Goal: Contribute content: Contribute content

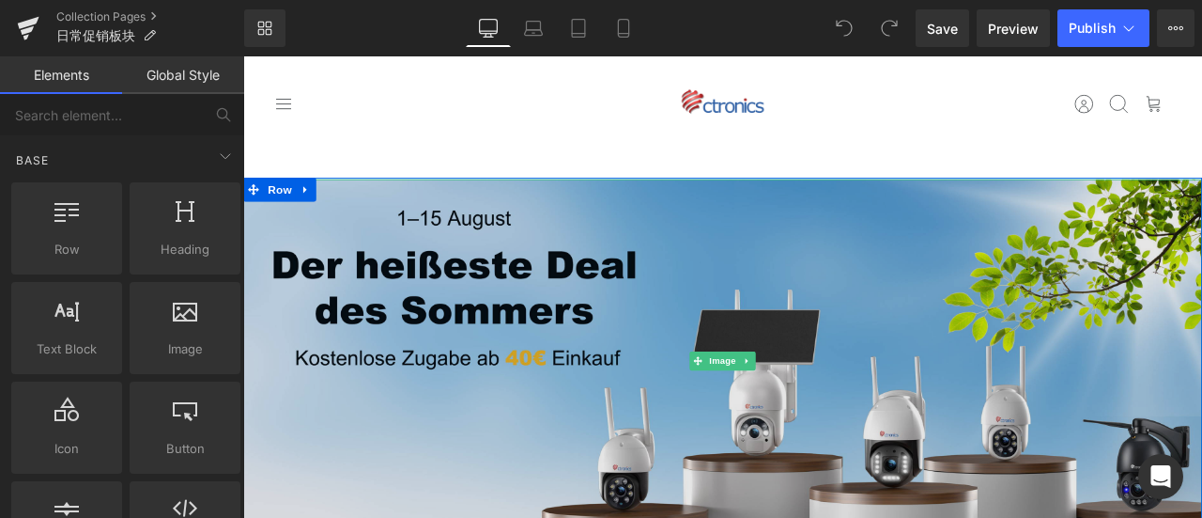
click at [643, 362] on img at bounding box center [811, 417] width 1137 height 431
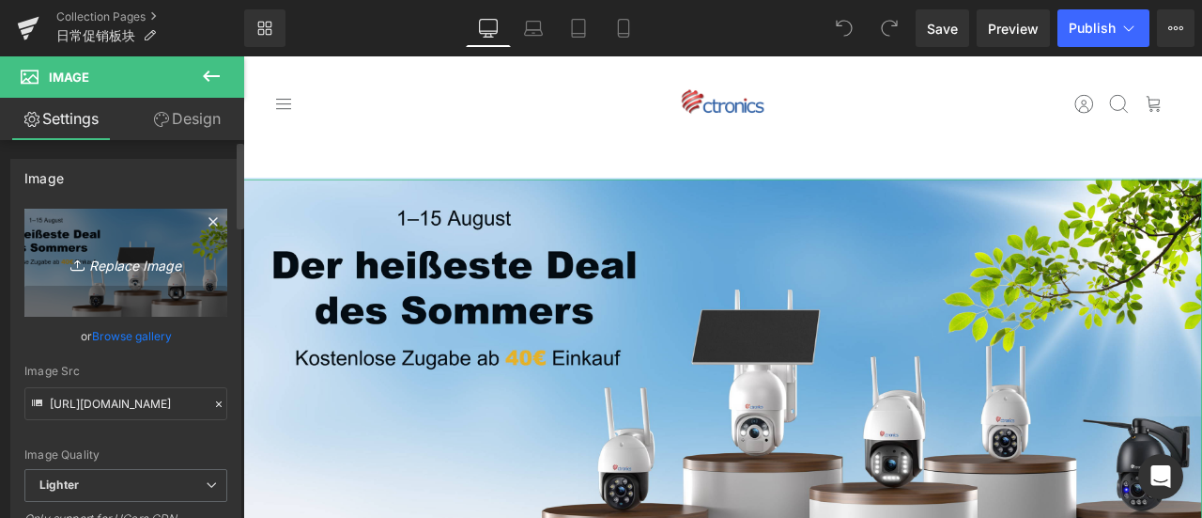
click at [101, 278] on link "Replace Image" at bounding box center [125, 263] width 203 height 108
type input "C:\fakepath\CT-热销.jpg"
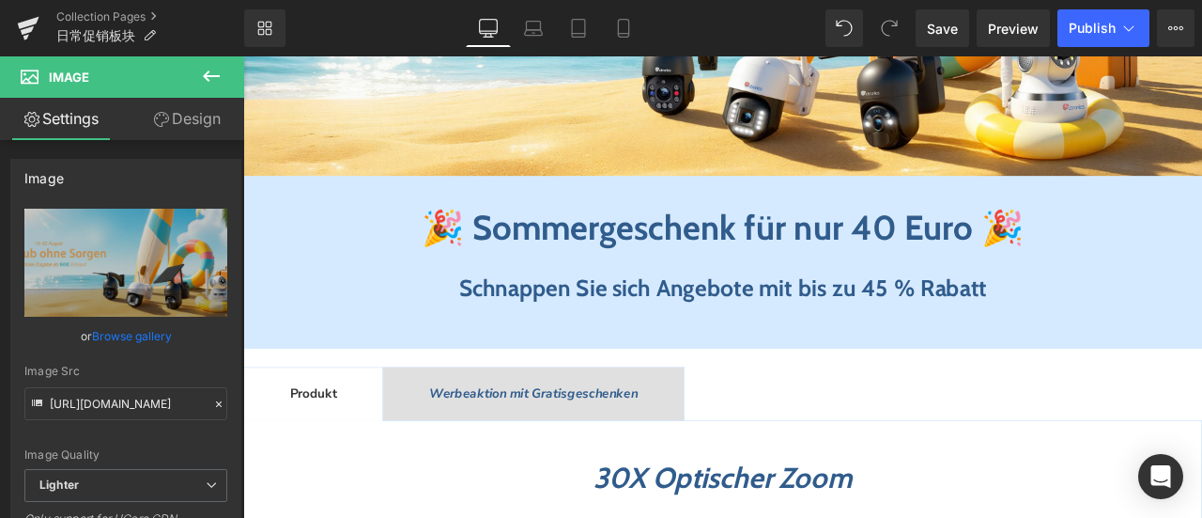
scroll to position [376, 0]
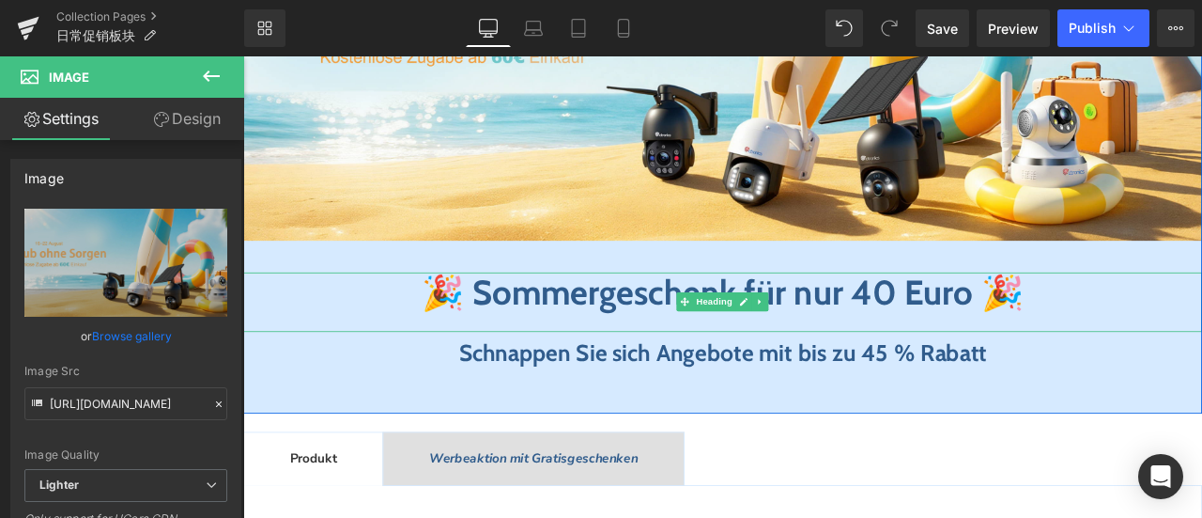
click at [368, 330] on h1 "🎉 Sommergeschenk für nur 40 Euro 🎉" at bounding box center [811, 337] width 1137 height 49
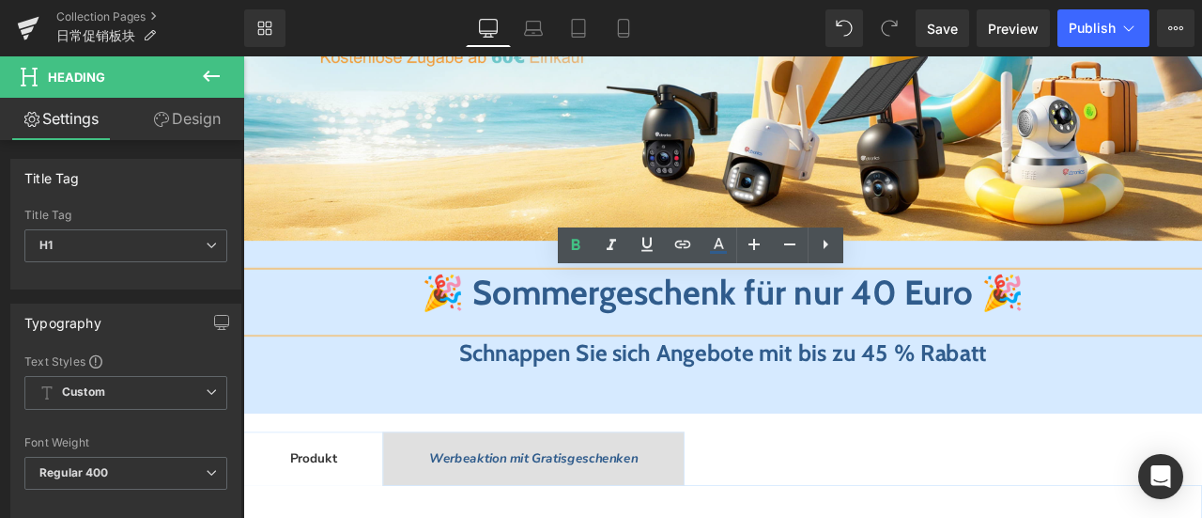
click at [996, 344] on b "🎉 Sommergeschenk für nur 40 Euro 🎉" at bounding box center [812, 336] width 714 height 49
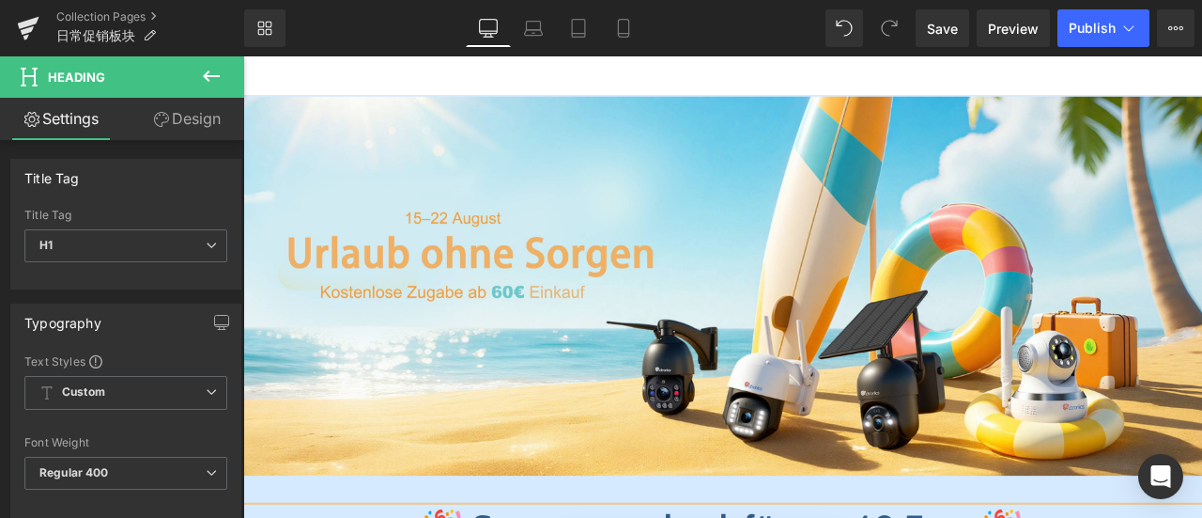
scroll to position [282, 0]
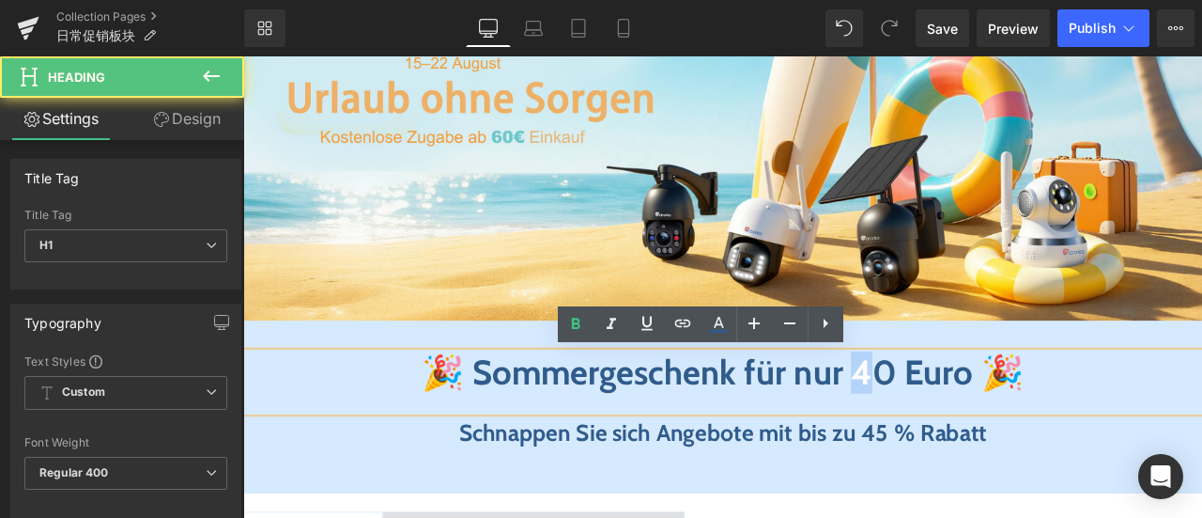
click at [1007, 430] on b "🎉 Sommergeschenk für nur 40 Euro 🎉" at bounding box center [812, 430] width 714 height 49
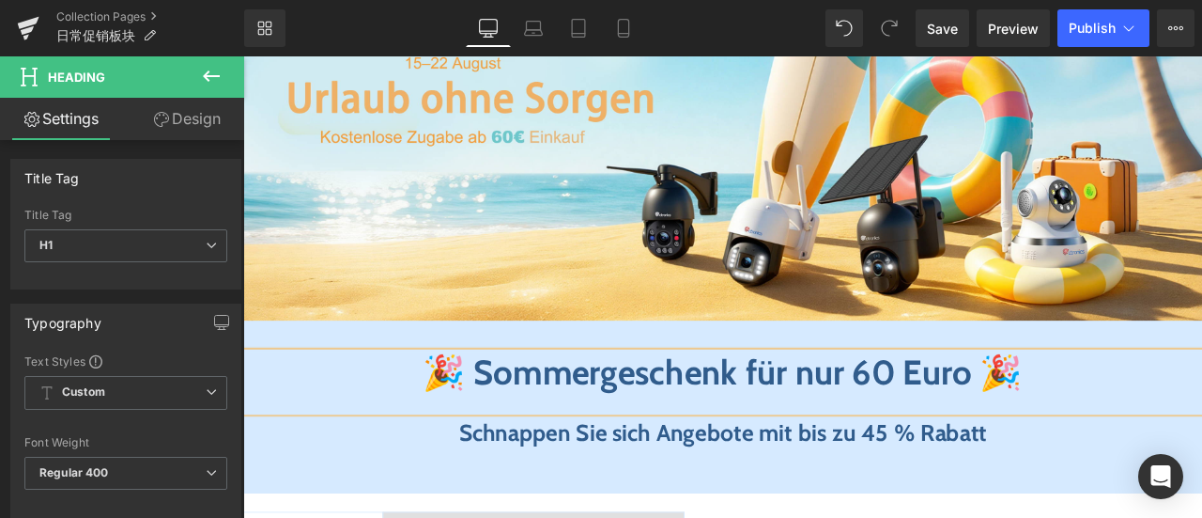
click at [473, 374] on div "Image 🎉 Sommergeschenk für nur 60 Euro 🎉 Heading Schnappen Sie sich Angebote mi…" at bounding box center [811, 242] width 1137 height 644
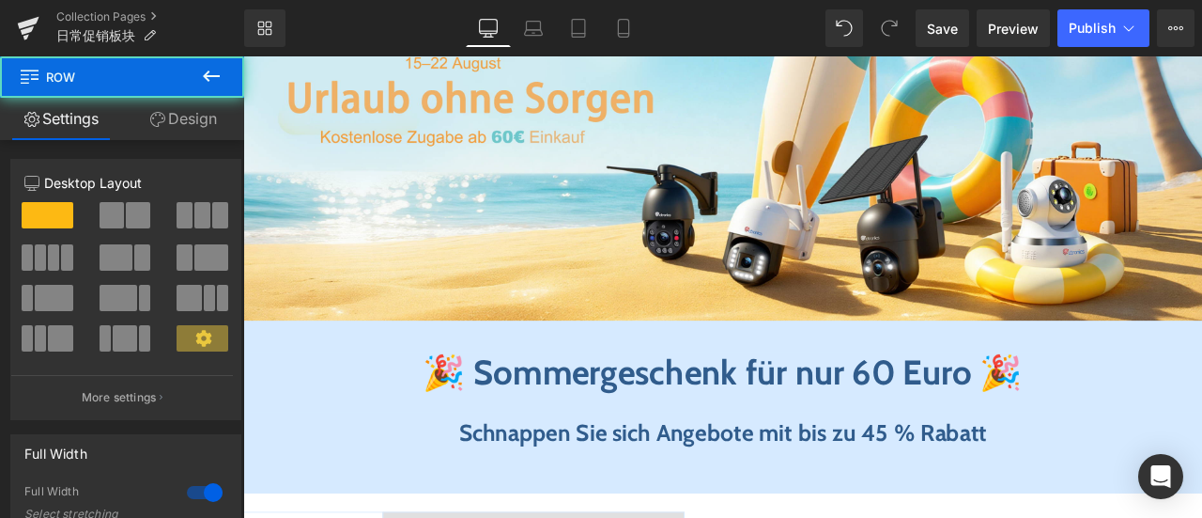
click at [481, 436] on b "🎉 Sommergeschenk für nur 60 Euro 🎉" at bounding box center [812, 430] width 711 height 49
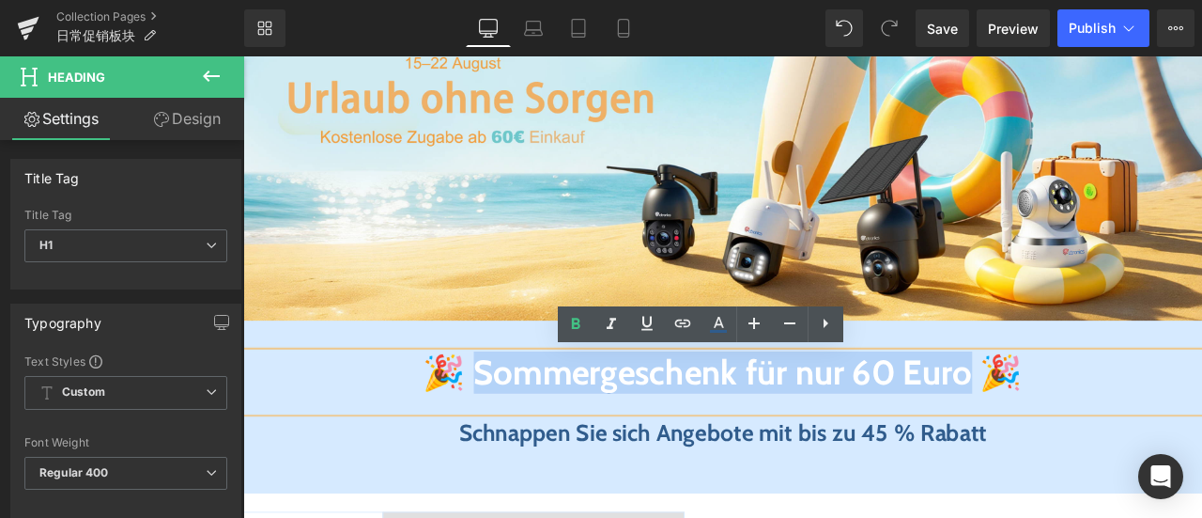
drag, startPoint x: 467, startPoint y: 430, endPoint x: 1139, endPoint y: 448, distance: 672.8
click at [1139, 448] on b "🎉 Sommergeschenk für nur 60 Euro 🎉" at bounding box center [812, 430] width 711 height 49
copy b "ommergeschenk für nur 60 Euro"
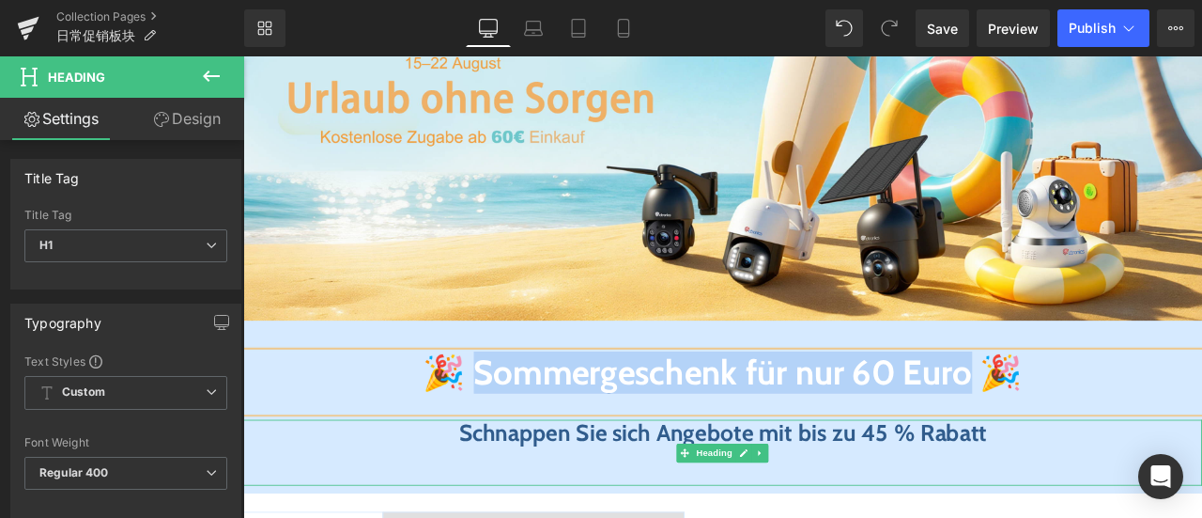
click at [499, 503] on span "Schnappen Sie sich Angebote mit bis zu 45 % Rabatt" at bounding box center [812, 502] width 626 height 33
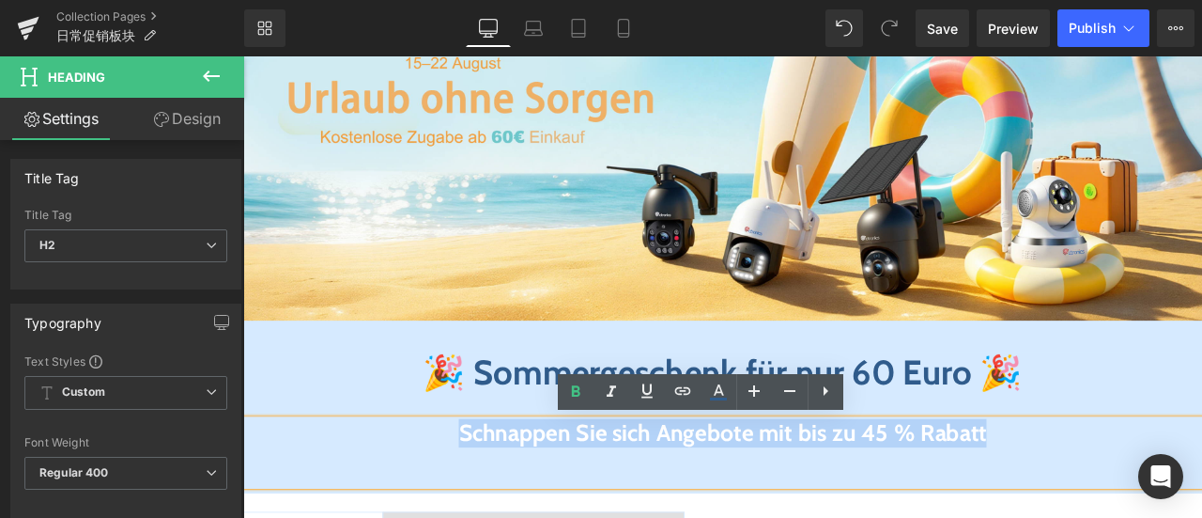
drag, startPoint x: 437, startPoint y: 506, endPoint x: 1218, endPoint y: 518, distance: 781.6
click at [1201, 517] on h2 "Schnappen Sie sich Angebote mit bis zu 45 % Rabatt" at bounding box center [811, 503] width 1137 height 33
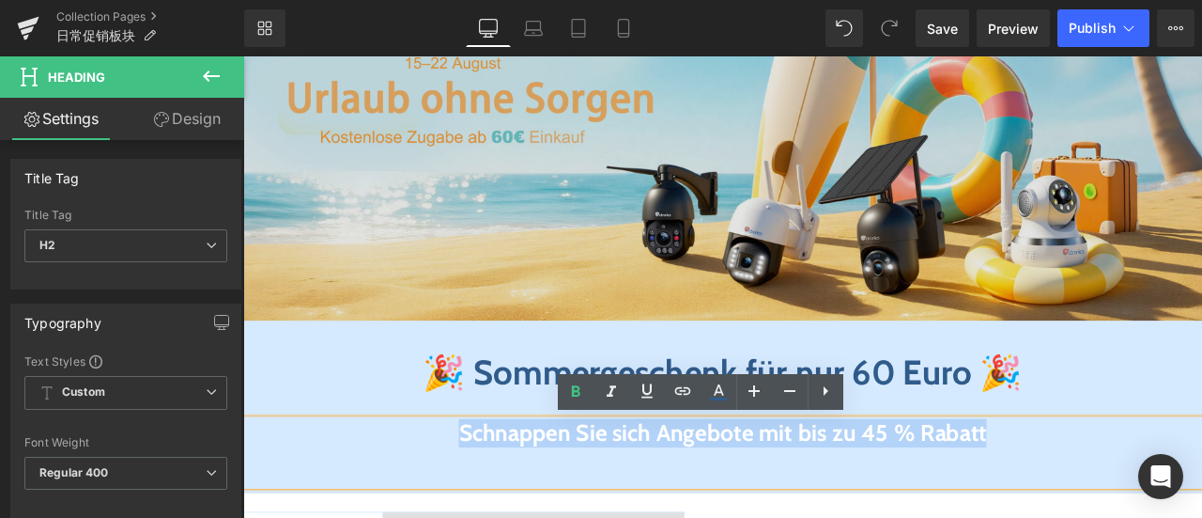
copy span "Schnappen Sie sich Angebote mit bis zu 45 % Rabatt"
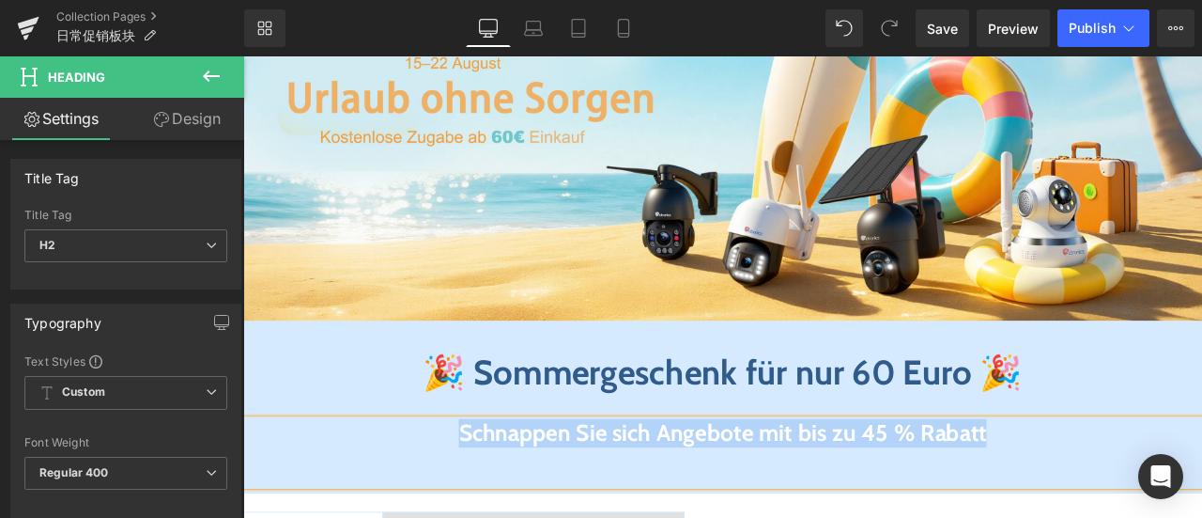
click at [378, 408] on div "🎉 Sommergeschenk für nur 60 Euro 🎉 Heading" at bounding box center [811, 442] width 1137 height 71
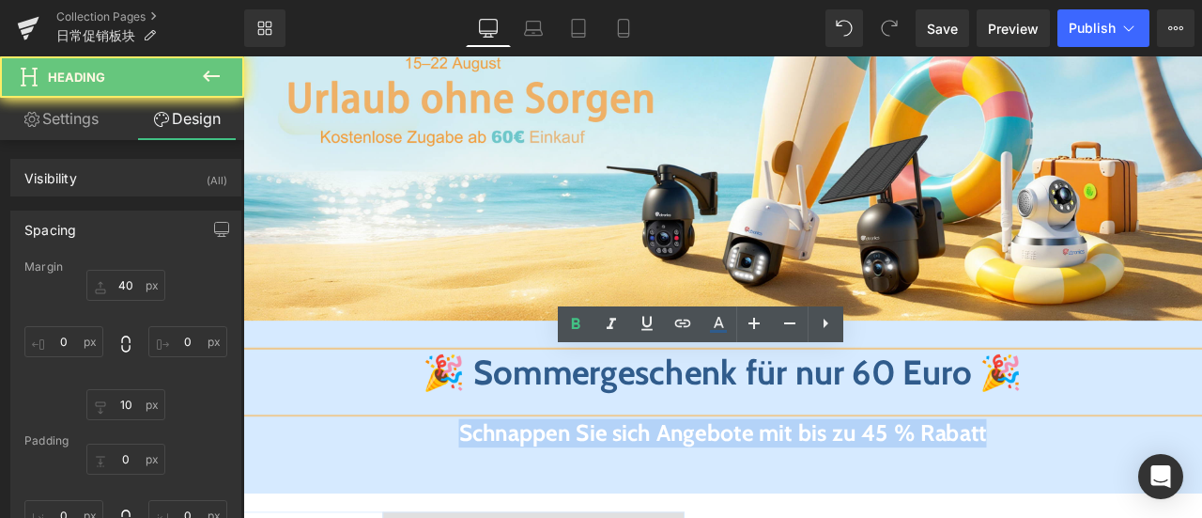
click at [379, 383] on div "Image 🎉 Sommergeschenk für nur 60 Euro 🎉 Heading Schnappen Sie sich Angebote mi…" at bounding box center [811, 242] width 1137 height 644
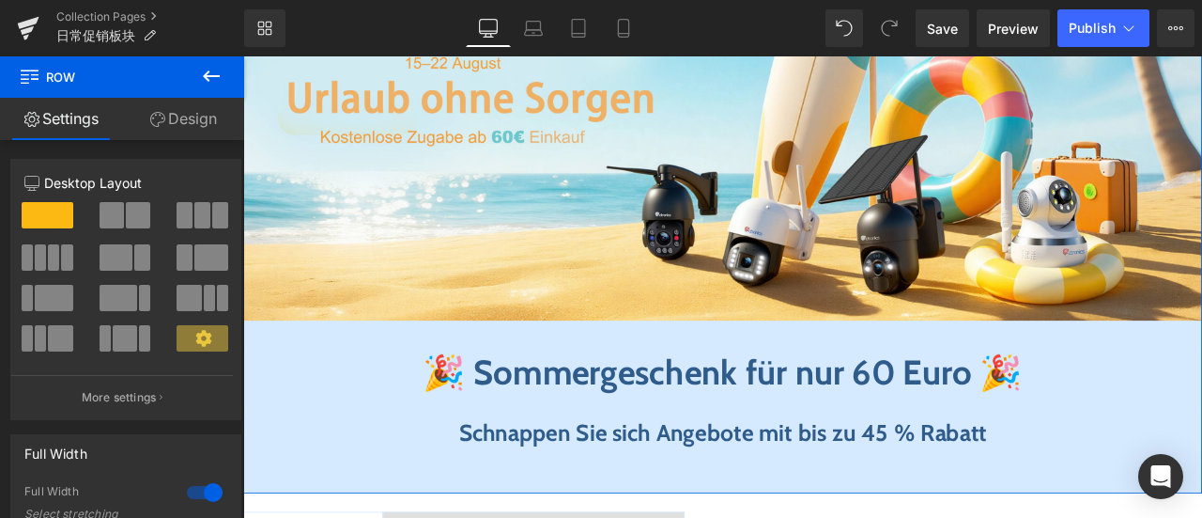
click at [186, 116] on link "Design" at bounding box center [183, 119] width 122 height 42
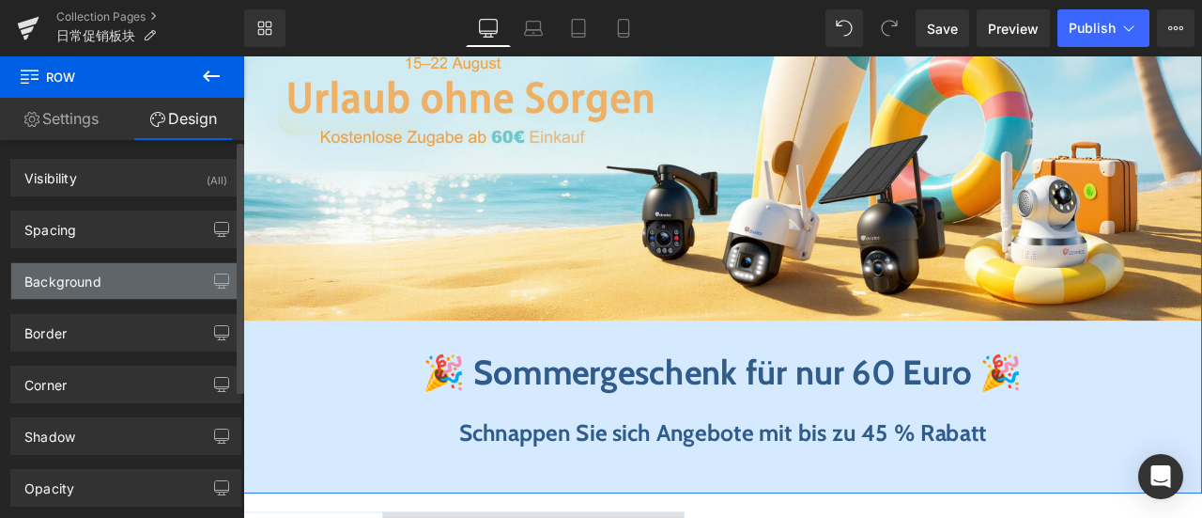
click at [101, 271] on div "Background" at bounding box center [125, 281] width 229 height 36
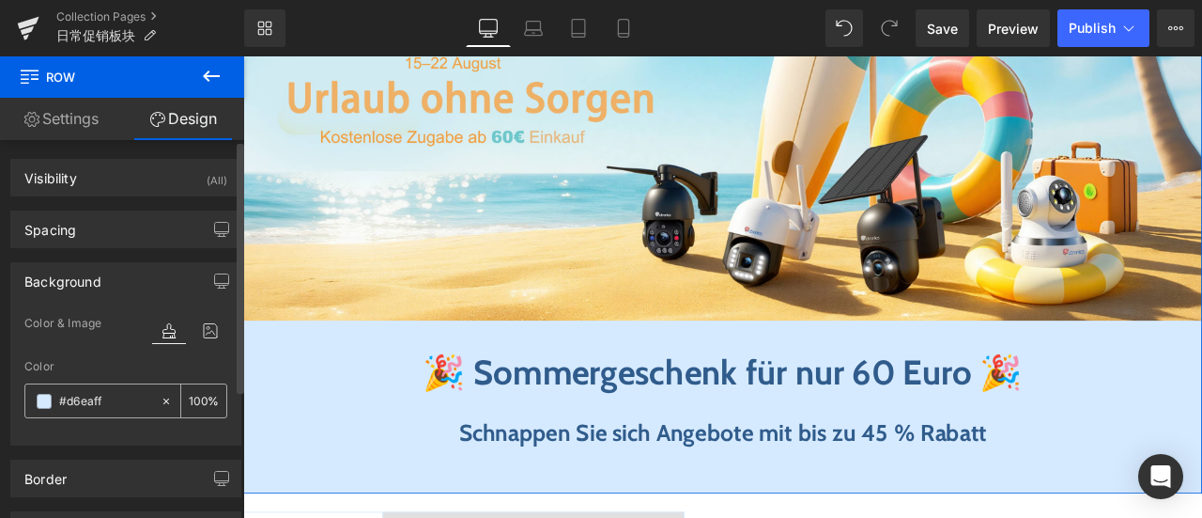
click at [41, 395] on span at bounding box center [44, 401] width 15 height 15
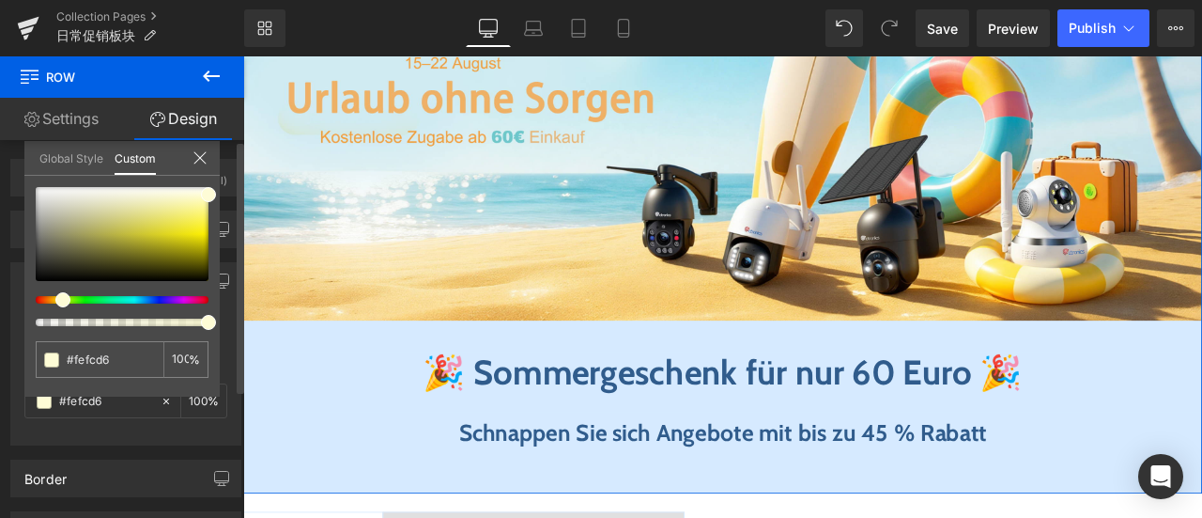
click at [55, 300] on div at bounding box center [114, 300] width 173 height 8
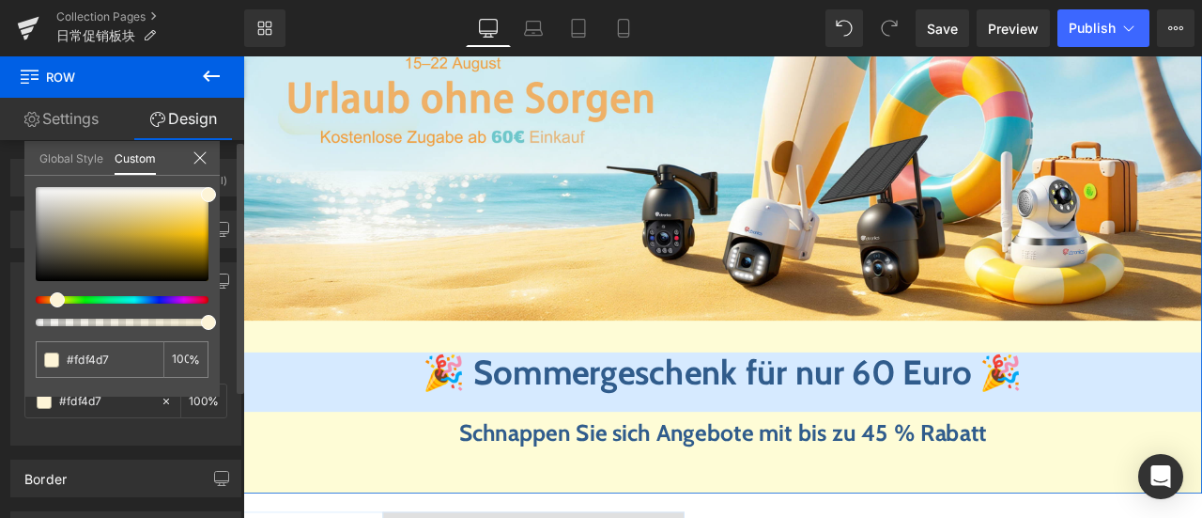
click at [50, 300] on div at bounding box center [114, 300] width 173 height 8
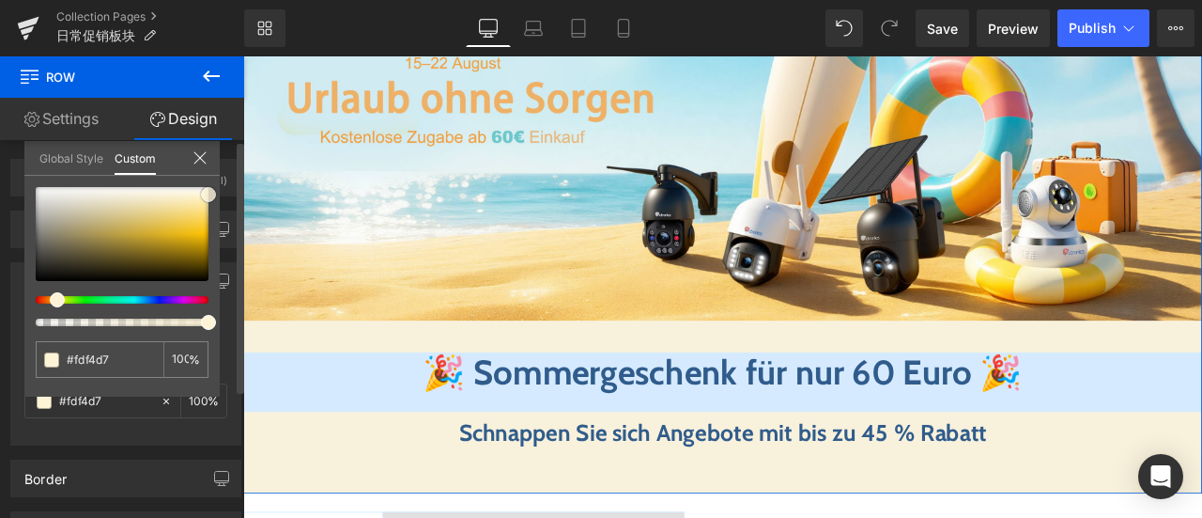
click at [155, 194] on div at bounding box center [122, 234] width 173 height 94
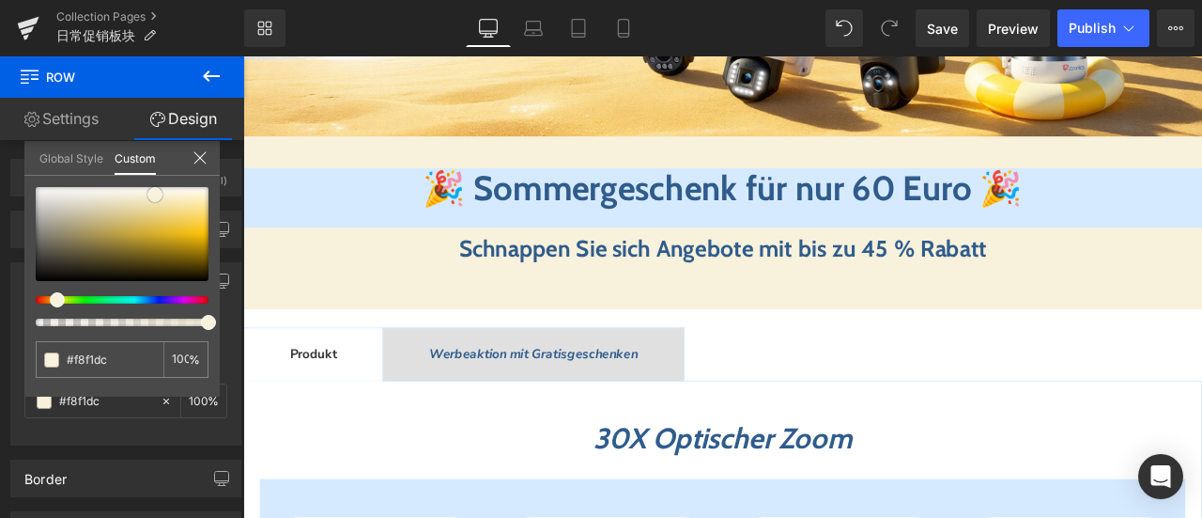
scroll to position [376, 0]
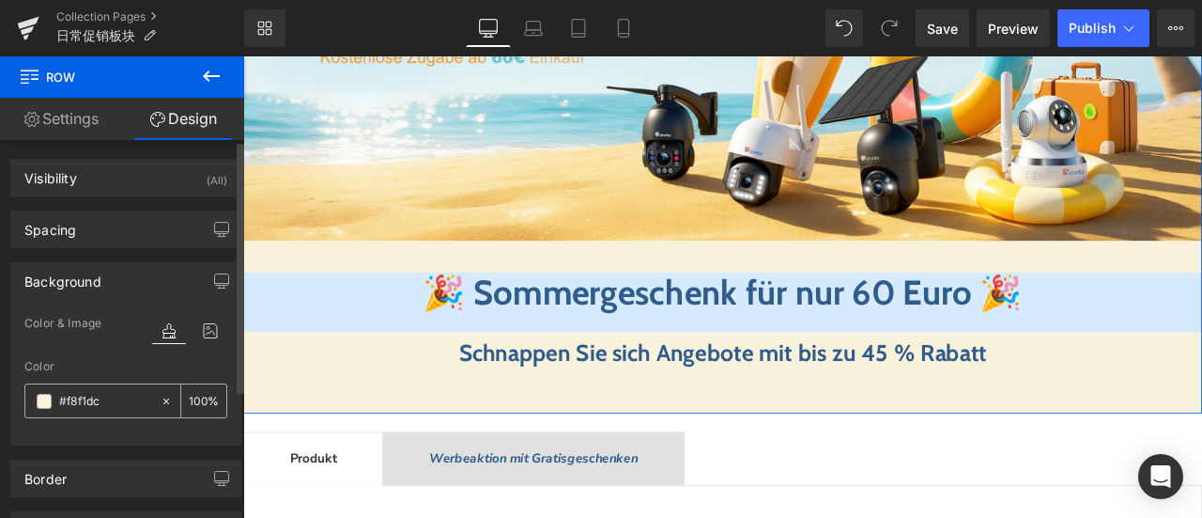
type input "#f8f1dc"
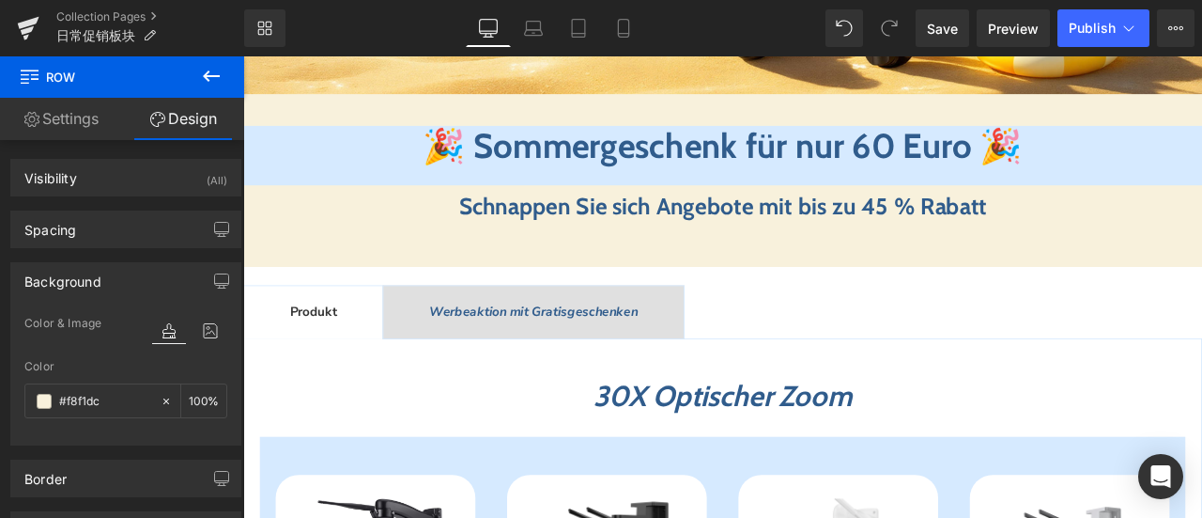
scroll to position [470, 0]
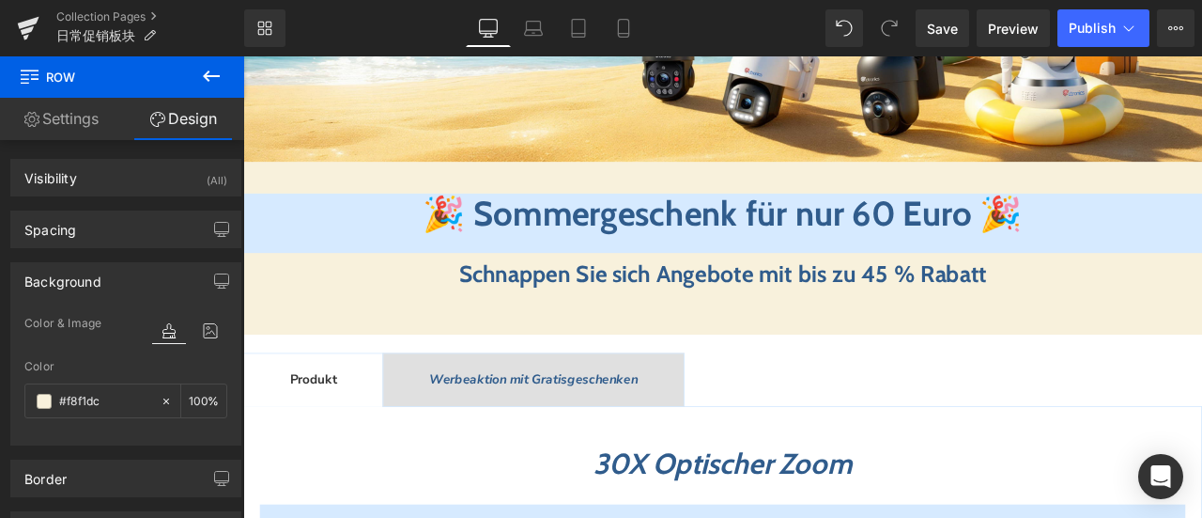
click at [380, 250] on h1 "🎉 Sommergeschenk für nur 60 Euro 🎉" at bounding box center [811, 243] width 1137 height 49
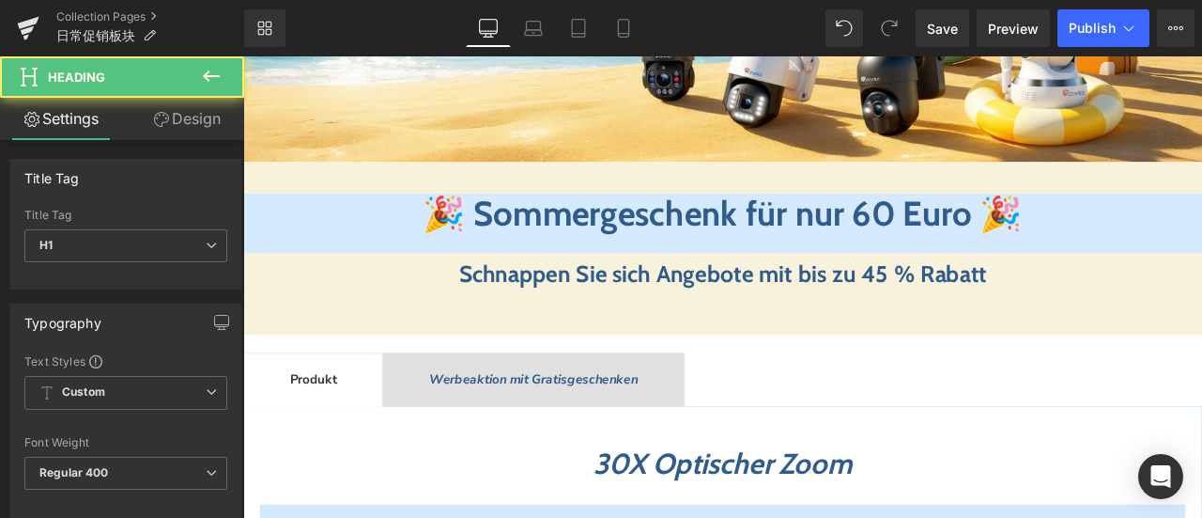
click at [180, 123] on link "Design" at bounding box center [187, 119] width 122 height 42
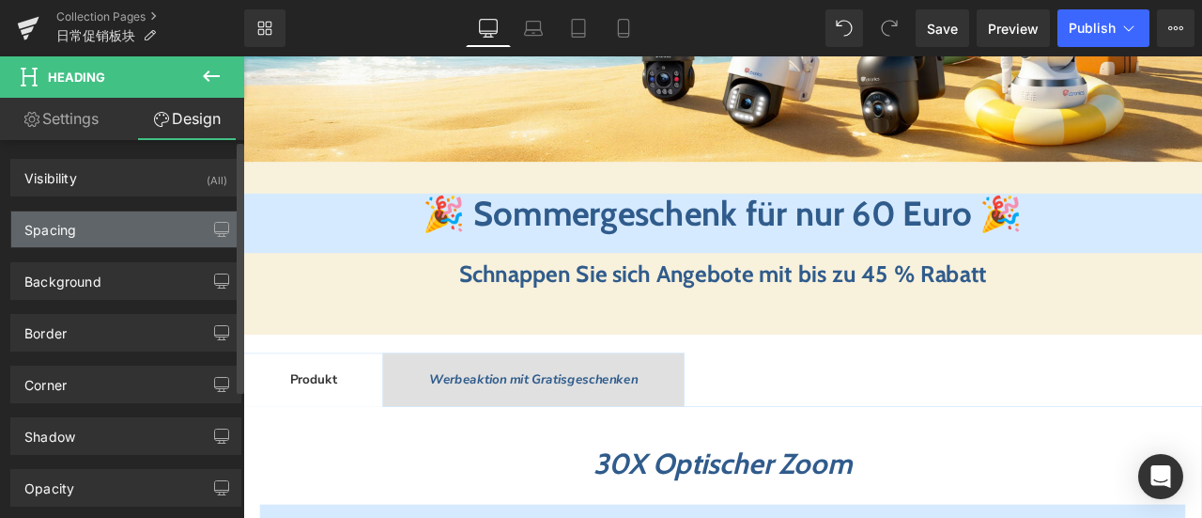
click at [103, 228] on div "Spacing" at bounding box center [125, 229] width 229 height 36
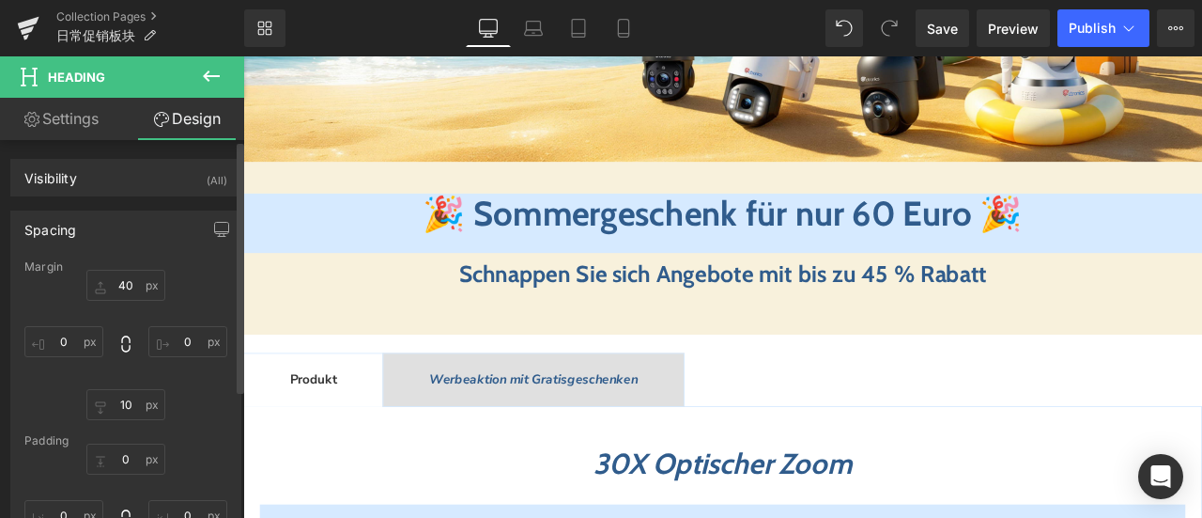
click at [103, 228] on div "Spacing" at bounding box center [125, 229] width 229 height 36
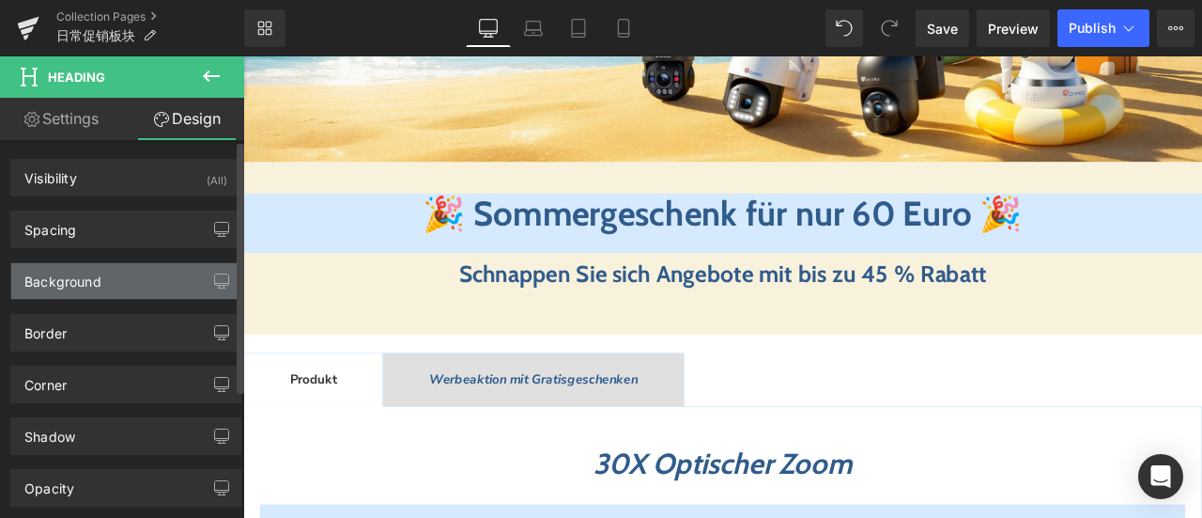
click at [112, 272] on div "Background" at bounding box center [125, 281] width 229 height 36
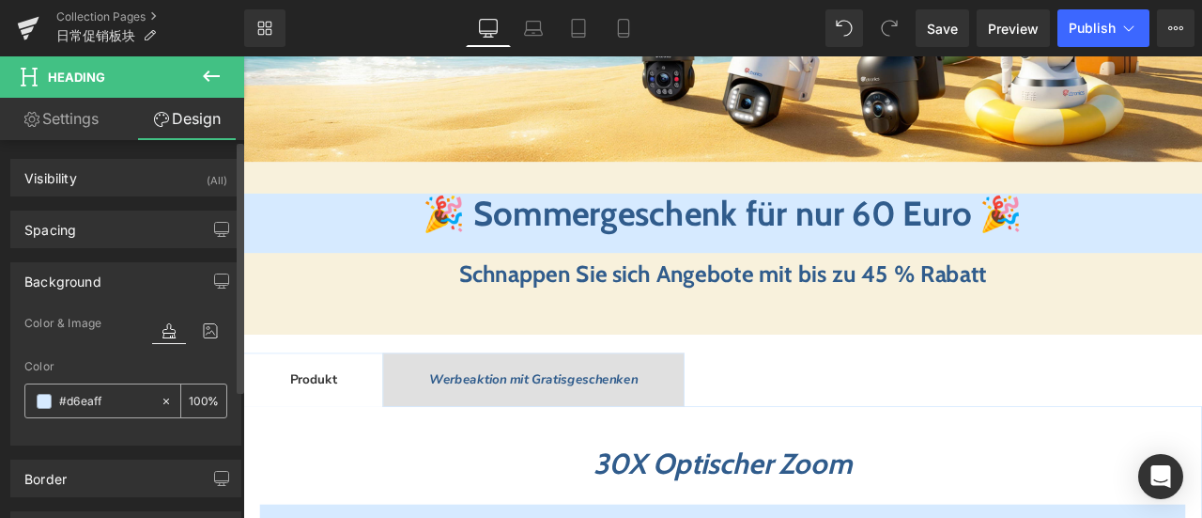
paste input "f8f1dc"
type input "#f8f1dc"
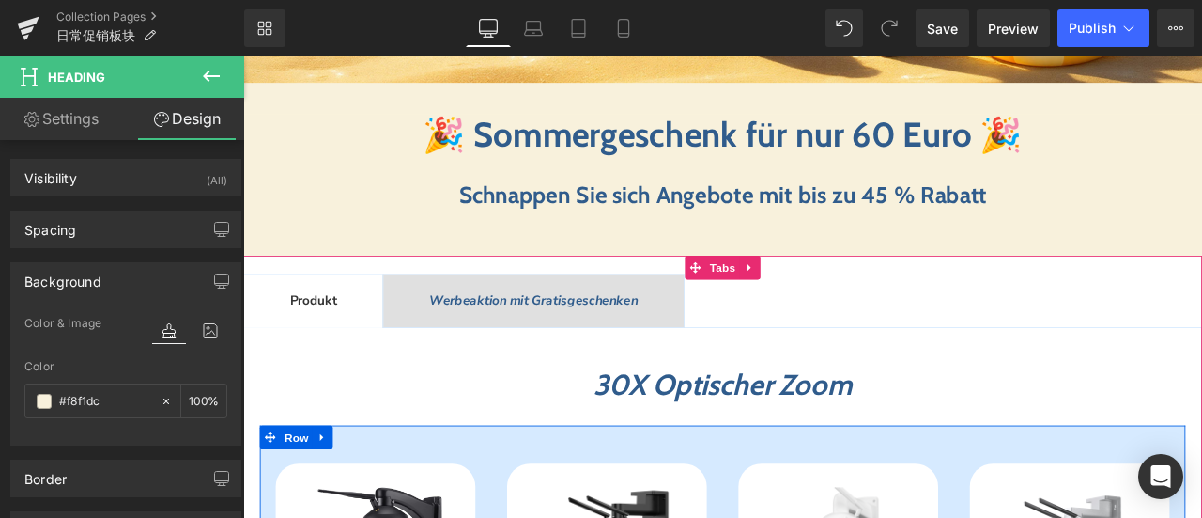
scroll to position [658, 0]
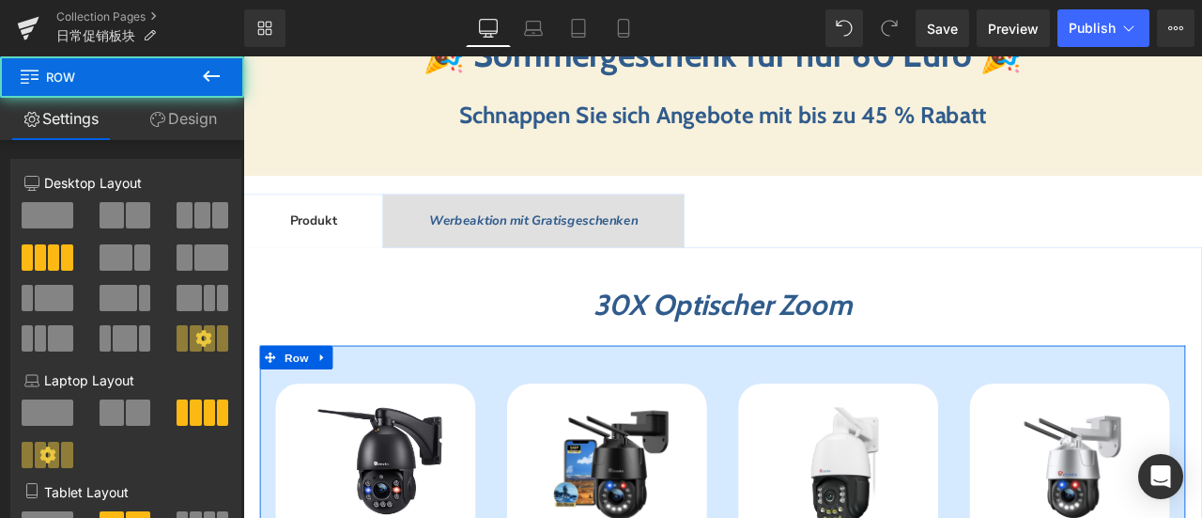
click at [209, 120] on link "Design" at bounding box center [183, 119] width 122 height 42
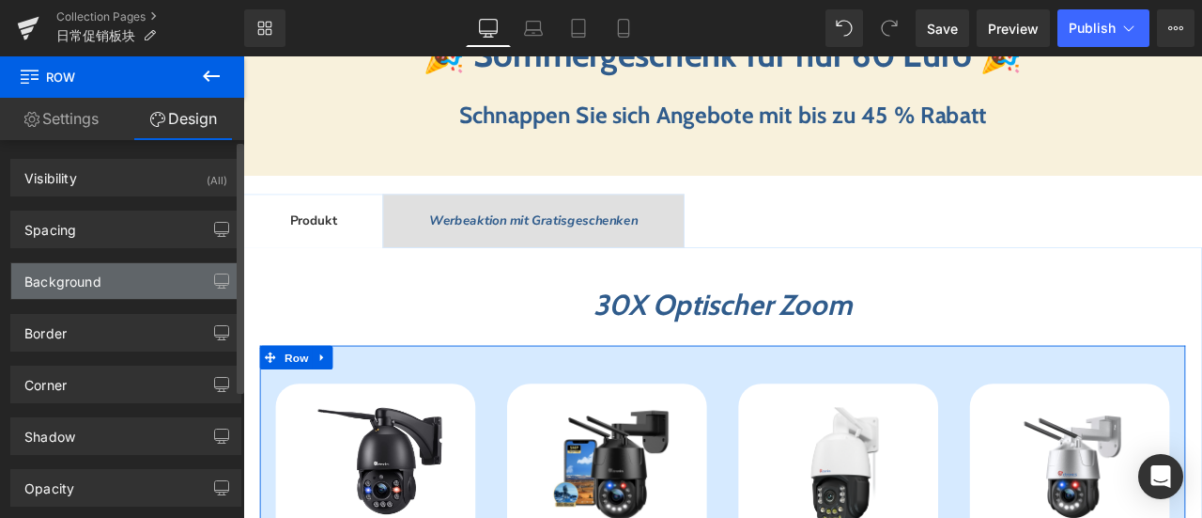
click at [123, 279] on div "Background" at bounding box center [125, 281] width 229 height 36
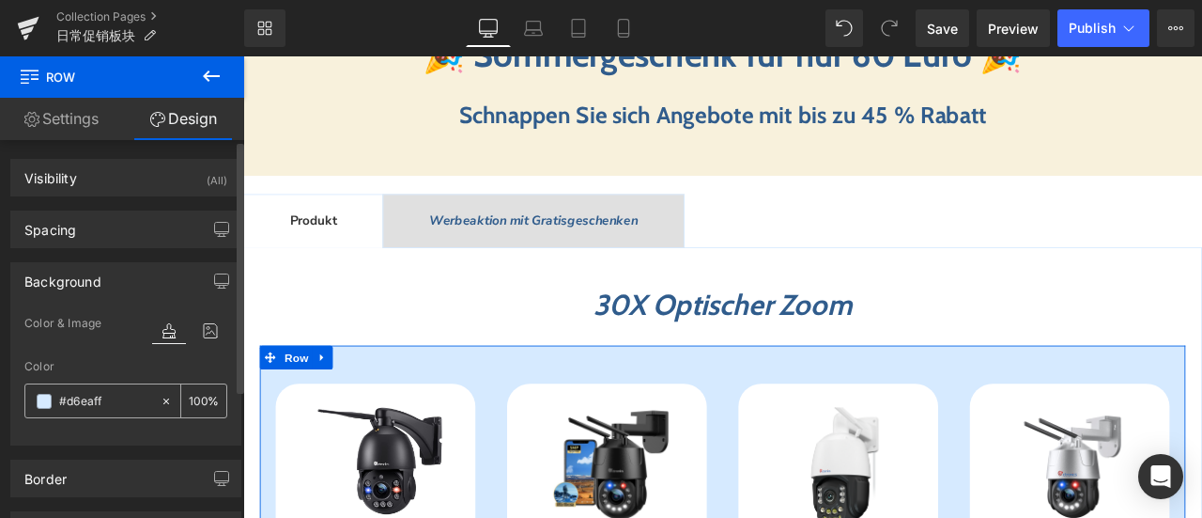
click at [106, 392] on input "#d6eaff" at bounding box center [105, 401] width 92 height 21
paste input "f8f1dc"
type input "#f8f1dc"
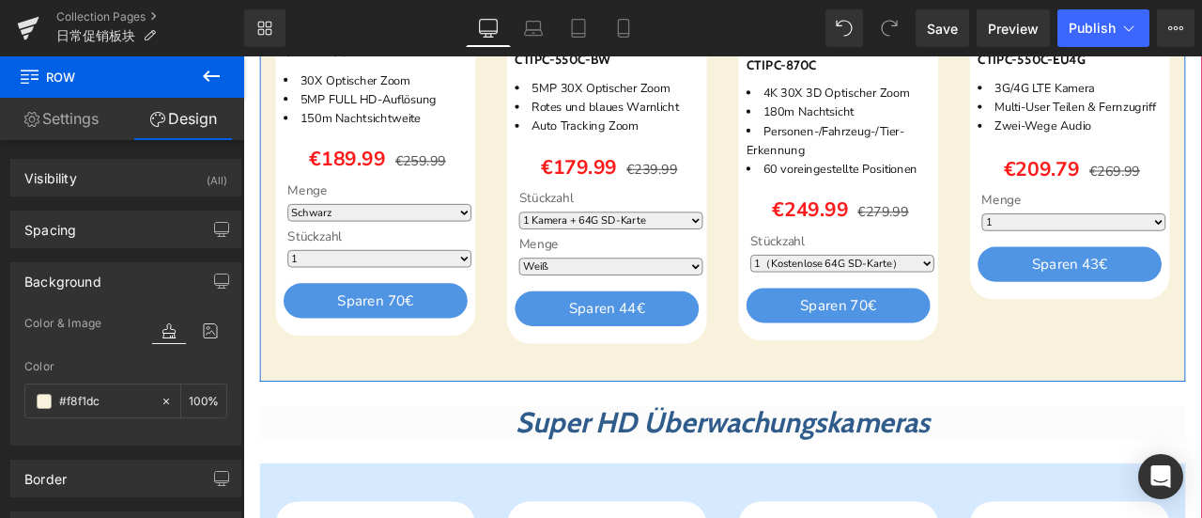
scroll to position [1315, 0]
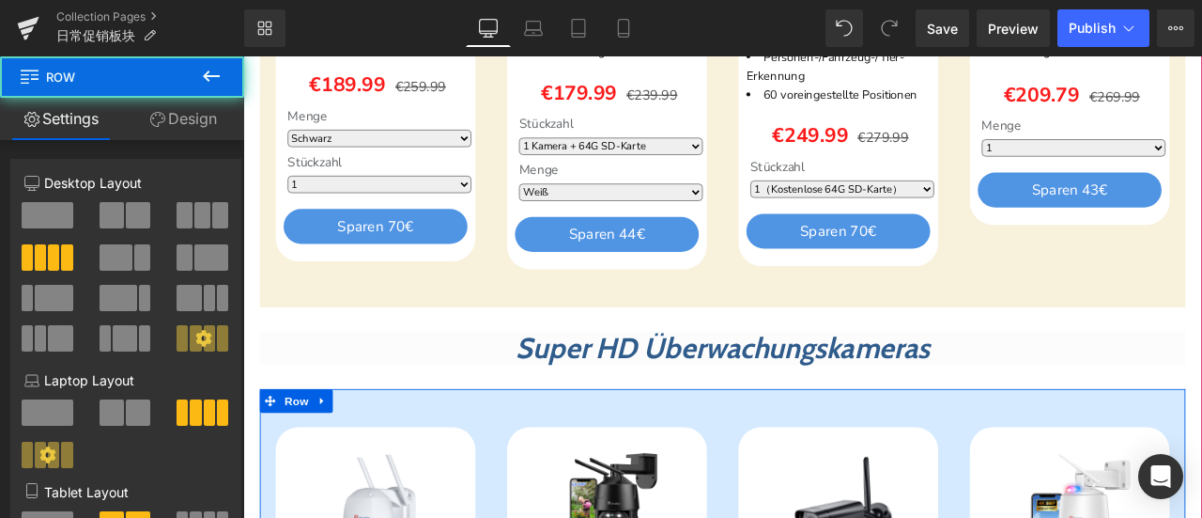
click at [203, 116] on link "Design" at bounding box center [183, 119] width 122 height 42
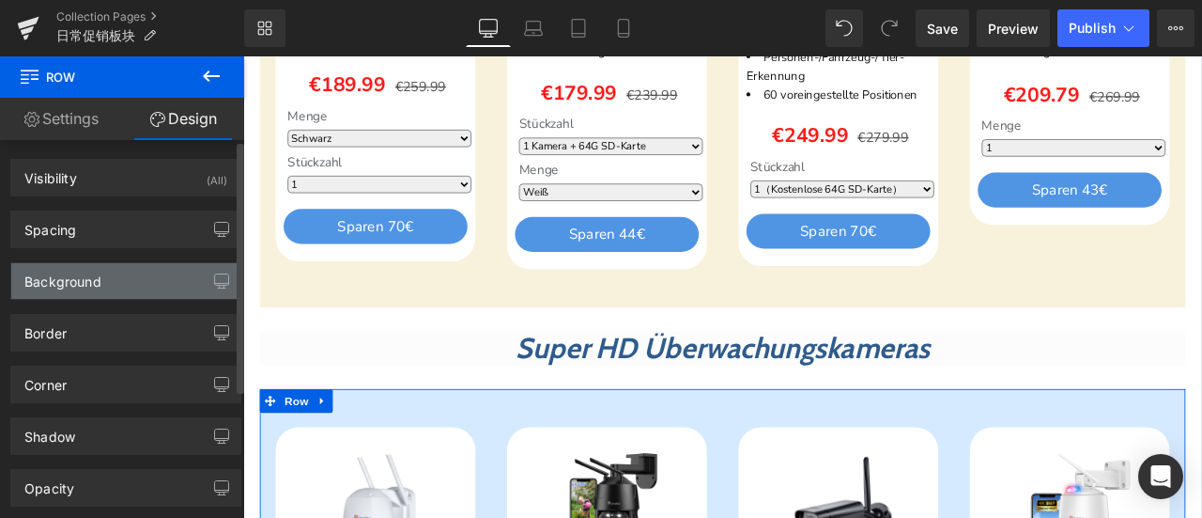
click at [124, 282] on div "Background" at bounding box center [125, 281] width 229 height 36
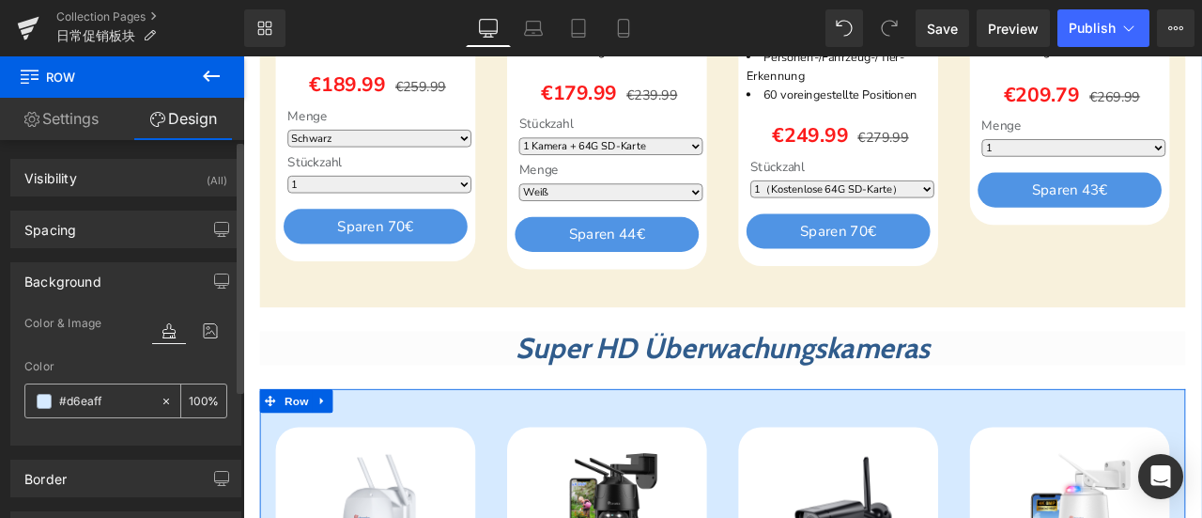
click at [120, 392] on input "#d6eaff" at bounding box center [105, 401] width 92 height 21
paste input "f8f1dc"
type input "#f8f1dc"
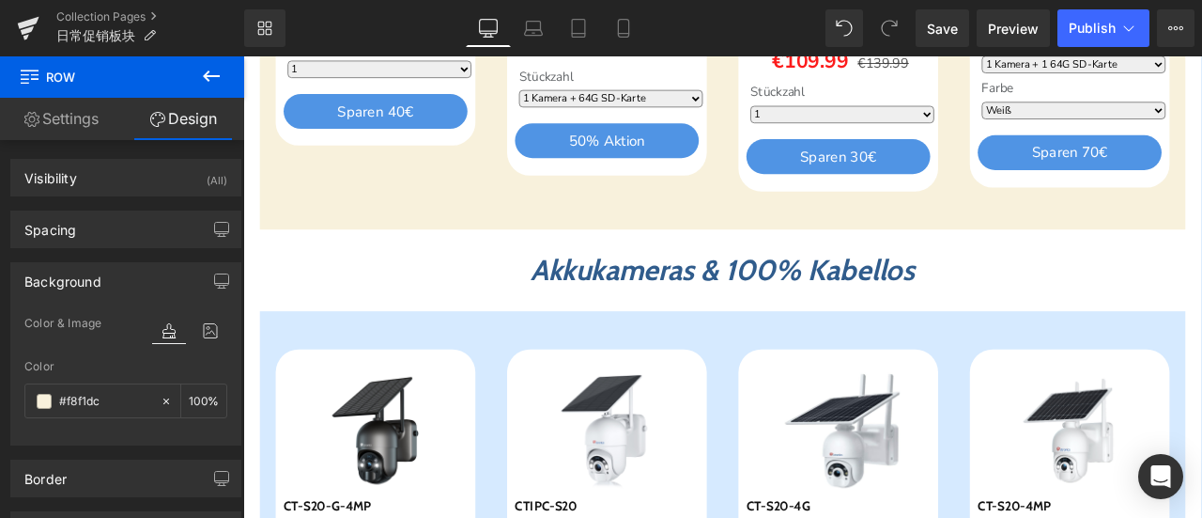
scroll to position [2254, 0]
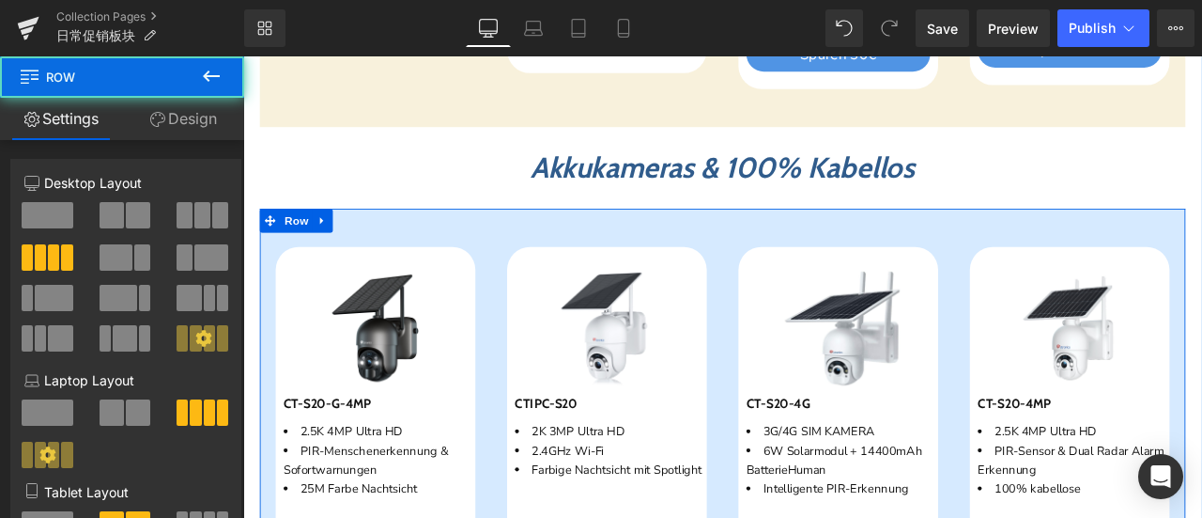
click at [178, 110] on link "Design" at bounding box center [183, 119] width 122 height 42
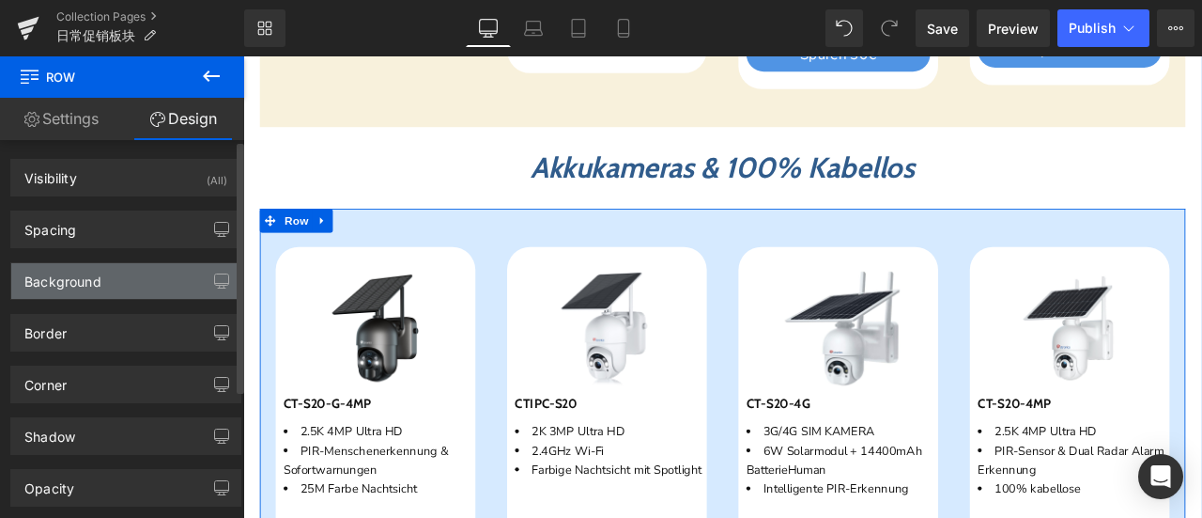
click at [86, 291] on div "Background" at bounding box center [125, 281] width 229 height 36
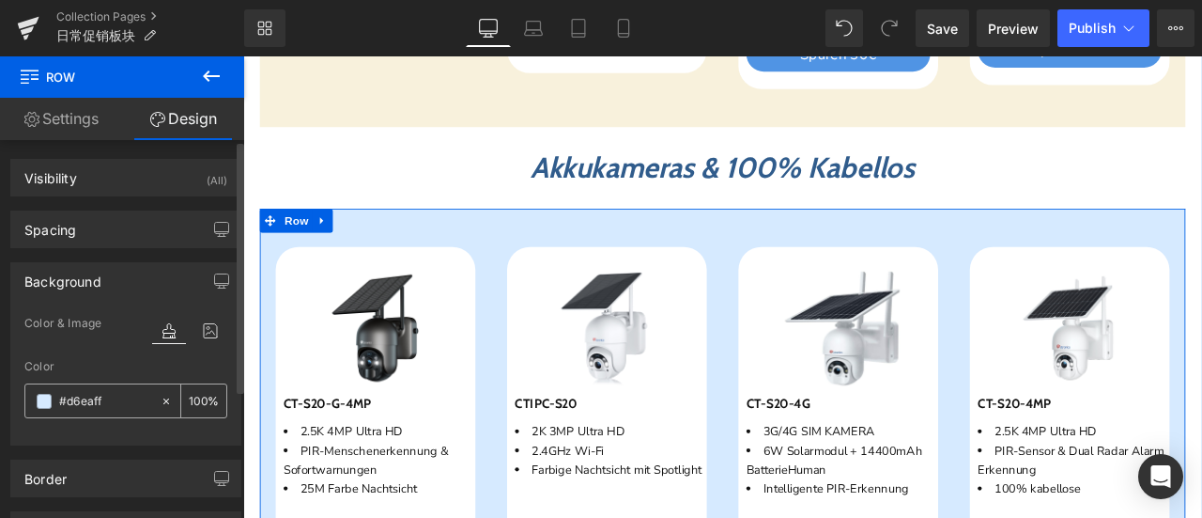
click at [135, 401] on input "#d6eaff" at bounding box center [105, 401] width 92 height 21
paste input "f8f1dc"
type input "#f8f1dc"
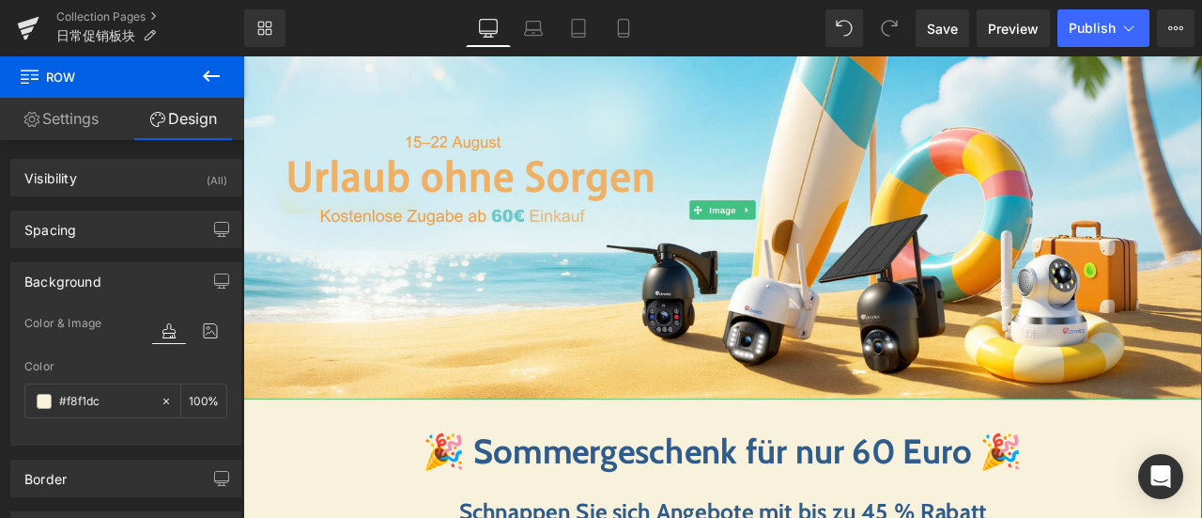
scroll to position [376, 0]
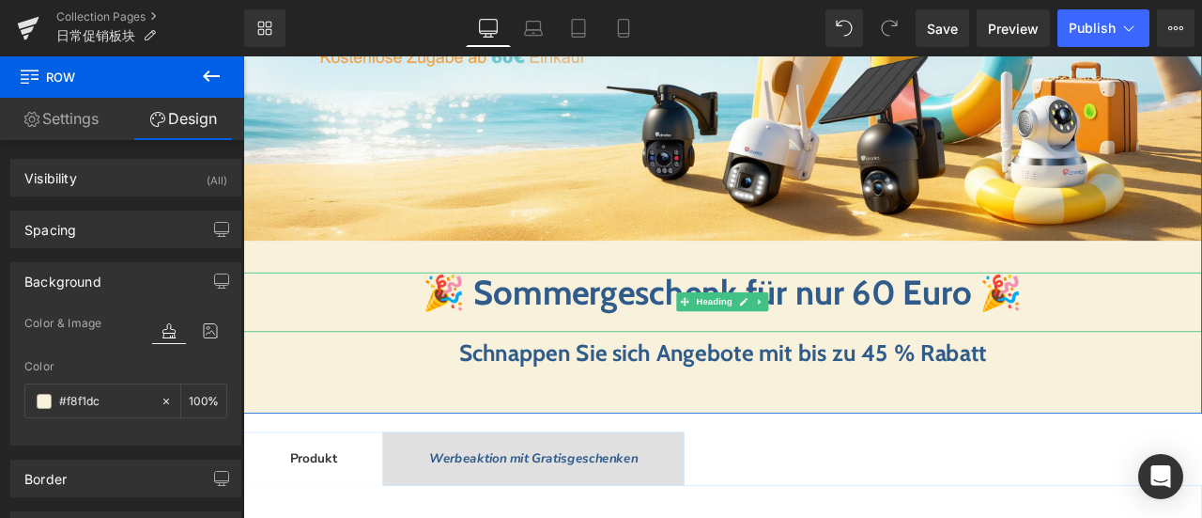
click at [383, 344] on h1 "🎉 Sommergeschenk für nur 60 Euro 🎉" at bounding box center [811, 337] width 1137 height 49
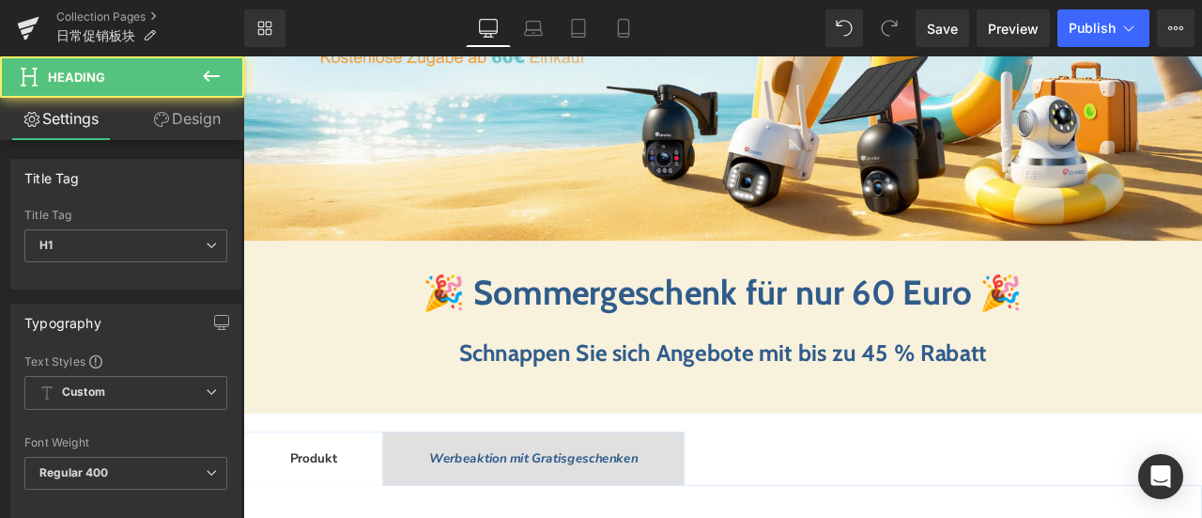
click at [198, 108] on link "Design" at bounding box center [187, 119] width 122 height 42
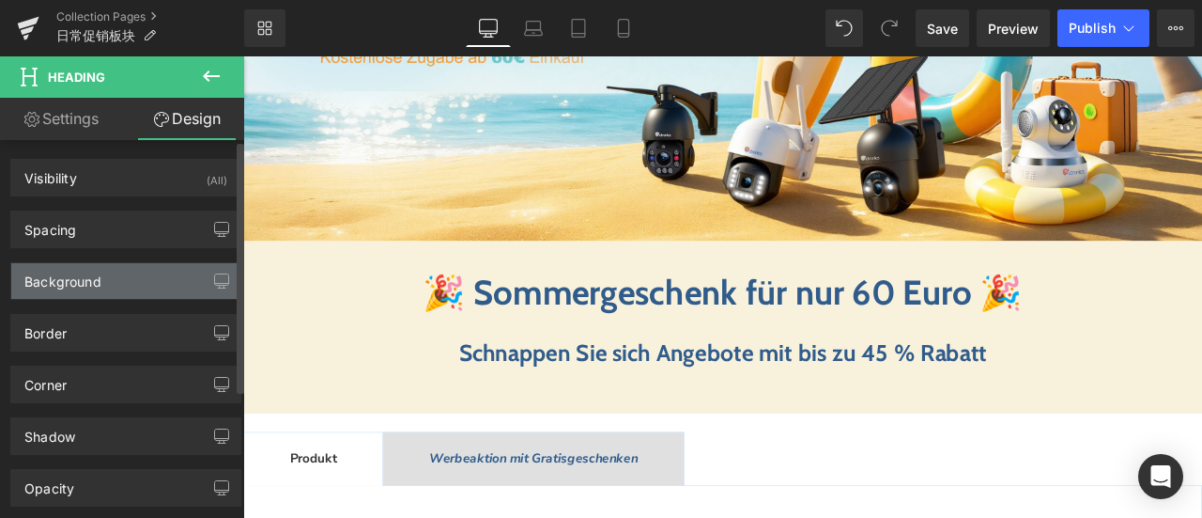
click at [94, 285] on div "Background" at bounding box center [62, 276] width 77 height 26
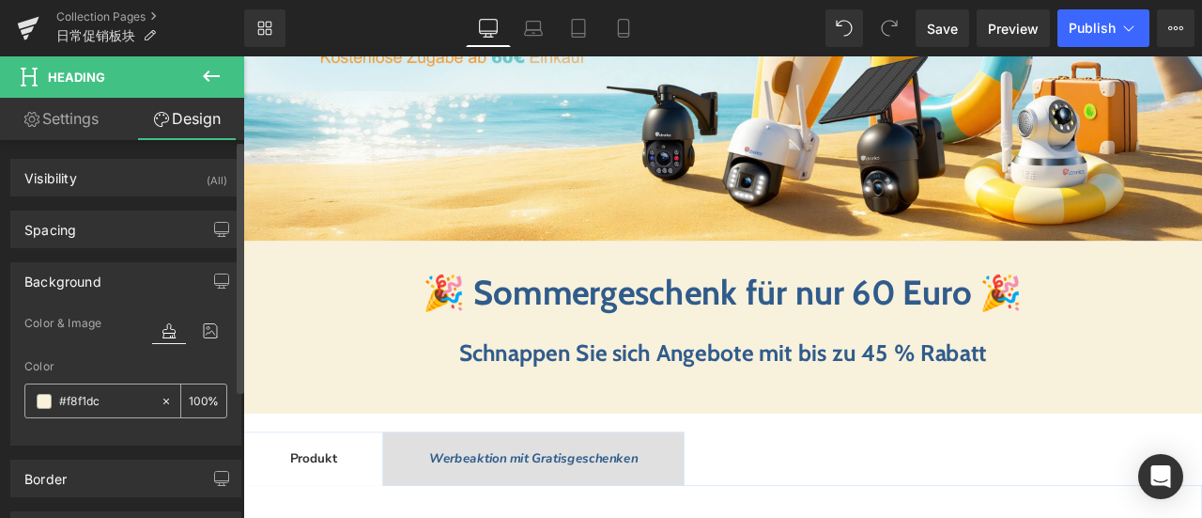
click at [47, 403] on span at bounding box center [44, 401] width 15 height 15
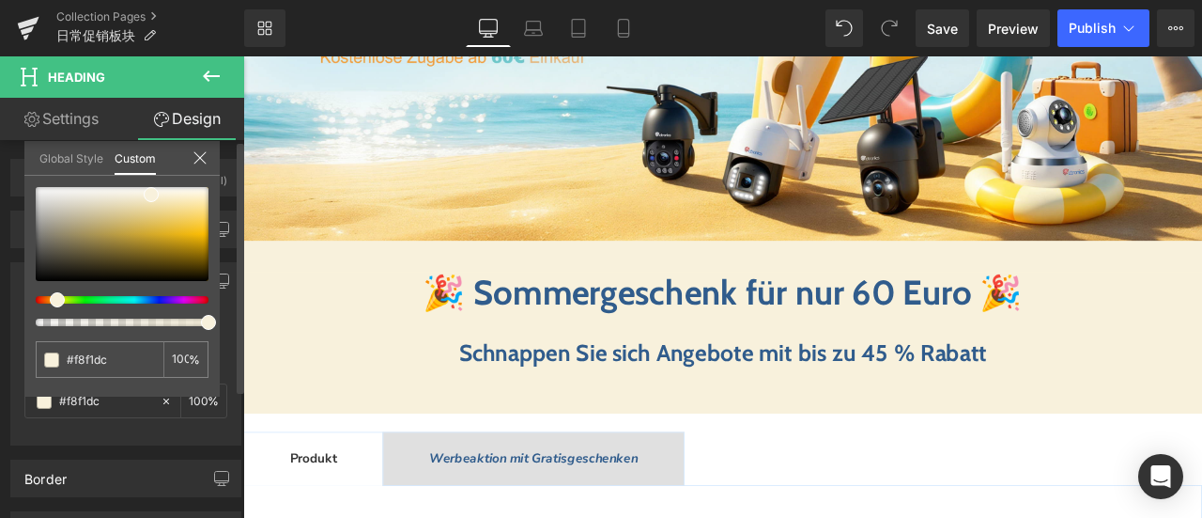
click at [58, 303] on span at bounding box center [57, 299] width 15 height 15
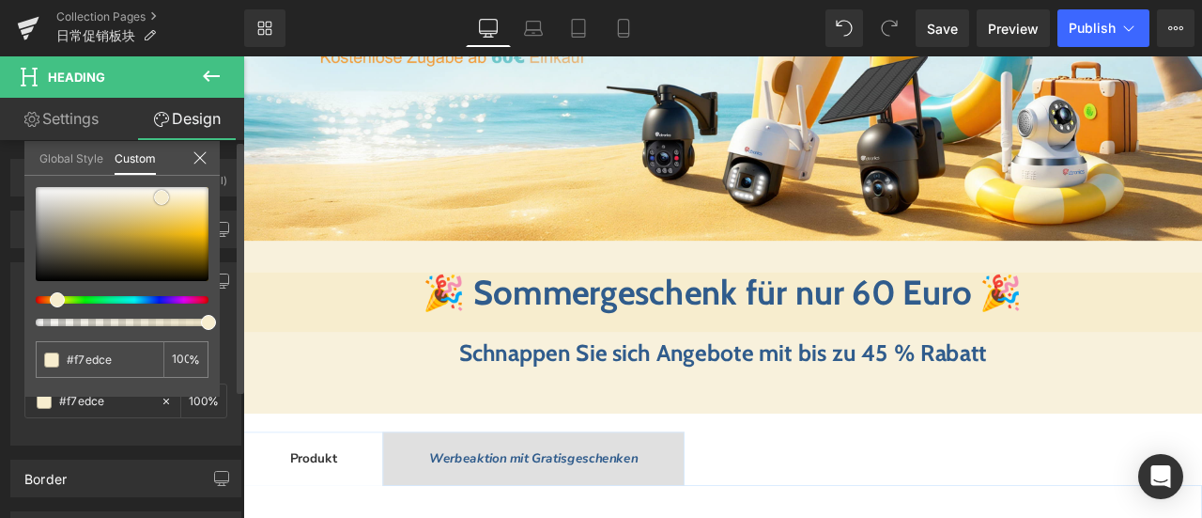
drag, startPoint x: 152, startPoint y: 194, endPoint x: 163, endPoint y: 196, distance: 10.7
click at [163, 196] on span at bounding box center [161, 197] width 15 height 15
click at [122, 352] on input "#f8f1dc" at bounding box center [102, 359] width 70 height 20
drag, startPoint x: 122, startPoint y: 356, endPoint x: 56, endPoint y: 356, distance: 65.8
click at [56, 356] on div "#f8f1dc" at bounding box center [100, 359] width 128 height 37
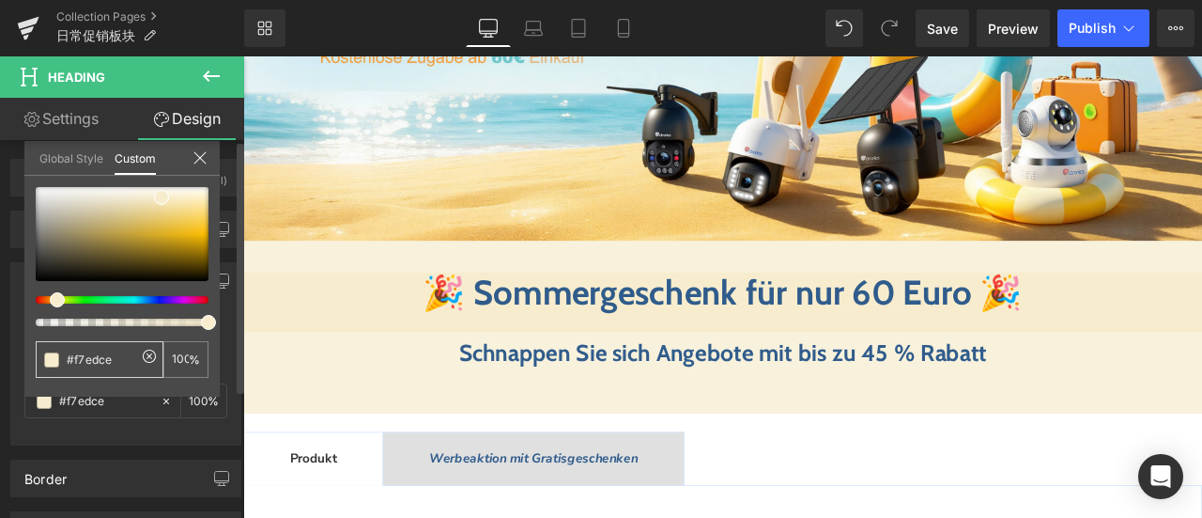
type input "#f7edce"
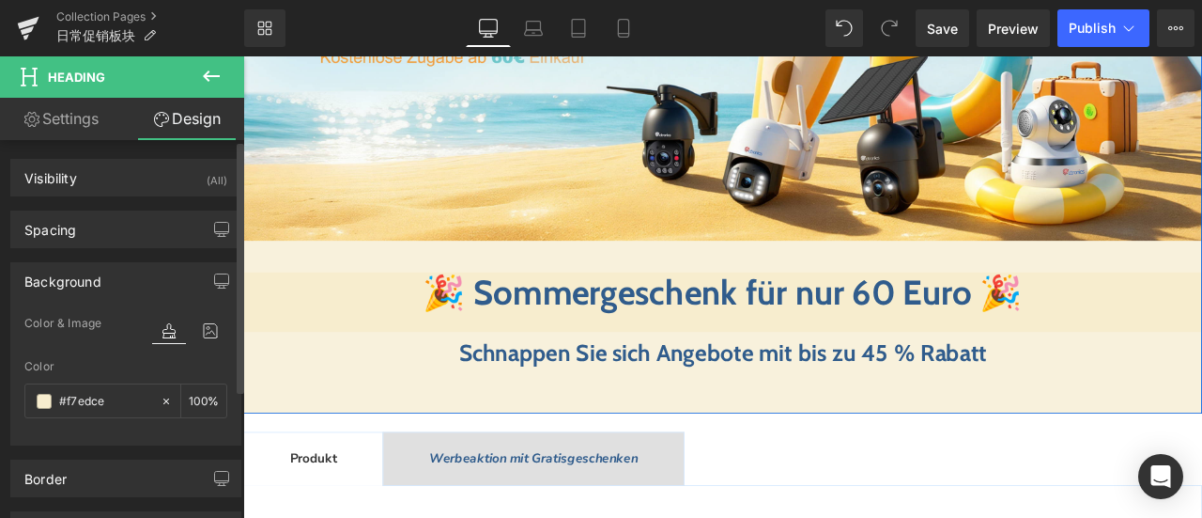
click at [379, 302] on div "Image 🎉 Sommergeschenk für nur 60 Euro 🎉 Heading Schnappen Sie sich Angebote mi…" at bounding box center [811, 148] width 1137 height 644
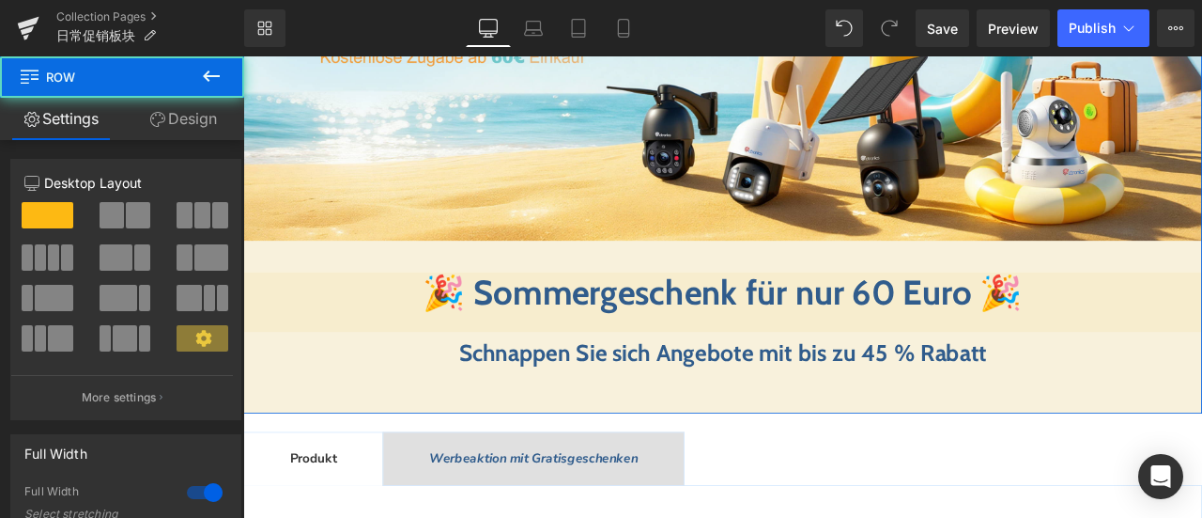
click at [209, 112] on link "Design" at bounding box center [183, 119] width 122 height 42
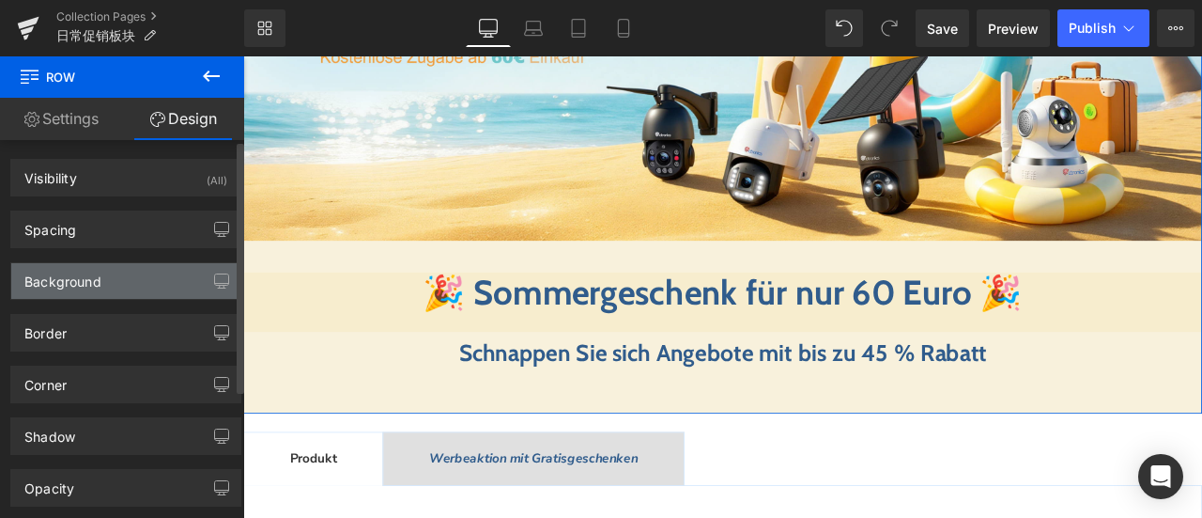
click at [126, 279] on div "Background" at bounding box center [125, 281] width 229 height 36
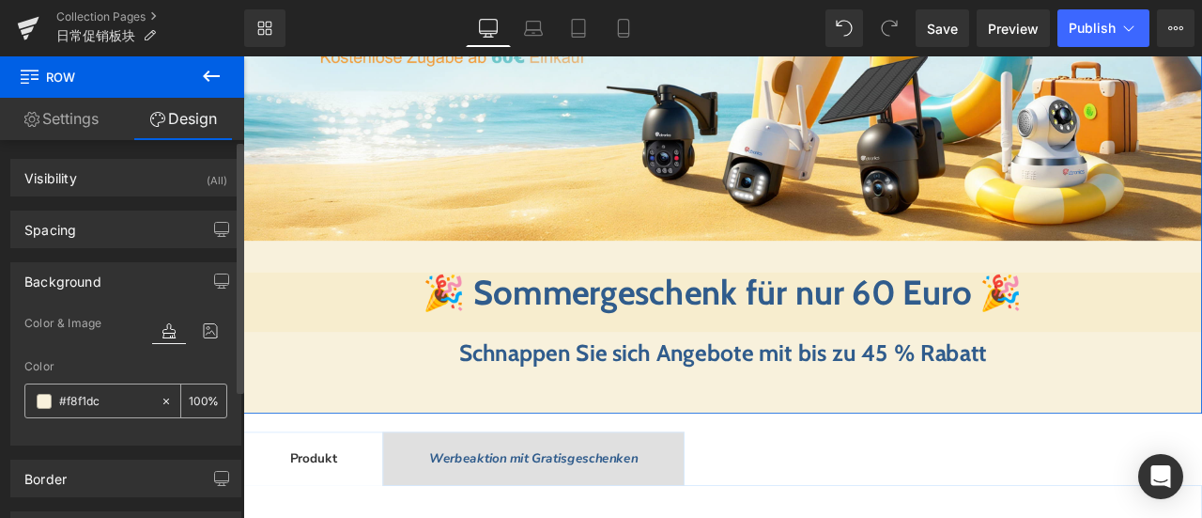
click at [120, 407] on input "#f8f1dc" at bounding box center [105, 401] width 92 height 21
paste input "7edce"
type input "#f7edce"
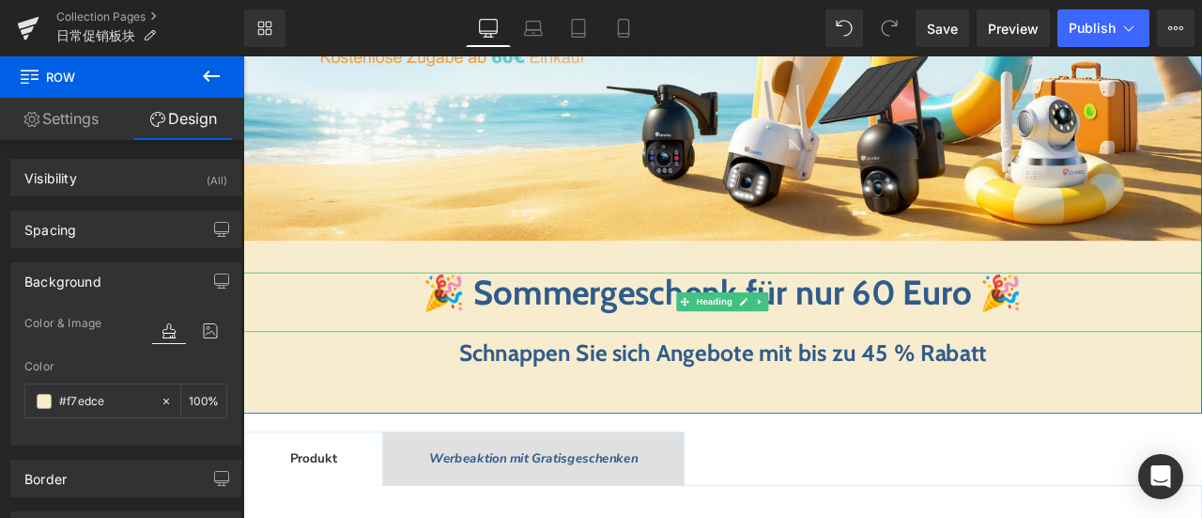
click at [698, 344] on b "🎉 Sommergeschenk für nur 60 Euro 🎉" at bounding box center [812, 336] width 711 height 49
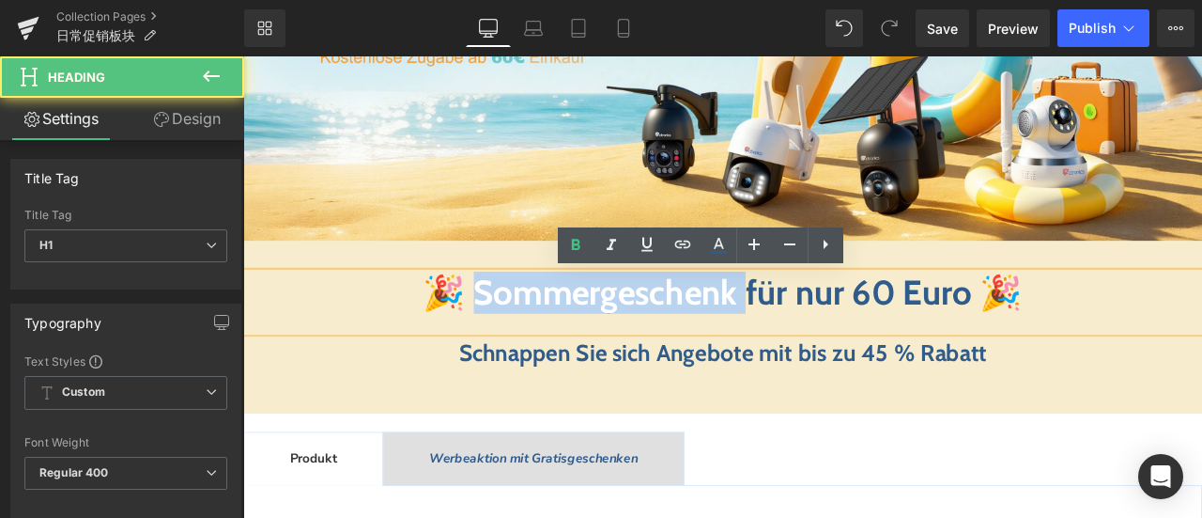
click at [698, 344] on b "🎉 Sommergeschenk für nur 60 Euro 🎉" at bounding box center [812, 336] width 711 height 49
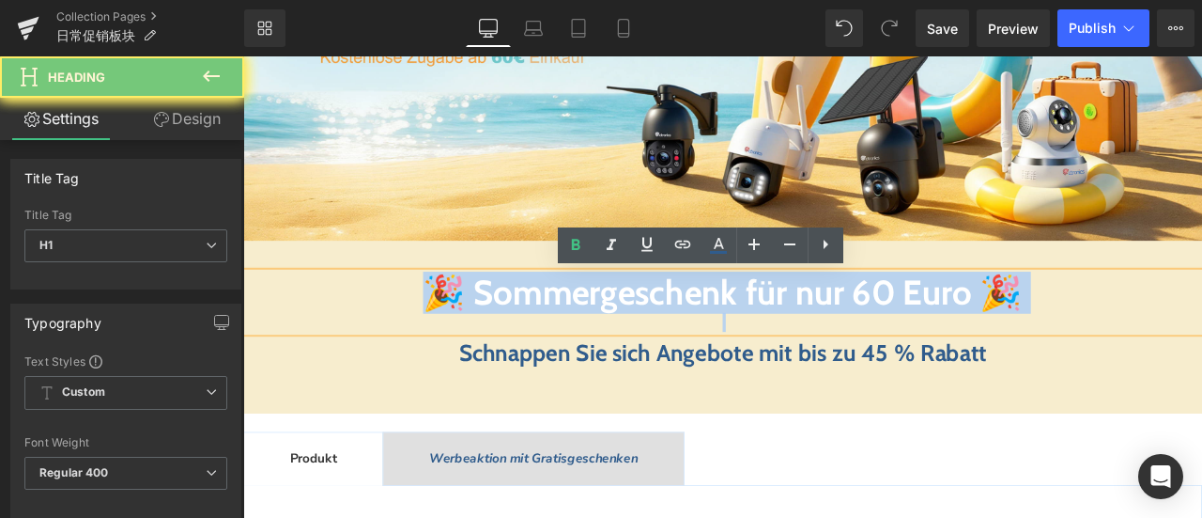
click at [698, 344] on b "🎉 Sommergeschenk für nur 60 Euro 🎉" at bounding box center [812, 336] width 711 height 49
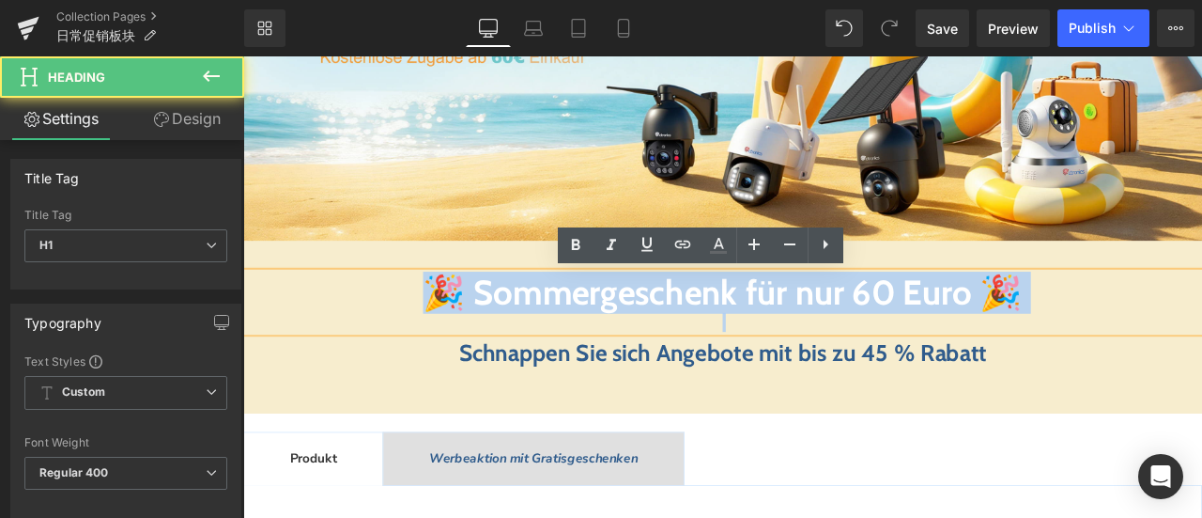
click at [557, 327] on b "🎉 Sommergeschenk für nur 60 Euro 🎉" at bounding box center [812, 336] width 711 height 49
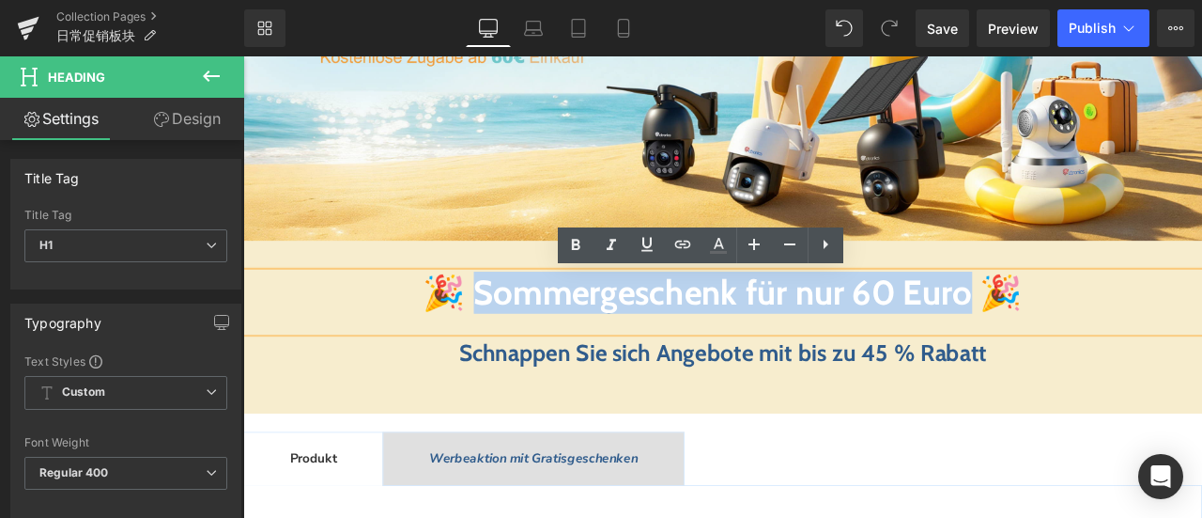
drag, startPoint x: 466, startPoint y: 340, endPoint x: 1139, endPoint y: 348, distance: 673.5
click at [1139, 348] on b "🎉 Sommergeschenk für nur 60 Euro 🎉" at bounding box center [812, 336] width 711 height 49
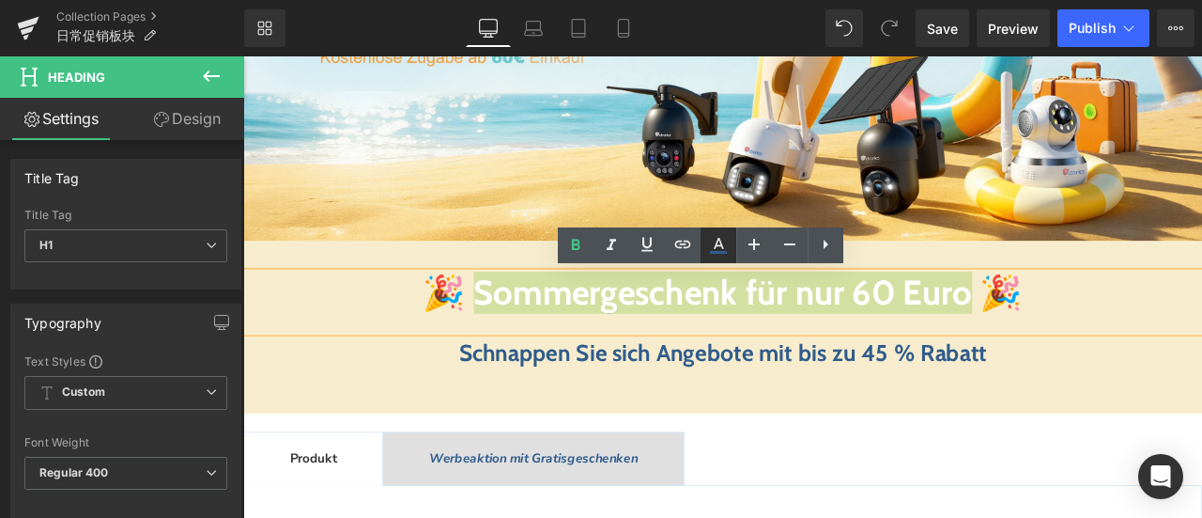
click at [720, 251] on icon at bounding box center [718, 252] width 17 height 3
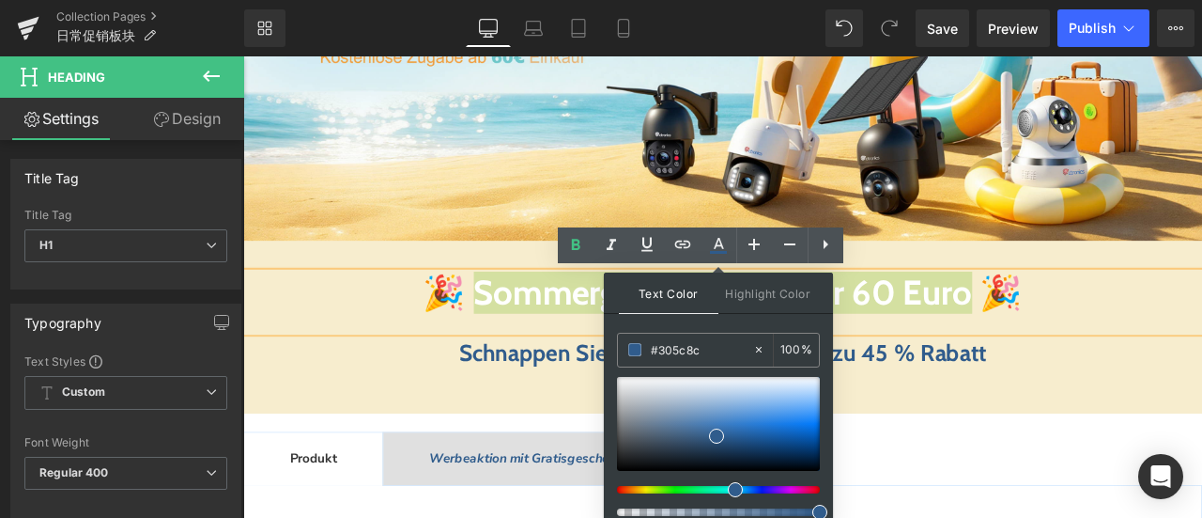
drag, startPoint x: 712, startPoint y: 345, endPoint x: 691, endPoint y: 367, distance: 30.6
click at [624, 345] on div "#305c8c" at bounding box center [685, 349] width 134 height 33
paste input "f7edce"
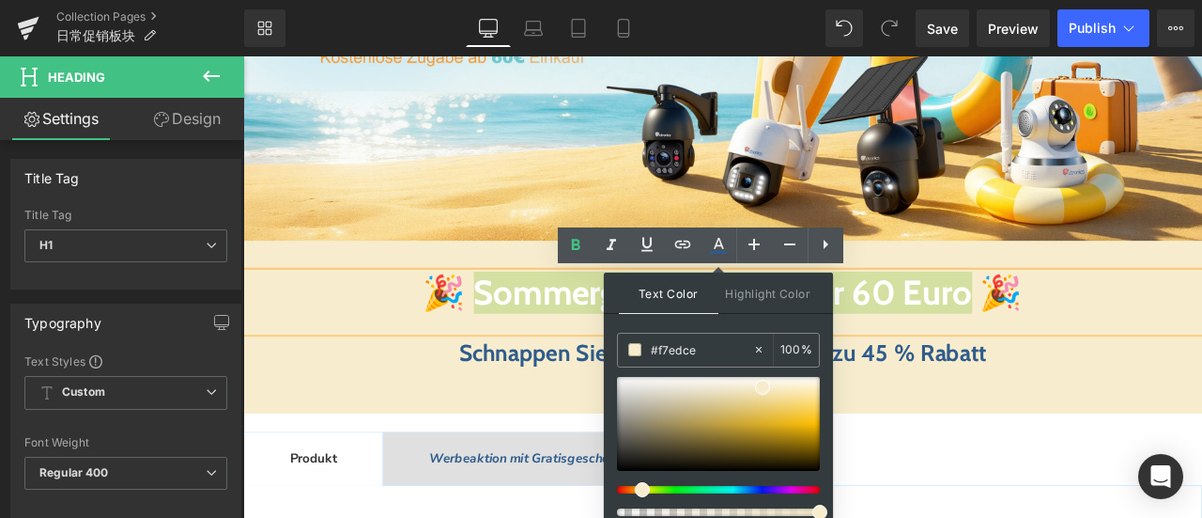
type input "#f7edce"
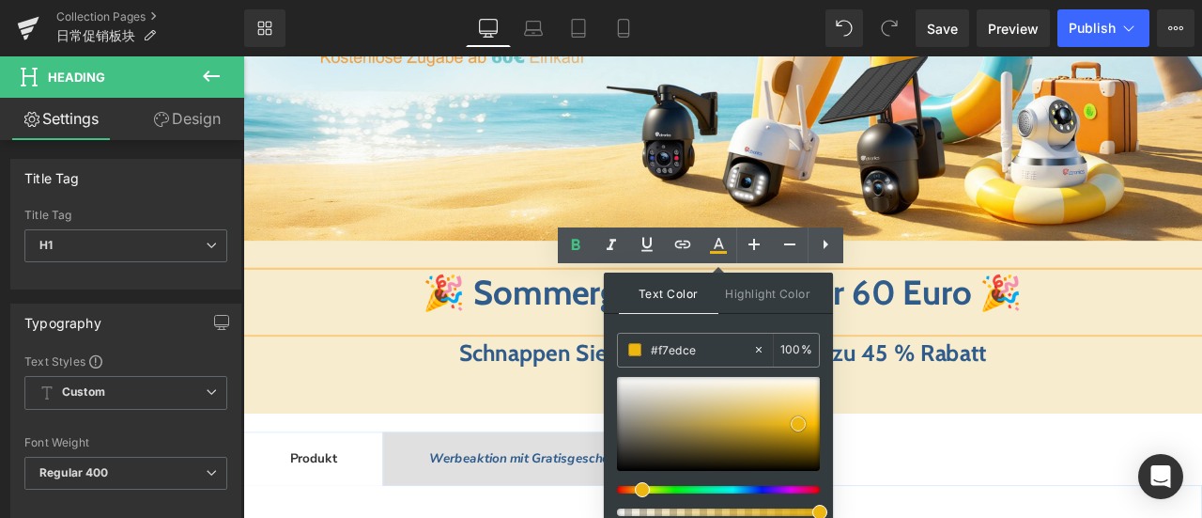
click at [798, 423] on div at bounding box center [718, 424] width 203 height 94
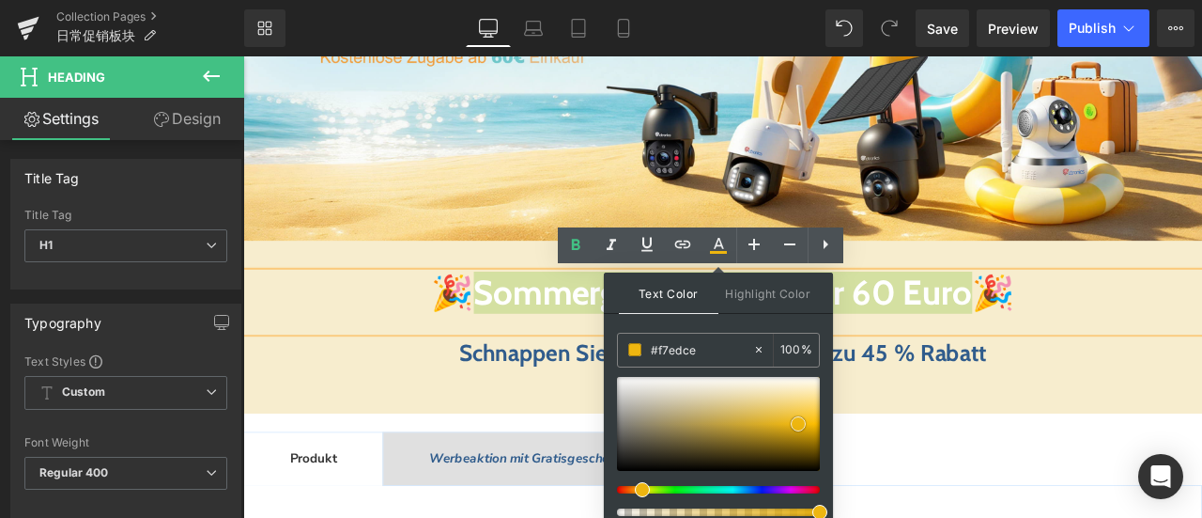
click at [810, 426] on div at bounding box center [718, 424] width 203 height 94
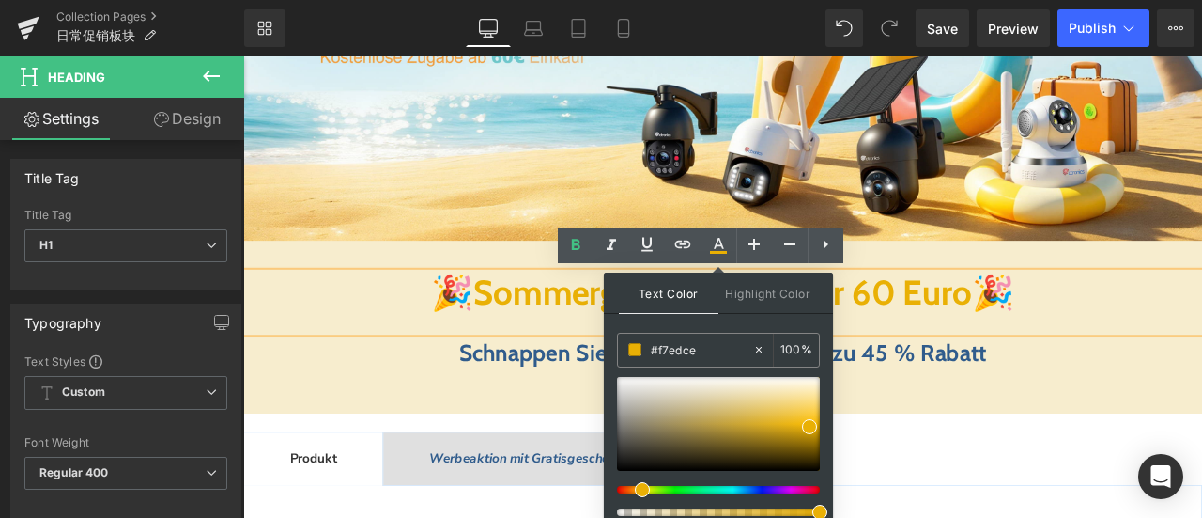
click at [1201, 452] on div "Schnappen Sie sich Angebote mit bis zu 45 % Rabatt" at bounding box center [811, 432] width 1137 height 78
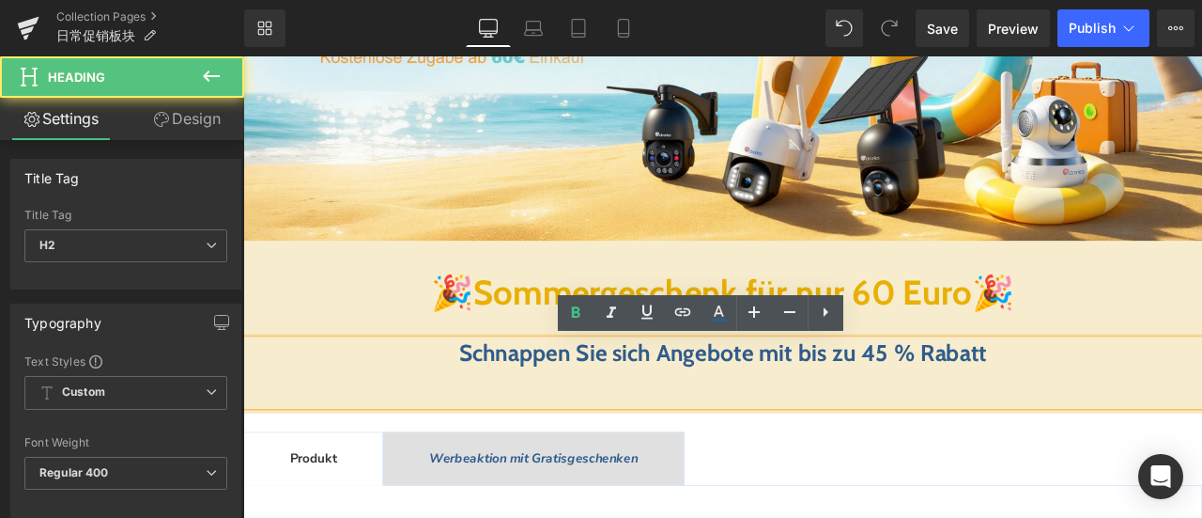
click at [404, 422] on h2 "Schnappen Sie sich Angebote mit bis zu 45 % Rabatt" at bounding box center [811, 409] width 1137 height 33
click at [278, 337] on h1 "🎉 Sommergeschenk für nur 60 Euro 🎉" at bounding box center [811, 337] width 1137 height 49
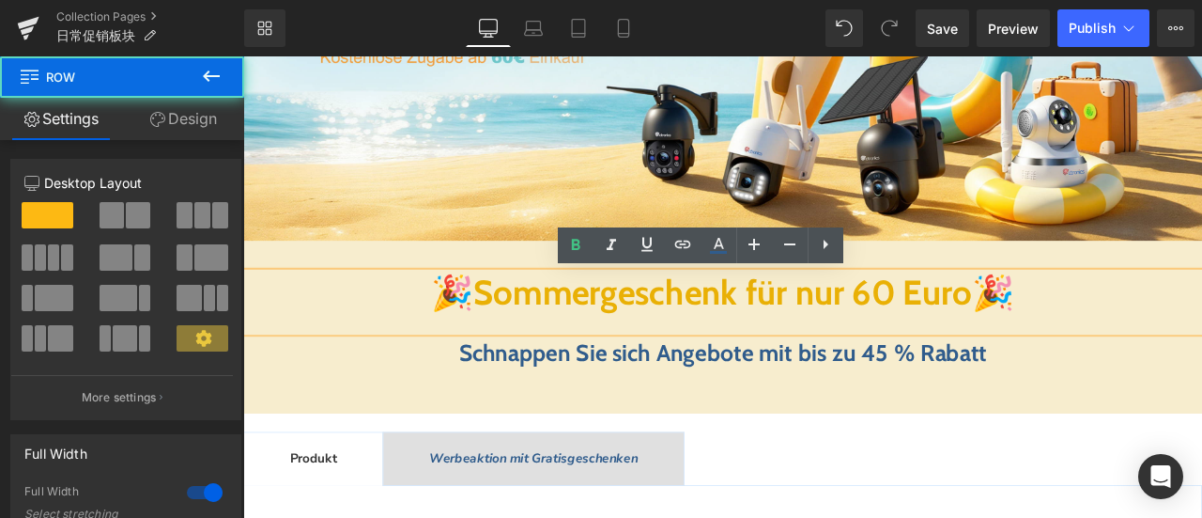
click at [283, 280] on div "Image 🎉 Sommergeschenk für nur 60 Euro 🎉 Heading Schnappen Sie sich Angebote mi…" at bounding box center [811, 148] width 1137 height 644
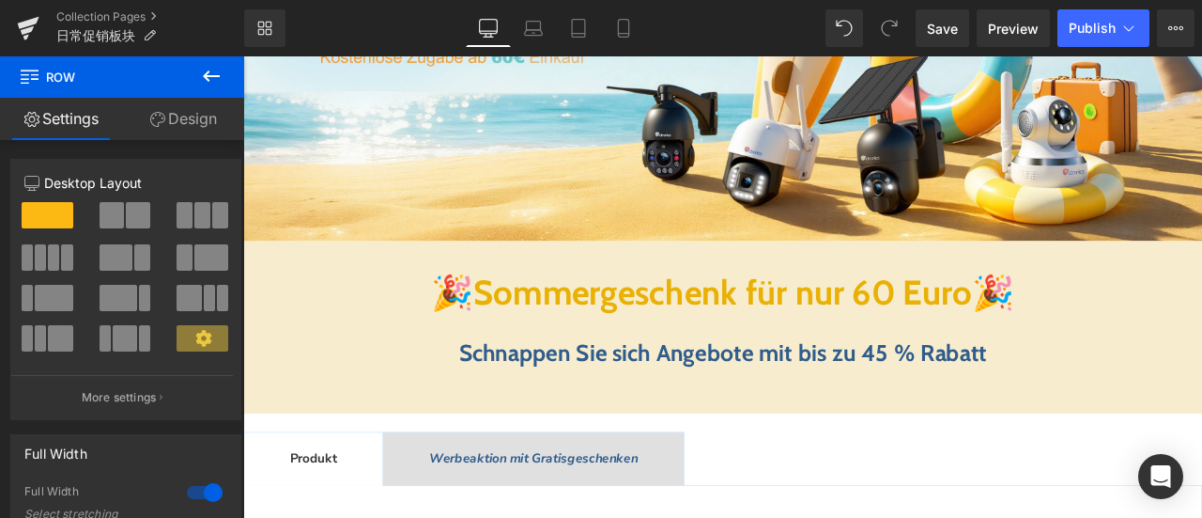
click at [302, 330] on h1 "🎉 Sommergeschenk für nur 60 Euro 🎉" at bounding box center [811, 337] width 1137 height 49
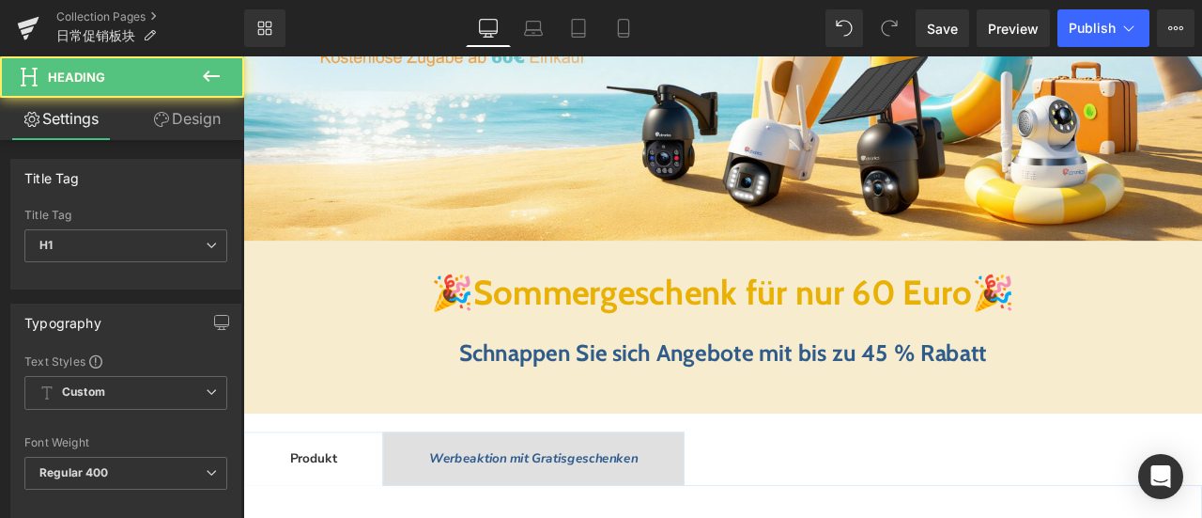
click at [148, 137] on link "Design" at bounding box center [187, 119] width 122 height 42
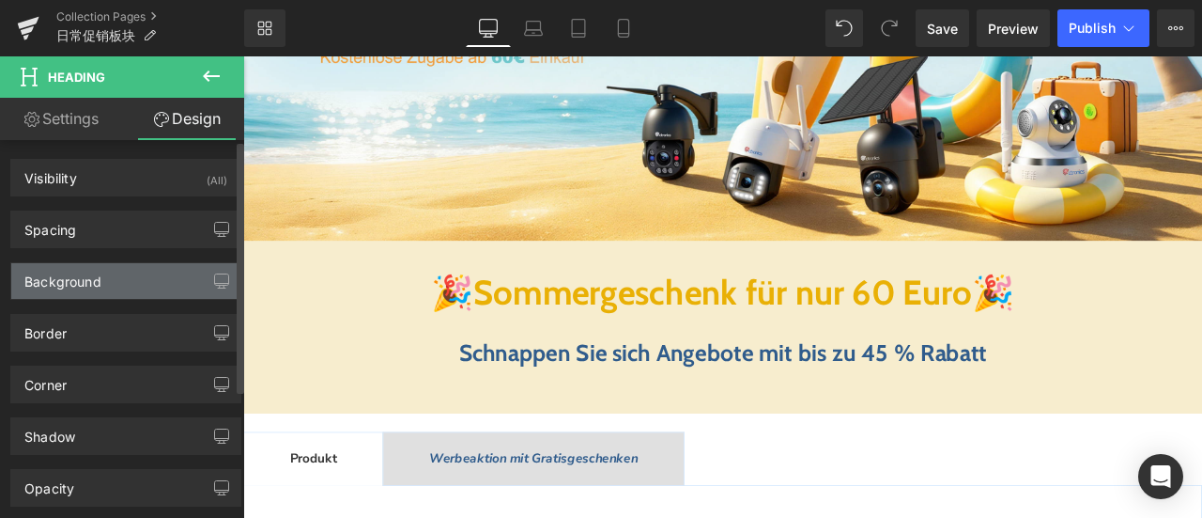
click at [83, 270] on div "Background" at bounding box center [62, 276] width 77 height 26
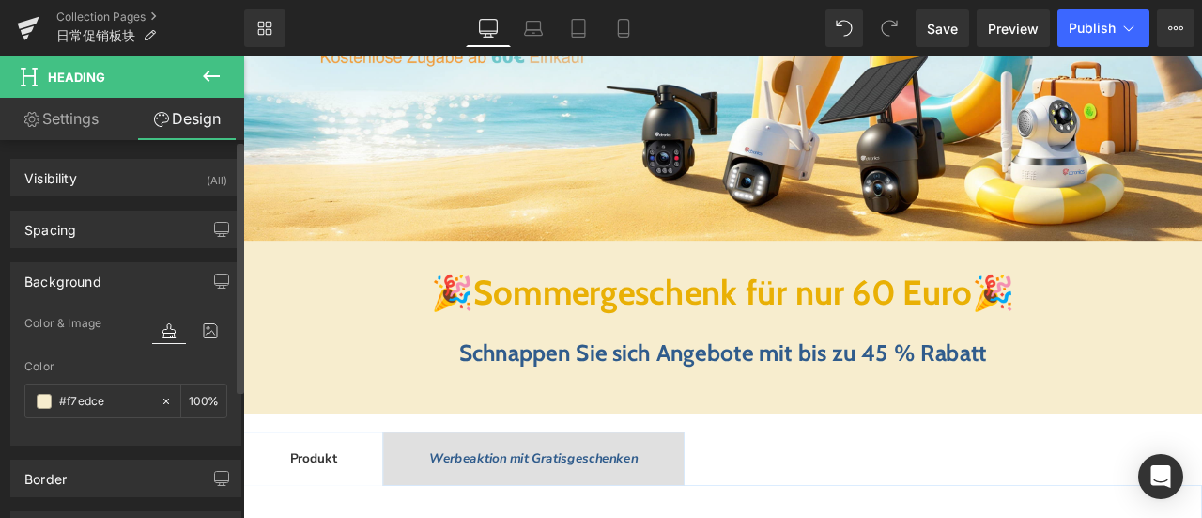
paste input "ffae"
type input "#fffaee"
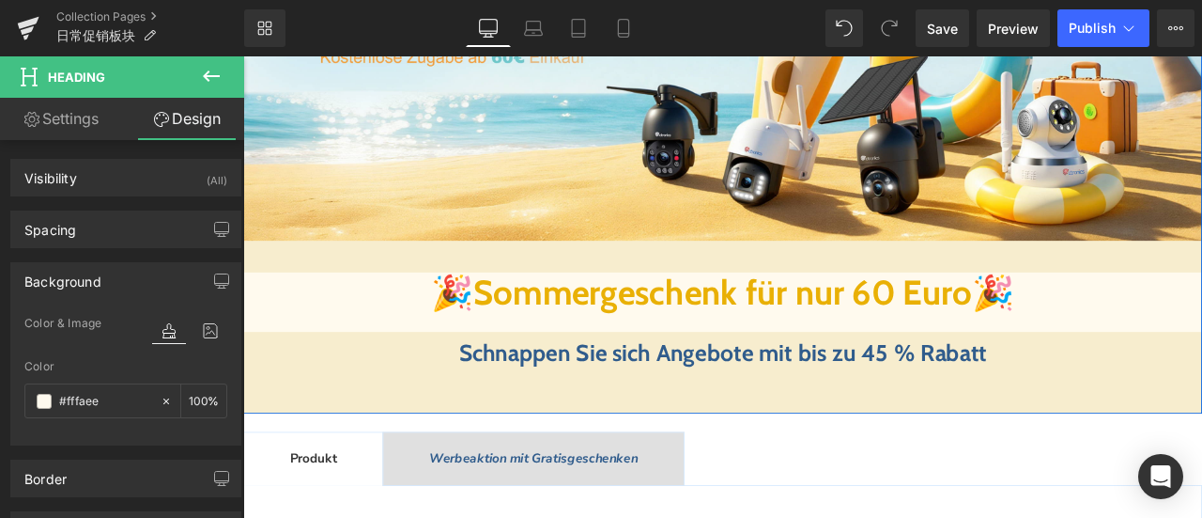
click at [403, 284] on div "Image 🎉 Sommergeschenk für nur 60 Euro 🎉 Heading Schnappen Sie sich Angebote mi…" at bounding box center [811, 148] width 1137 height 644
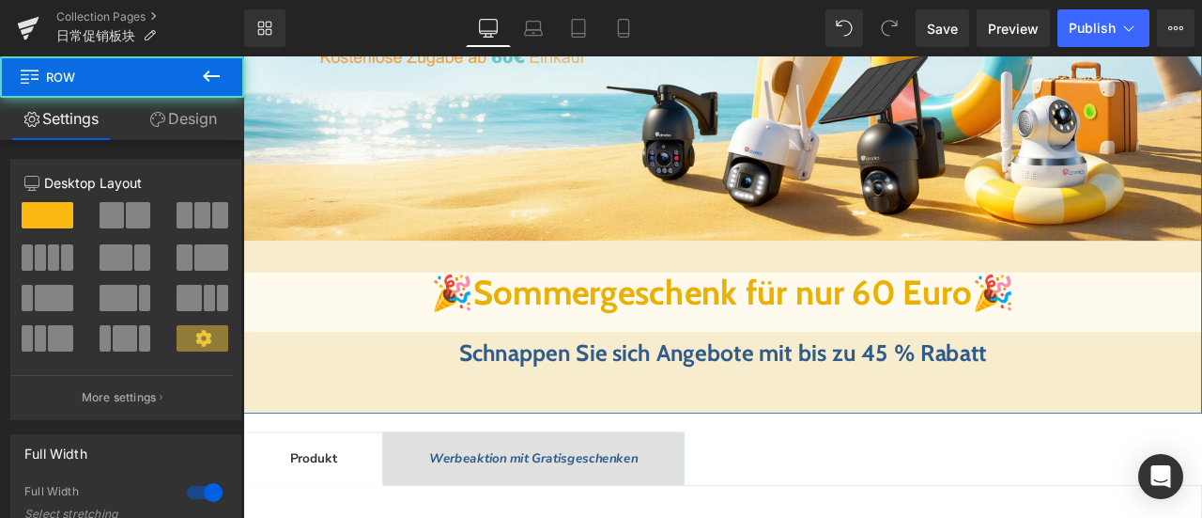
click at [182, 116] on link "Design" at bounding box center [183, 119] width 122 height 42
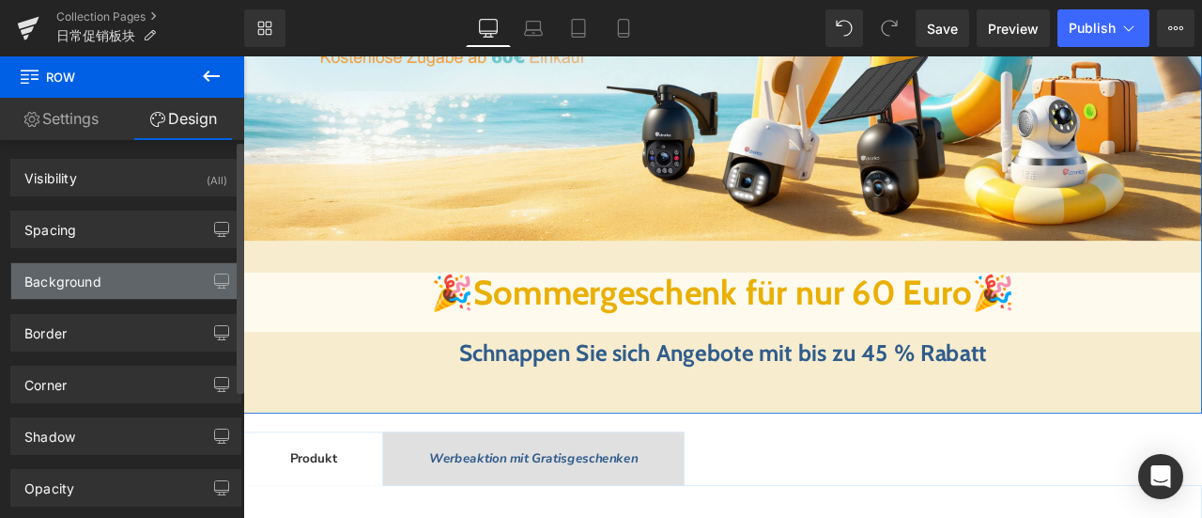
click at [120, 285] on div "Background" at bounding box center [125, 281] width 229 height 36
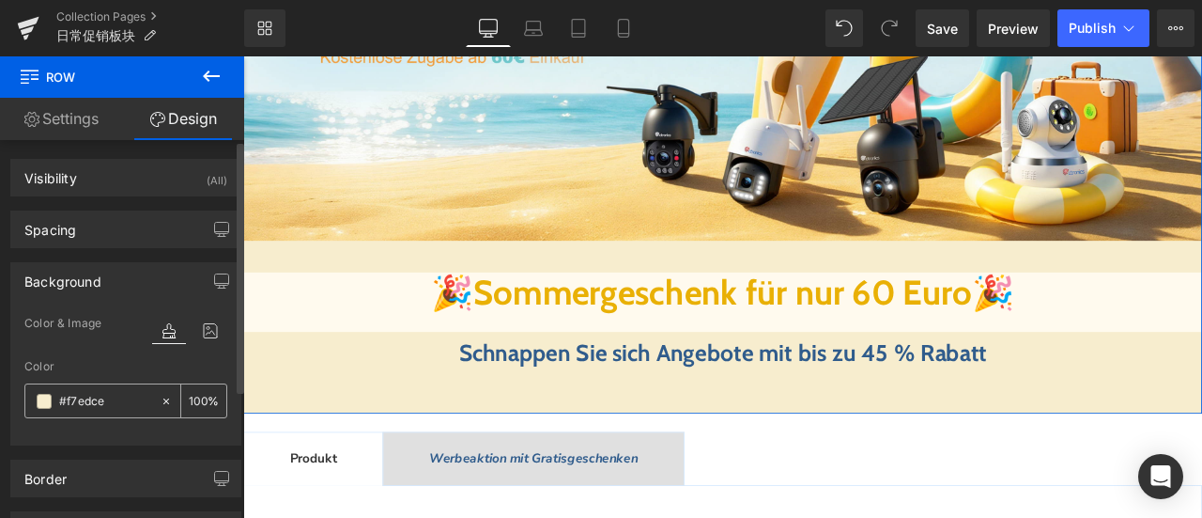
click at [126, 396] on input "text" at bounding box center [105, 401] width 92 height 21
paste input "ffae"
type input "#fffaee"
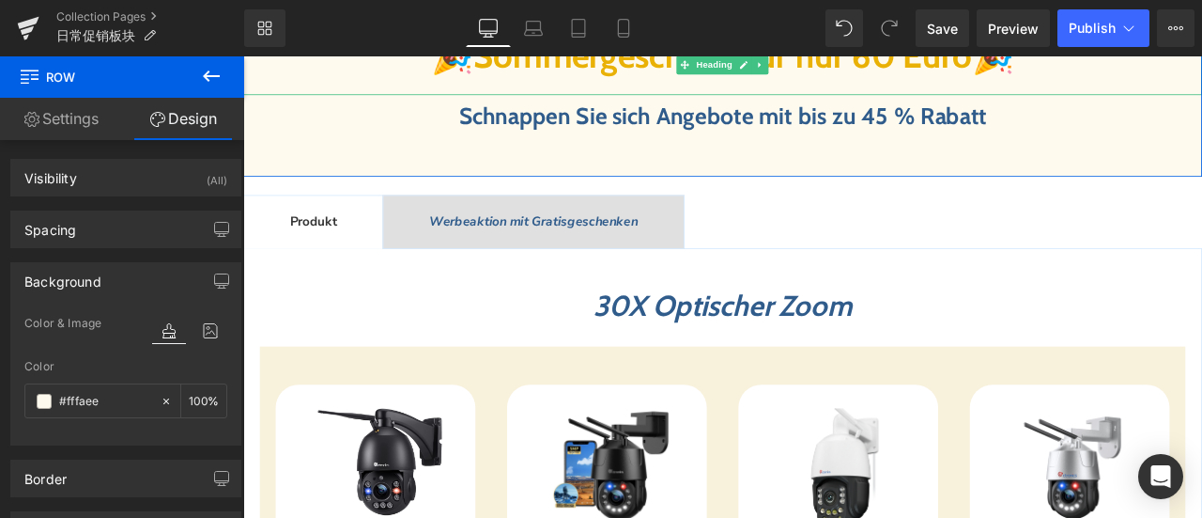
scroll to position [658, 0]
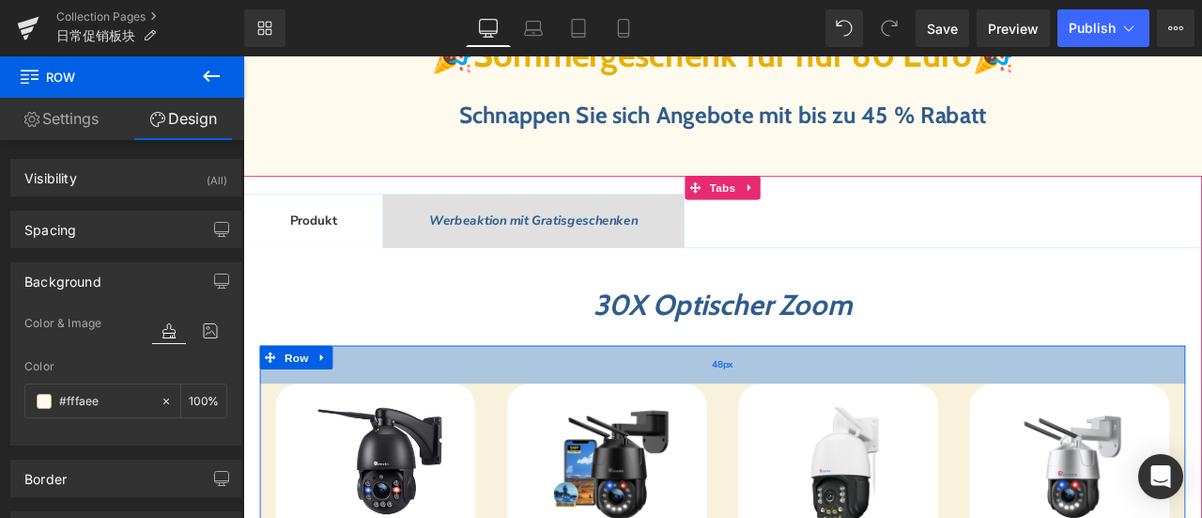
click at [527, 429] on div "48px" at bounding box center [811, 421] width 1097 height 45
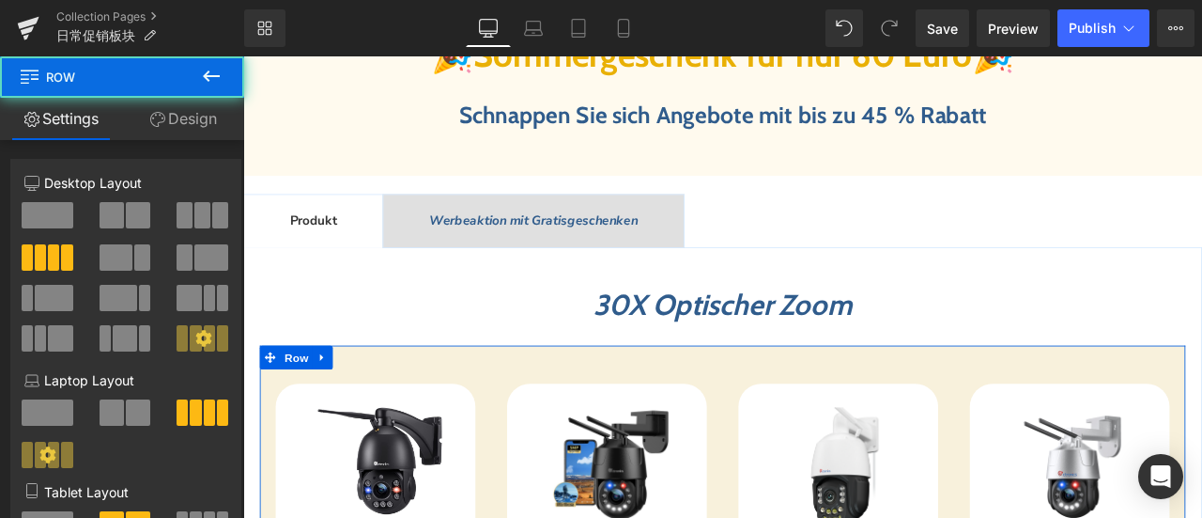
click at [197, 120] on link "Design" at bounding box center [183, 119] width 122 height 42
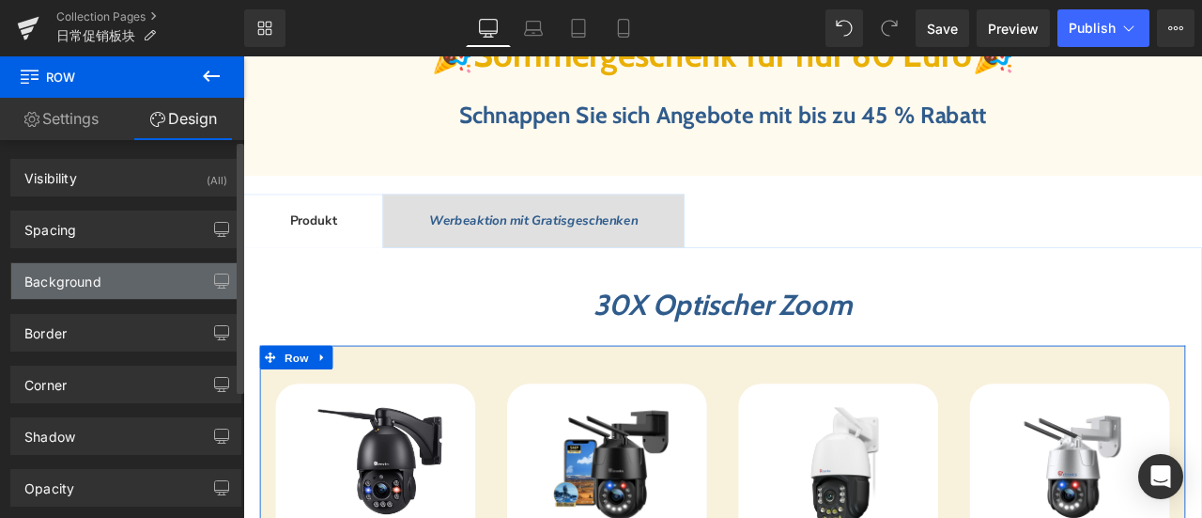
click at [127, 273] on div "Background" at bounding box center [125, 281] width 229 height 36
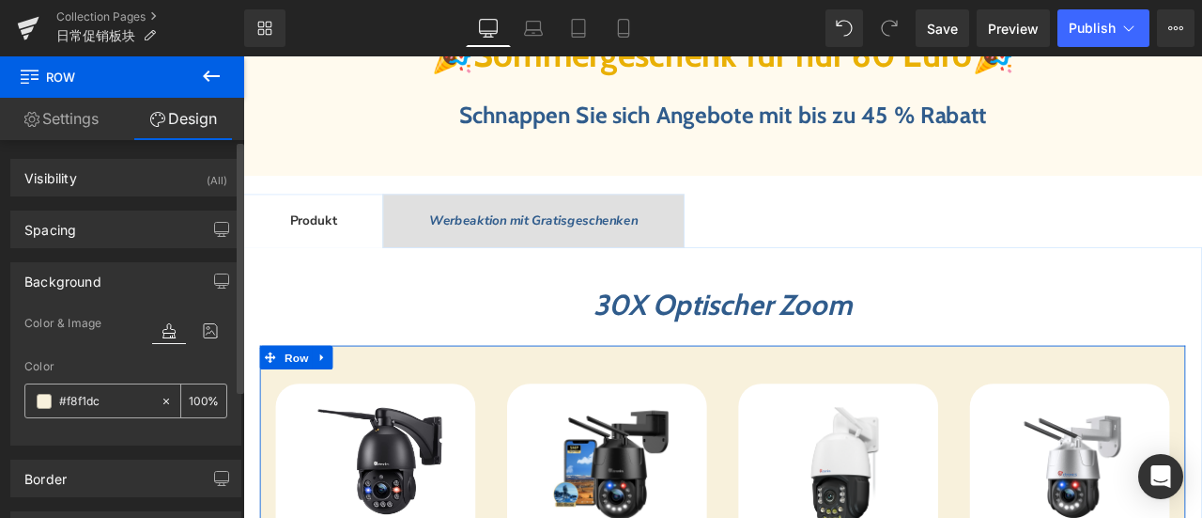
click at [128, 394] on input "#f8f1dc" at bounding box center [105, 401] width 92 height 21
paste input "ffaee"
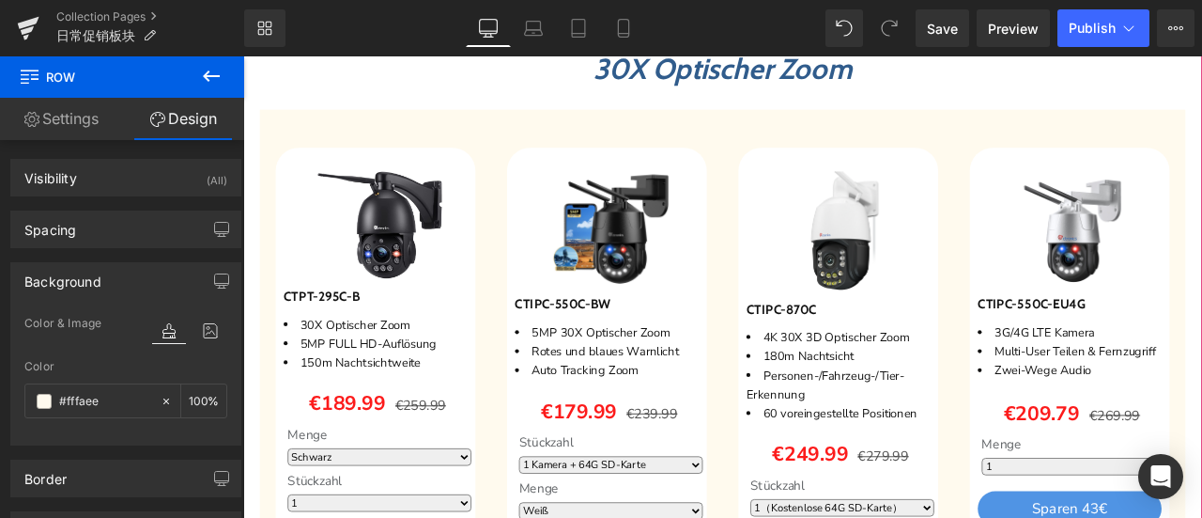
scroll to position [939, 0]
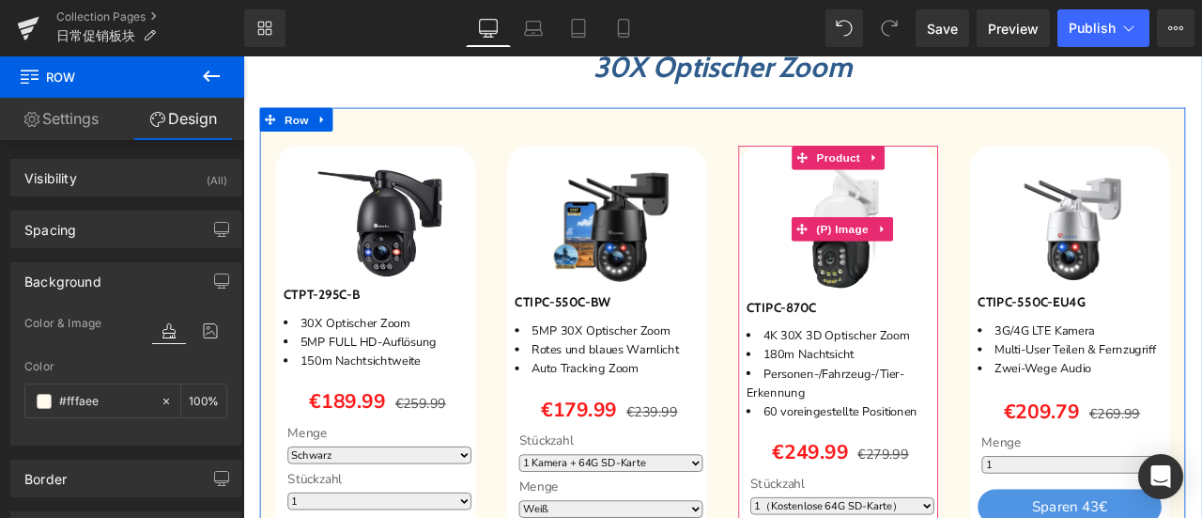
type input "#f8f1dc"
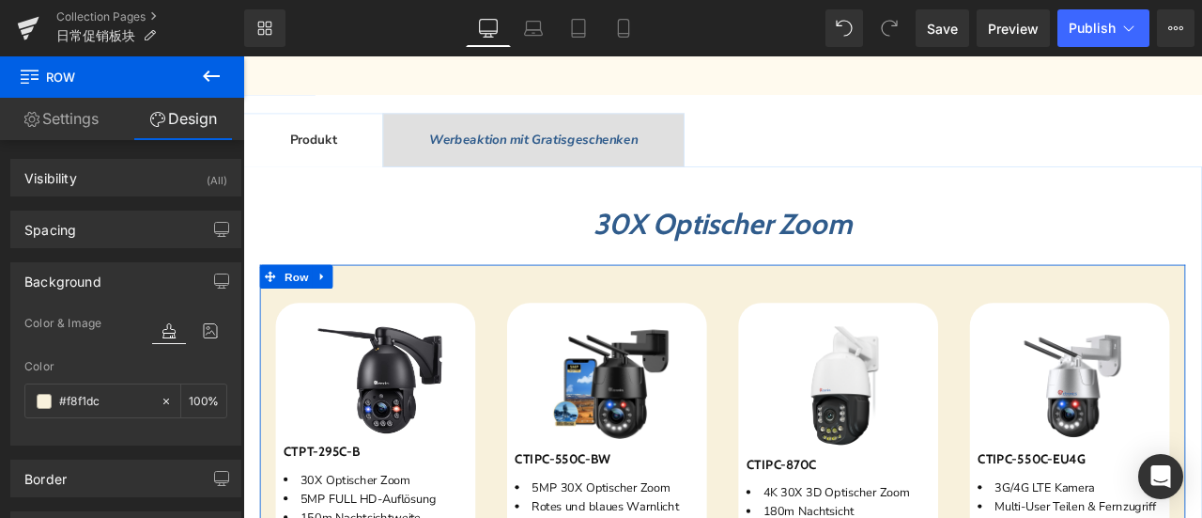
scroll to position [751, 0]
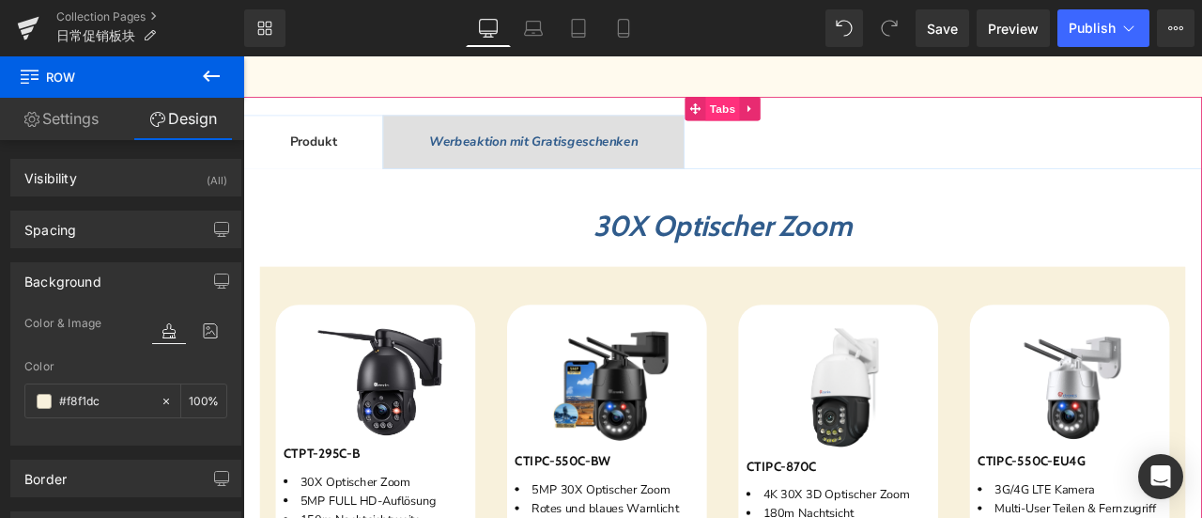
click at [802, 121] on span "Tabs" at bounding box center [812, 118] width 40 height 28
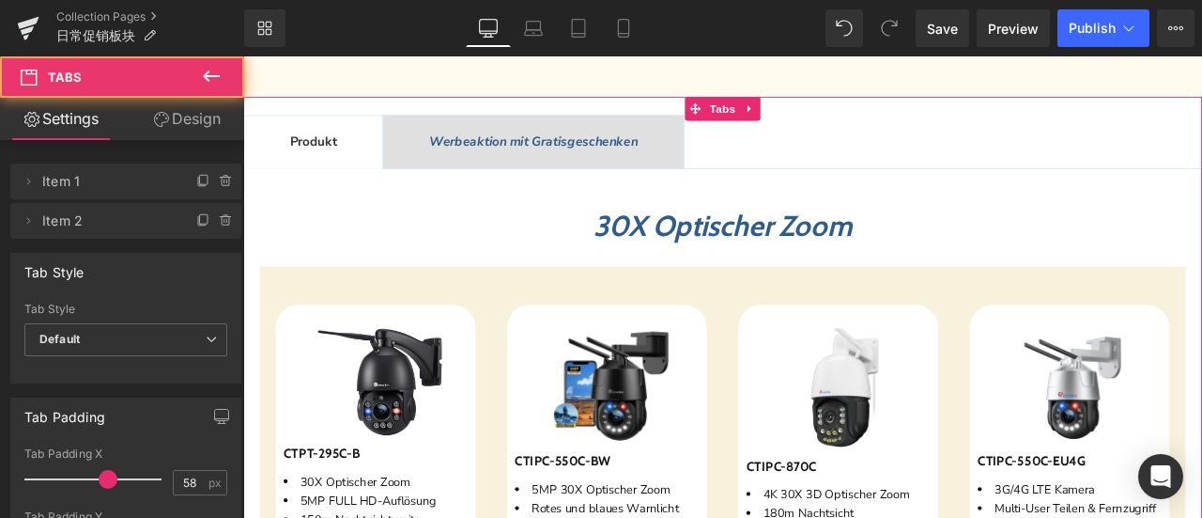
click at [192, 121] on link "Design" at bounding box center [187, 119] width 122 height 42
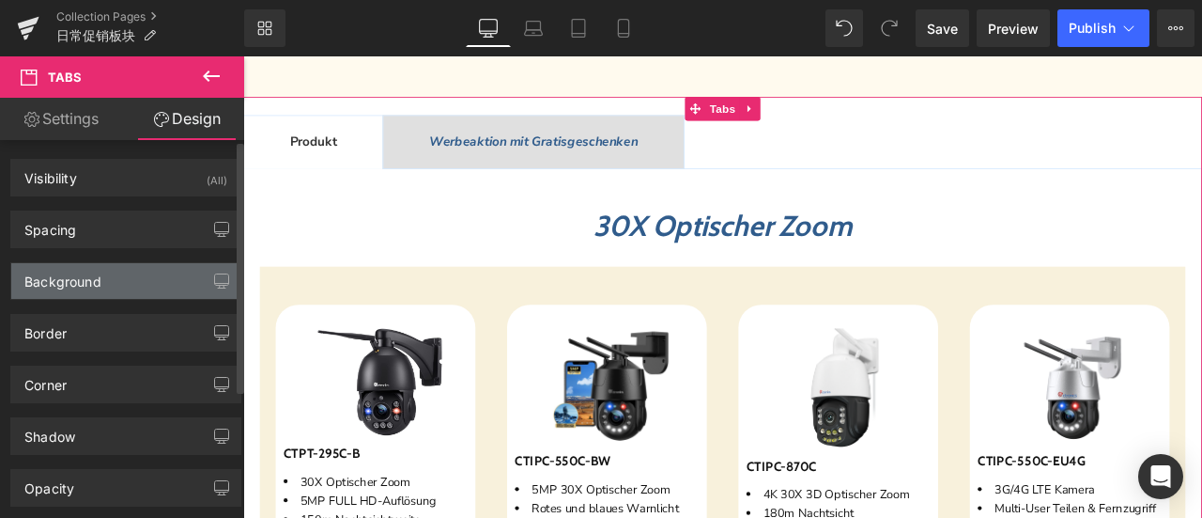
click at [97, 281] on div "Background" at bounding box center [62, 276] width 77 height 26
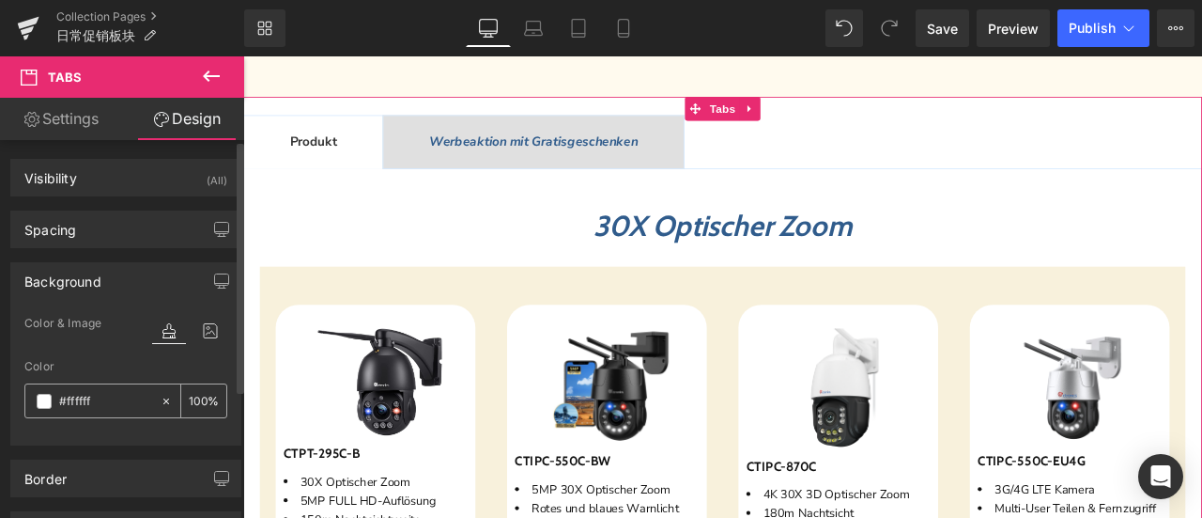
click at [119, 391] on input "#ffffff" at bounding box center [105, 401] width 92 height 21
paste input "aee"
type input "#fffaee"
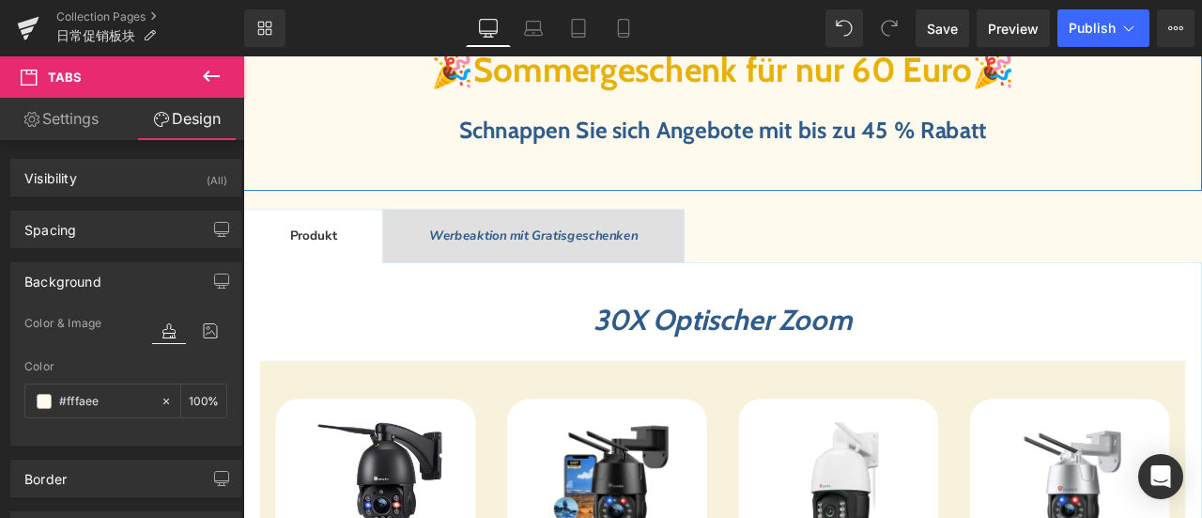
scroll to position [658, 0]
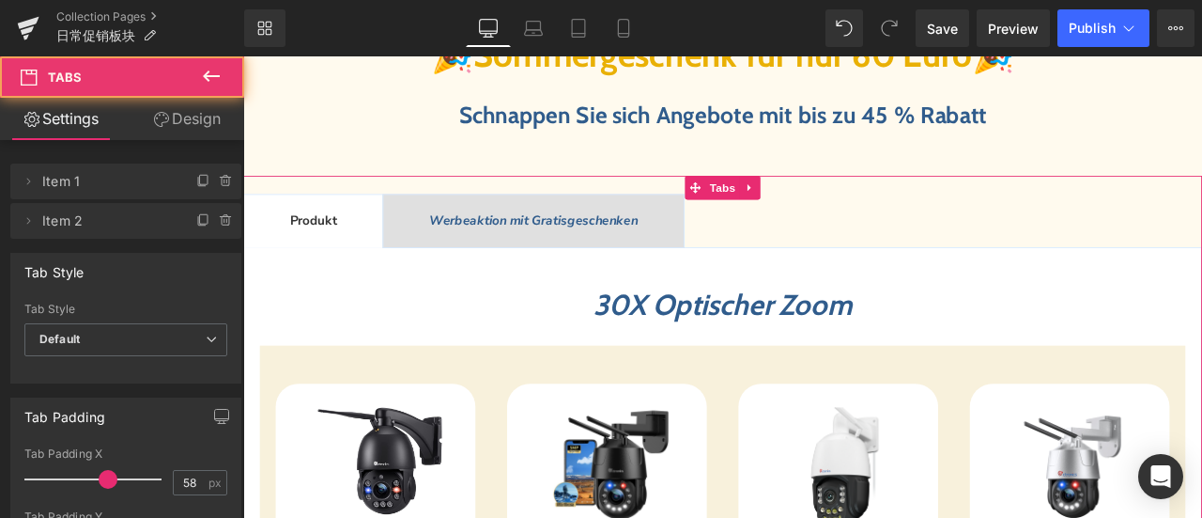
click at [190, 117] on link "Design" at bounding box center [187, 119] width 122 height 42
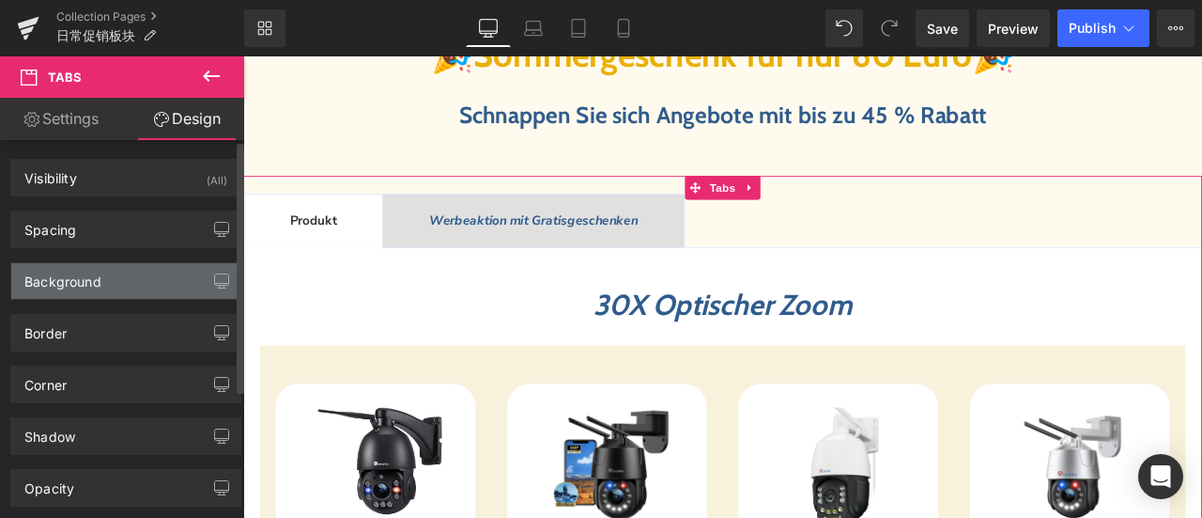
click at [96, 278] on div "Background" at bounding box center [62, 276] width 77 height 26
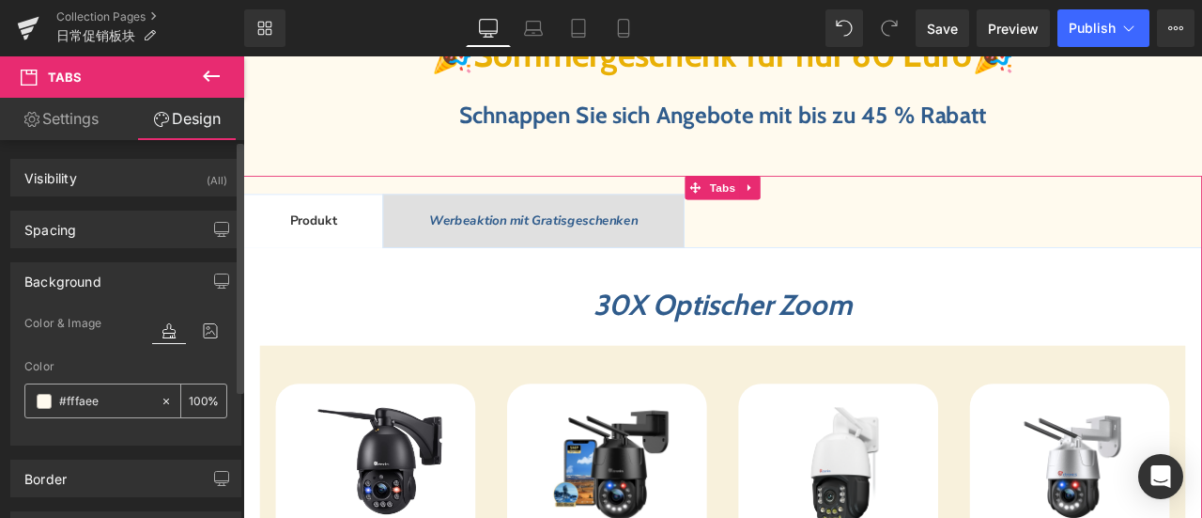
click at [105, 394] on input "#fffaee" at bounding box center [105, 401] width 92 height 21
click at [355, 248] on span "Produkt Text Block" at bounding box center [326, 252] width 164 height 62
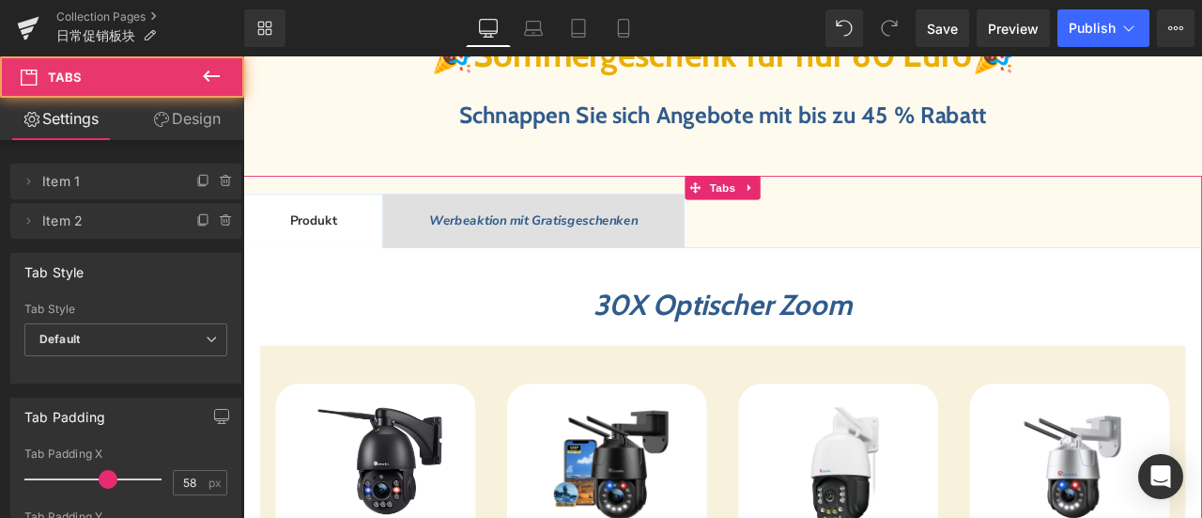
click at [452, 342] on h2 "30X Optischer Zoom" at bounding box center [811, 351] width 1097 height 40
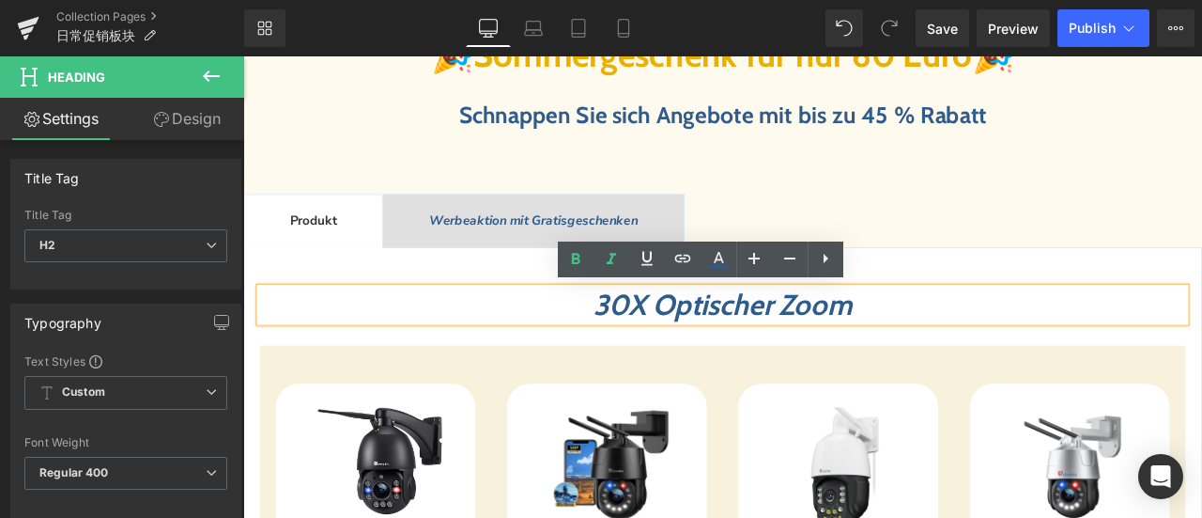
click at [658, 349] on span "30X Optischer Zoom" at bounding box center [811, 350] width 306 height 41
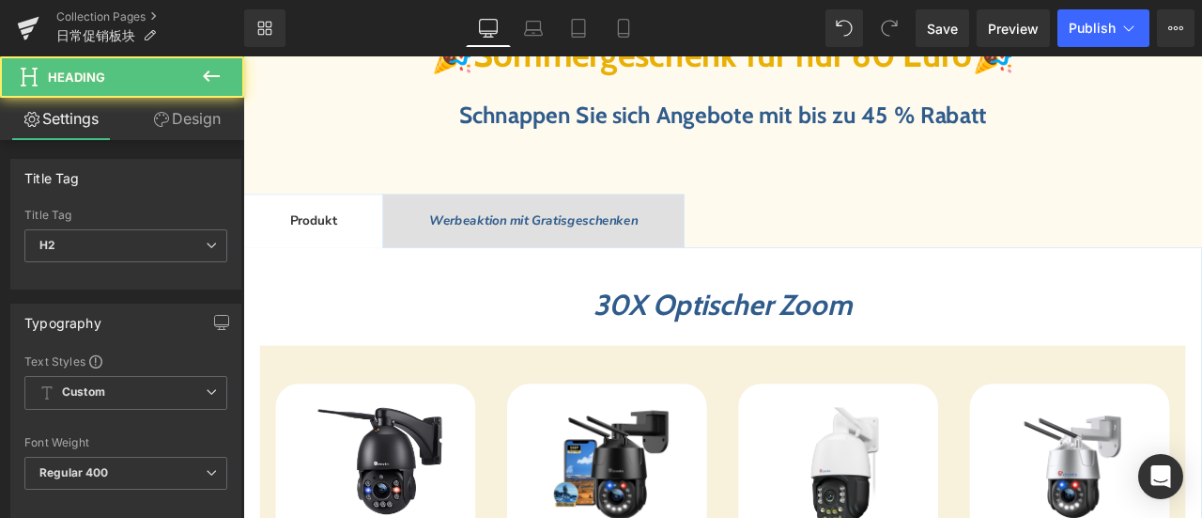
click at [197, 117] on link "Design" at bounding box center [187, 119] width 122 height 42
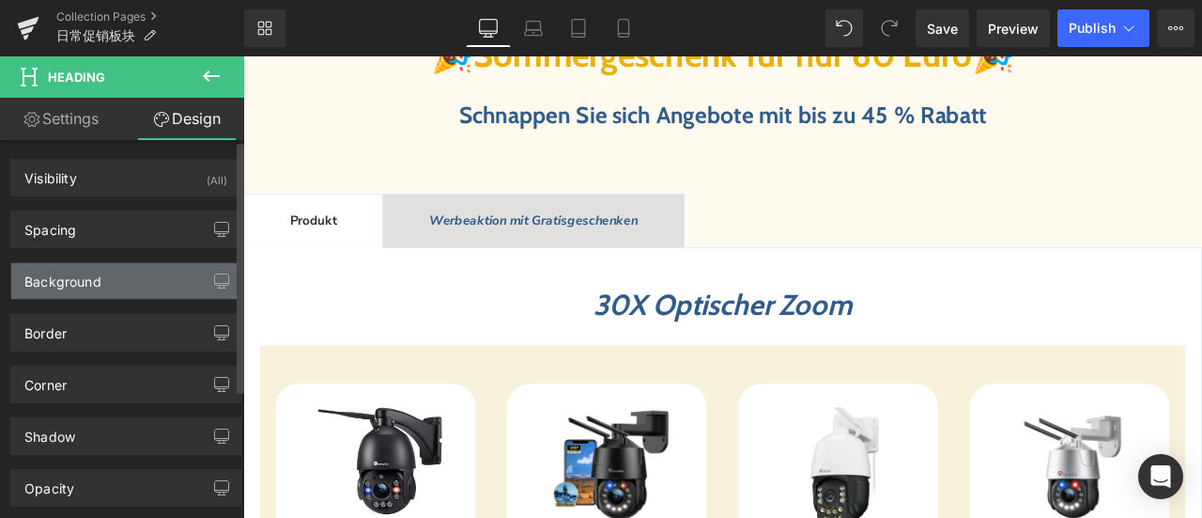
click at [100, 279] on div "Background" at bounding box center [62, 276] width 77 height 26
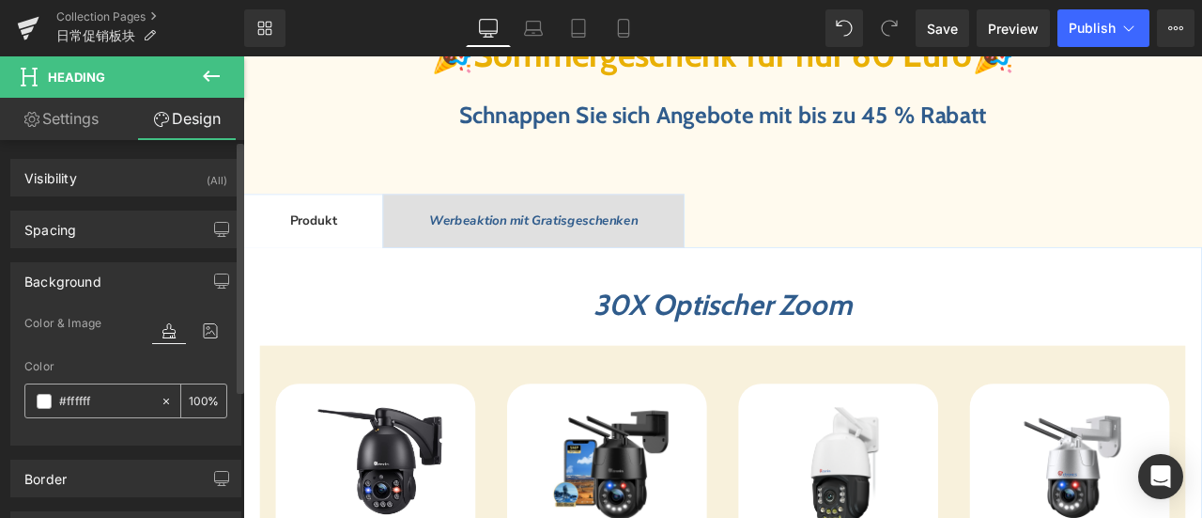
click at [118, 404] on input "#ffffff" at bounding box center [105, 401] width 92 height 21
paste input "aee"
type input "#fffaee"
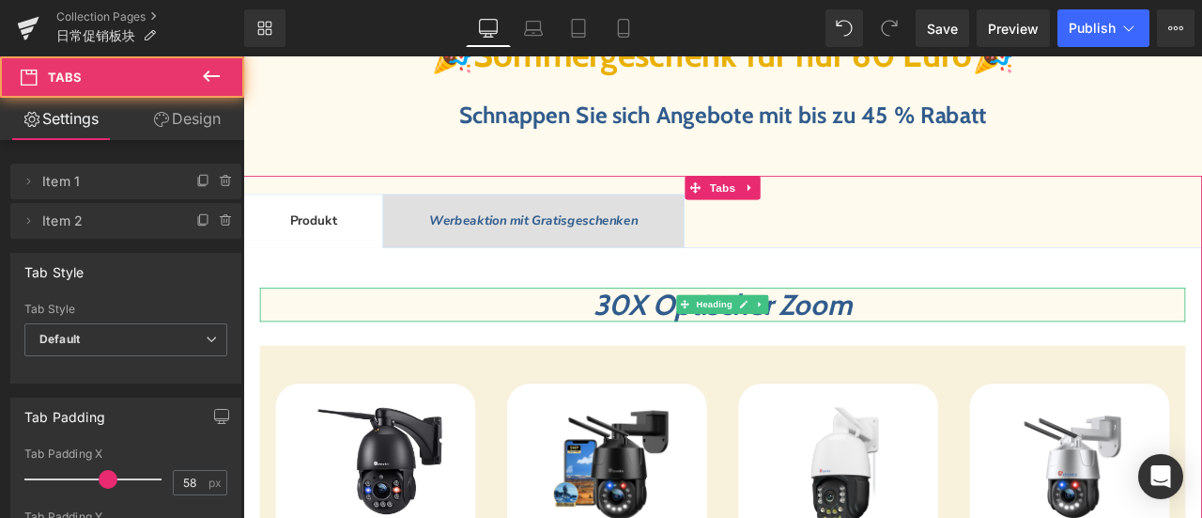
click at [621, 347] on h2 "30X Optischer Zoom" at bounding box center [811, 351] width 1097 height 40
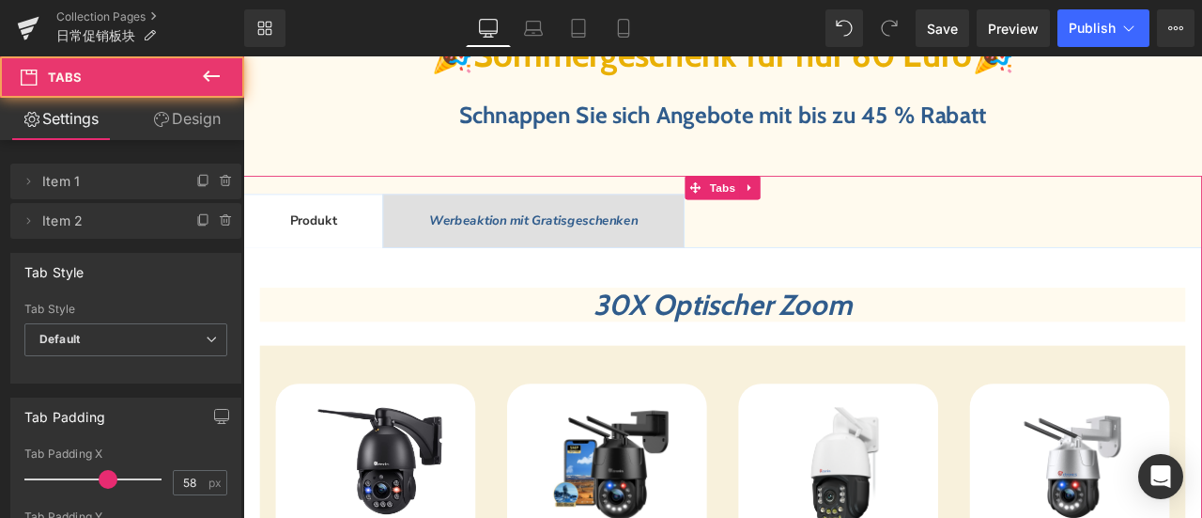
click at [201, 125] on link "Design" at bounding box center [187, 119] width 122 height 42
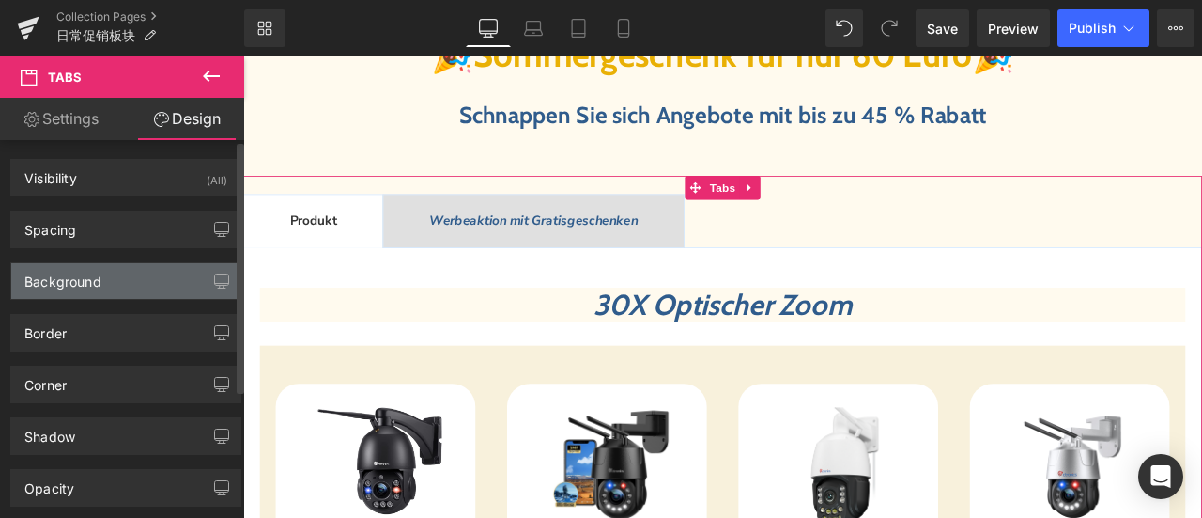
click at [115, 273] on div "Background" at bounding box center [125, 281] width 229 height 36
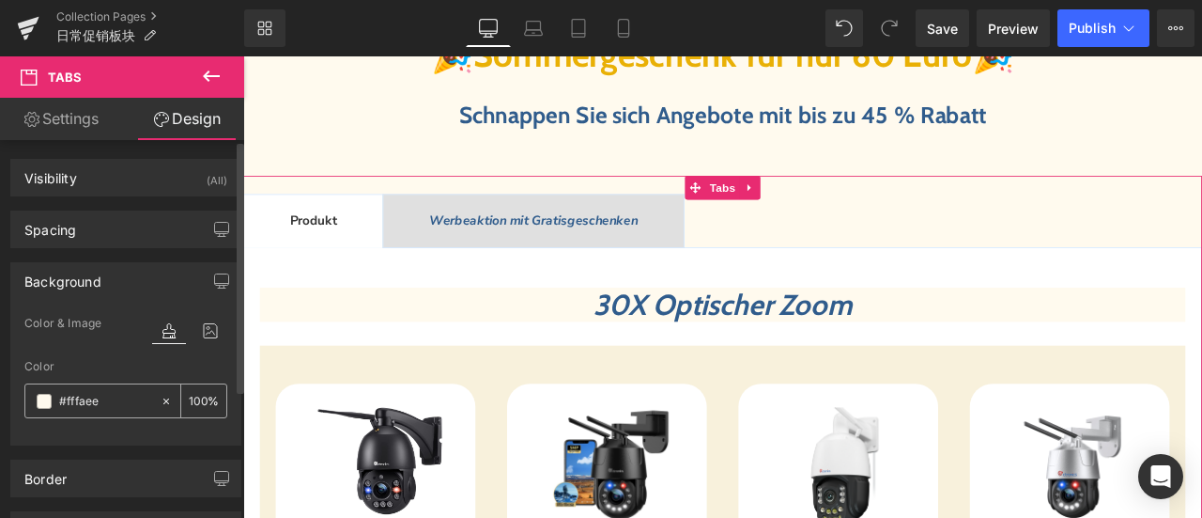
click at [110, 401] on input "text" at bounding box center [105, 401] width 92 height 21
type input "#fffaee"
click at [793, 212] on span "Tabs" at bounding box center [812, 212] width 40 height 28
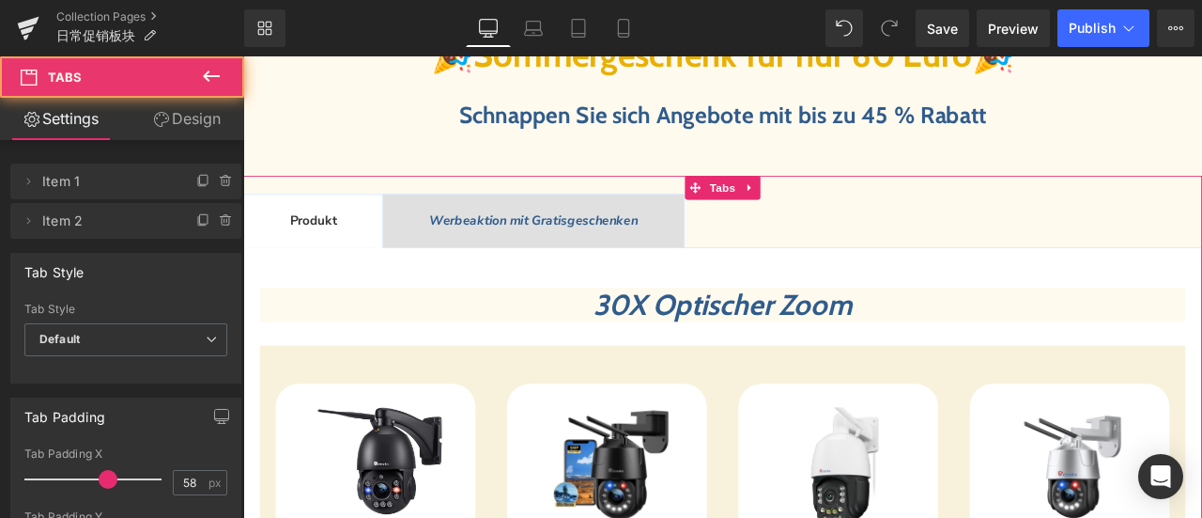
click at [195, 123] on link "Design" at bounding box center [187, 119] width 122 height 42
click at [0, 0] on div "Background" at bounding box center [0, 0] width 0 height 0
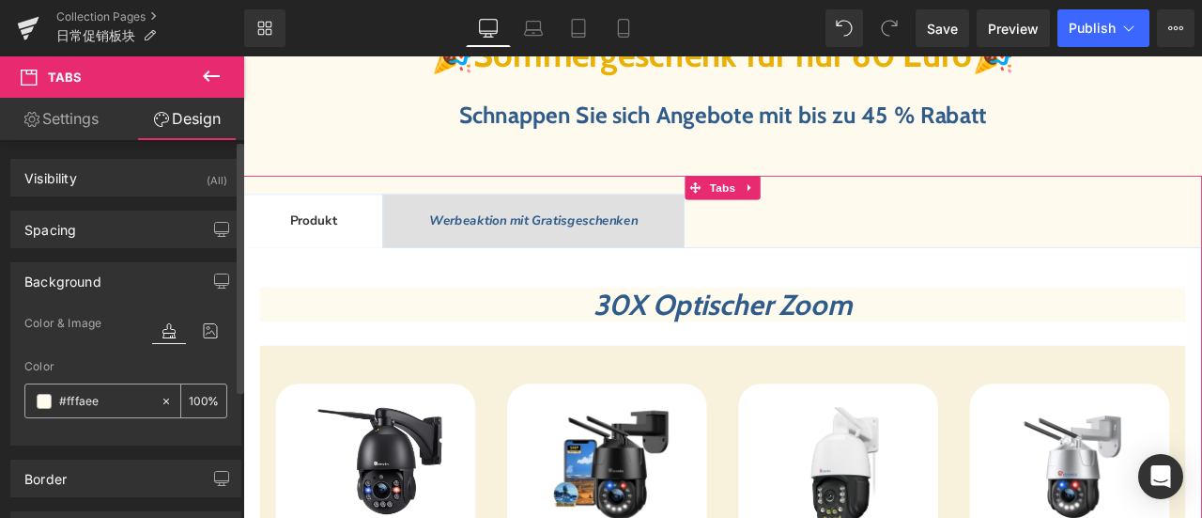
click at [43, 401] on span at bounding box center [44, 401] width 15 height 15
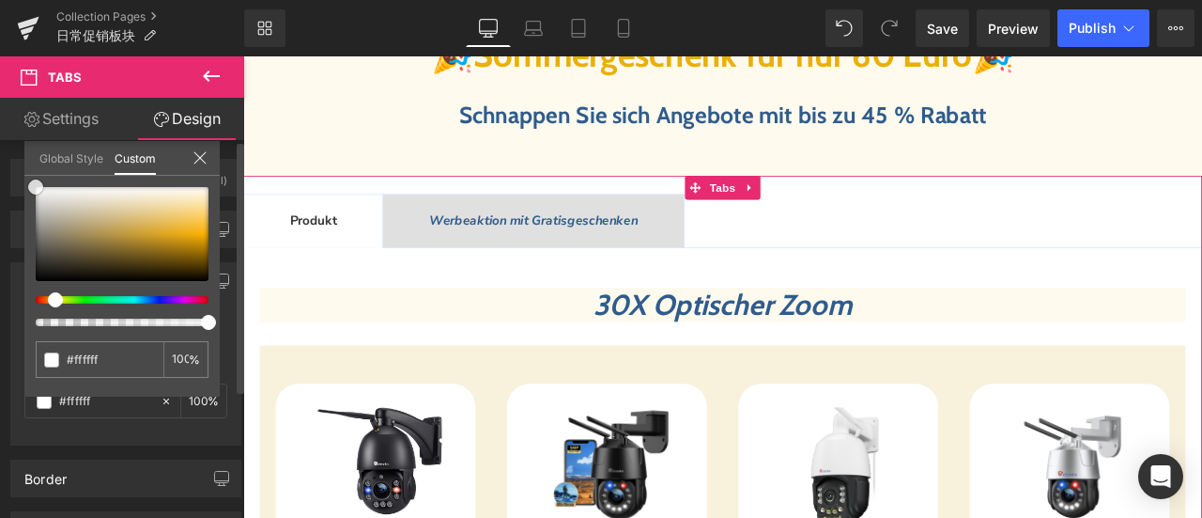
drag, startPoint x: 211, startPoint y: 189, endPoint x: 3, endPoint y: 181, distance: 208.7
click at [3, 248] on div "Background Color & Image color Color % Image Replace Image Upload image or Brow…" at bounding box center [126, 346] width 253 height 197
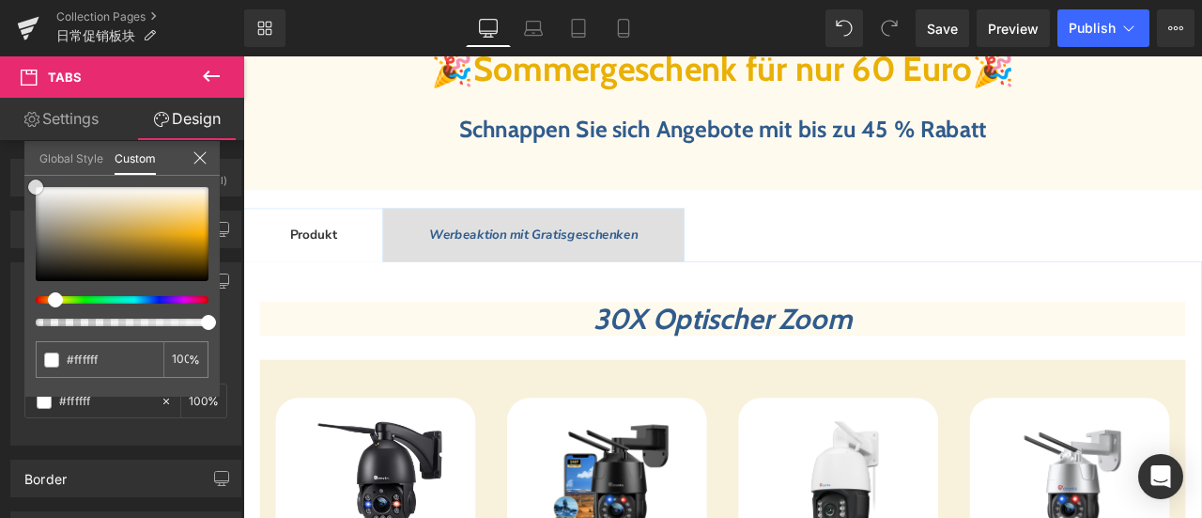
scroll to position [751, 0]
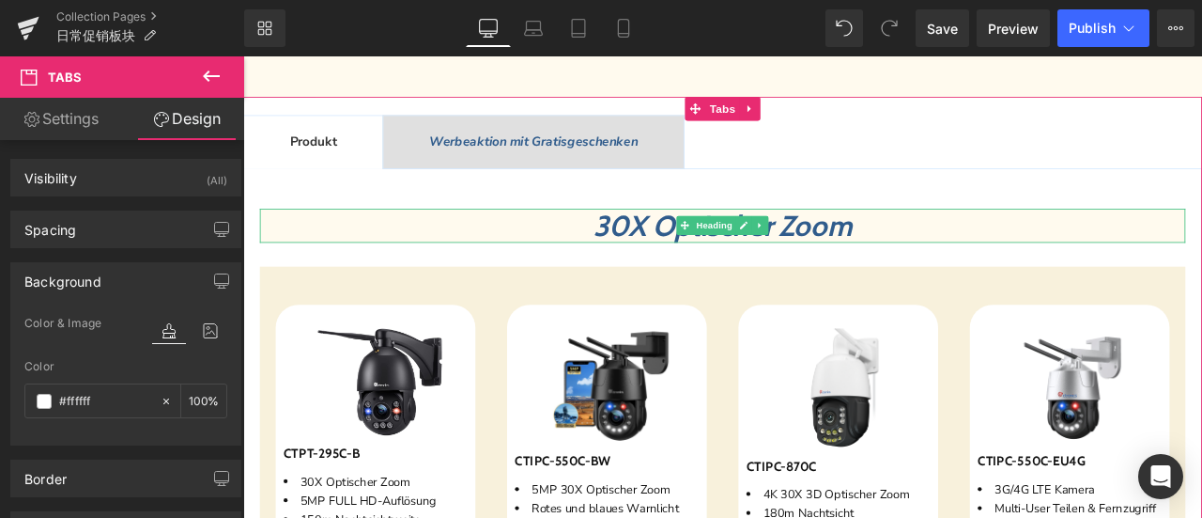
click at [658, 252] on span "30X Optischer Zoom" at bounding box center [811, 256] width 306 height 41
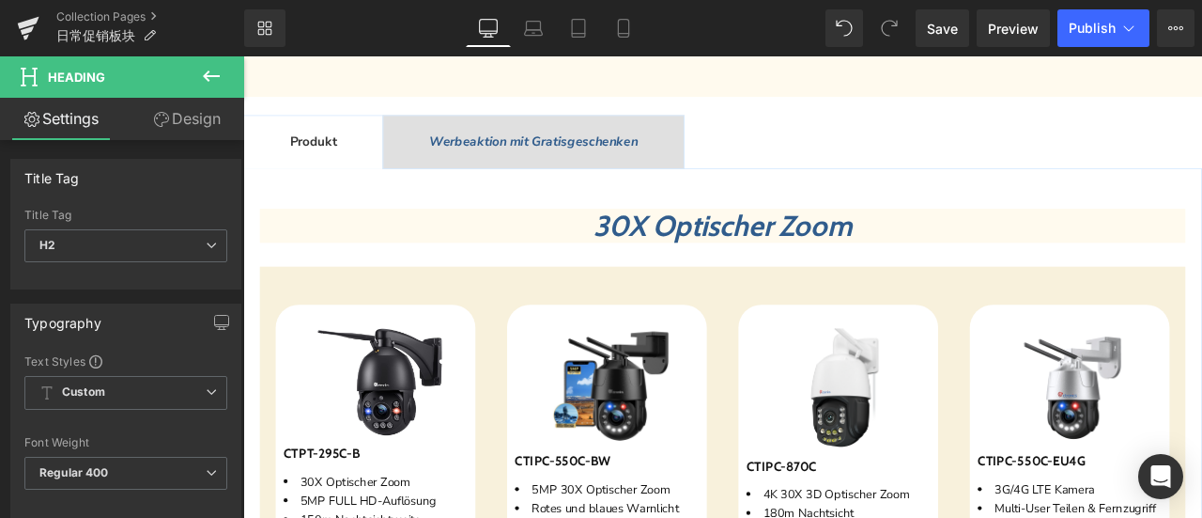
click at [207, 116] on link "Design" at bounding box center [187, 119] width 122 height 42
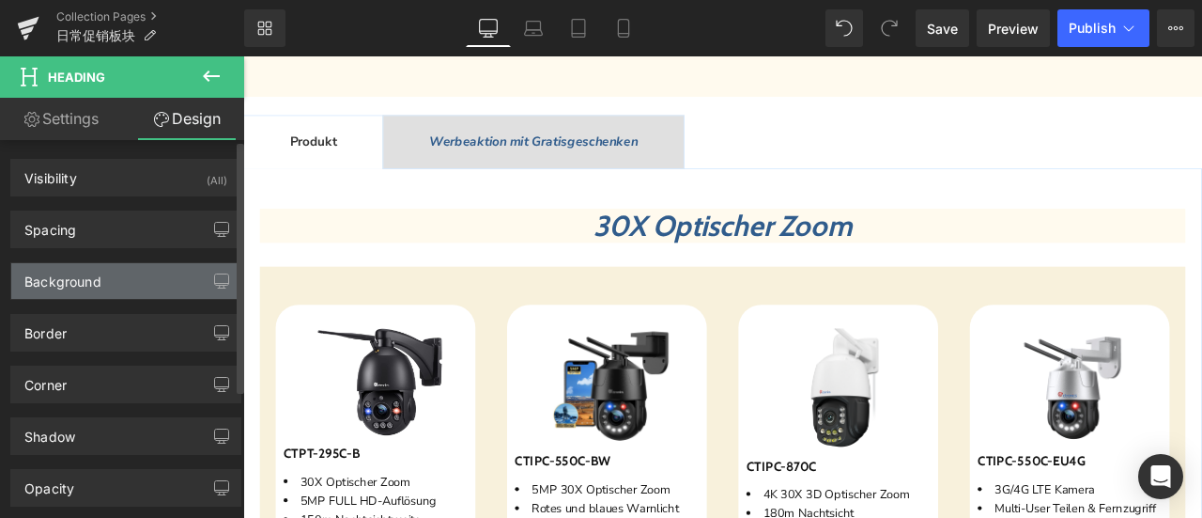
click at [115, 281] on div "Background" at bounding box center [125, 281] width 229 height 36
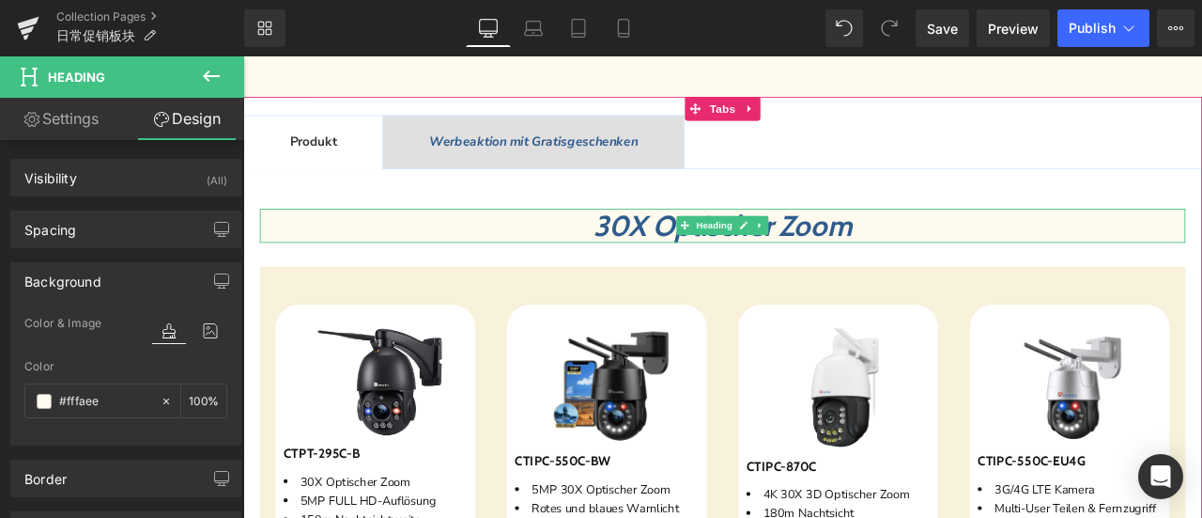
click at [587, 257] on h2 "30X Optischer Zoom" at bounding box center [811, 257] width 1097 height 40
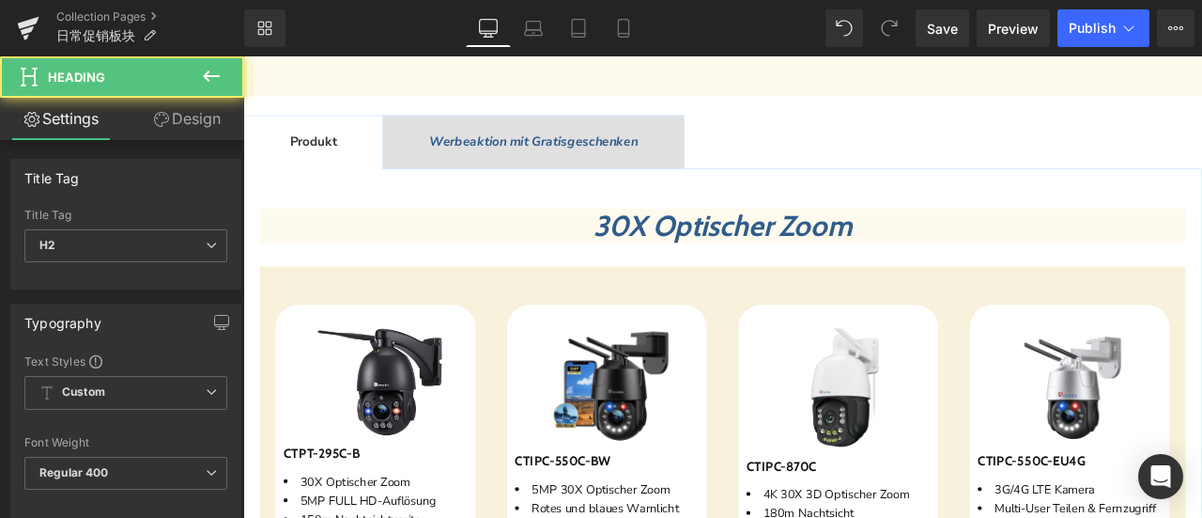
click at [181, 116] on link "Design" at bounding box center [187, 119] width 122 height 42
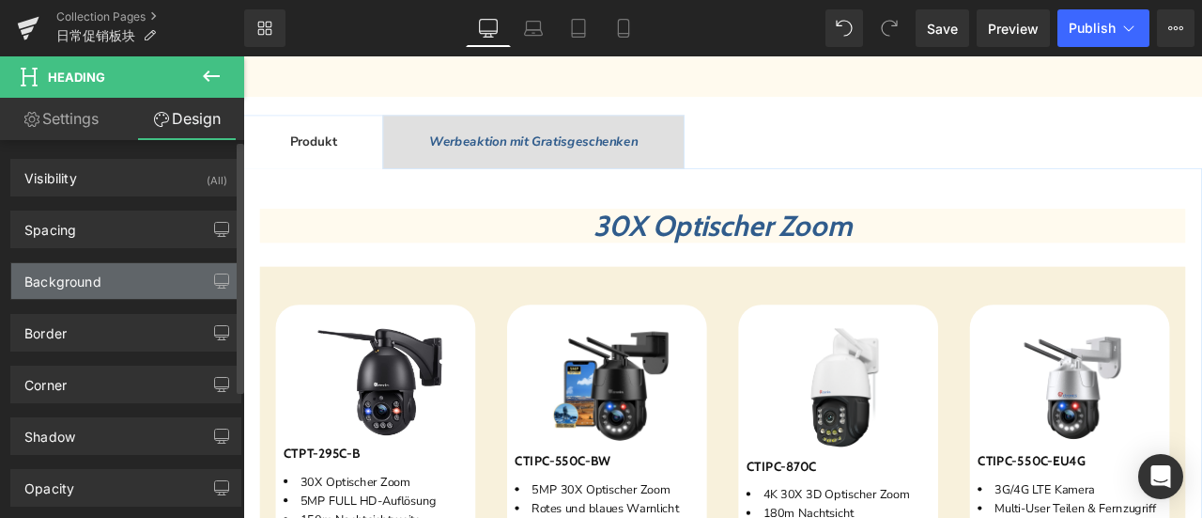
click at [106, 273] on div "Background" at bounding box center [125, 281] width 229 height 36
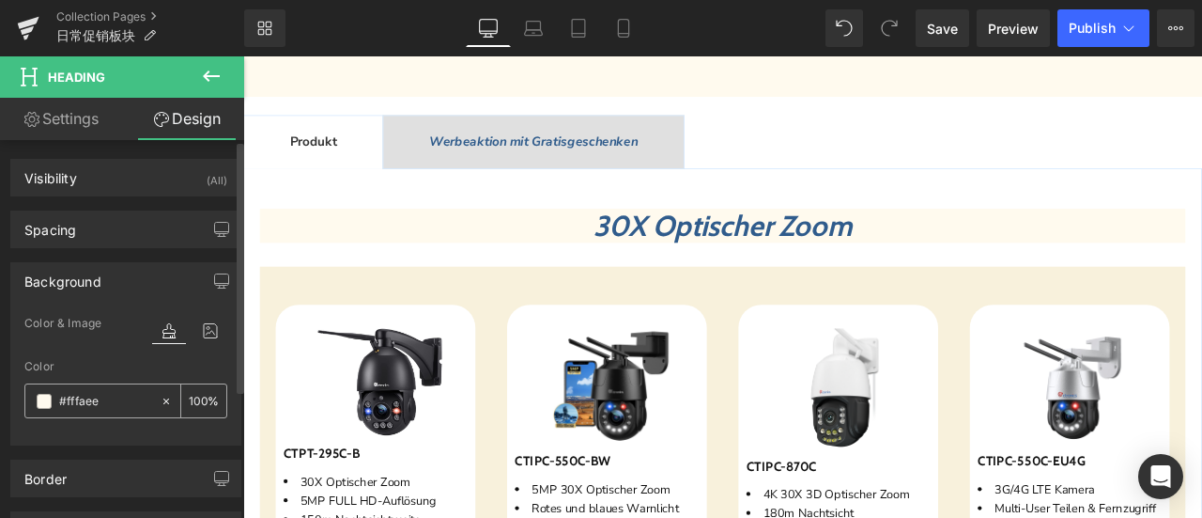
click at [39, 403] on span at bounding box center [44, 401] width 15 height 15
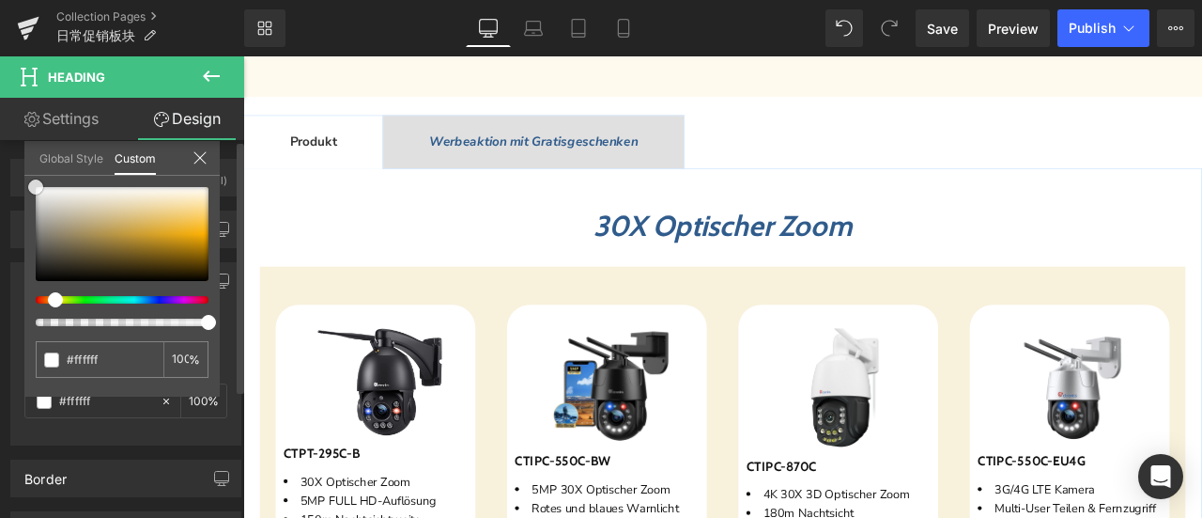
drag, startPoint x: 209, startPoint y: 187, endPoint x: 0, endPoint y: 161, distance: 210.2
click at [0, 248] on div "Background Color & Image color Color % Image Replace Image Upload image or Brow…" at bounding box center [126, 346] width 253 height 197
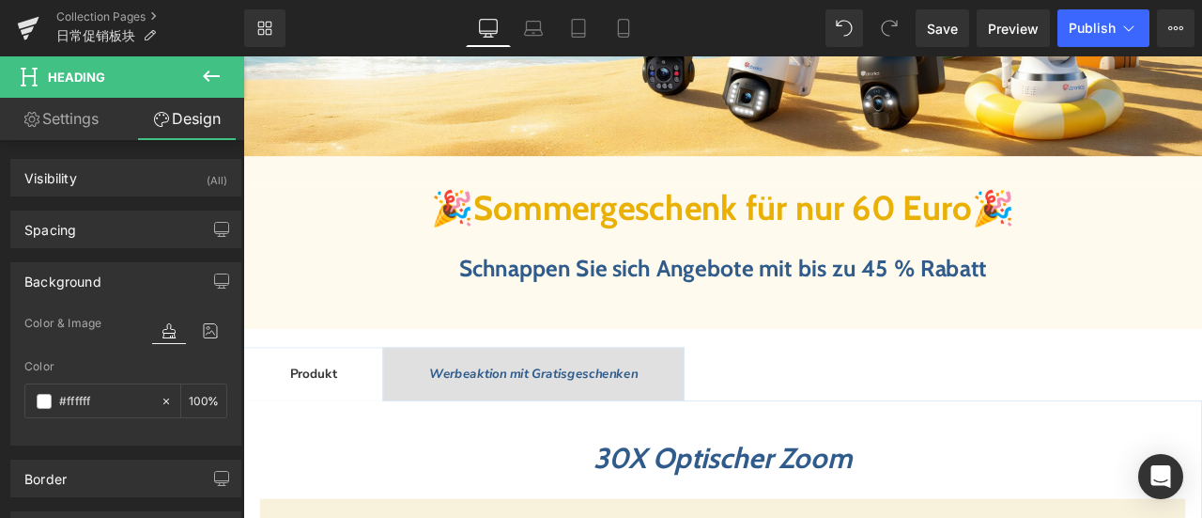
scroll to position [282, 0]
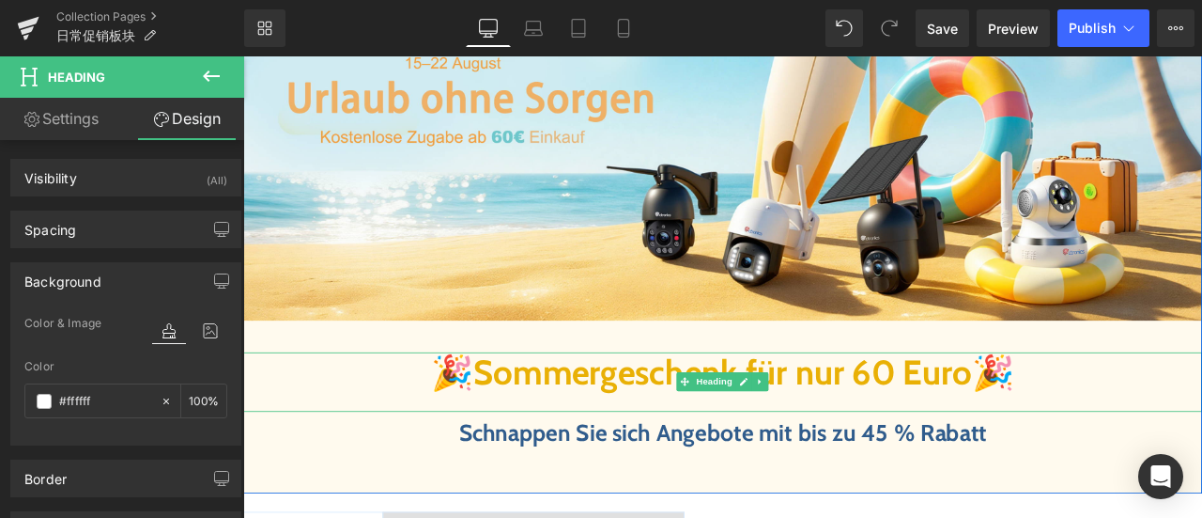
click at [378, 438] on h1 "🎉 Sommergeschenk für nur 60 Euro 🎉" at bounding box center [811, 431] width 1137 height 49
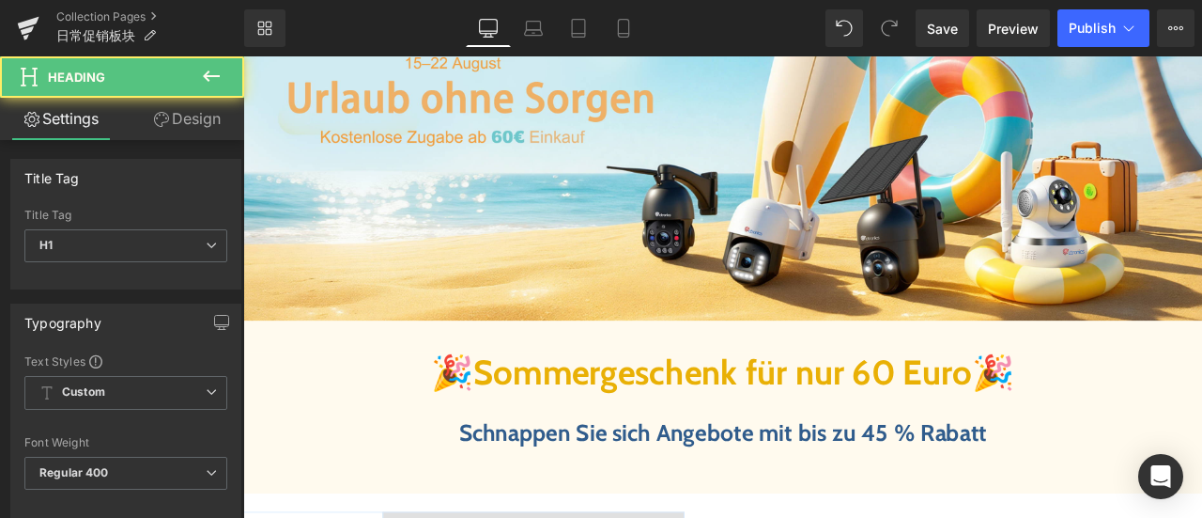
click at [182, 115] on link "Design" at bounding box center [187, 119] width 122 height 42
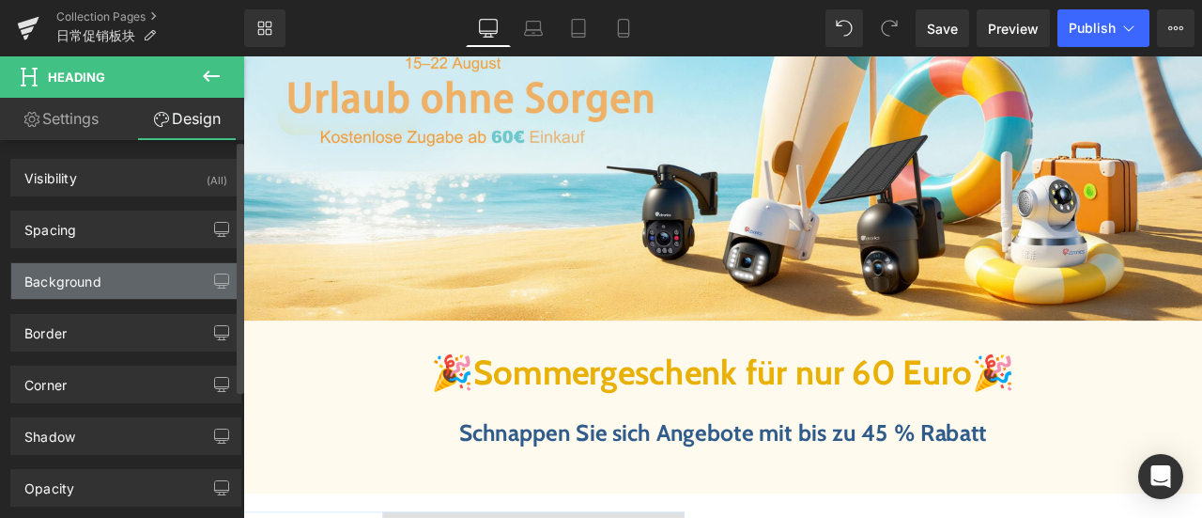
click at [116, 288] on div "Background" at bounding box center [125, 281] width 229 height 36
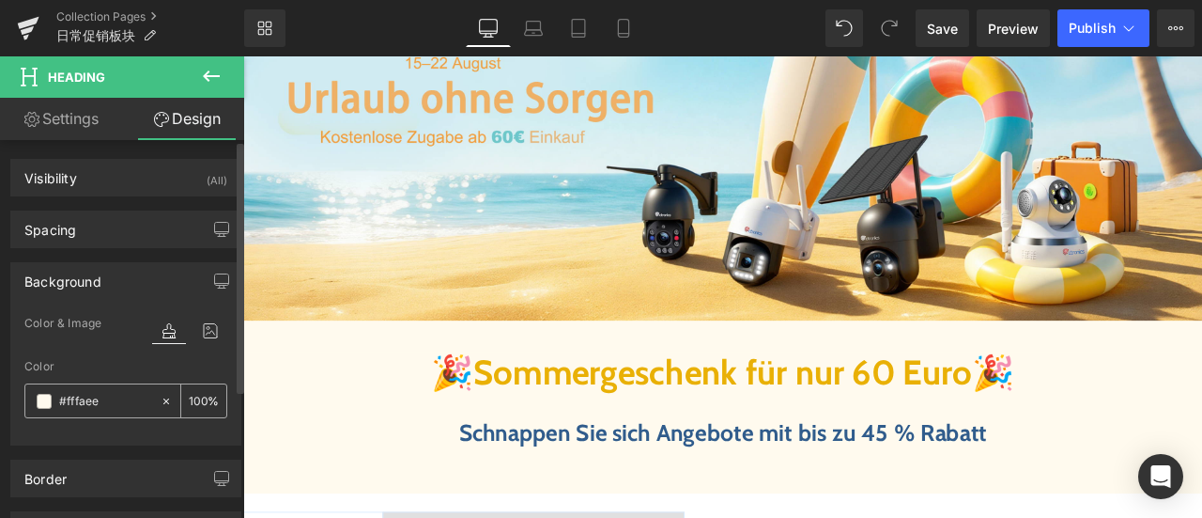
click at [115, 401] on input "#fffaee" at bounding box center [105, 401] width 92 height 21
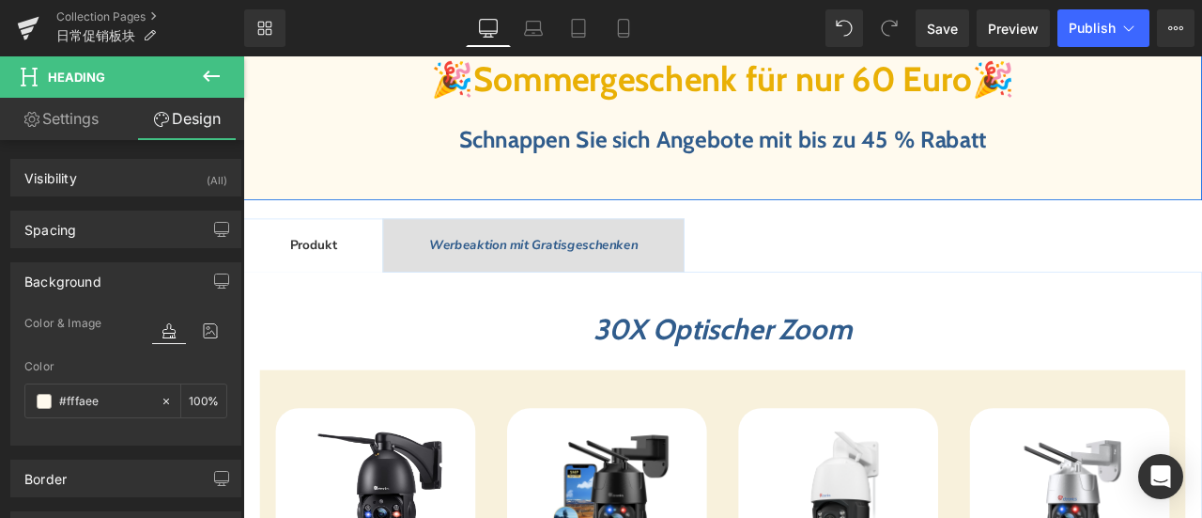
scroll to position [845, 0]
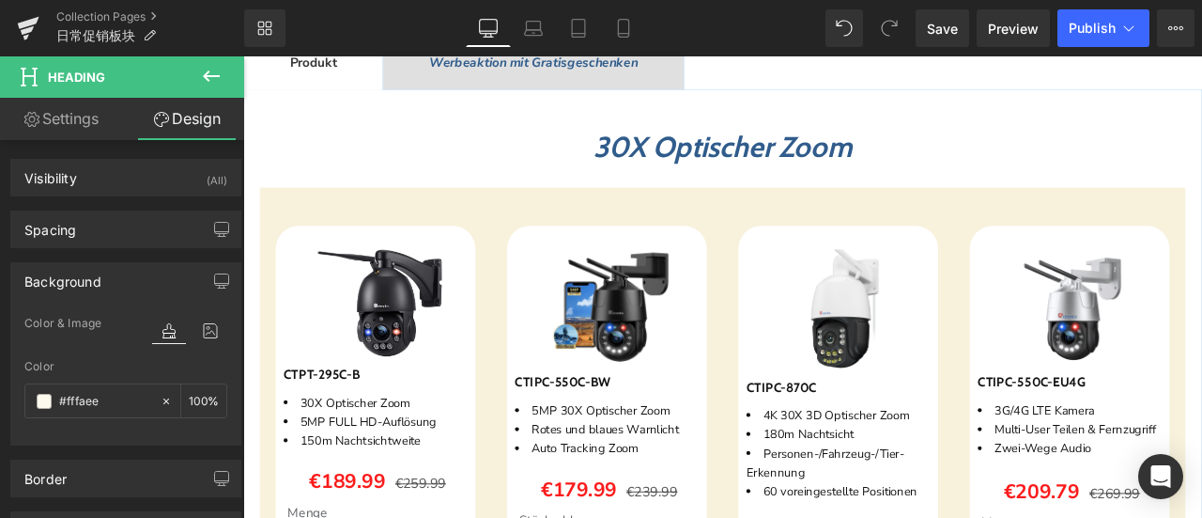
click at [243, 56] on div "48px" at bounding box center [243, 56] width 0 height 0
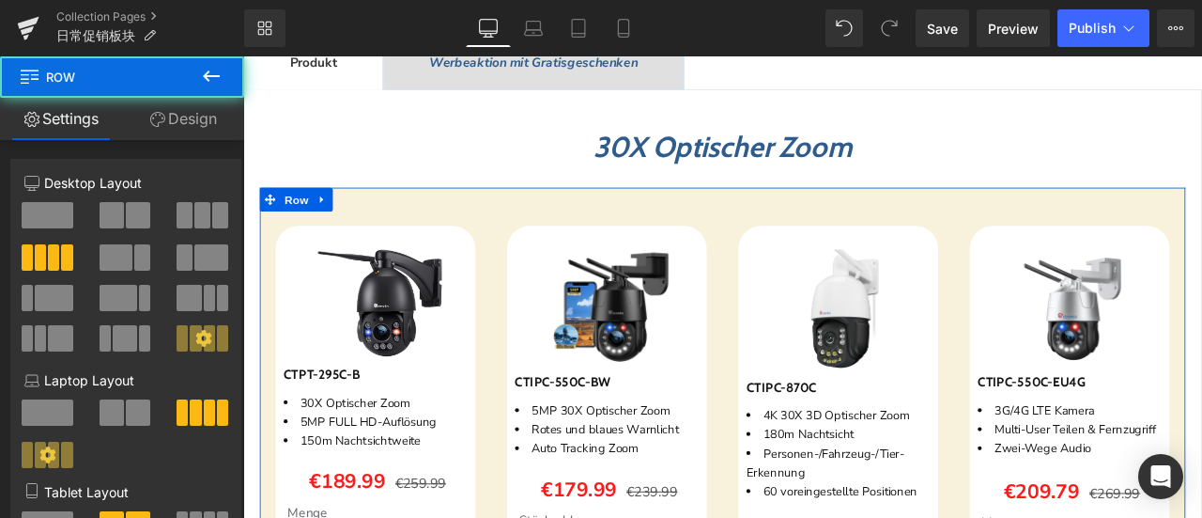
click at [199, 121] on link "Design" at bounding box center [183, 119] width 122 height 42
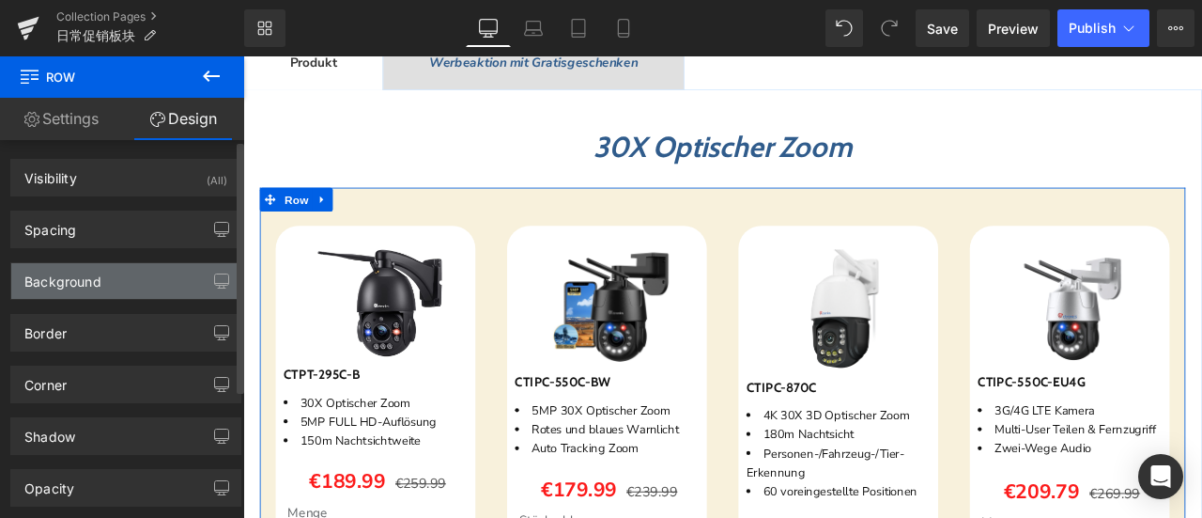
click at [98, 283] on div "Background" at bounding box center [62, 276] width 77 height 26
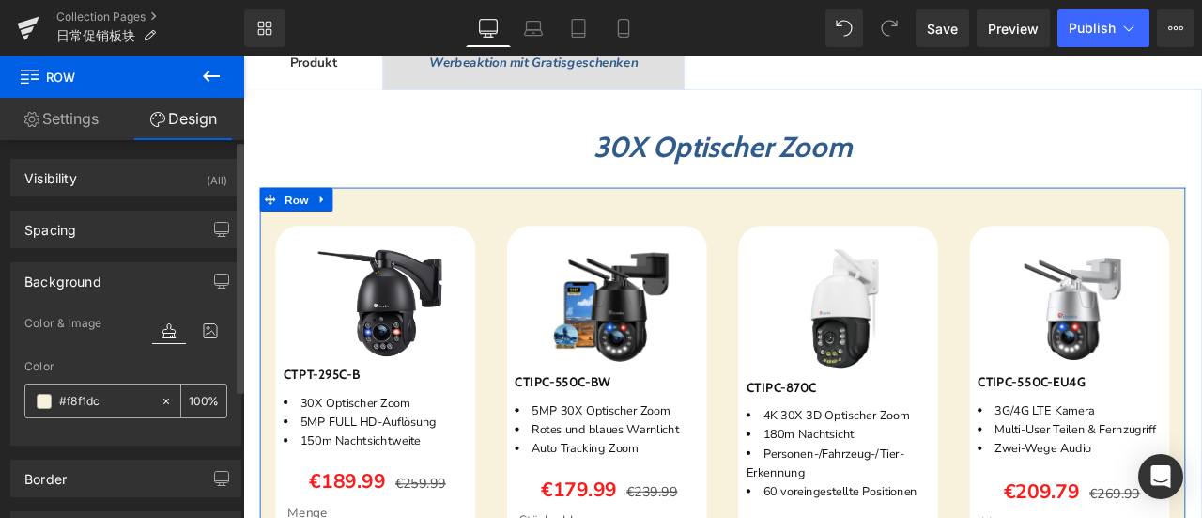
click at [108, 397] on input "text" at bounding box center [105, 401] width 92 height 21
paste input "ffaee"
type input "#fffaee"
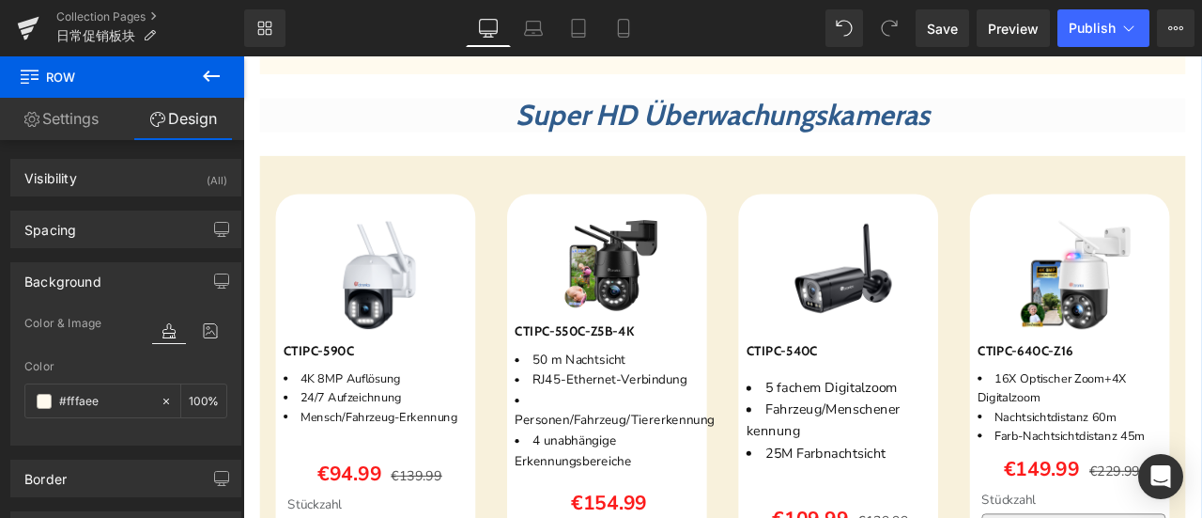
scroll to position [1691, 0]
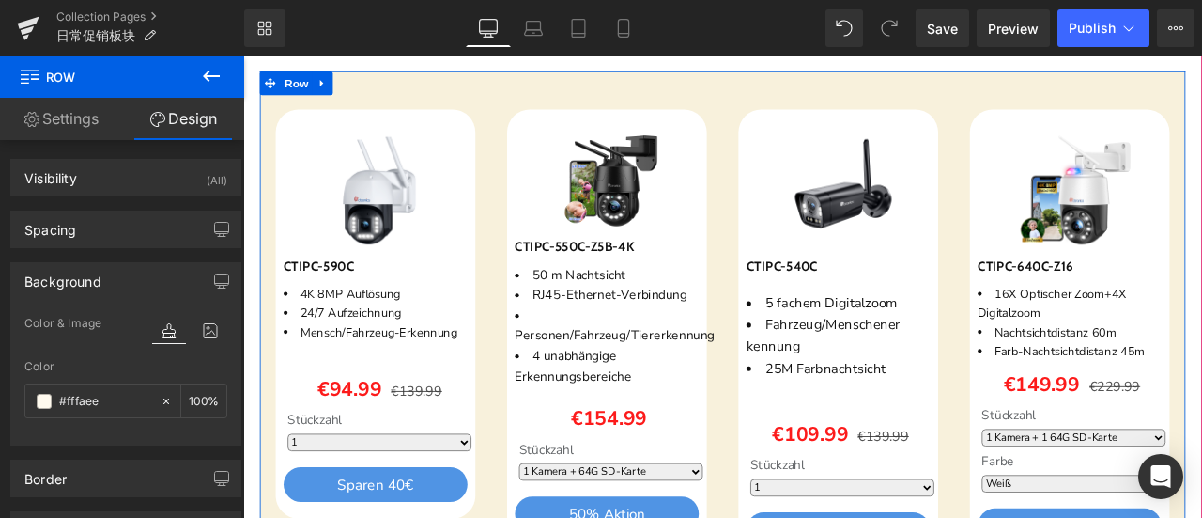
click at [527, 246] on div "Sparen 32 % (P) Image CTIPC-590C (P) SKU 4K 8MP Auflösung 24/7 Aufzeichnung Men…" at bounding box center [400, 388] width 274 height 539
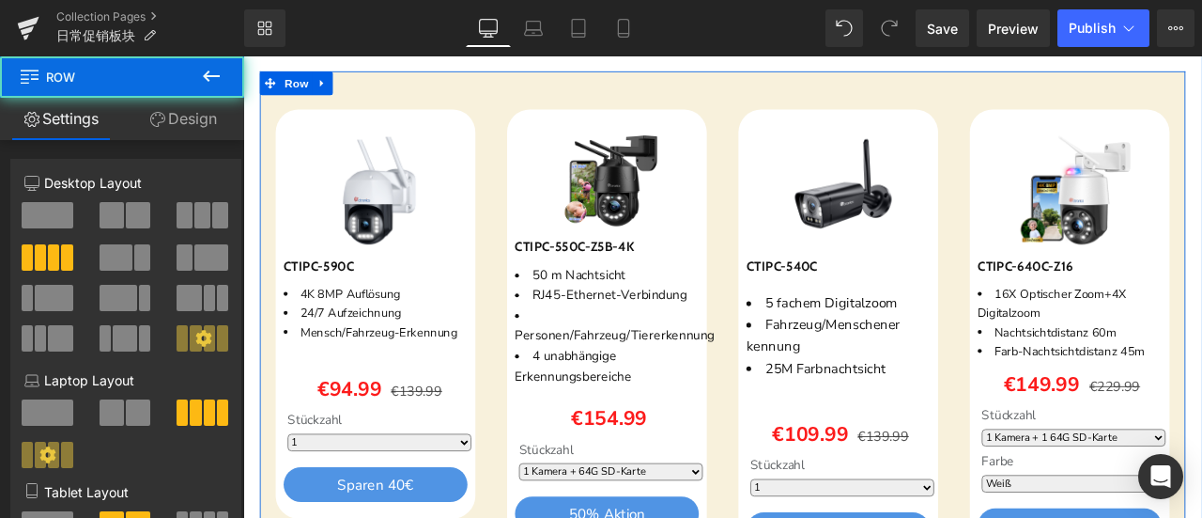
click at [205, 119] on link "Design" at bounding box center [183, 119] width 122 height 42
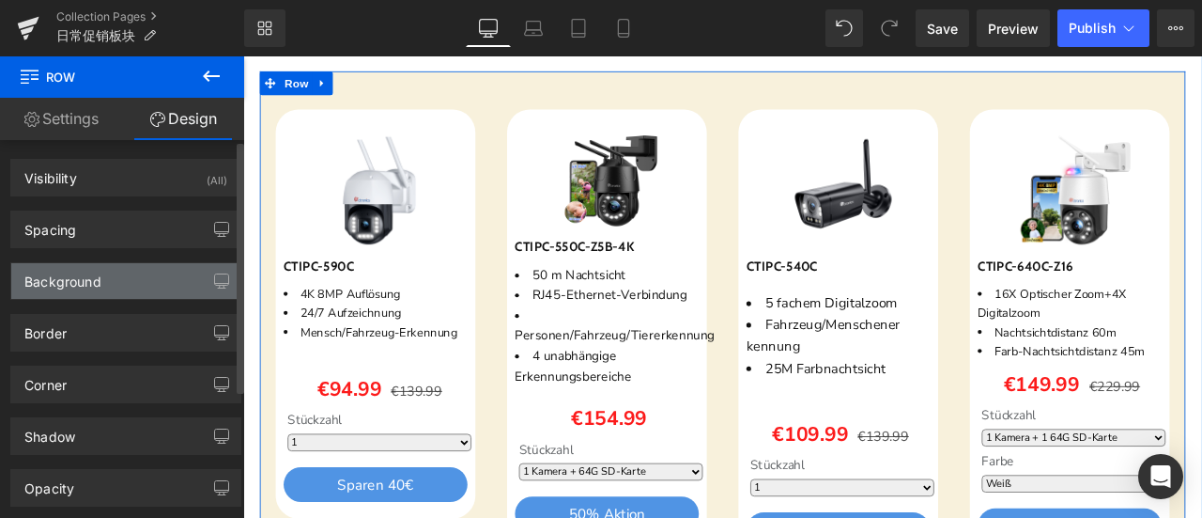
click at [120, 271] on div "Background" at bounding box center [125, 281] width 229 height 36
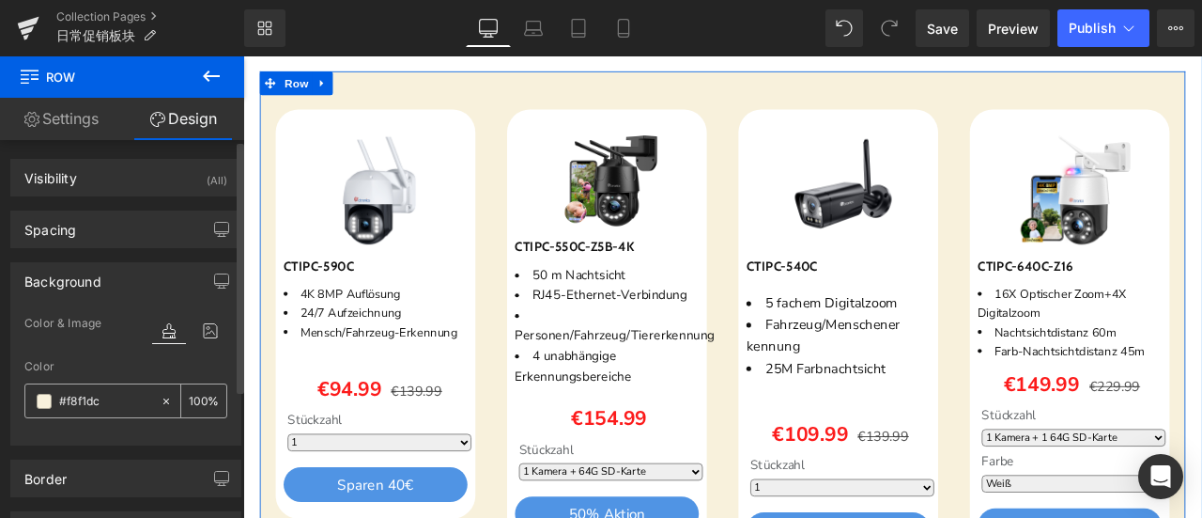
click at [111, 398] on input "#f8f1dc" at bounding box center [105, 401] width 92 height 21
paste input "ffaee"
type input "#fffaee"
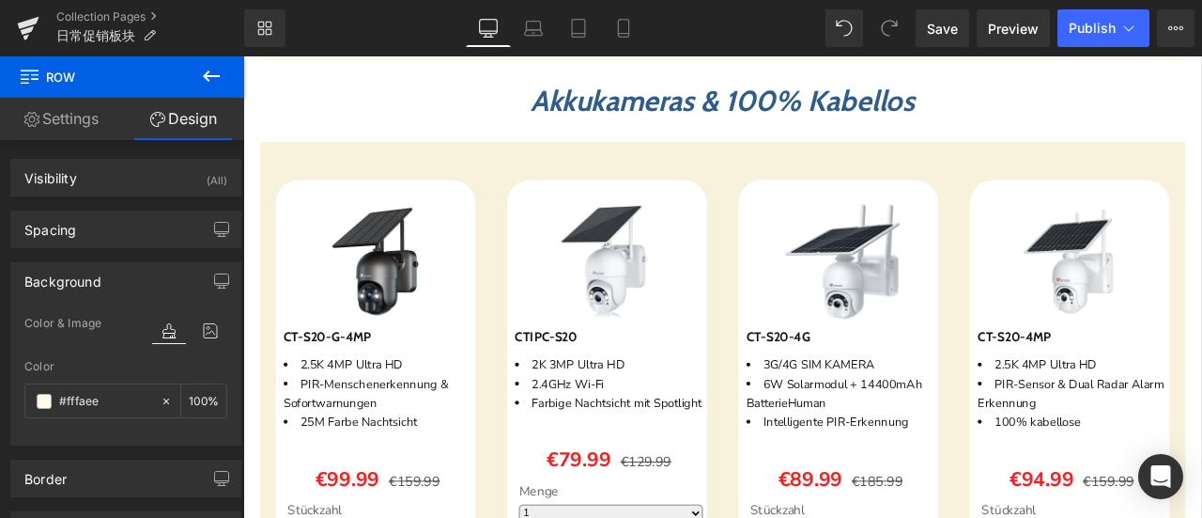
scroll to position [2348, 0]
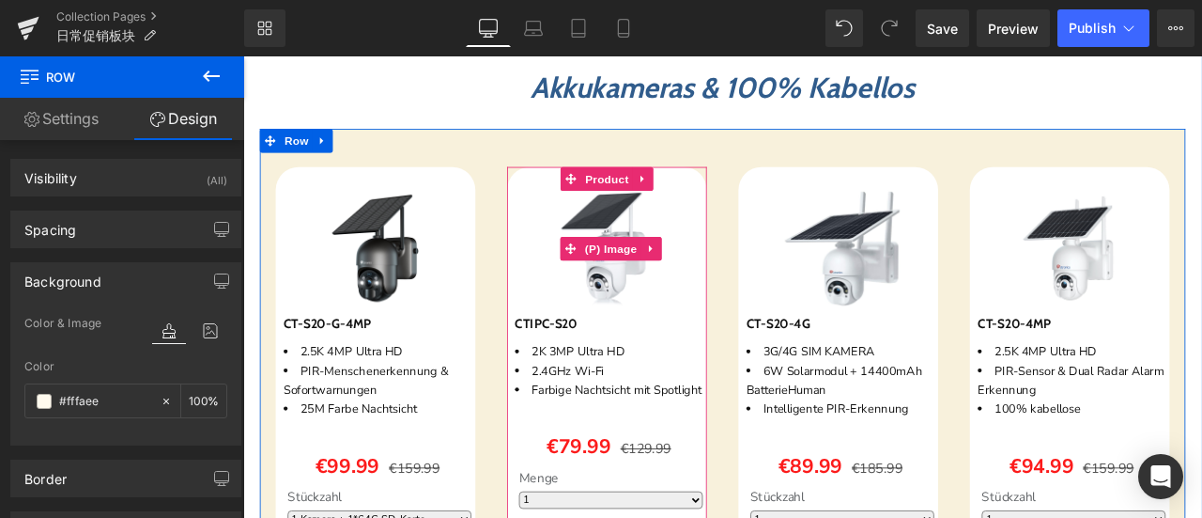
click at [528, 295] on div "Sparen 38 % (P) Image CT-S20-G-4MP (P) SKU 2.5K 4MP Ultra HD PIR-Menschenerkenn…" at bounding box center [400, 442] width 274 height 508
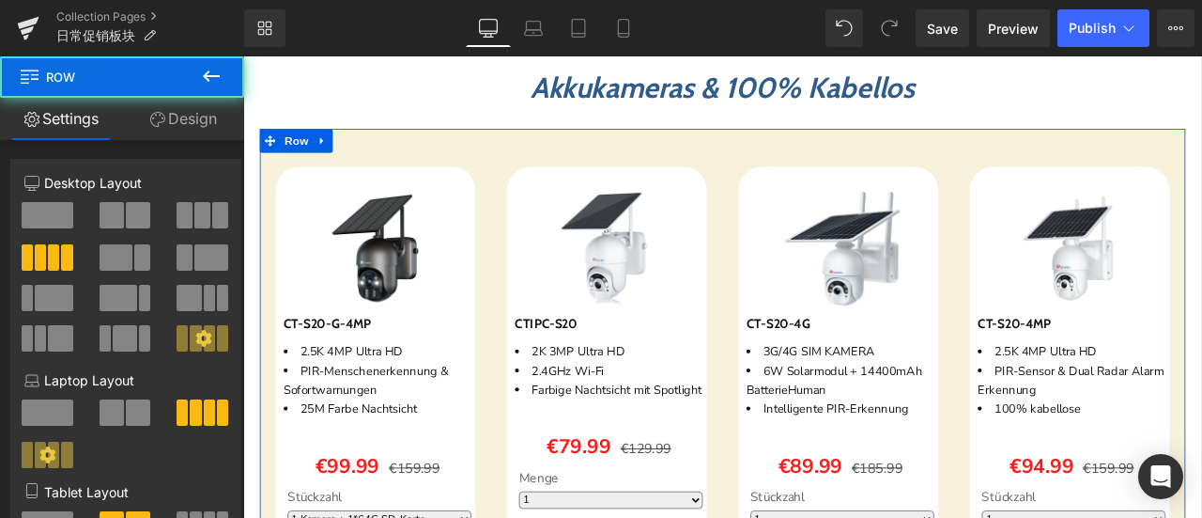
click at [203, 125] on link "Design" at bounding box center [183, 119] width 122 height 42
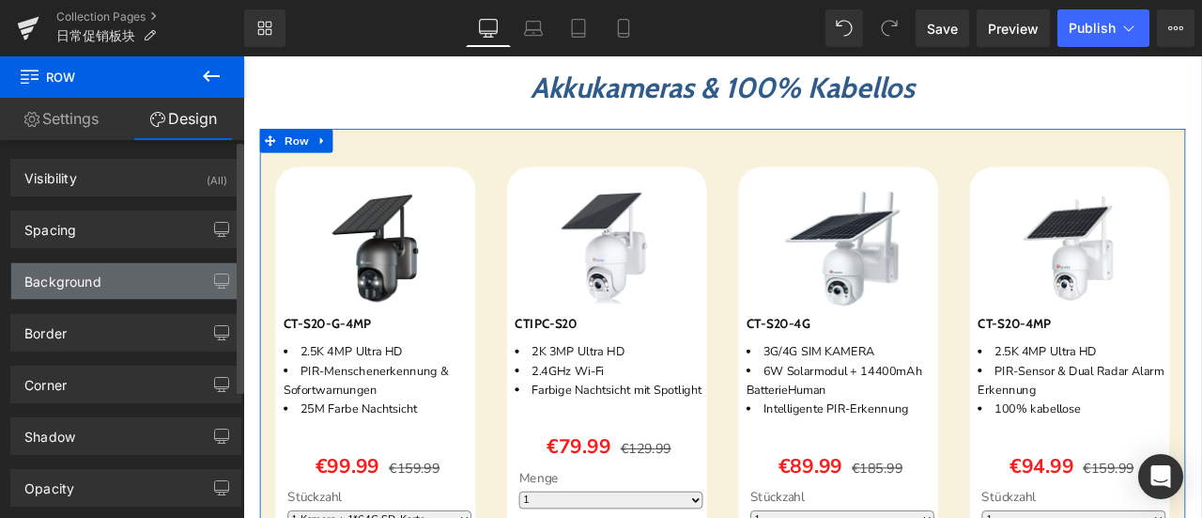
click at [107, 265] on div "Background" at bounding box center [125, 281] width 229 height 36
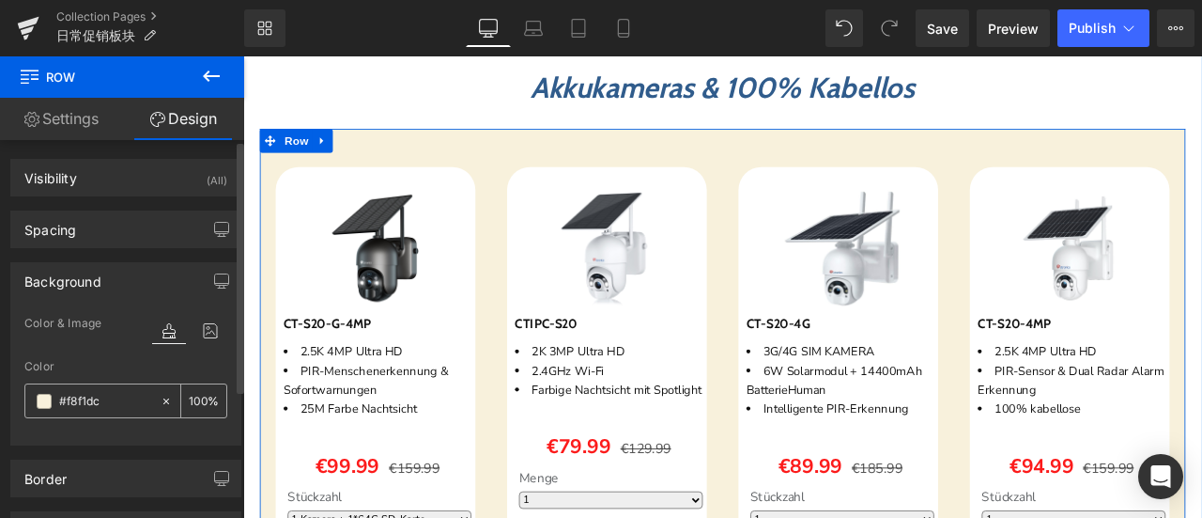
click at [112, 391] on input "#f8f1dc" at bounding box center [105, 401] width 92 height 21
paste input "ffaee"
type input "#fffaee"
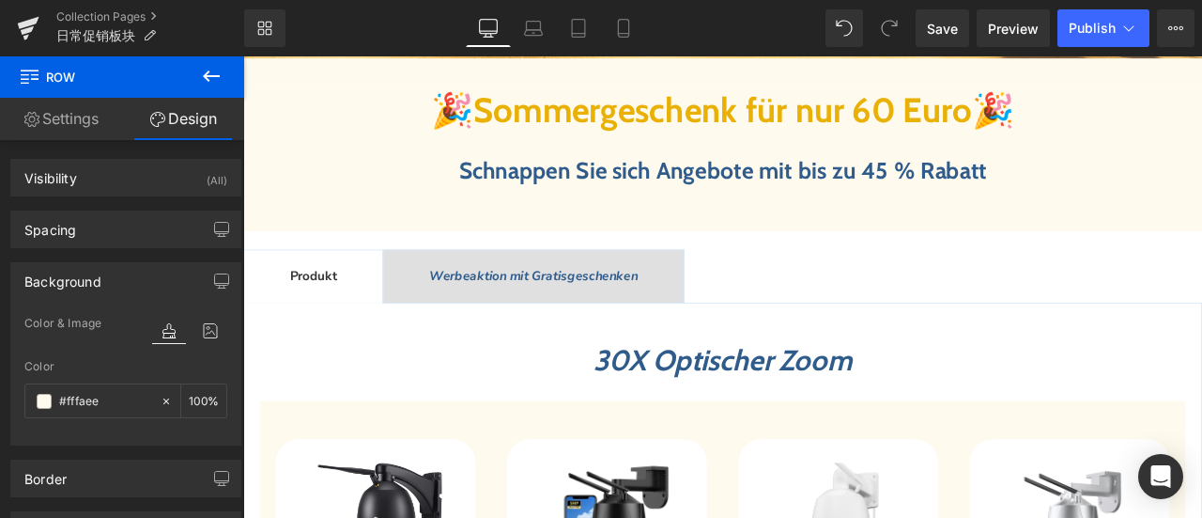
scroll to position [564, 0]
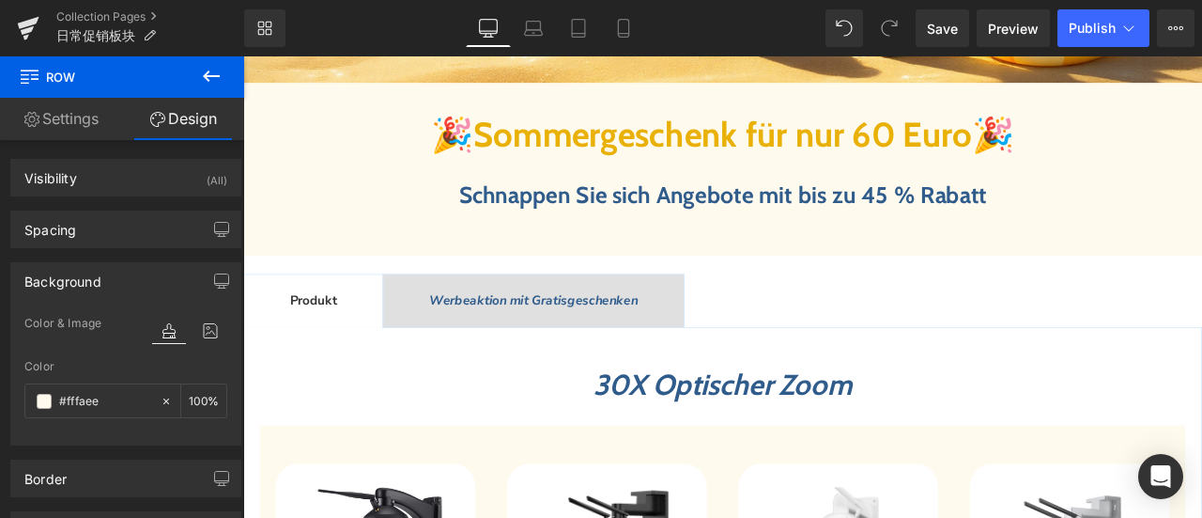
click at [579, 231] on span "Schnappen Sie sich Angebote mit bis zu 45 % Rabatt" at bounding box center [812, 220] width 626 height 33
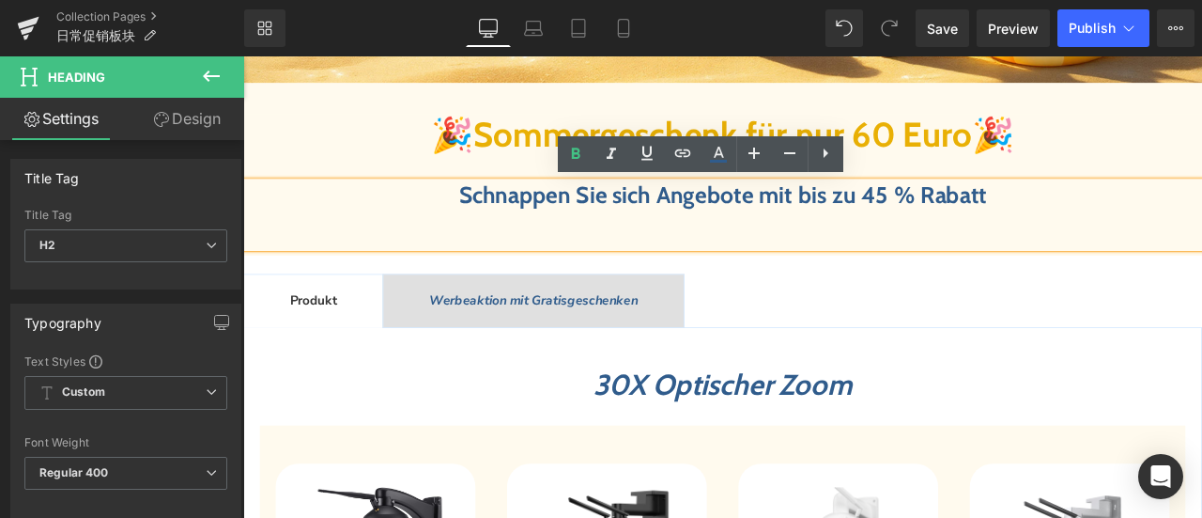
click at [532, 157] on span "Sommergeschenk für nur 60 Euro" at bounding box center [812, 148] width 591 height 49
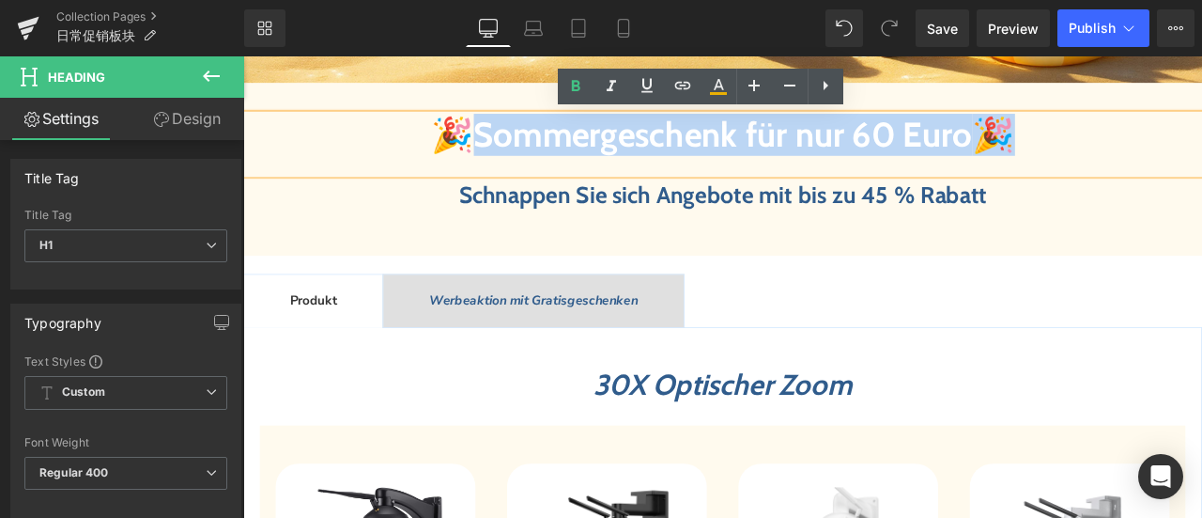
drag, startPoint x: 496, startPoint y: 147, endPoint x: 1152, endPoint y: 167, distance: 656.0
click at [1152, 167] on b "🎉 Sommergeschenk für nur 60 Euro 🎉" at bounding box center [812, 148] width 692 height 49
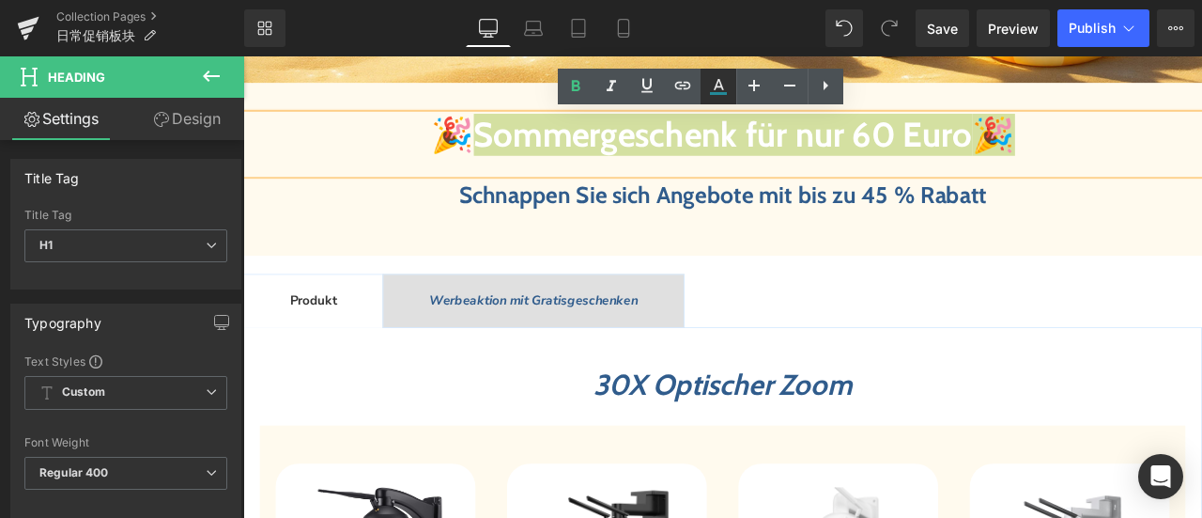
click at [720, 87] on icon at bounding box center [718, 86] width 23 height 23
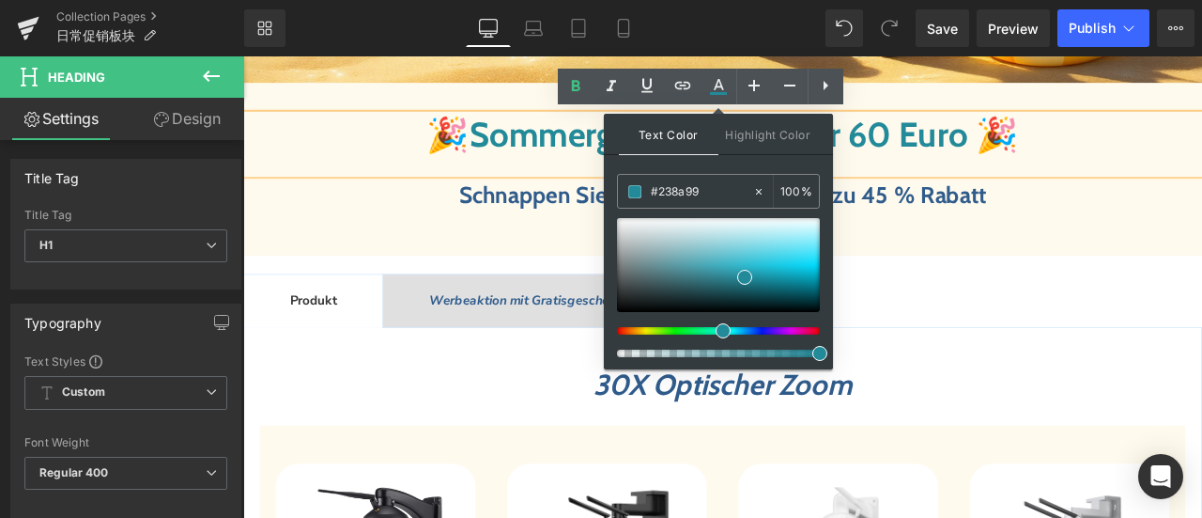
drag, startPoint x: 704, startPoint y: 186, endPoint x: 614, endPoint y: 183, distance: 90.2
click at [614, 183] on div "Text Color Highlight Color #333333 #238a99 100 % transparent 0 %" at bounding box center [718, 241] width 229 height 255
paste input "ffb200"
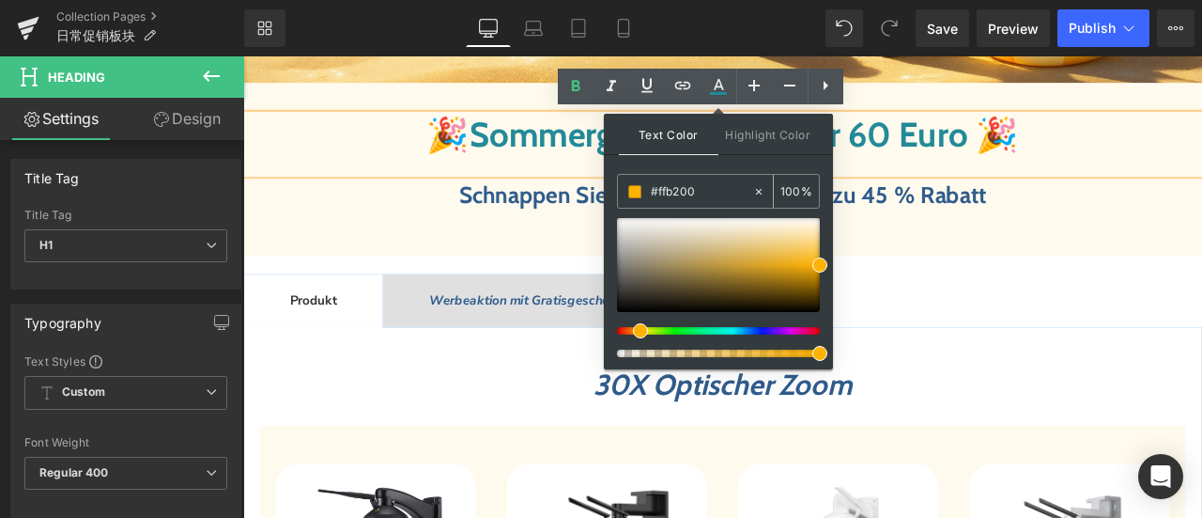
type input "#ffb200"
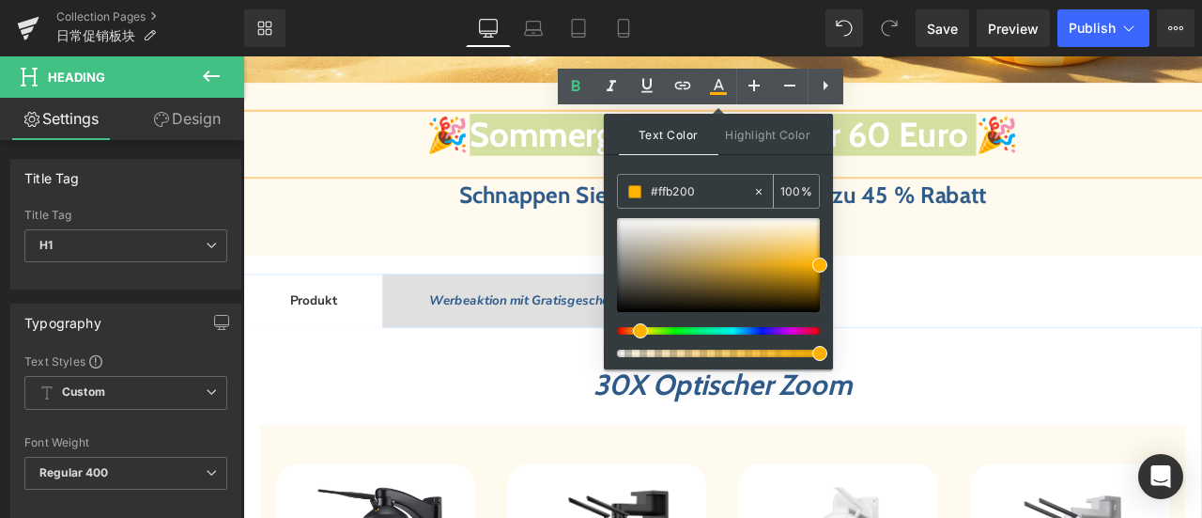
click at [634, 188] on span at bounding box center [634, 191] width 13 height 13
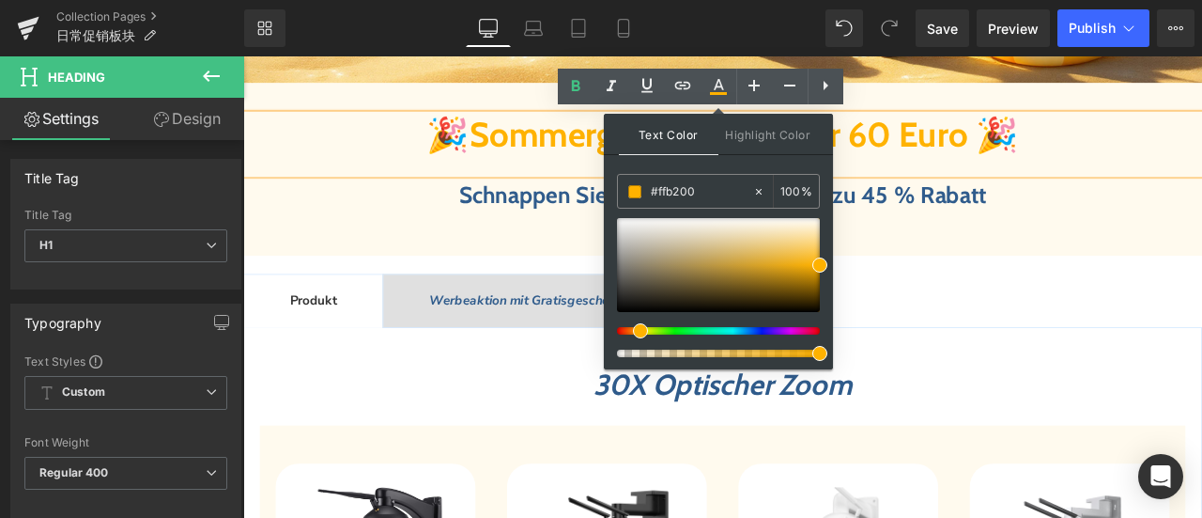
click at [602, 224] on span "Schnappen Sie sich Angebote mit bis zu 45 % Rabatt" at bounding box center [812, 220] width 626 height 33
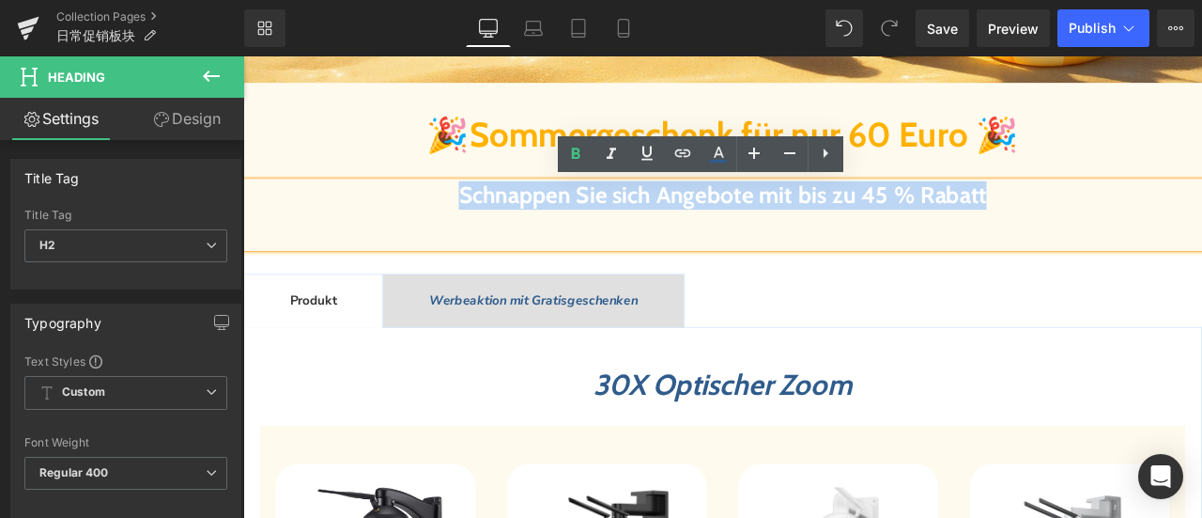
drag, startPoint x: 429, startPoint y: 217, endPoint x: 1243, endPoint y: 215, distance: 813.5
click at [1201, 215] on h2 "Schnappen Sie sich Angebote mit bis zu 45 % Rabatt" at bounding box center [811, 221] width 1137 height 33
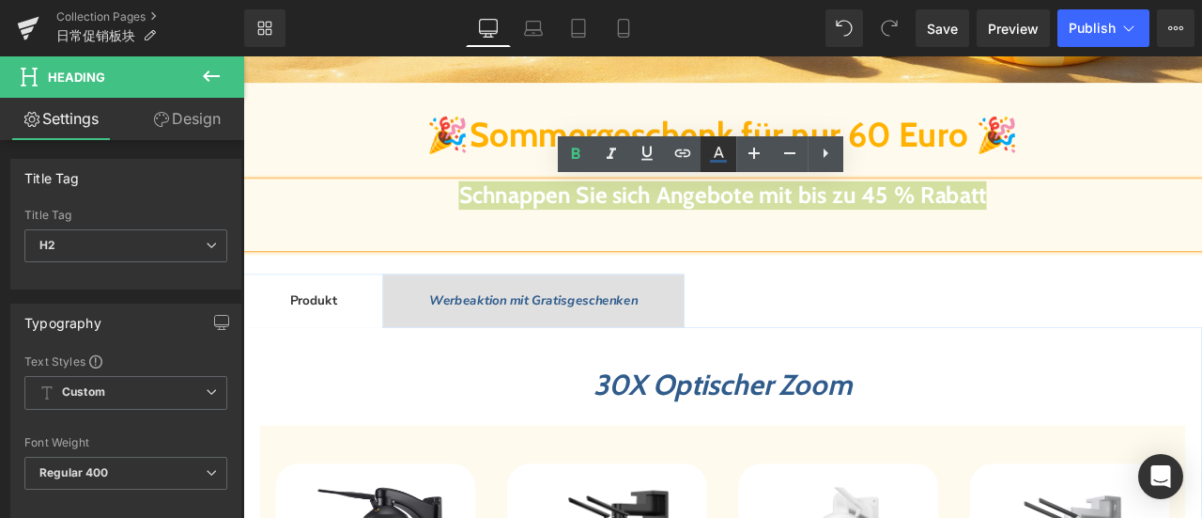
click at [721, 155] on icon at bounding box center [719, 152] width 10 height 11
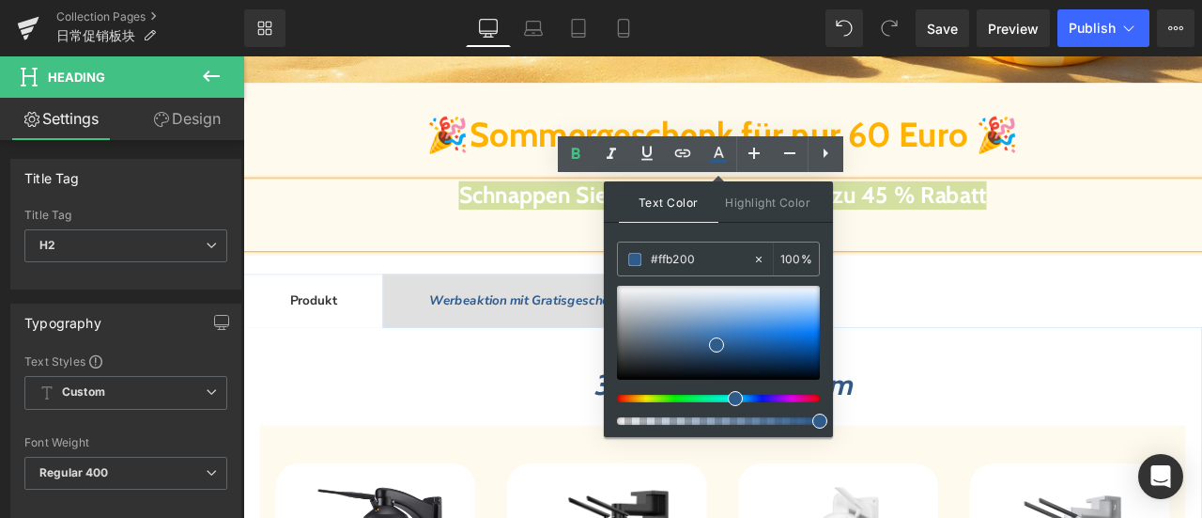
drag, startPoint x: 706, startPoint y: 259, endPoint x: 614, endPoint y: 255, distance: 92.2
click at [615, 255] on div "Text Color Highlight Color #333333 #ffb200 100 % transparent 0 %" at bounding box center [718, 308] width 229 height 255
paste input "ffb200"
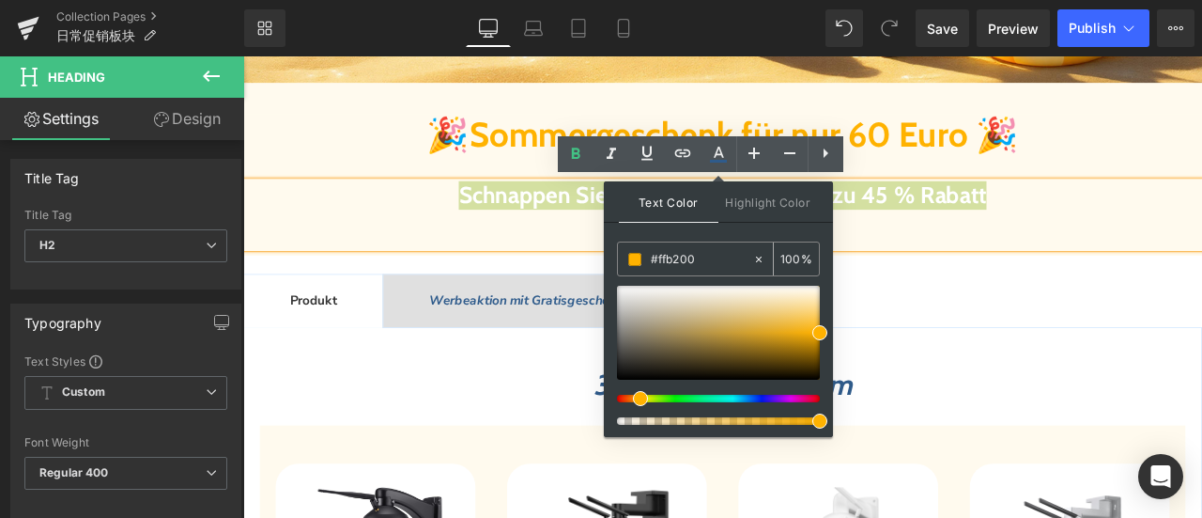
type input "#ffb200"
click at [635, 255] on span at bounding box center [634, 259] width 13 height 13
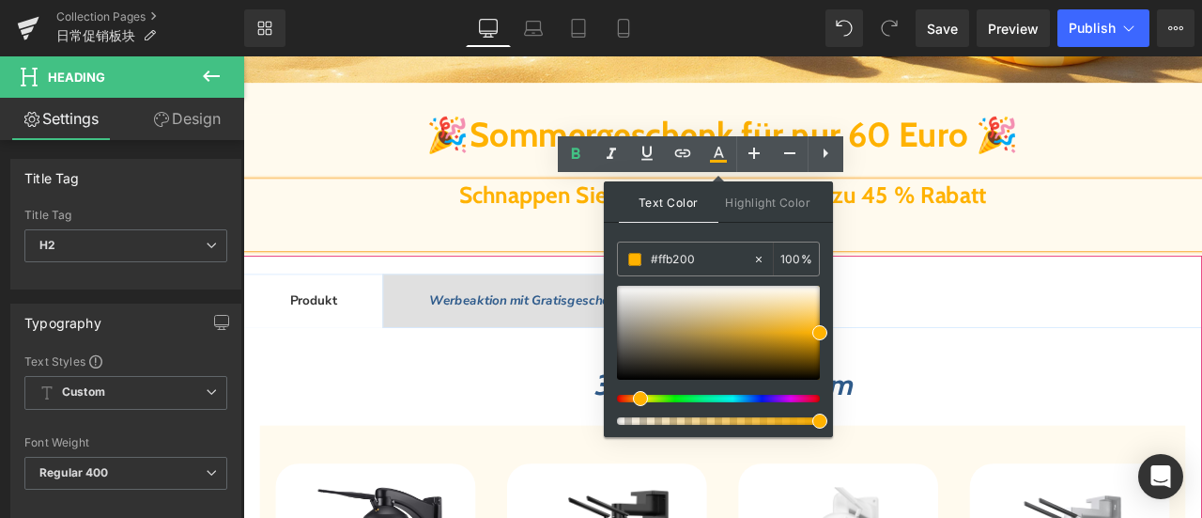
click at [997, 335] on ul "Produkt Text Block Werbeaktion mit Gratisgeschenken Text Block" at bounding box center [811, 346] width 1137 height 64
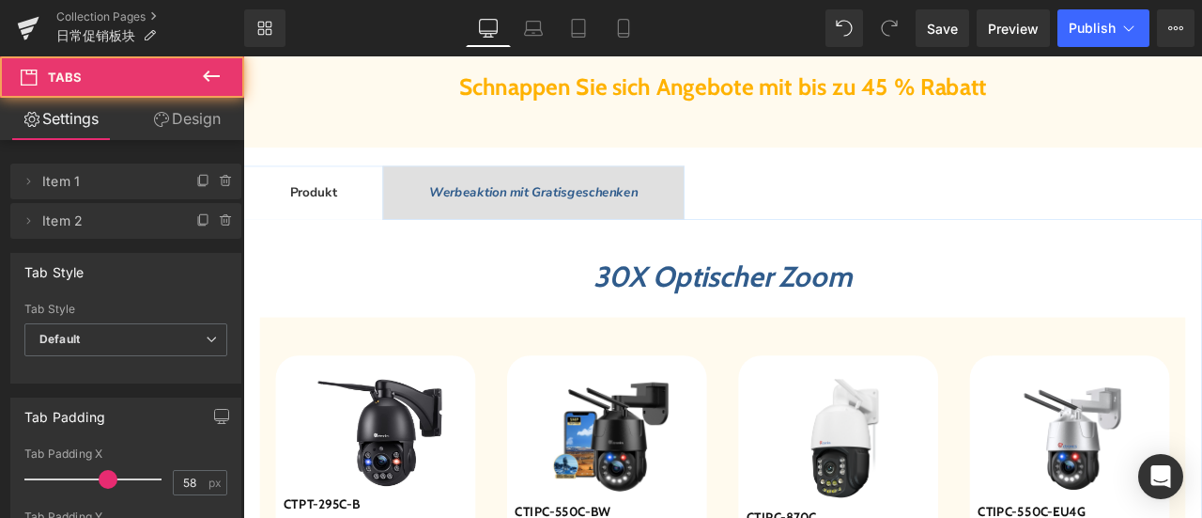
scroll to position [845, 0]
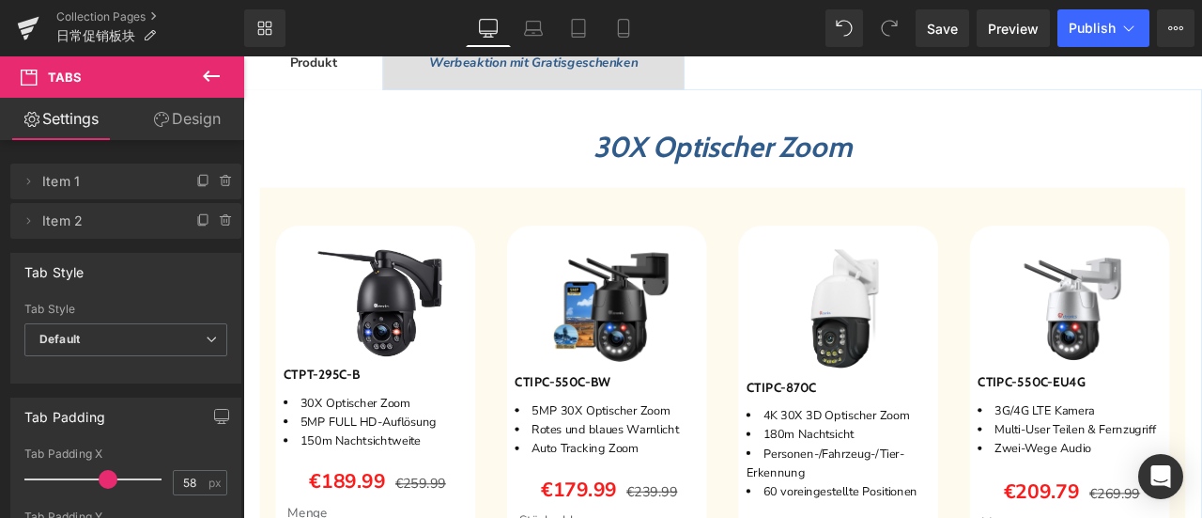
click at [659, 161] on span "30X Optischer Zoom" at bounding box center [811, 162] width 306 height 41
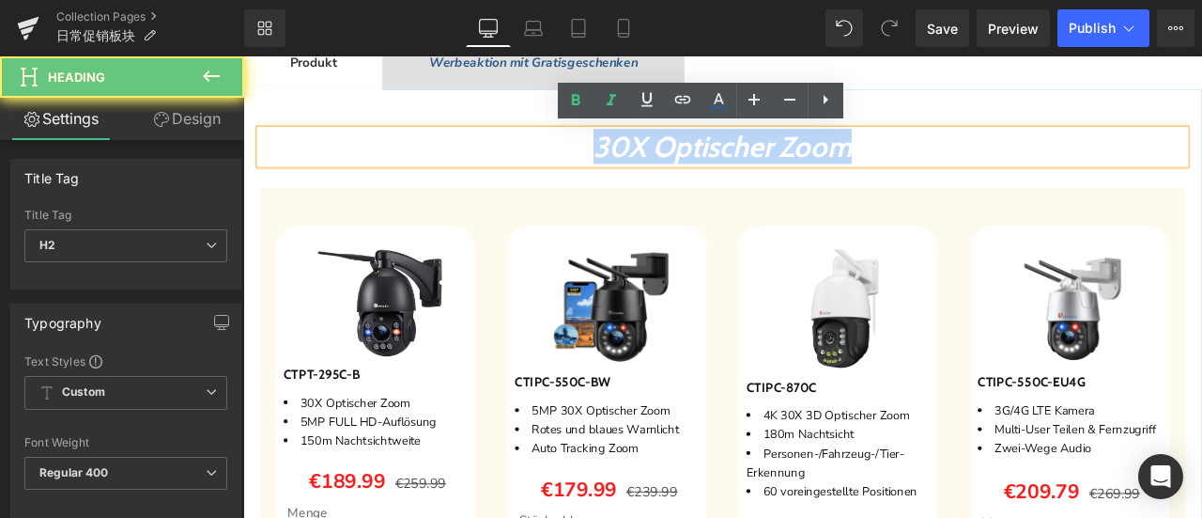
drag, startPoint x: 611, startPoint y: 161, endPoint x: 1116, endPoint y: 155, distance: 505.4
click at [1116, 155] on h2 "30X Optischer Zoom" at bounding box center [811, 163] width 1097 height 40
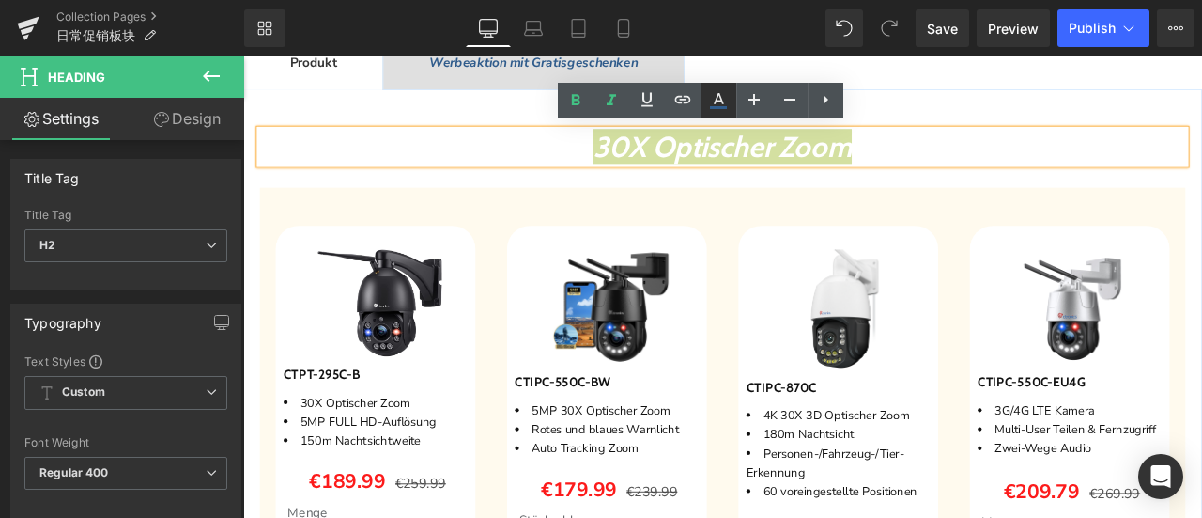
click at [724, 104] on icon at bounding box center [718, 100] width 23 height 23
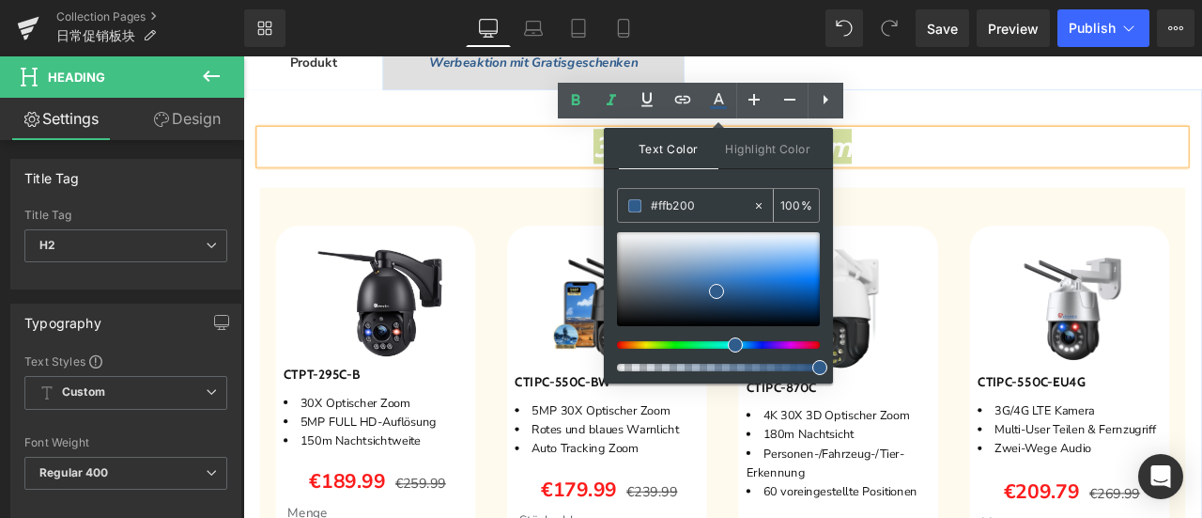
drag, startPoint x: 706, startPoint y: 203, endPoint x: 620, endPoint y: 203, distance: 86.4
click at [620, 203] on div "#ffb200" at bounding box center [685, 205] width 134 height 33
paste input "ffb200"
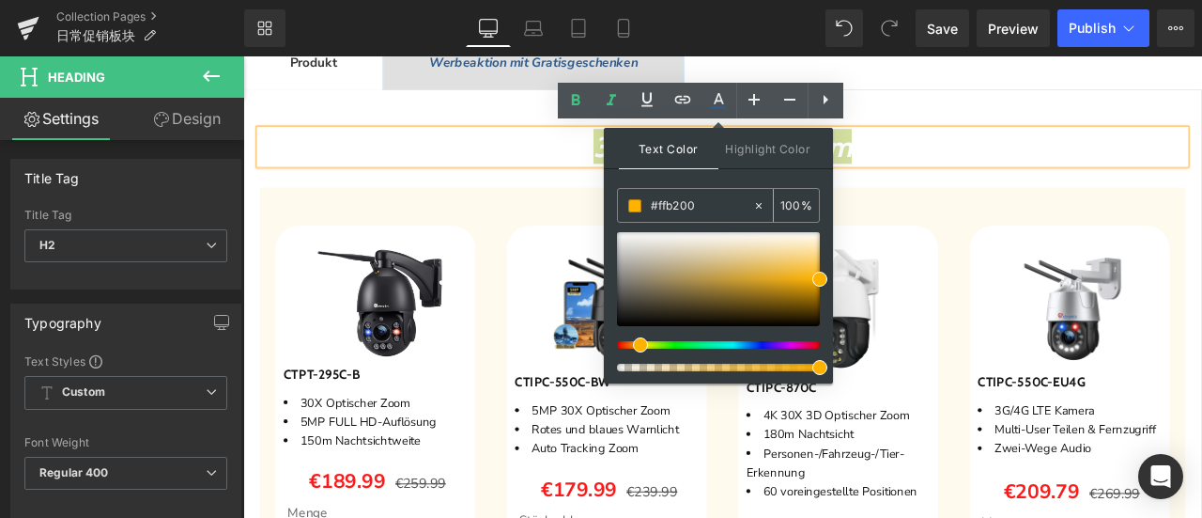
type input "#ffb200"
click at [632, 204] on span at bounding box center [634, 205] width 13 height 13
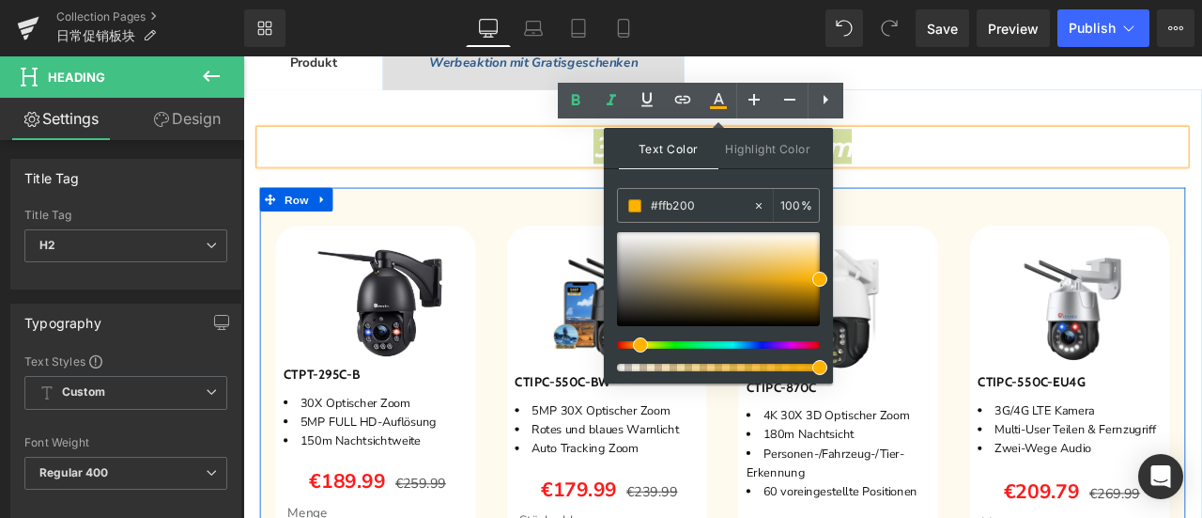
click at [1047, 216] on div "48px" at bounding box center [811, 233] width 1097 height 45
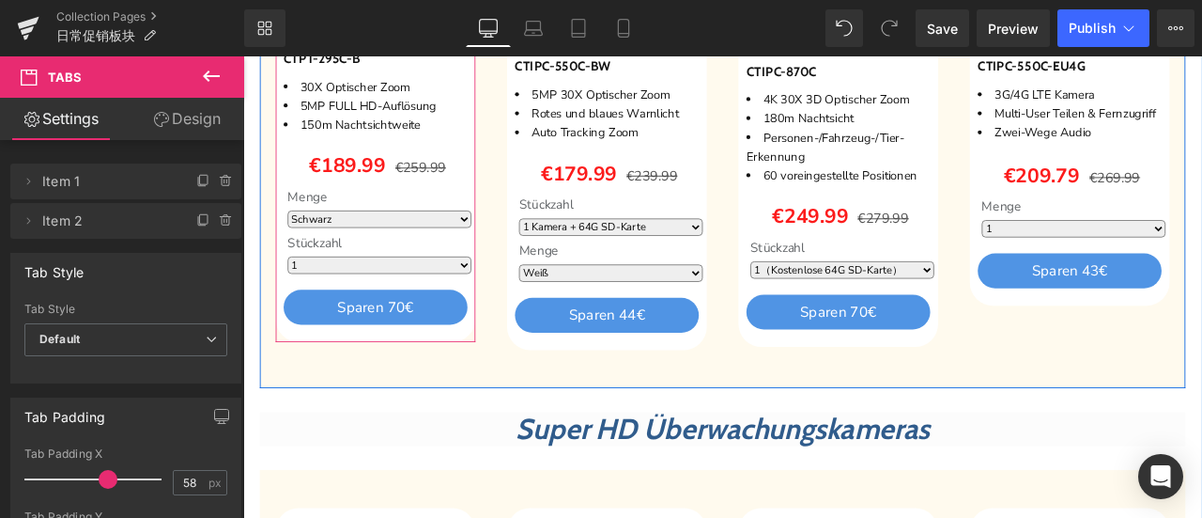
scroll to position [1221, 0]
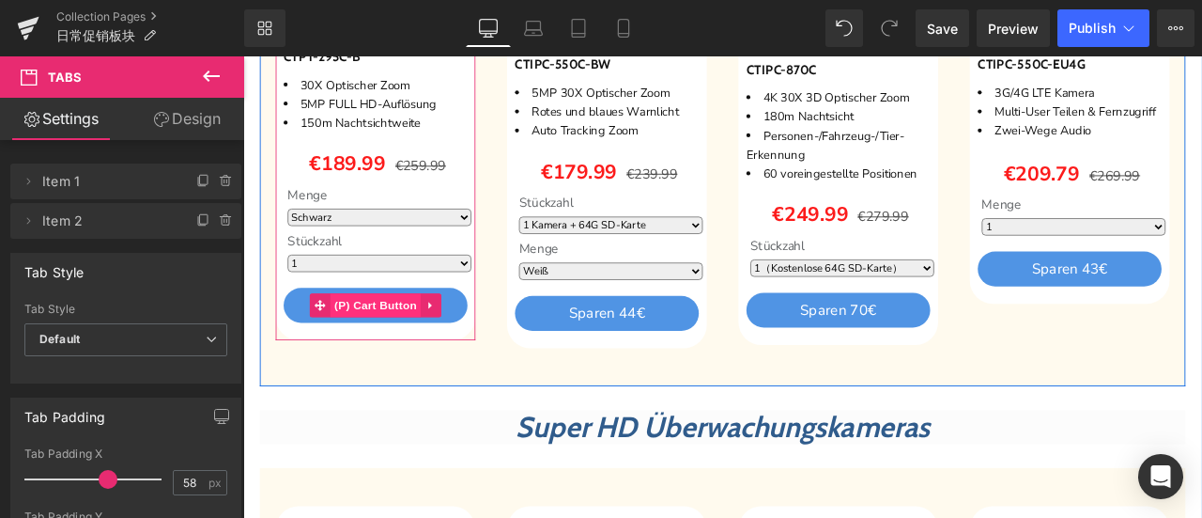
click at [410, 350] on span "(P) Cart Button" at bounding box center [400, 351] width 107 height 28
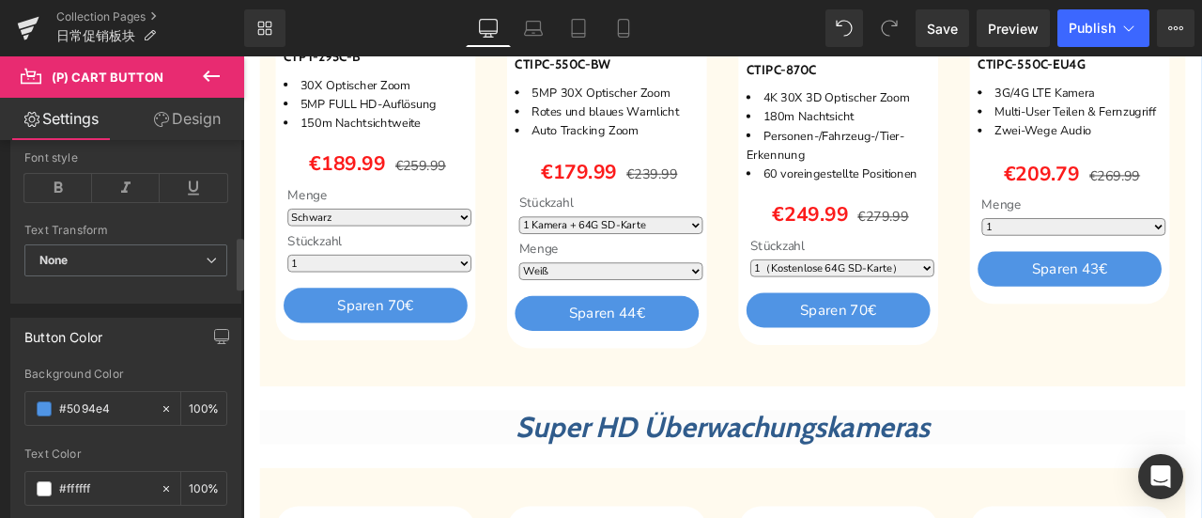
scroll to position [845, 0]
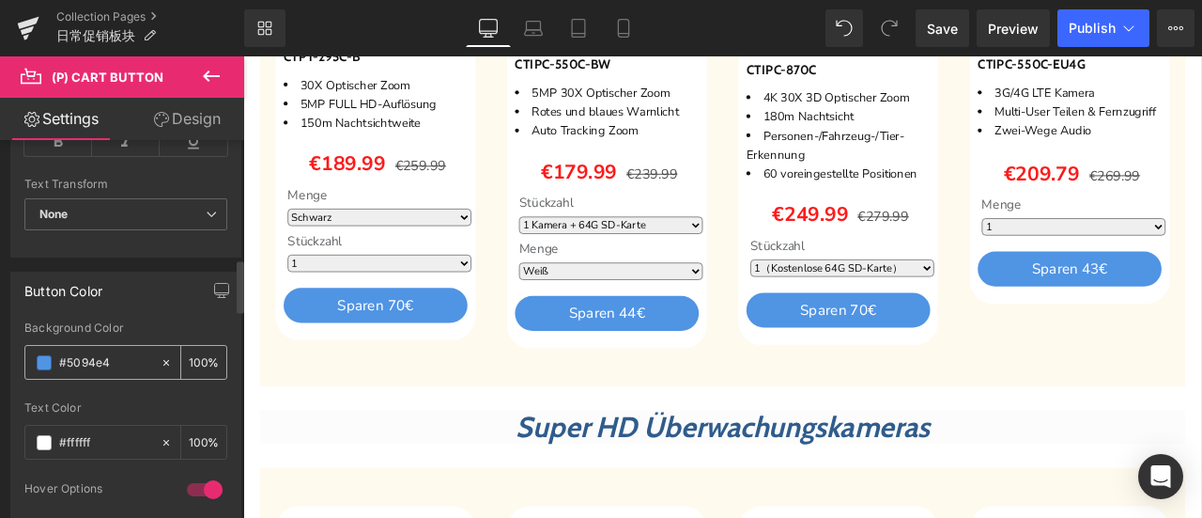
drag, startPoint x: 118, startPoint y: 354, endPoint x: 39, endPoint y: 356, distance: 79.9
click at [39, 356] on div "#5094e4" at bounding box center [92, 362] width 134 height 33
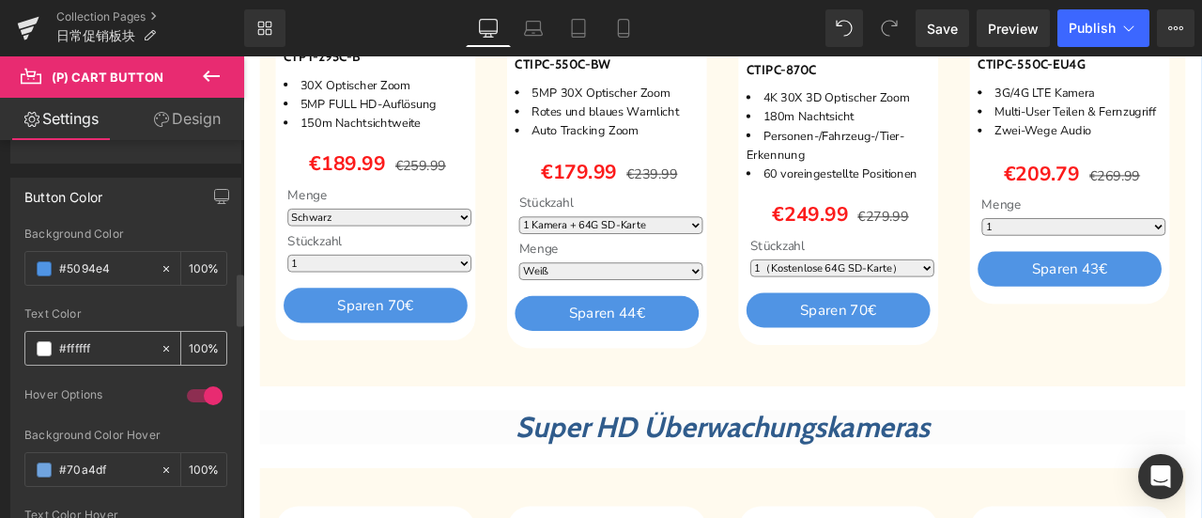
paste input "ffb200"
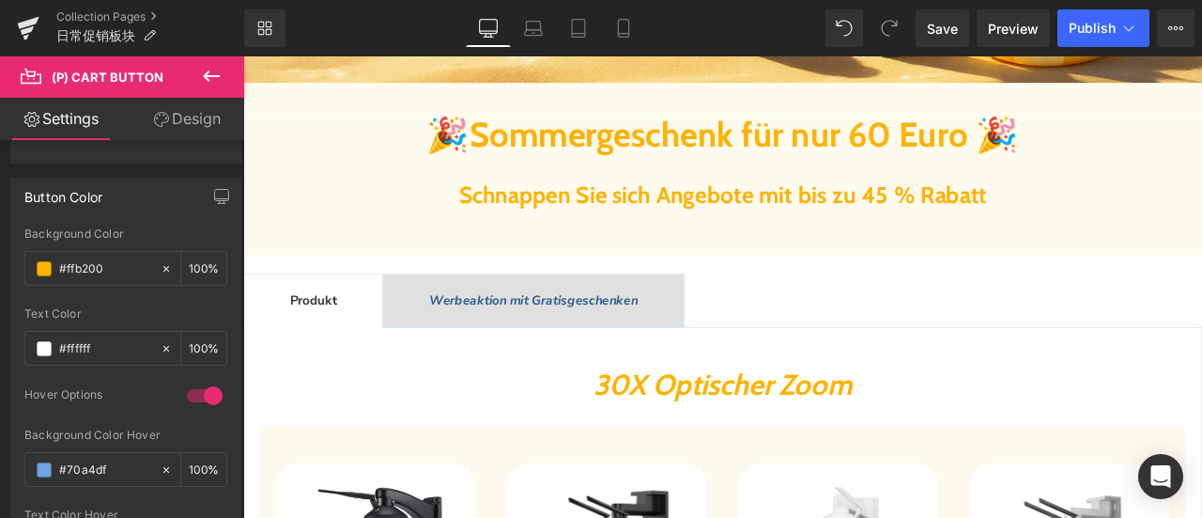
scroll to position [845, 0]
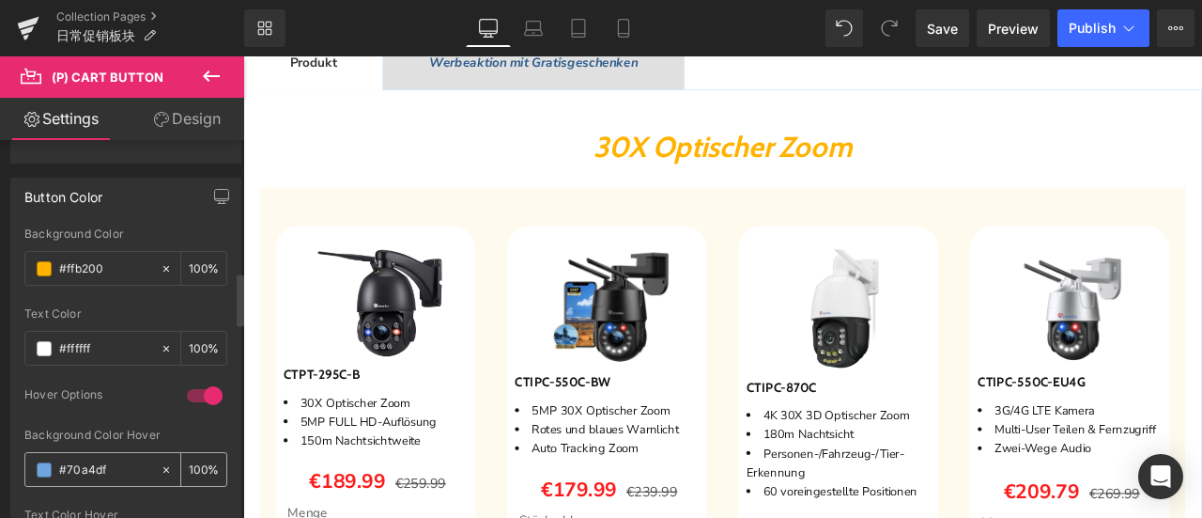
type input "#ffb200"
click at [39, 462] on span at bounding box center [44, 469] width 15 height 15
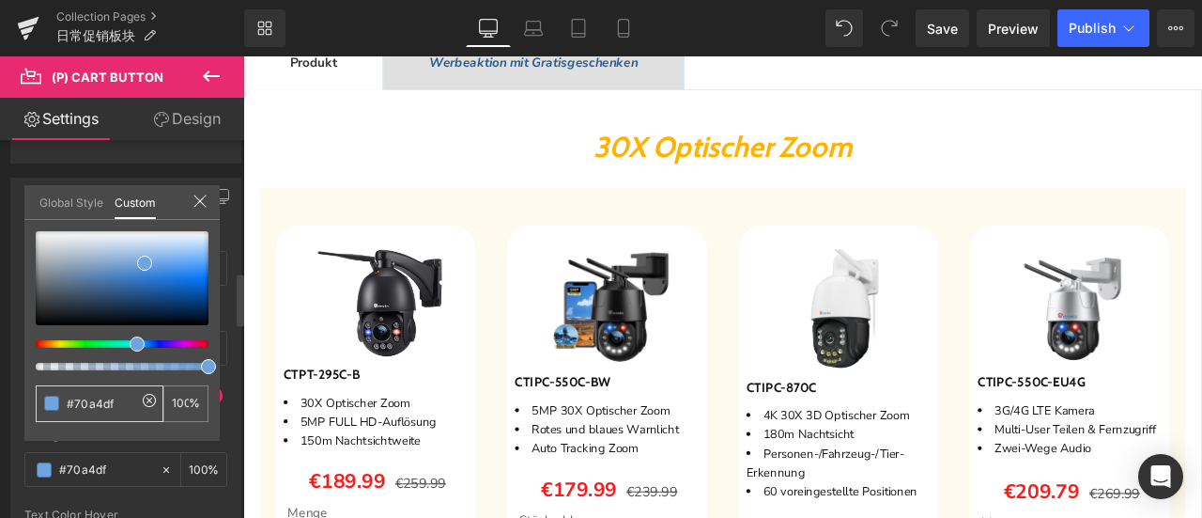
drag, startPoint x: 128, startPoint y: 399, endPoint x: 62, endPoint y: 403, distance: 65.9
click at [56, 401] on div "#70a4df" at bounding box center [100, 403] width 128 height 37
paste input "ffb200"
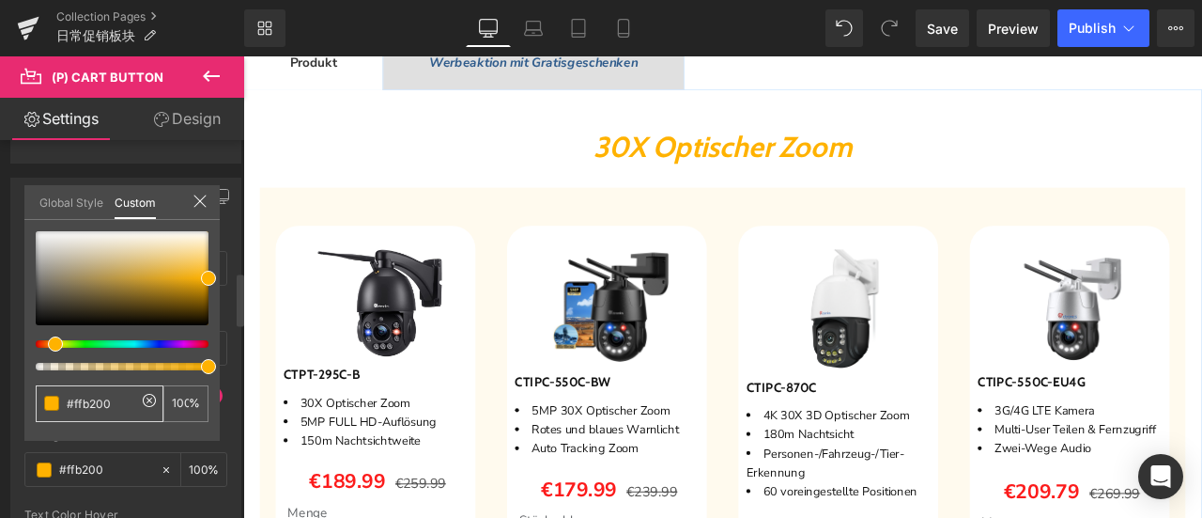
type input "#ffb200"
click at [54, 406] on span at bounding box center [51, 402] width 15 height 15
click at [202, 251] on div at bounding box center [122, 278] width 173 height 94
click at [192, 263] on div at bounding box center [122, 278] width 173 height 94
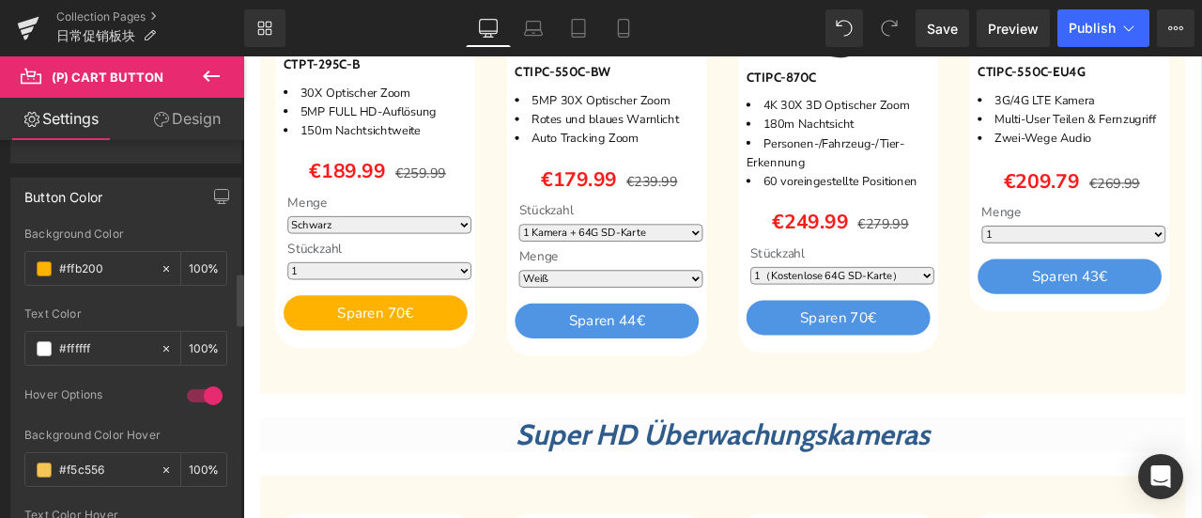
scroll to position [1221, 0]
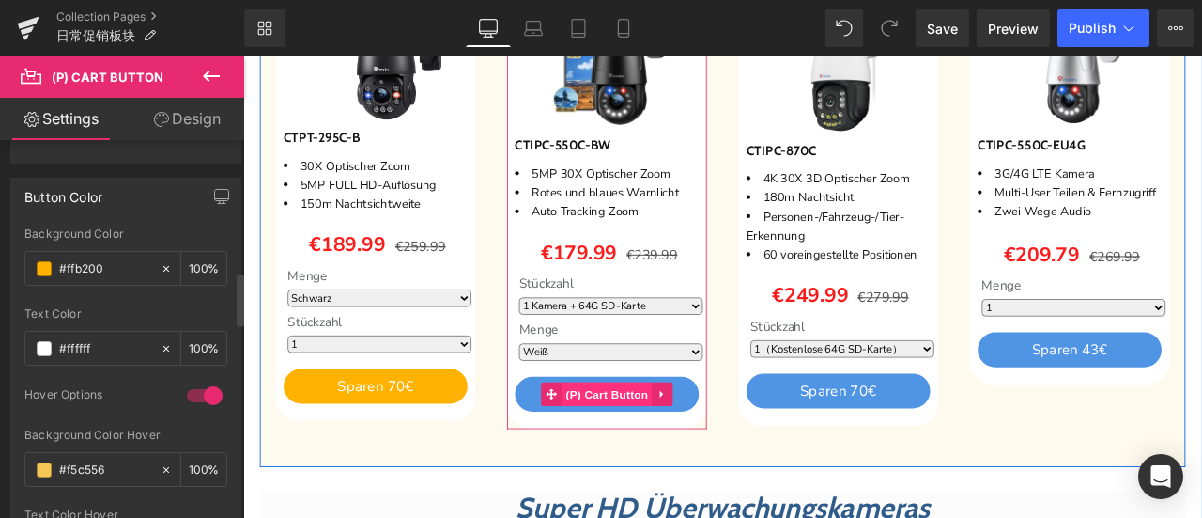
scroll to position [1409, 0]
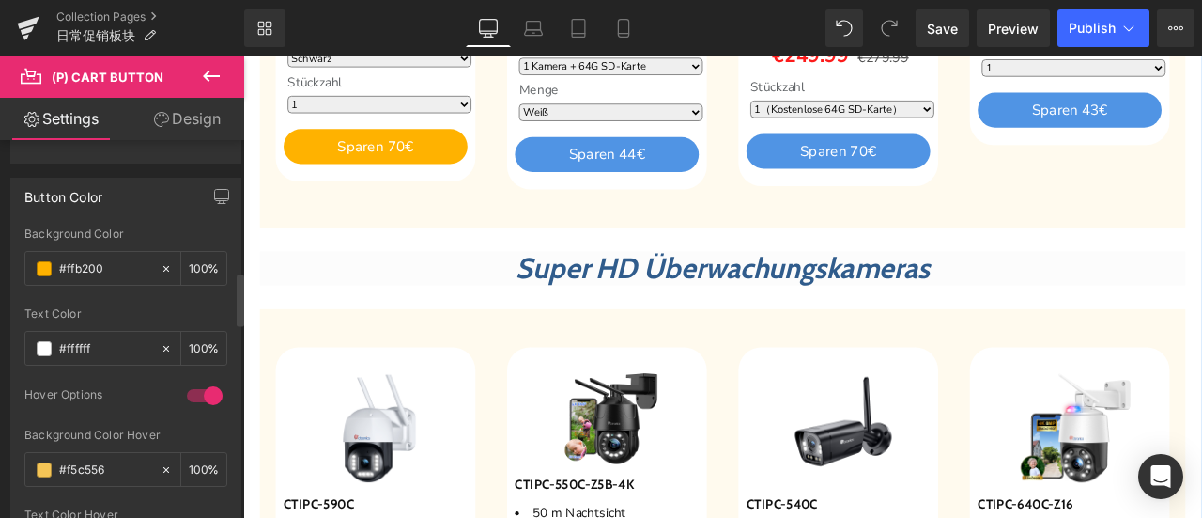
click at [616, 310] on span "Super HD Überwachungskameras" at bounding box center [811, 306] width 490 height 41
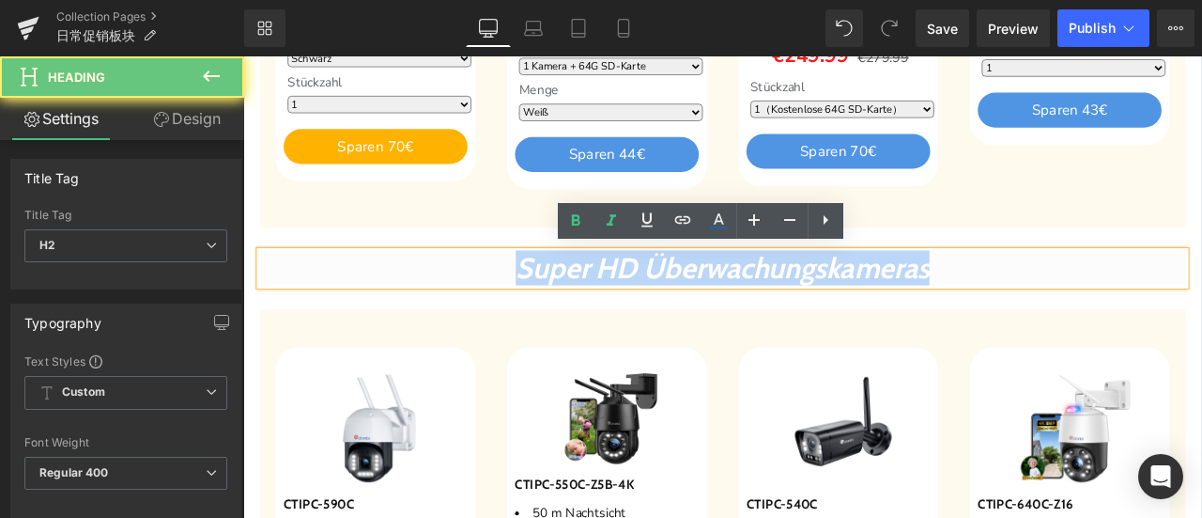
drag, startPoint x: 478, startPoint y: 306, endPoint x: 1153, endPoint y: 317, distance: 675.5
click at [1153, 317] on h2 "Super HD Überwachungskameras" at bounding box center [811, 307] width 1097 height 40
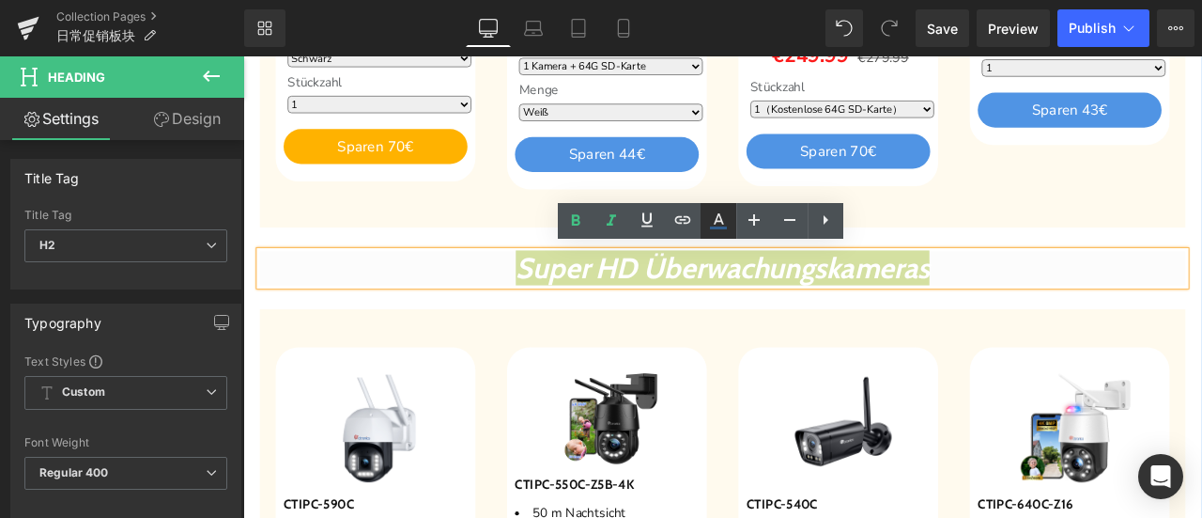
click at [726, 228] on icon at bounding box center [718, 227] width 17 height 3
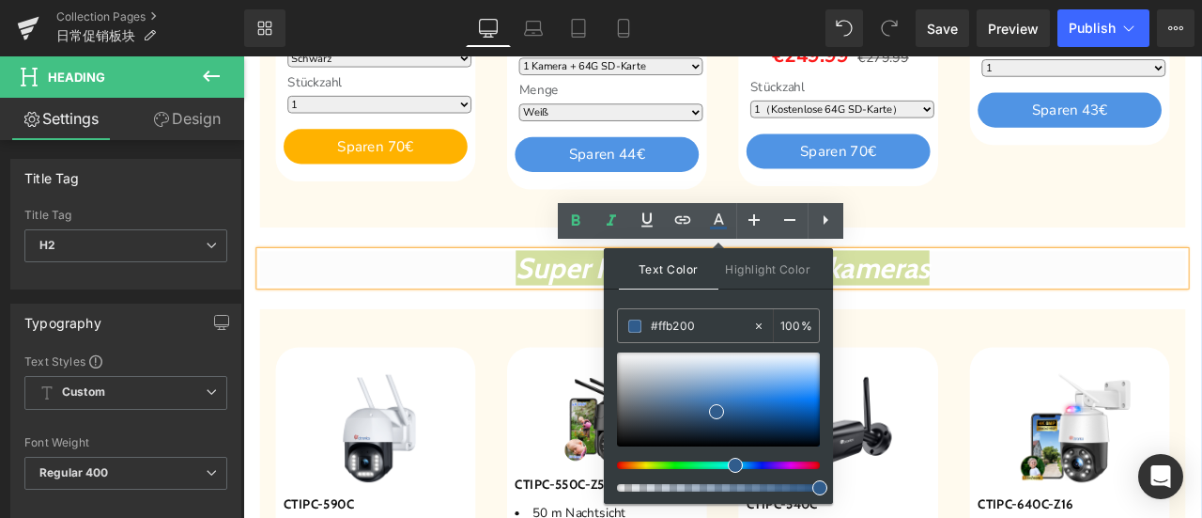
drag, startPoint x: 722, startPoint y: 320, endPoint x: 611, endPoint y: 320, distance: 111.8
click at [611, 320] on div "Text Color Highlight Color #333333 #ffb200 100 % transparent 0 %" at bounding box center [718, 375] width 229 height 255
paste input "ffb200"
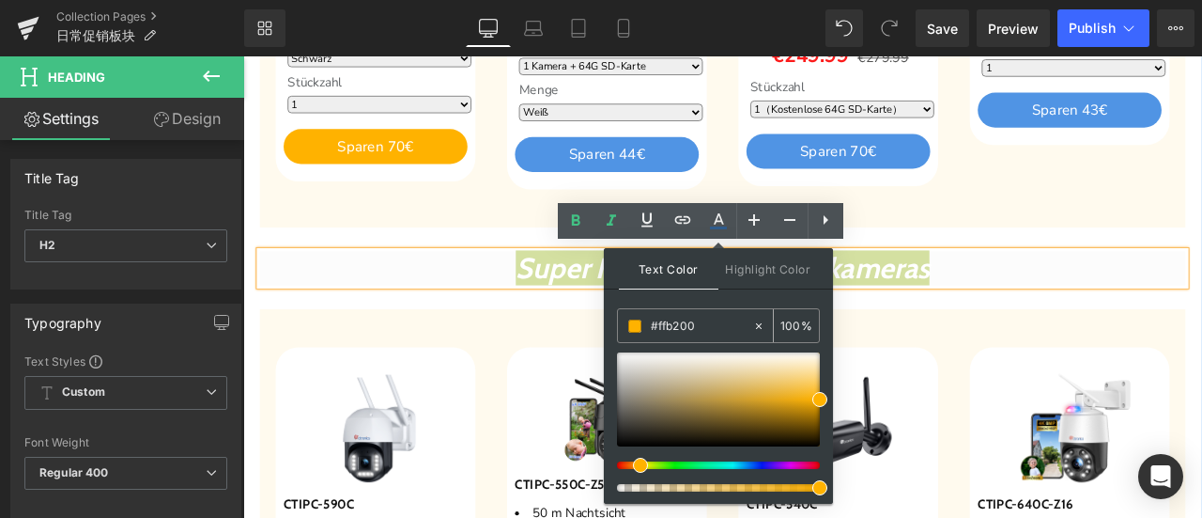
type input "#ffb200"
click at [636, 322] on span at bounding box center [634, 325] width 13 height 13
click at [820, 399] on span at bounding box center [820, 399] width 15 height 15
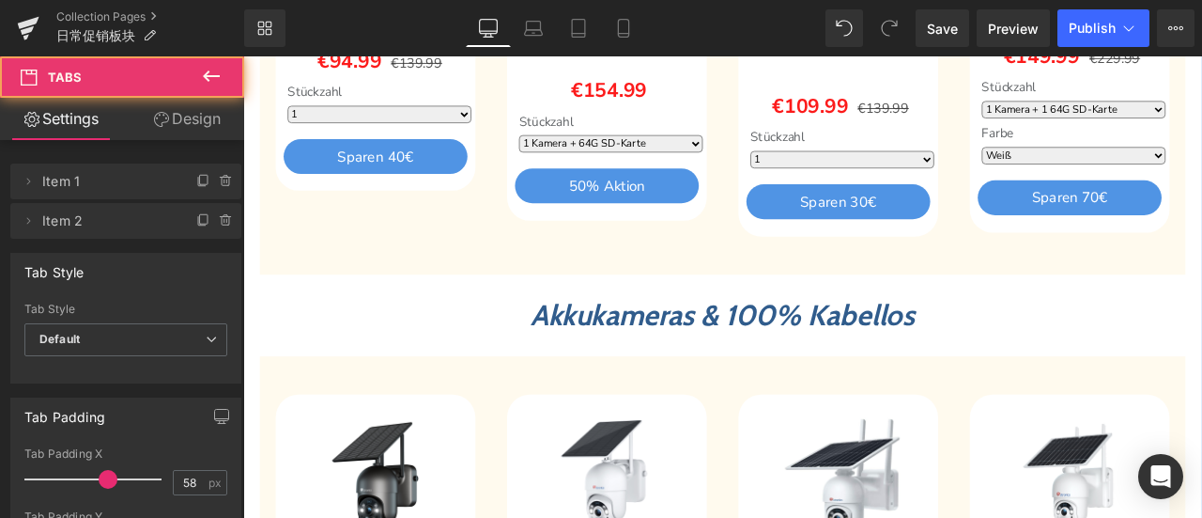
scroll to position [2254, 0]
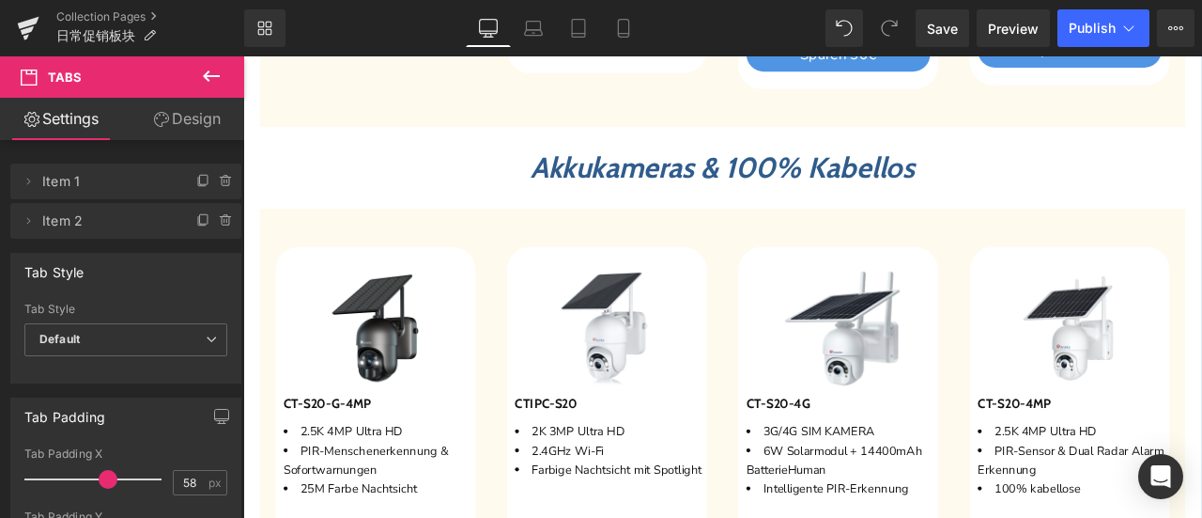
click at [595, 189] on span "Akkukameras & 100% Kabellos" at bounding box center [811, 187] width 455 height 41
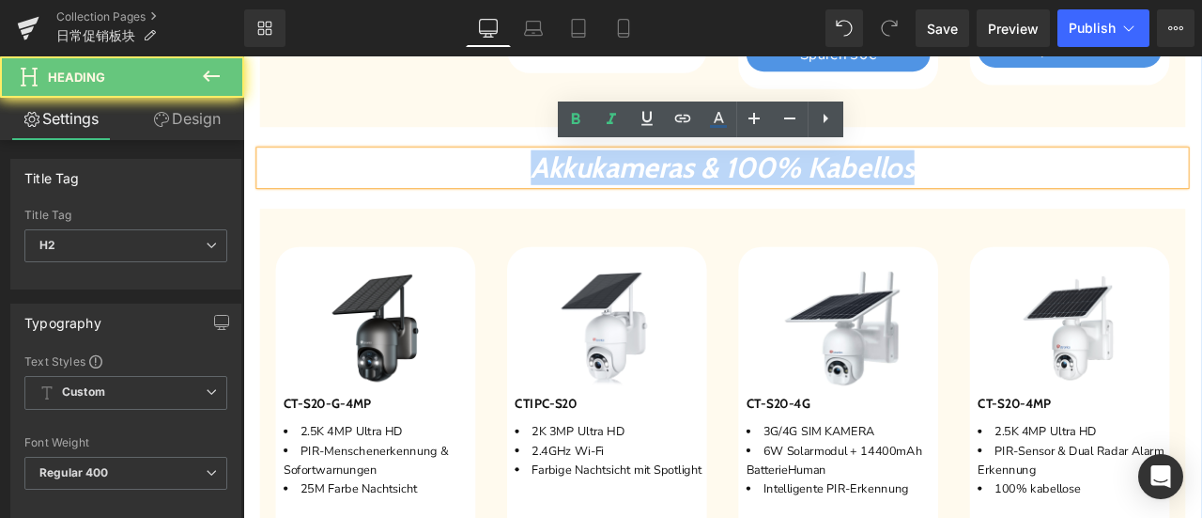
drag, startPoint x: 518, startPoint y: 182, endPoint x: 1194, endPoint y: 205, distance: 676.7
click at [1194, 205] on div "Akkukameras & 100% Kabellos" at bounding box center [811, 188] width 1097 height 40
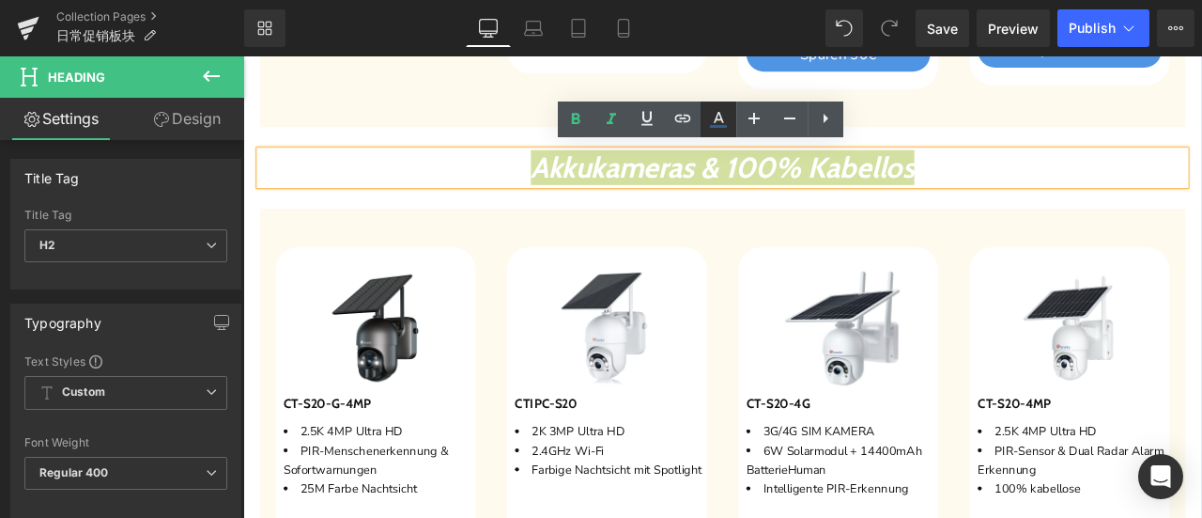
click at [720, 121] on icon at bounding box center [718, 119] width 23 height 23
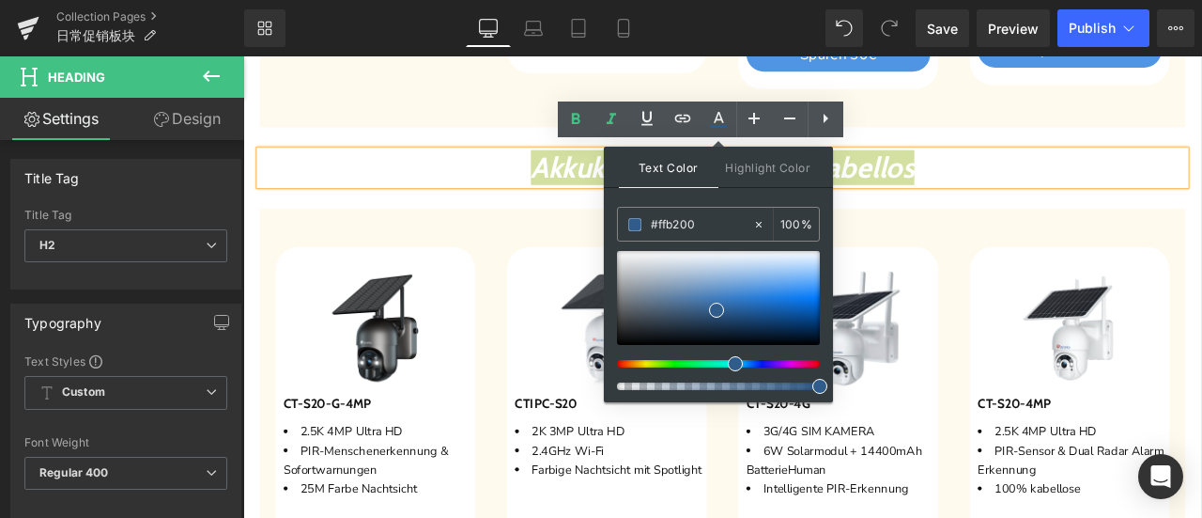
drag, startPoint x: 714, startPoint y: 226, endPoint x: 608, endPoint y: 223, distance: 106.2
click at [611, 221] on div "Text Color Highlight Color #333333 #ffb200 100 % transparent 0 %" at bounding box center [718, 274] width 229 height 255
paste input "ffb200"
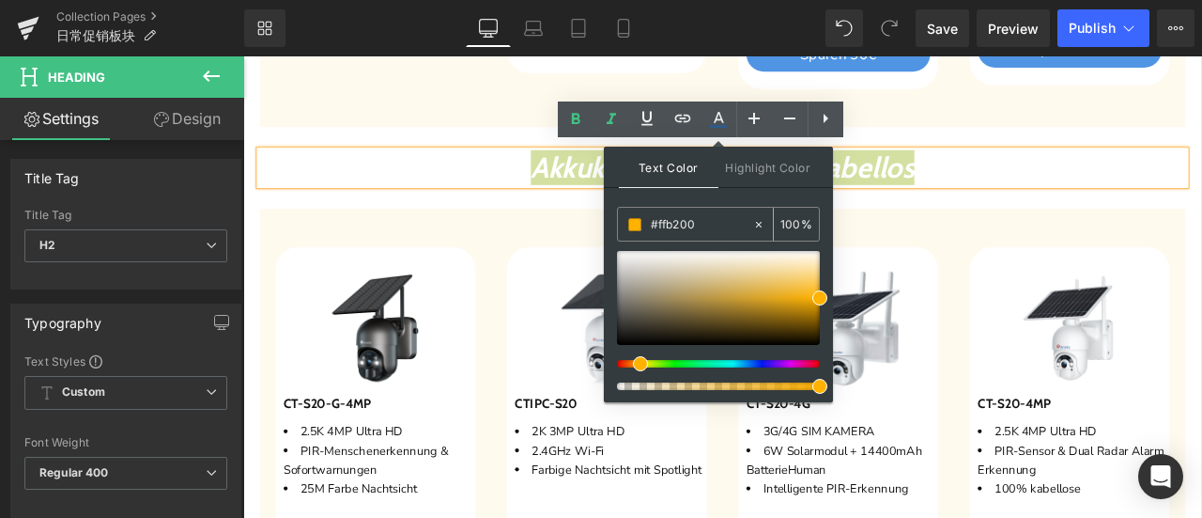
type input "#ffb200"
click at [632, 223] on span at bounding box center [634, 224] width 13 height 13
click at [815, 297] on span at bounding box center [820, 297] width 15 height 15
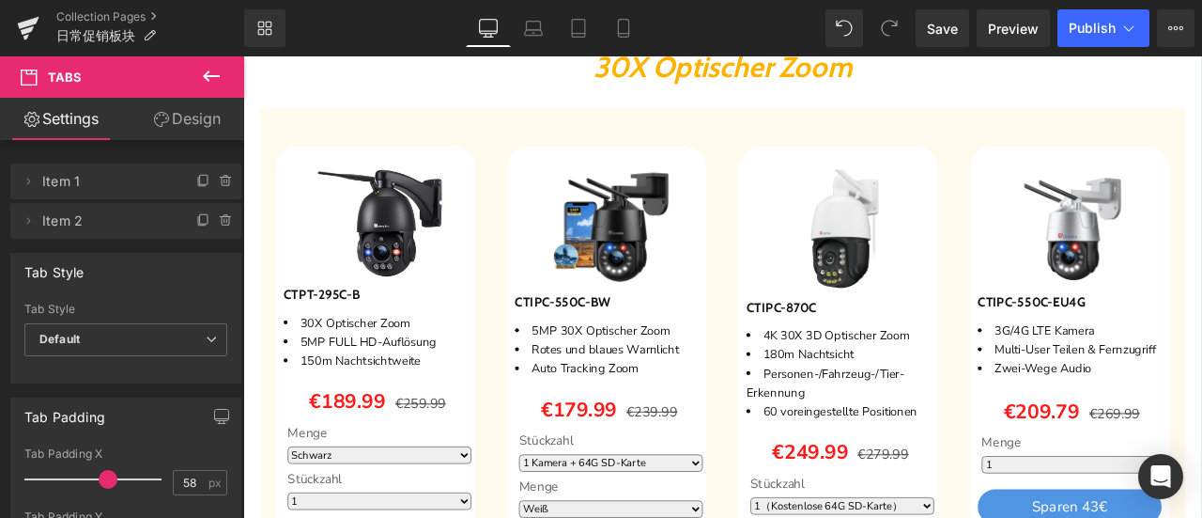
scroll to position [1221, 0]
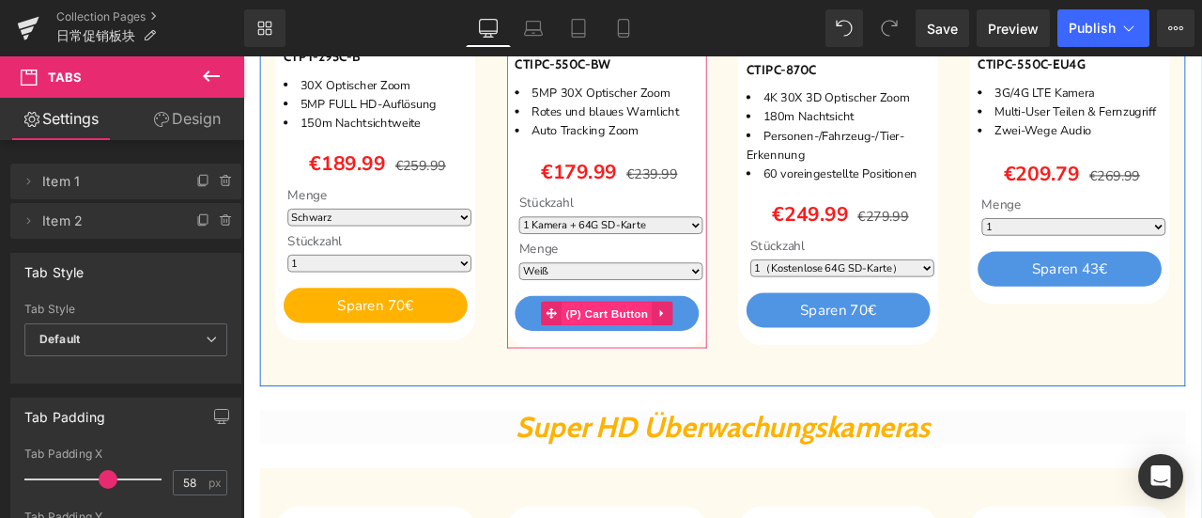
click at [658, 350] on span "(P) Cart Button" at bounding box center [674, 362] width 107 height 28
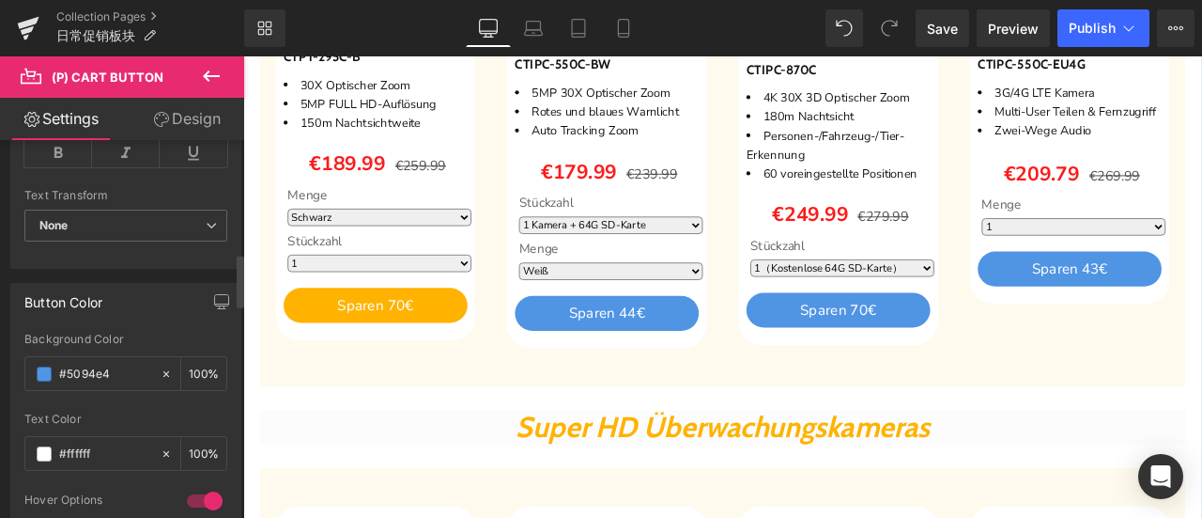
scroll to position [845, 0]
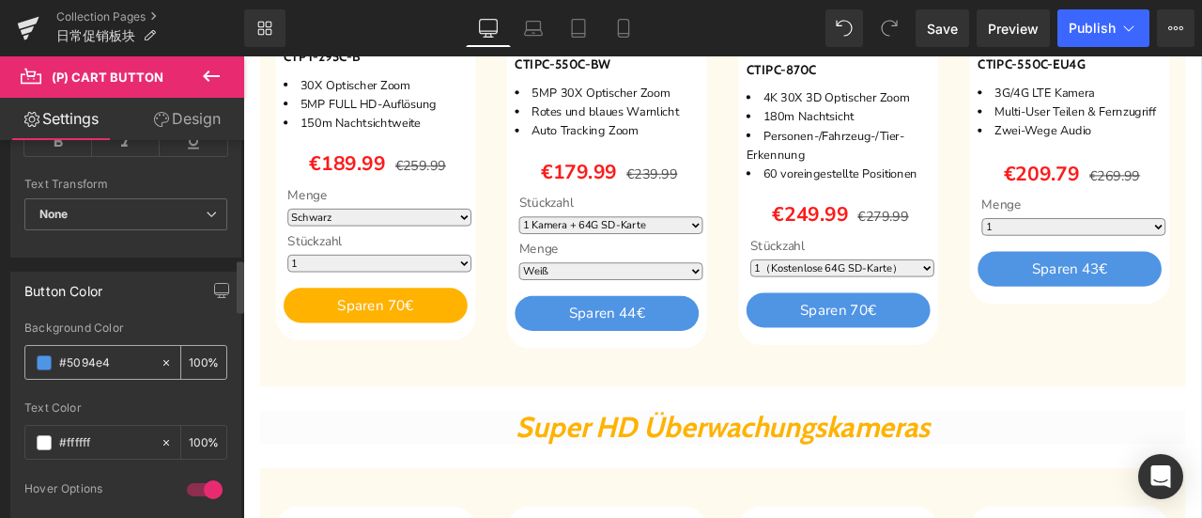
drag, startPoint x: 121, startPoint y: 354, endPoint x: 34, endPoint y: 352, distance: 87.4
click at [34, 352] on div "#5094e4" at bounding box center [92, 362] width 134 height 33
paste input "ffb200"
type input "#ffb200"
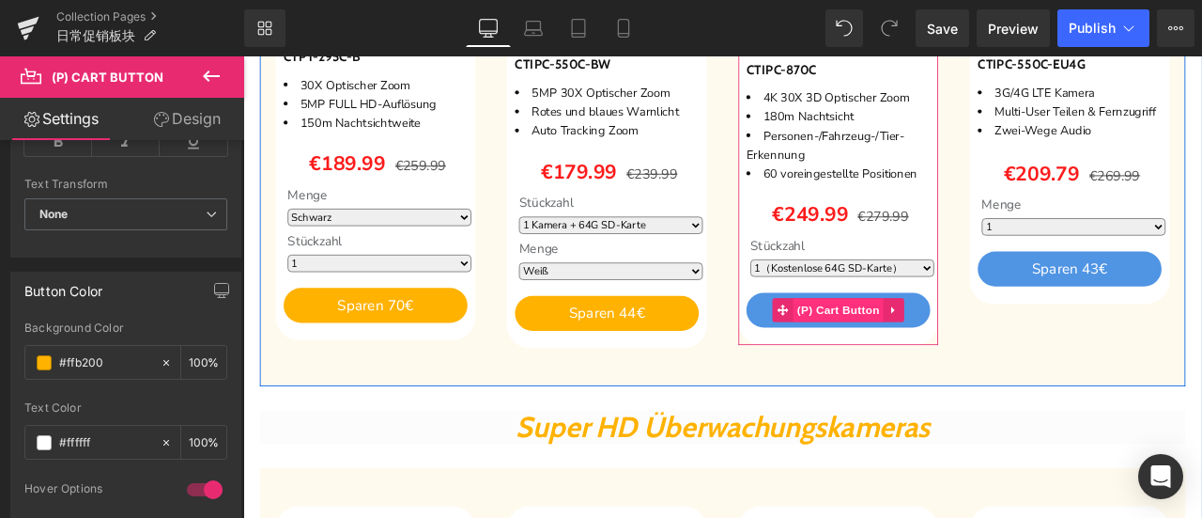
click at [919, 355] on span "(P) Cart Button" at bounding box center [948, 357] width 107 height 28
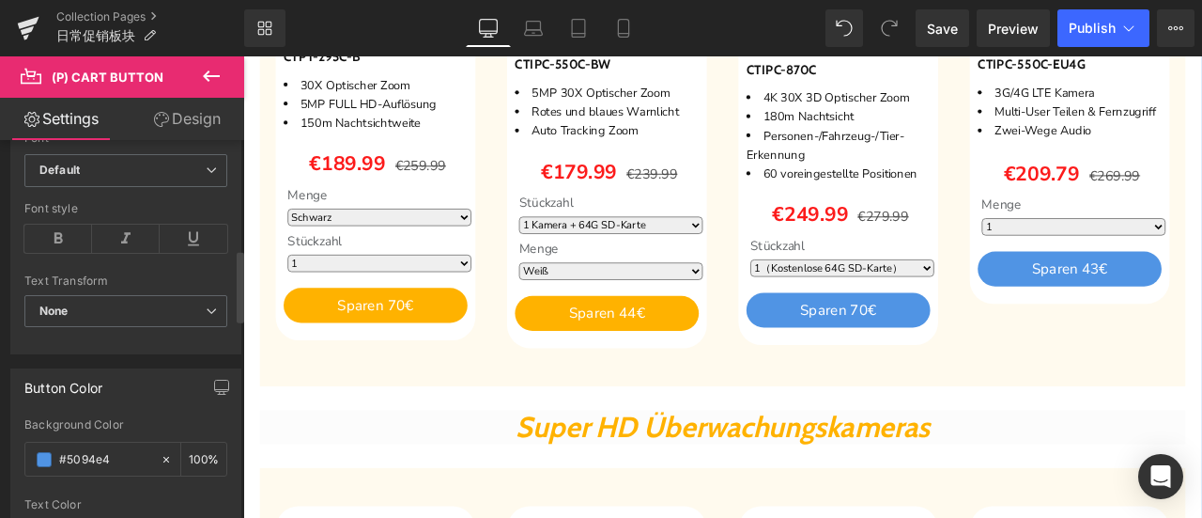
scroll to position [751, 0]
drag, startPoint x: 111, startPoint y: 457, endPoint x: 22, endPoint y: 452, distance: 89.4
paste input "ffb200"
type input "#ffb200"
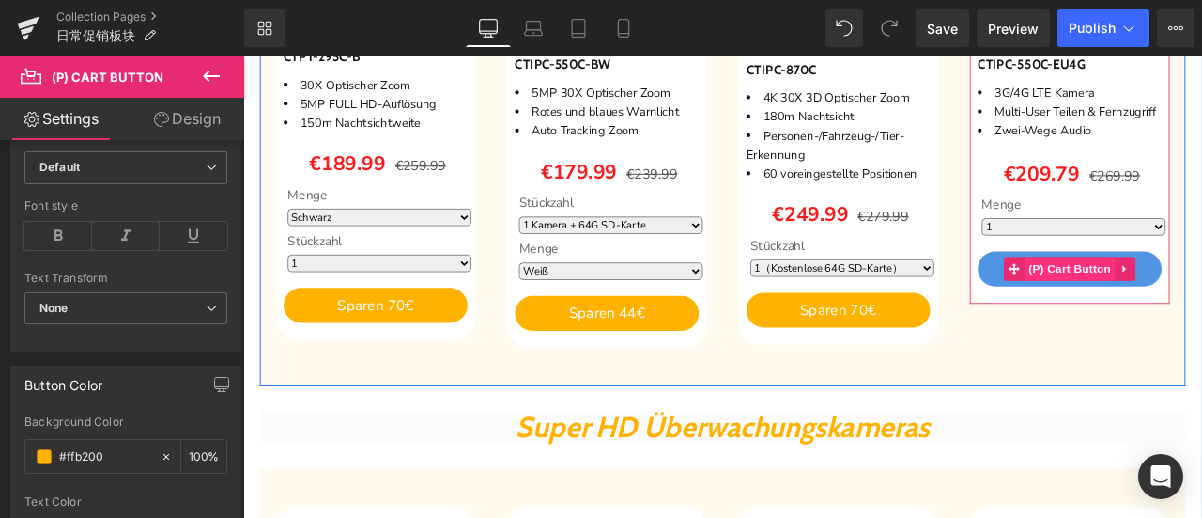
click at [1201, 322] on span "(P) Cart Button" at bounding box center [1222, 308] width 107 height 28
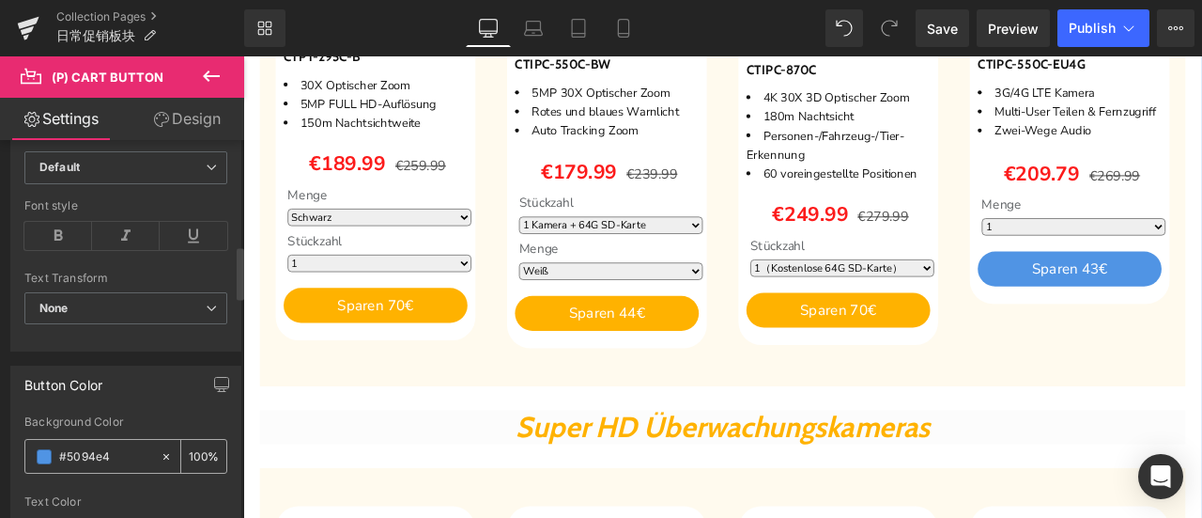
drag, startPoint x: 109, startPoint y: 449, endPoint x: 36, endPoint y: 446, distance: 73.3
paste input "ffb200"
type input "#ffb200"
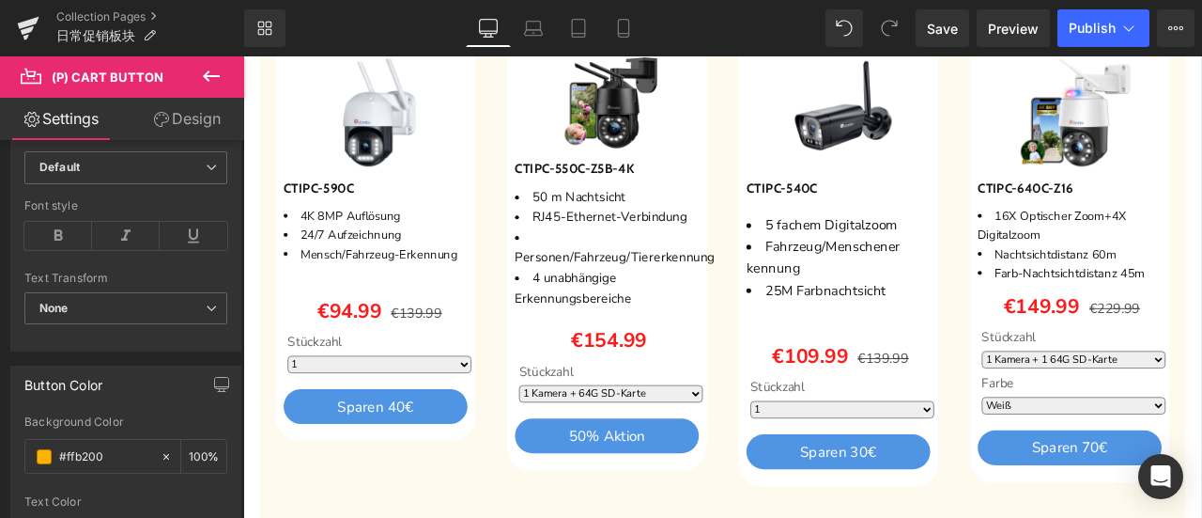
scroll to position [1785, 0]
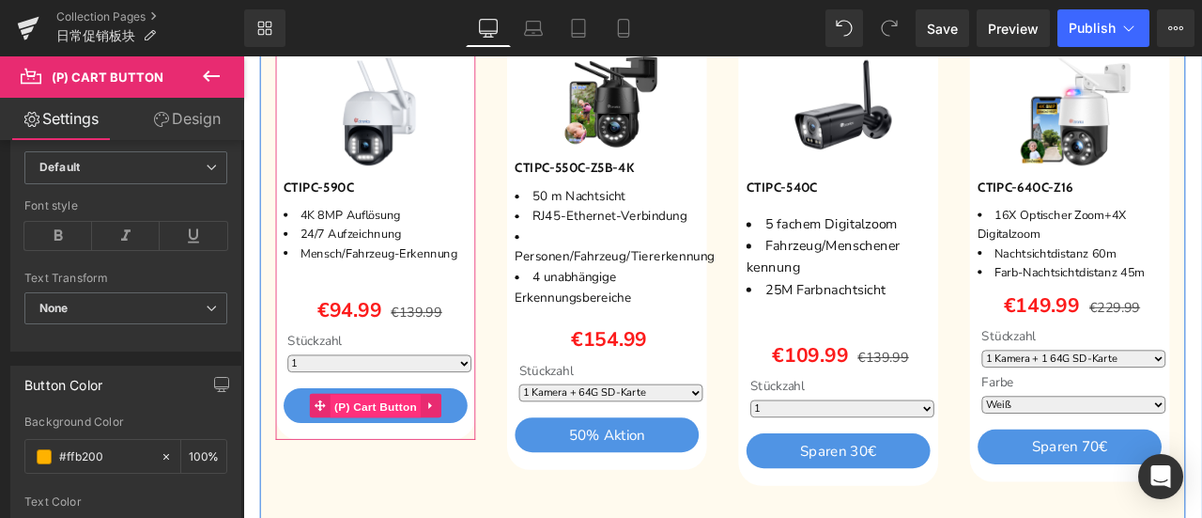
click at [396, 465] on span "(P) Cart Button" at bounding box center [400, 471] width 107 height 28
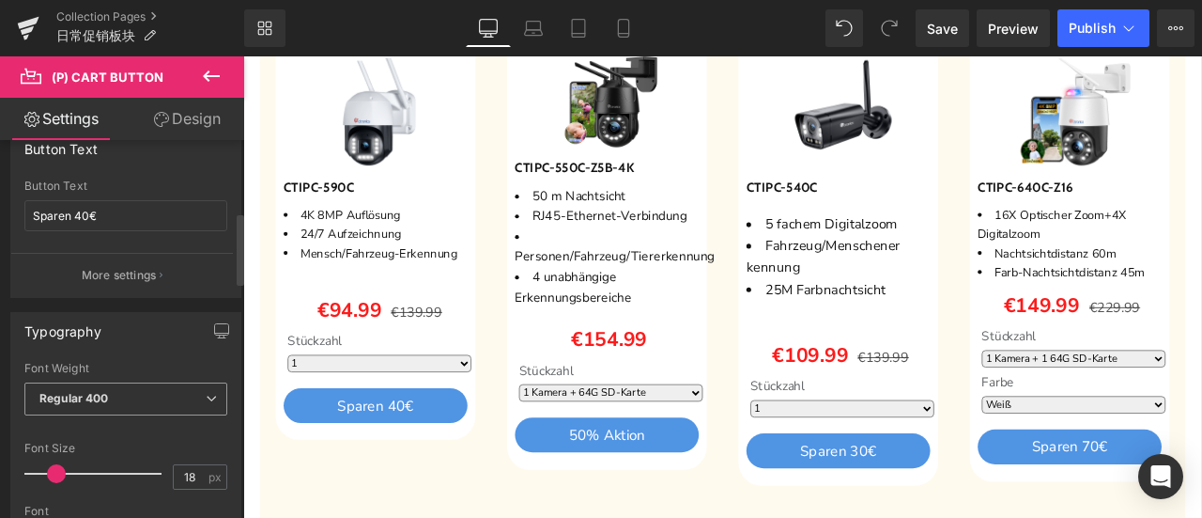
scroll to position [751, 0]
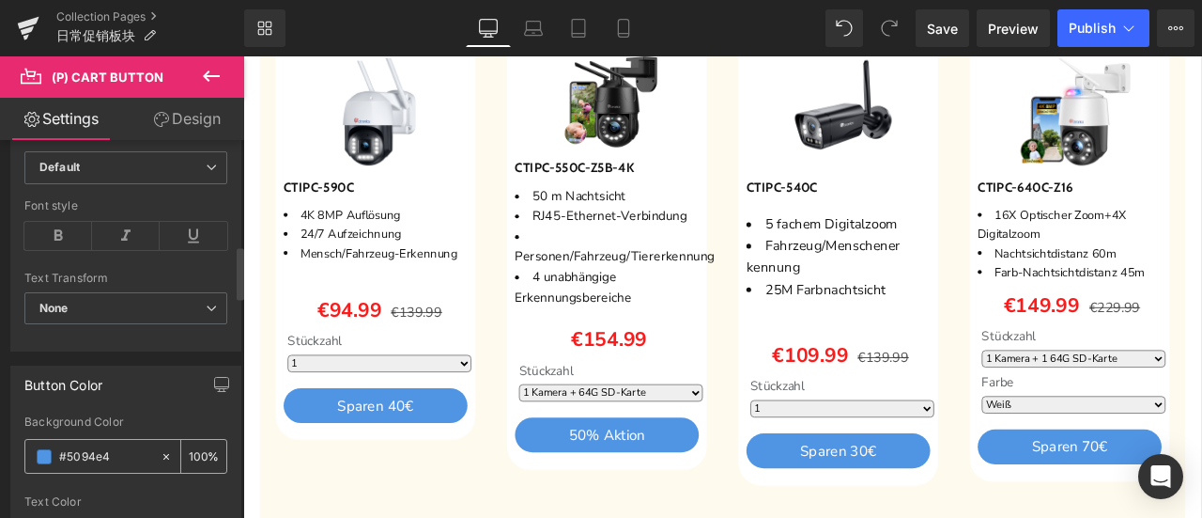
drag, startPoint x: 117, startPoint y: 442, endPoint x: 38, endPoint y: 442, distance: 79.8
click at [35, 442] on div "#5094e4" at bounding box center [92, 456] width 134 height 33
paste input "ffb200"
type input "#ffb200"
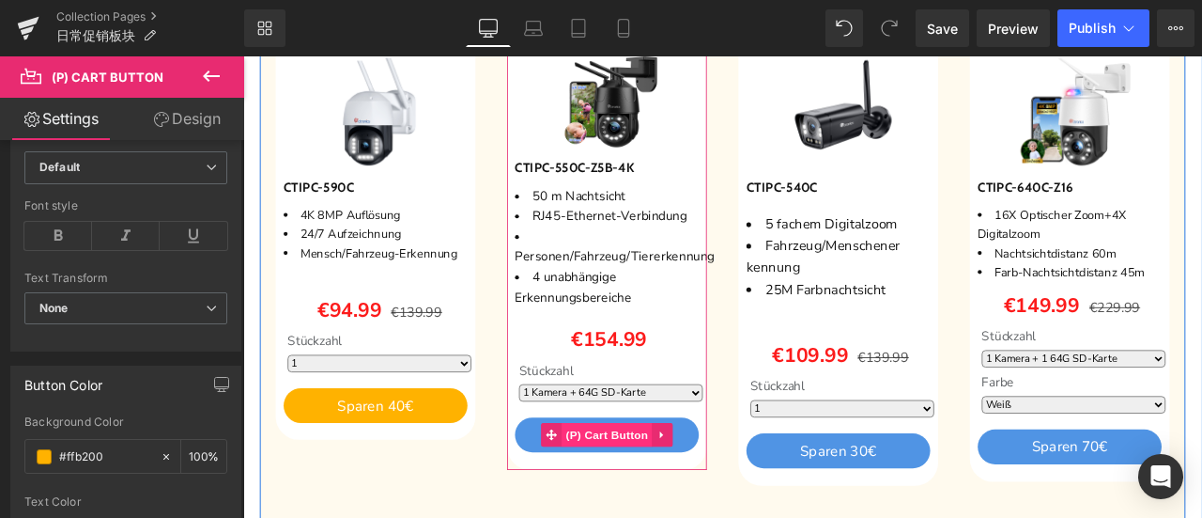
click at [673, 496] on span "(P) Cart Button" at bounding box center [674, 504] width 107 height 28
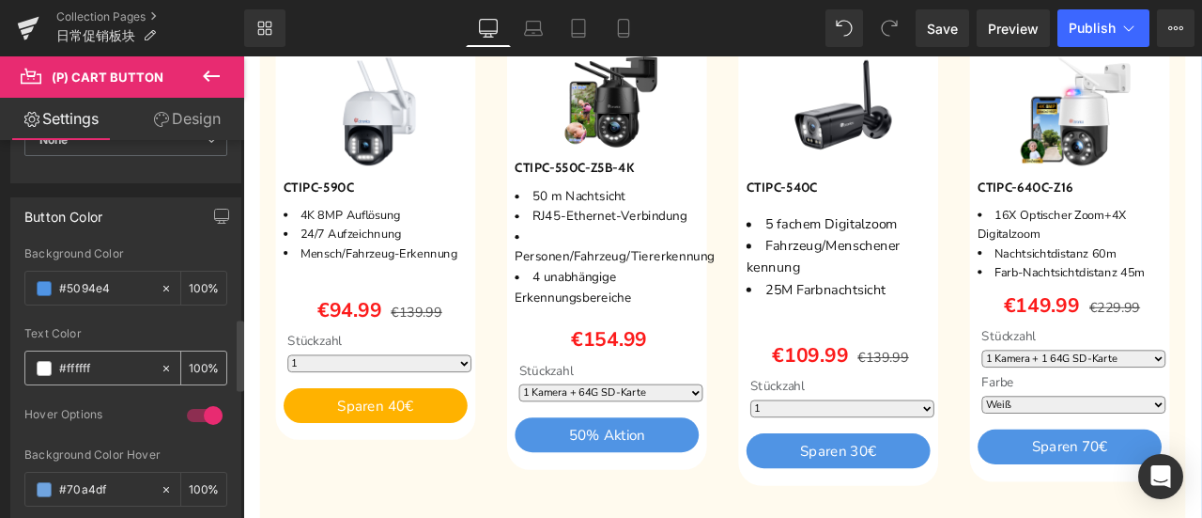
scroll to position [939, 0]
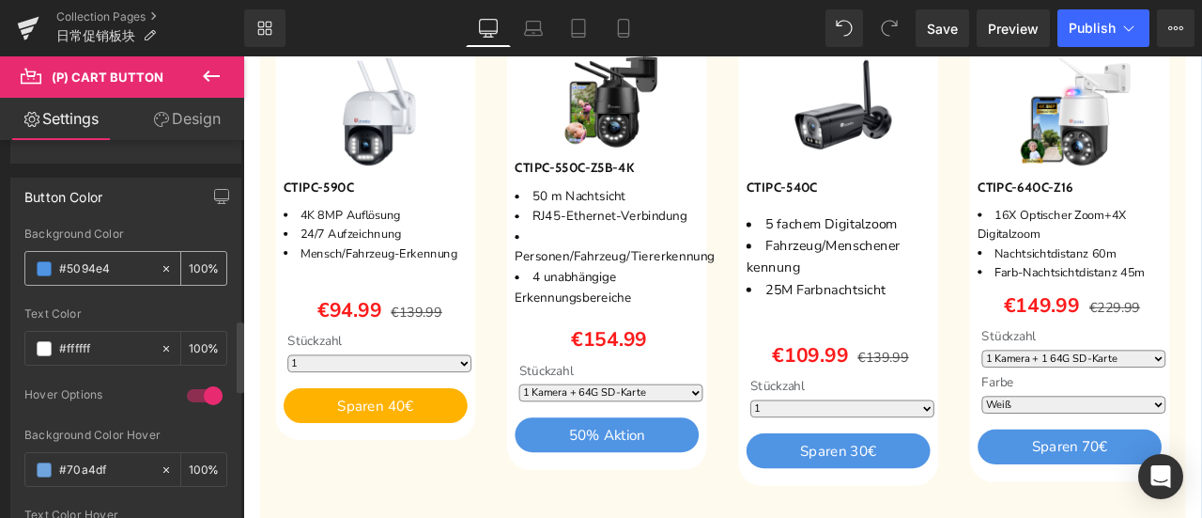
drag, startPoint x: 116, startPoint y: 257, endPoint x: 26, endPoint y: 254, distance: 90.3
click at [22, 253] on div "rgb(80, 148, 228) Background Color #5094e4 100 % rgba(255, 255, 255, 1) Text Co…" at bounding box center [125, 407] width 229 height 361
paste input "ffb200"
type input "#ffb200"
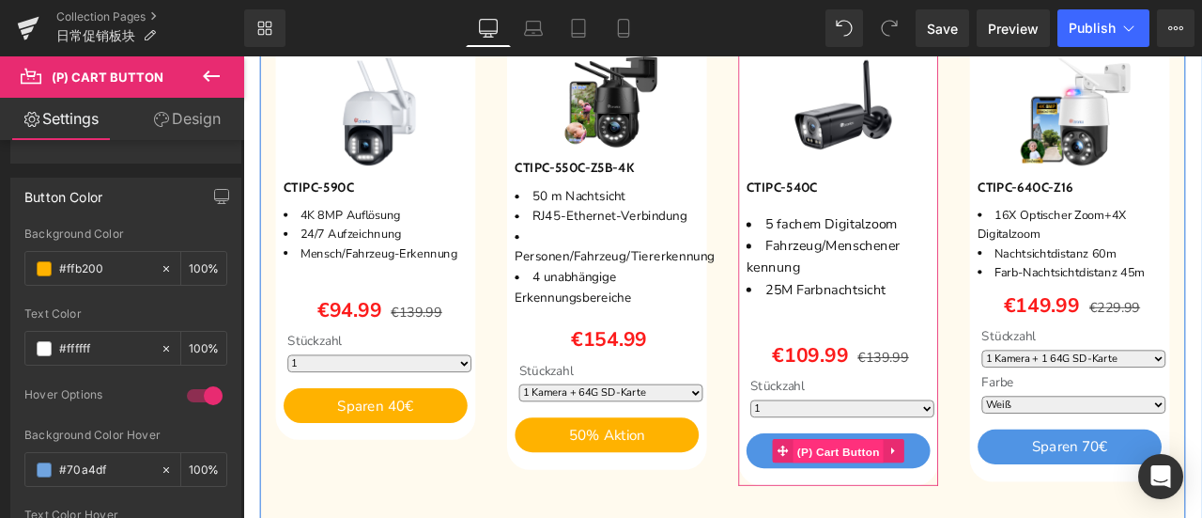
click at [909, 514] on span "(P) Cart Button" at bounding box center [948, 524] width 107 height 28
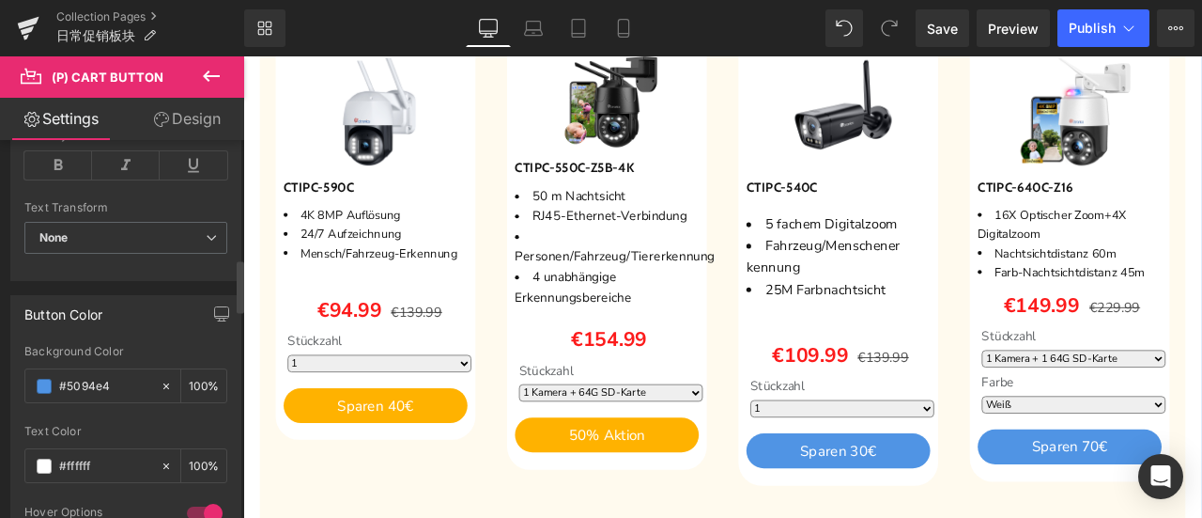
scroll to position [845, 0]
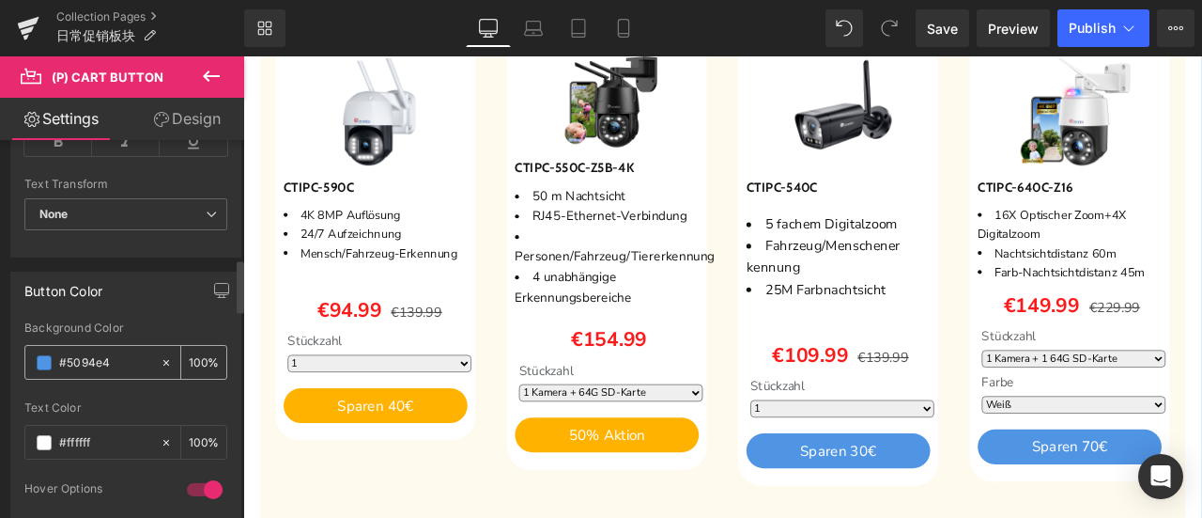
drag, startPoint x: 122, startPoint y: 356, endPoint x: 25, endPoint y: 351, distance: 96.9
click at [25, 351] on div "#5094e4" at bounding box center [92, 362] width 134 height 33
paste input "ffb200"
type input "#ffb200"
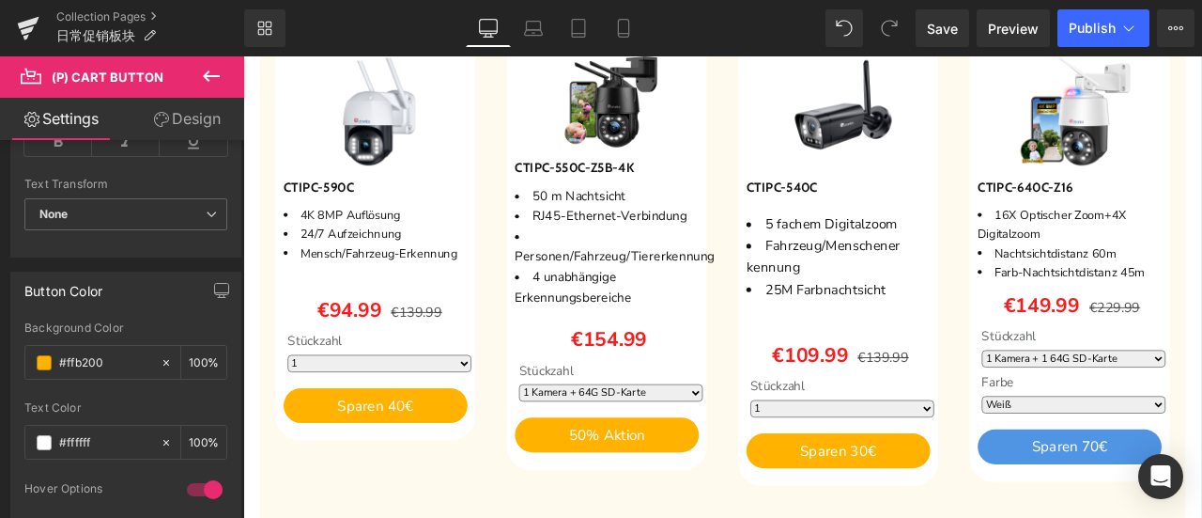
click at [1201, 507] on span "(P) Cart Button" at bounding box center [1222, 518] width 85 height 23
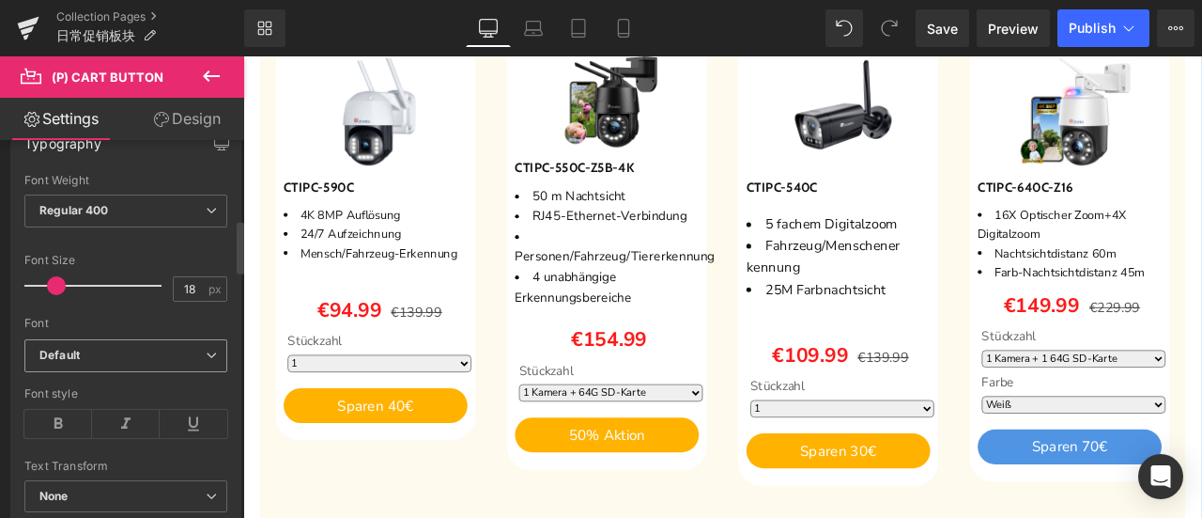
scroll to position [1033, 0]
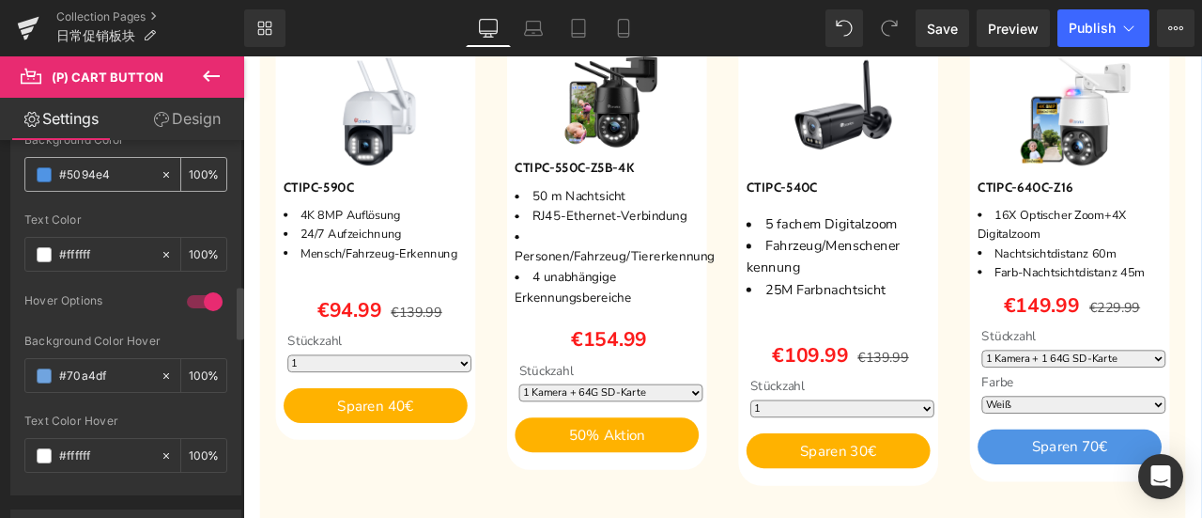
drag, startPoint x: 117, startPoint y: 170, endPoint x: 44, endPoint y: 169, distance: 73.3
click at [44, 169] on div "#5094e4" at bounding box center [92, 174] width 134 height 33
paste input "ffb200"
type input "#ffb200"
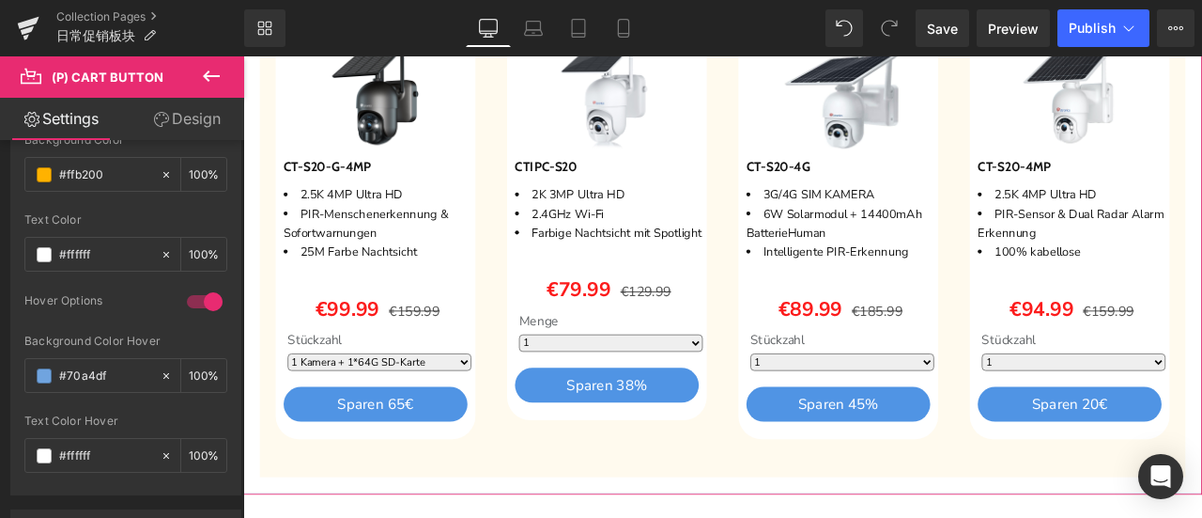
scroll to position [2724, 0]
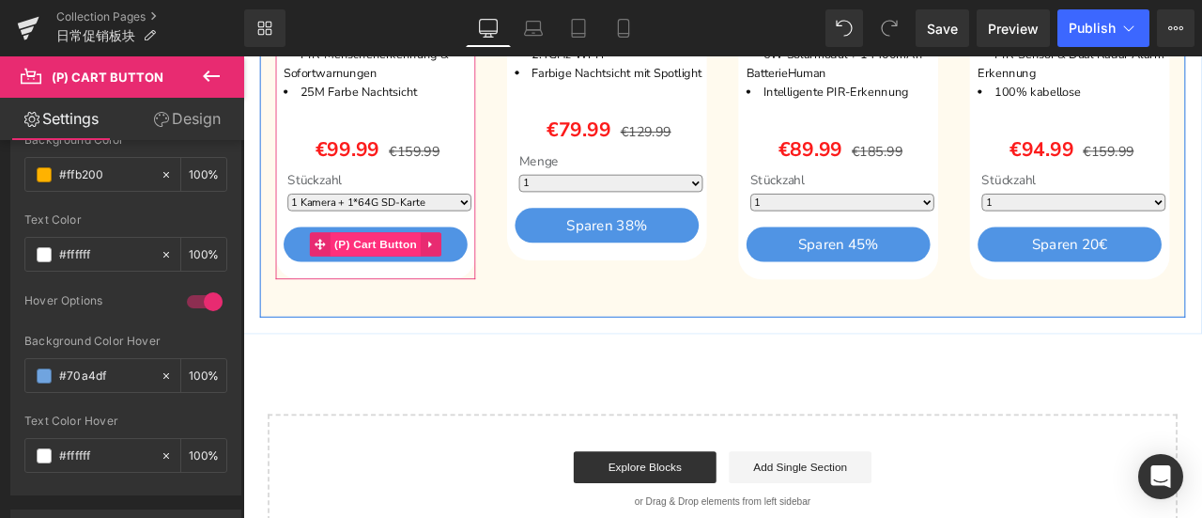
click at [376, 267] on span "(P) Cart Button" at bounding box center [400, 279] width 107 height 28
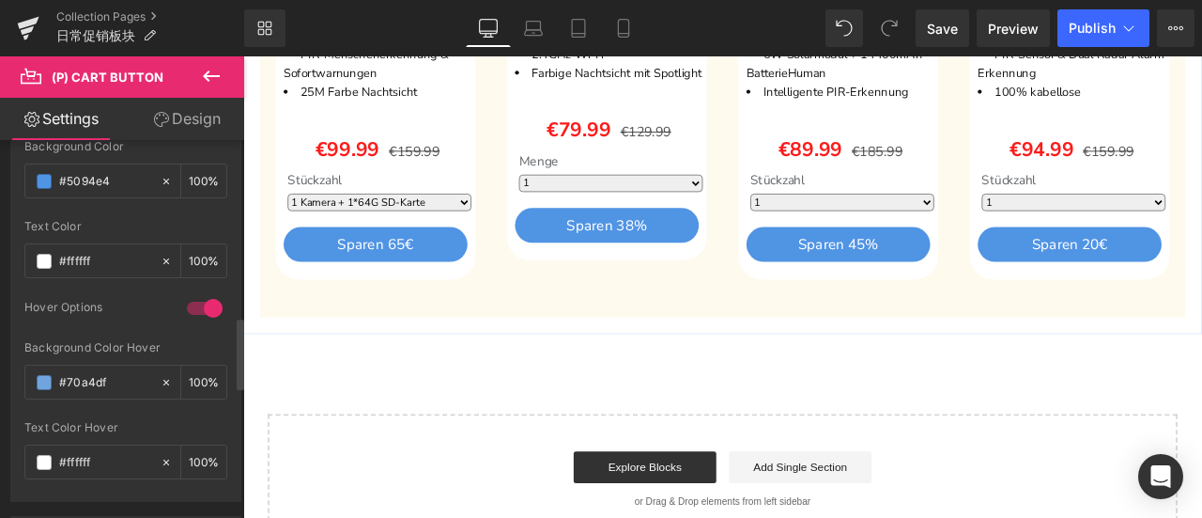
scroll to position [1033, 0]
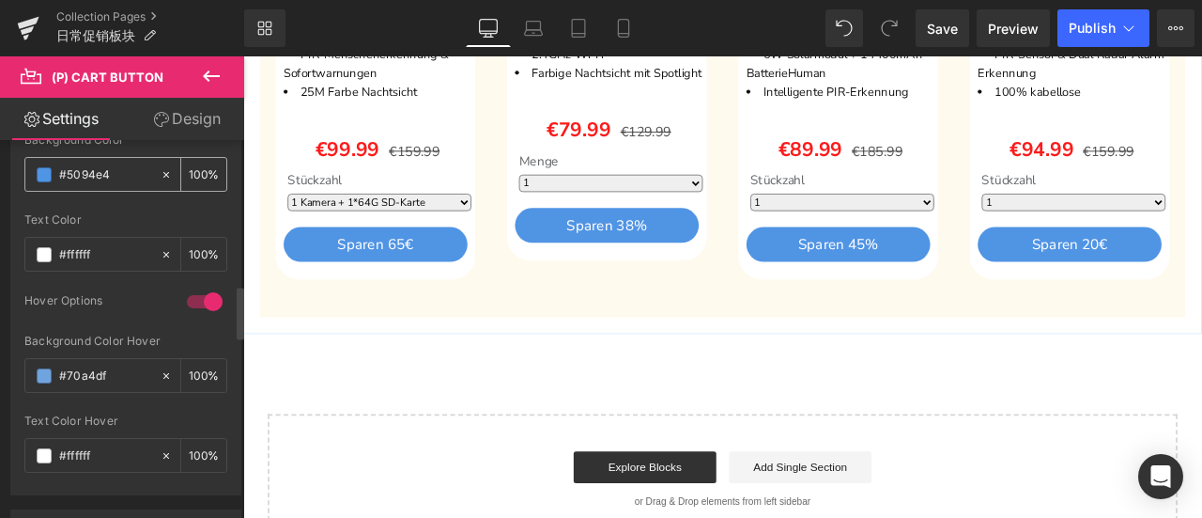
drag, startPoint x: 124, startPoint y: 174, endPoint x: 76, endPoint y: 178, distance: 48.1
click at [41, 166] on div "#5094e4" at bounding box center [92, 174] width 134 height 33
paste input "ffb200"
type input "#ffb200"
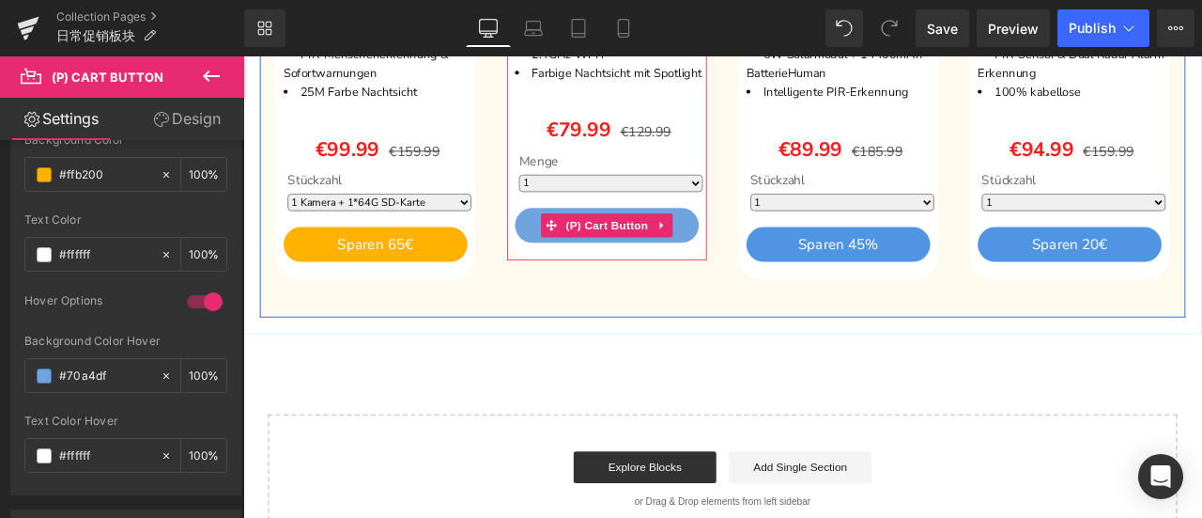
click at [661, 270] on span "(P) Cart Button" at bounding box center [674, 256] width 107 height 28
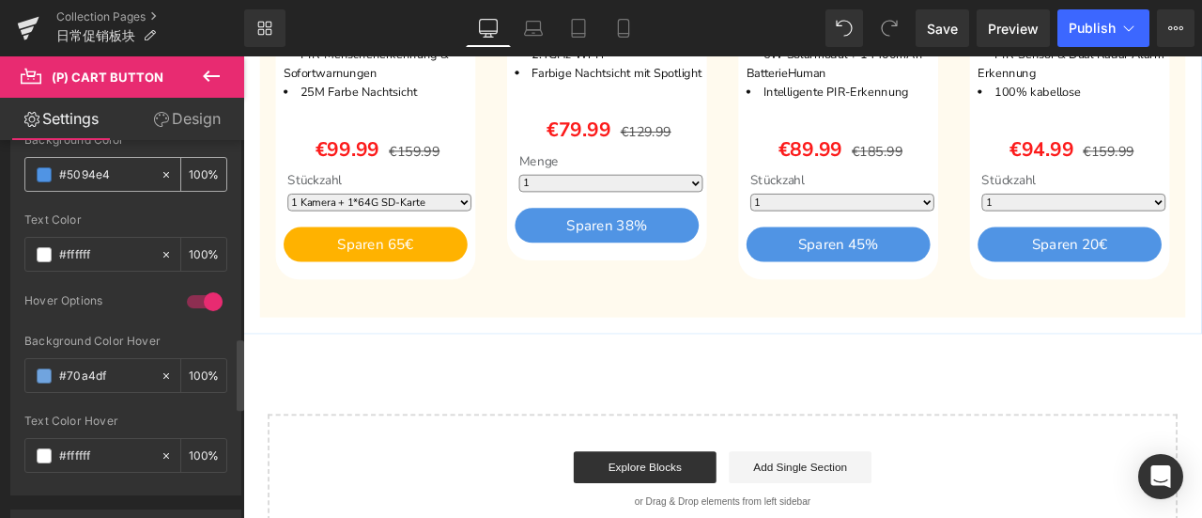
drag, startPoint x: 85, startPoint y: 172, endPoint x: 30, endPoint y: 169, distance: 54.6
click at [30, 169] on div "#5094e4" at bounding box center [92, 174] width 134 height 33
paste input "ffb200"
type input "#ffb200"
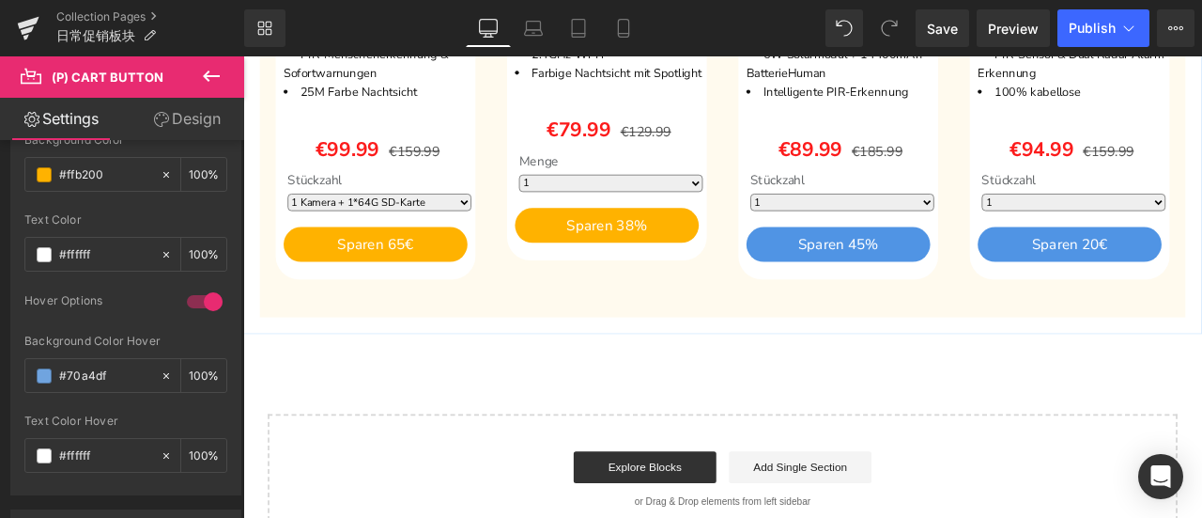
click at [935, 275] on span "(P) Cart Button" at bounding box center [948, 279] width 85 height 23
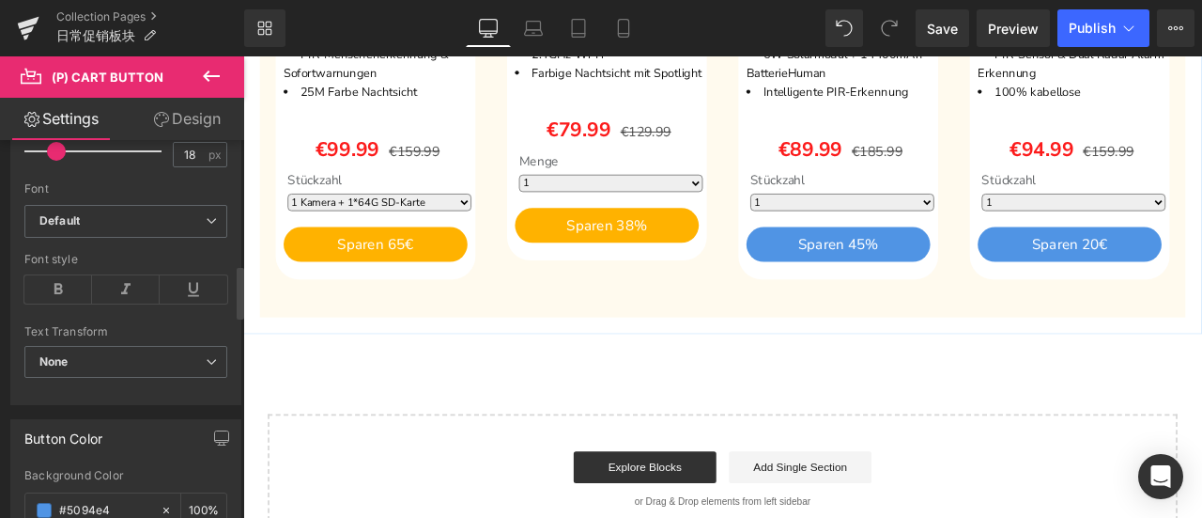
scroll to position [939, 0]
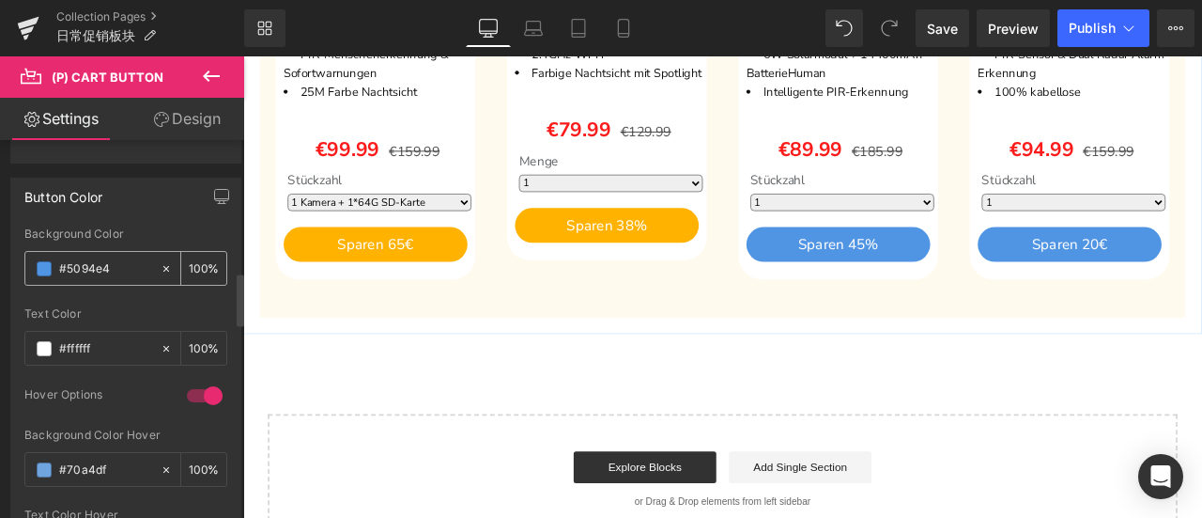
drag, startPoint x: 121, startPoint y: 263, endPoint x: 37, endPoint y: 258, distance: 84.7
click at [37, 258] on div "#5094e4" at bounding box center [92, 268] width 134 height 33
paste input "ffb200"
type input "#ffb200"
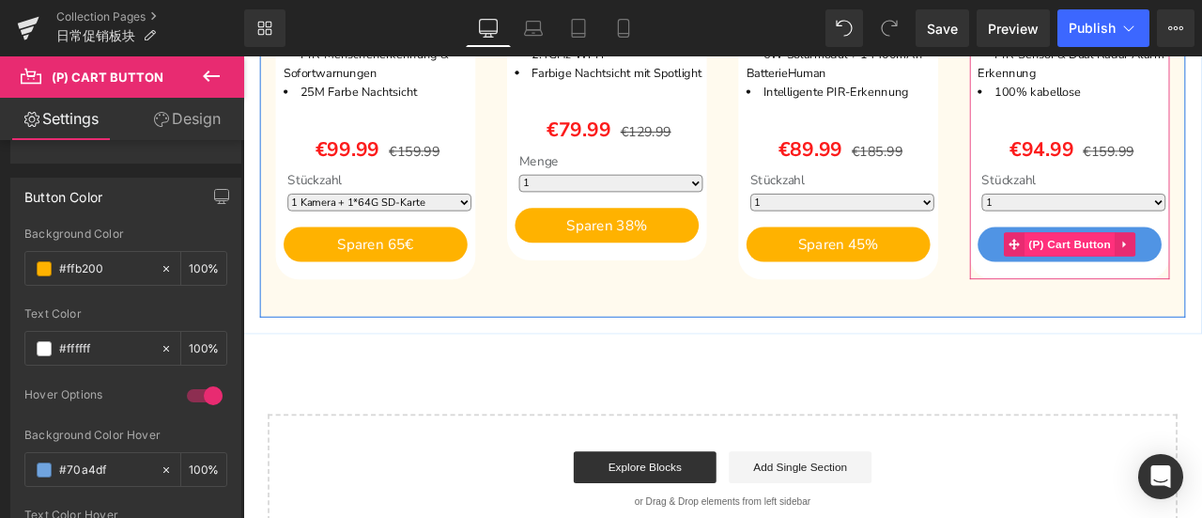
click at [1193, 268] on span "(P) Cart Button" at bounding box center [1222, 279] width 107 height 28
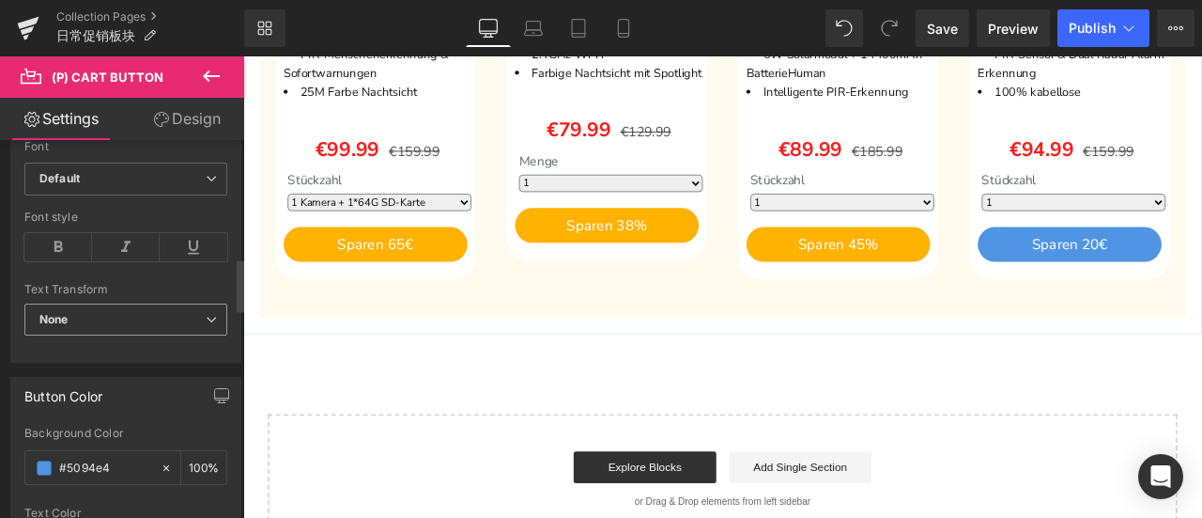
scroll to position [845, 0]
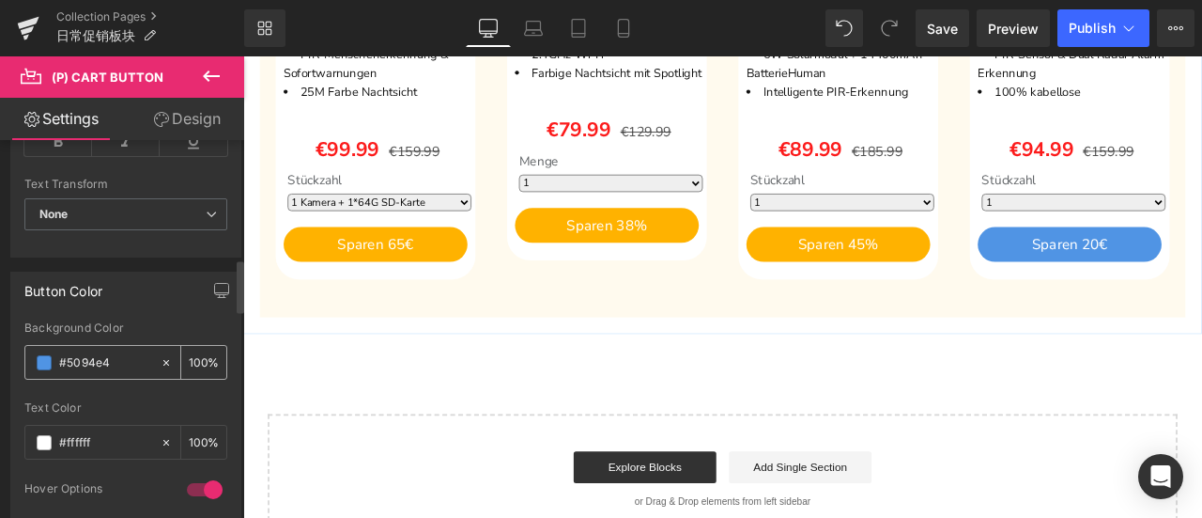
drag, startPoint x: 122, startPoint y: 352, endPoint x: 28, endPoint y: 344, distance: 94.3
click at [28, 346] on div "#5094e4" at bounding box center [92, 362] width 134 height 33
paste input "ffb200"
type input "#ffb200"
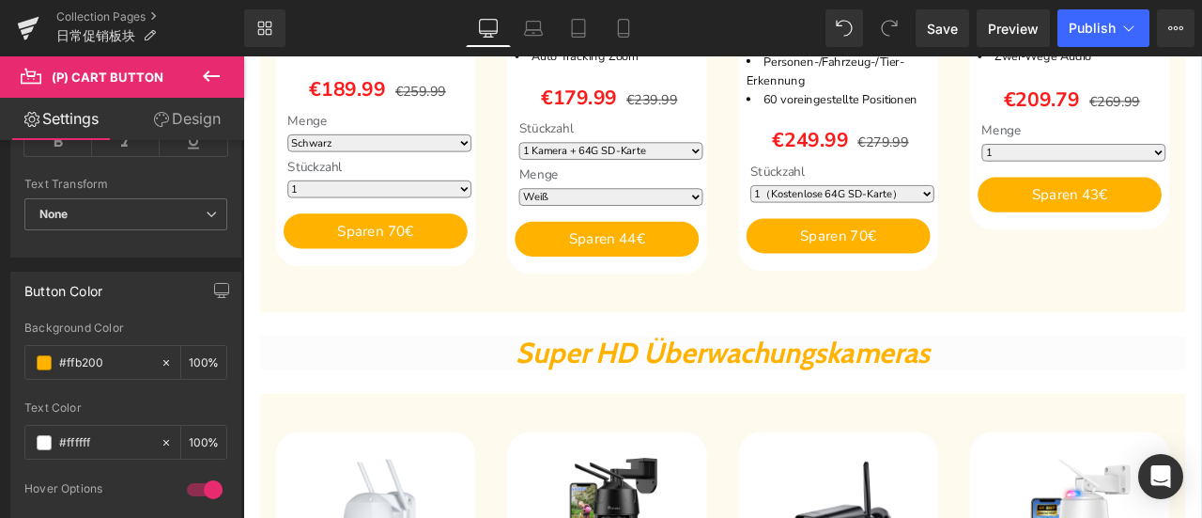
scroll to position [1221, 0]
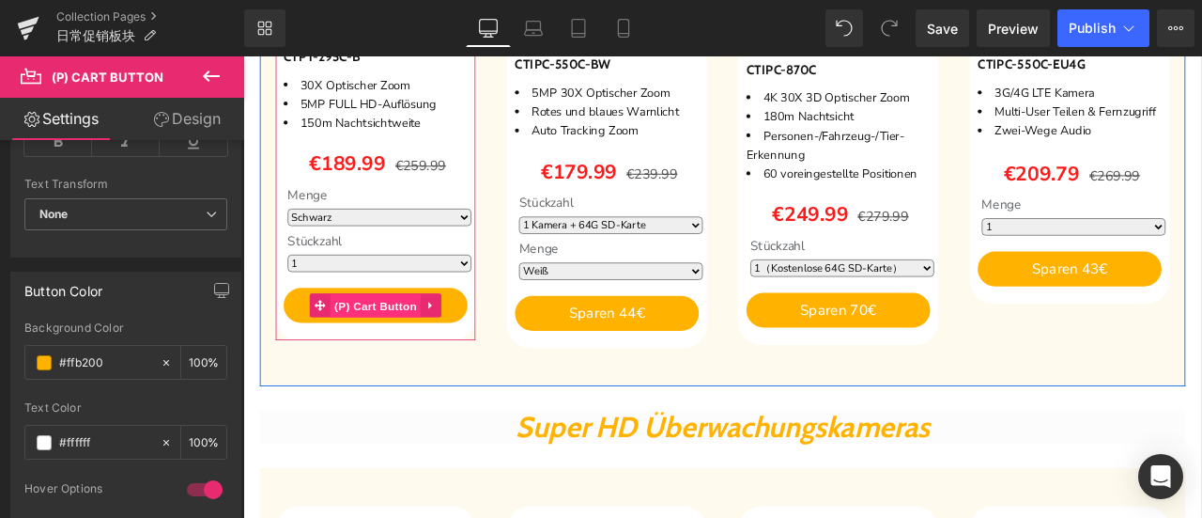
click at [379, 347] on span "(P) Cart Button" at bounding box center [400, 352] width 107 height 28
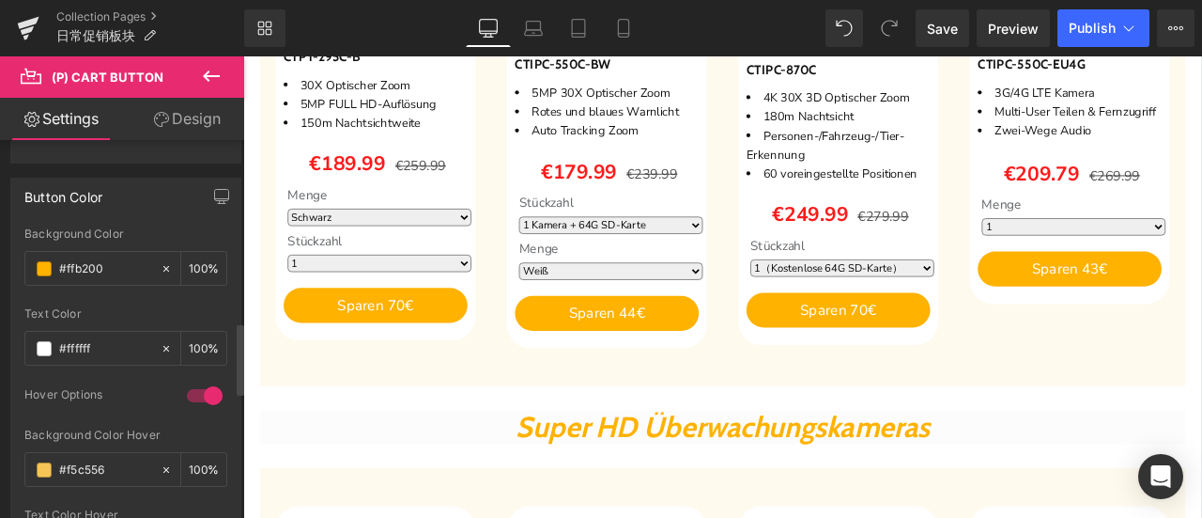
scroll to position [1127, 0]
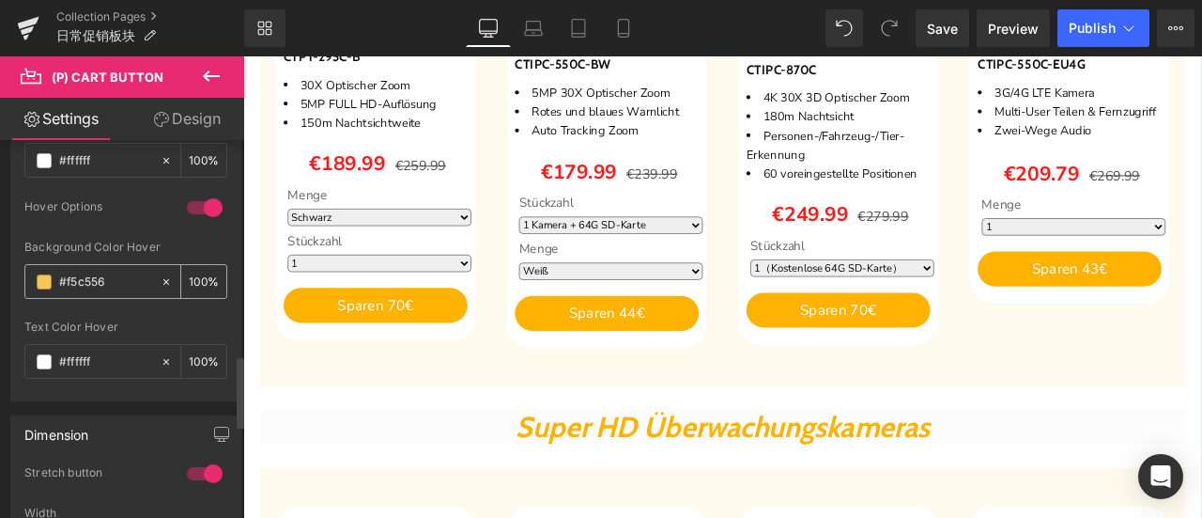
drag, startPoint x: 105, startPoint y: 277, endPoint x: 39, endPoint y: 276, distance: 65.8
click at [39, 276] on div "#f5c556" at bounding box center [92, 281] width 134 height 33
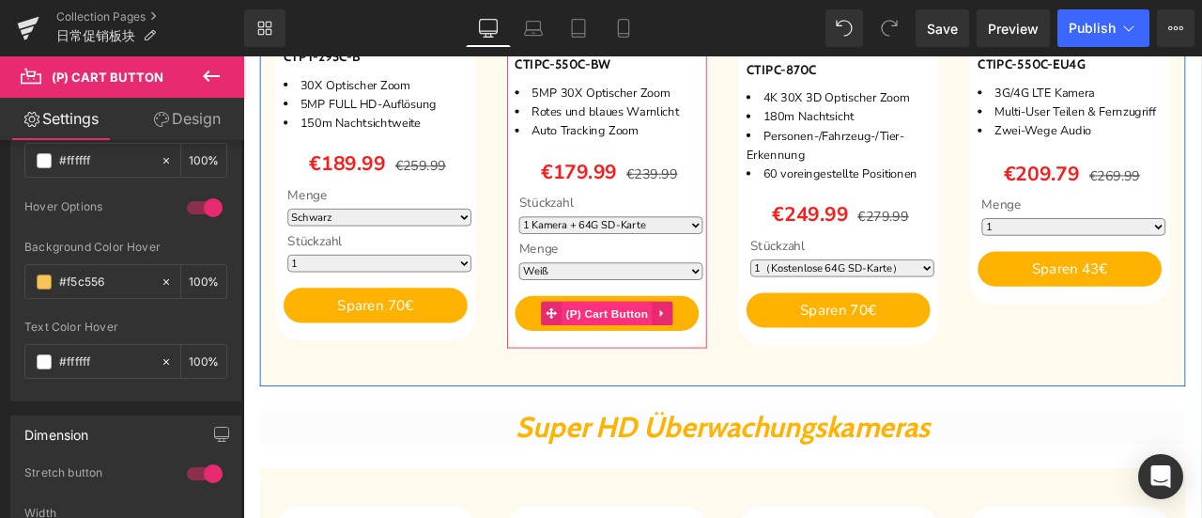
click at [658, 348] on span "(P) Cart Button" at bounding box center [674, 361] width 107 height 28
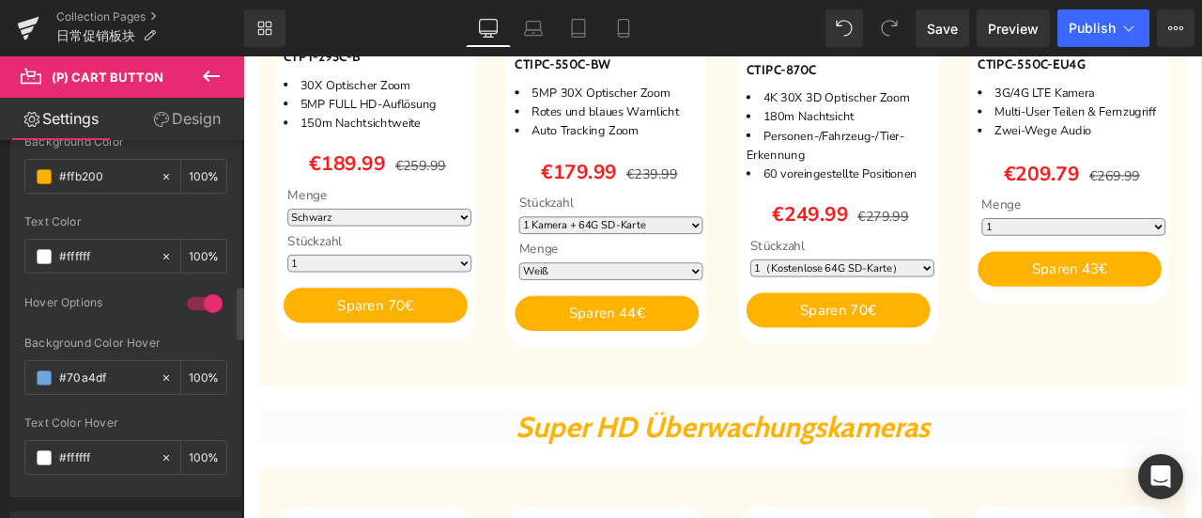
scroll to position [1033, 0]
drag, startPoint x: 129, startPoint y: 363, endPoint x: 22, endPoint y: 358, distance: 107.2
click at [22, 358] on div "rgb(255, 178, 0) Background Color #ffb200 100 % rgba(255, 255, 255, 1) Text Col…" at bounding box center [125, 313] width 229 height 361
paste input "f5c556"
type input "#f5c556"
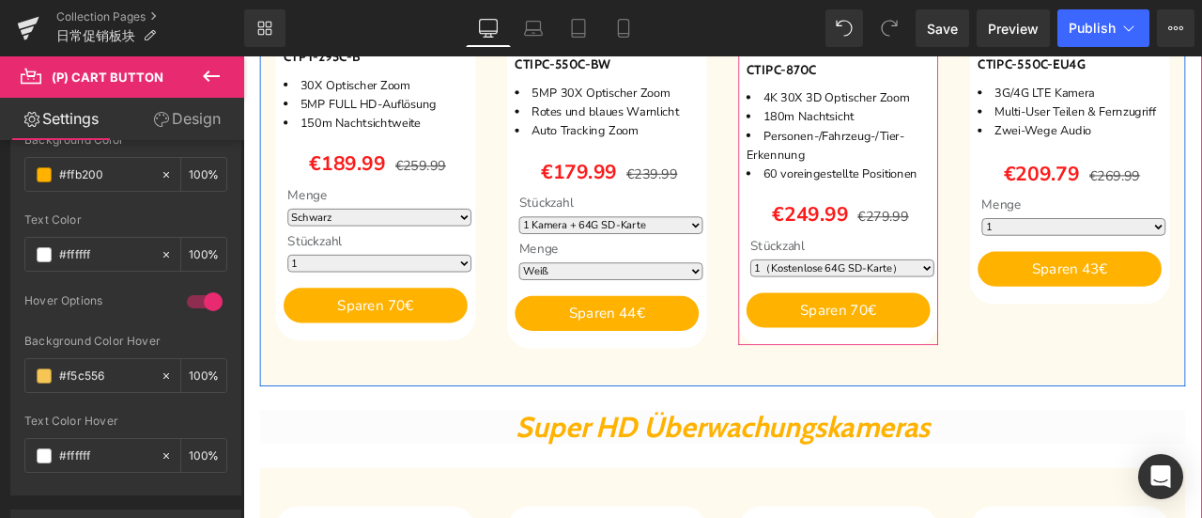
click at [931, 348] on span "(P) Cart Button" at bounding box center [948, 357] width 85 height 23
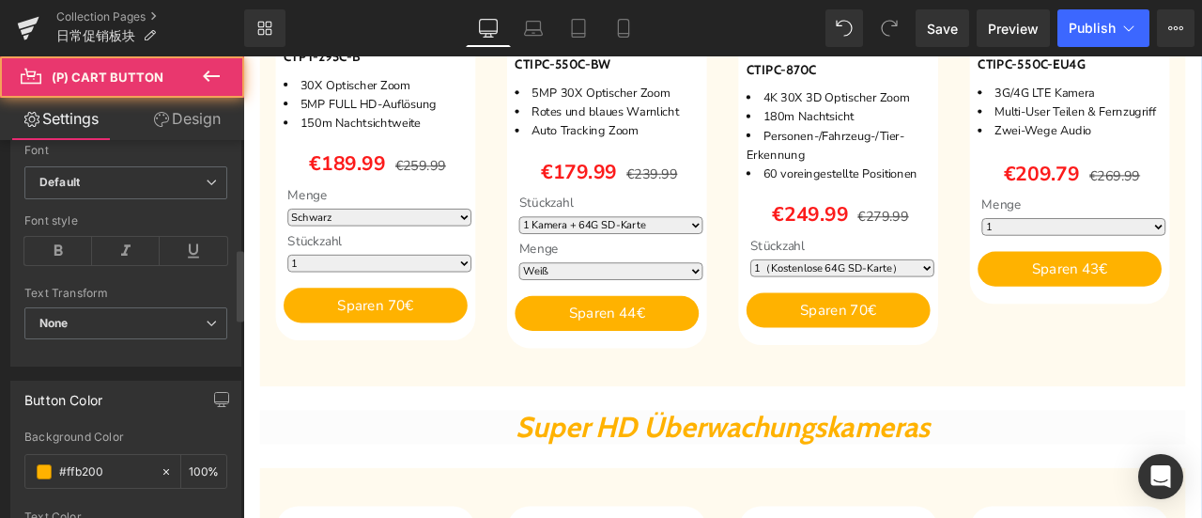
scroll to position [1127, 0]
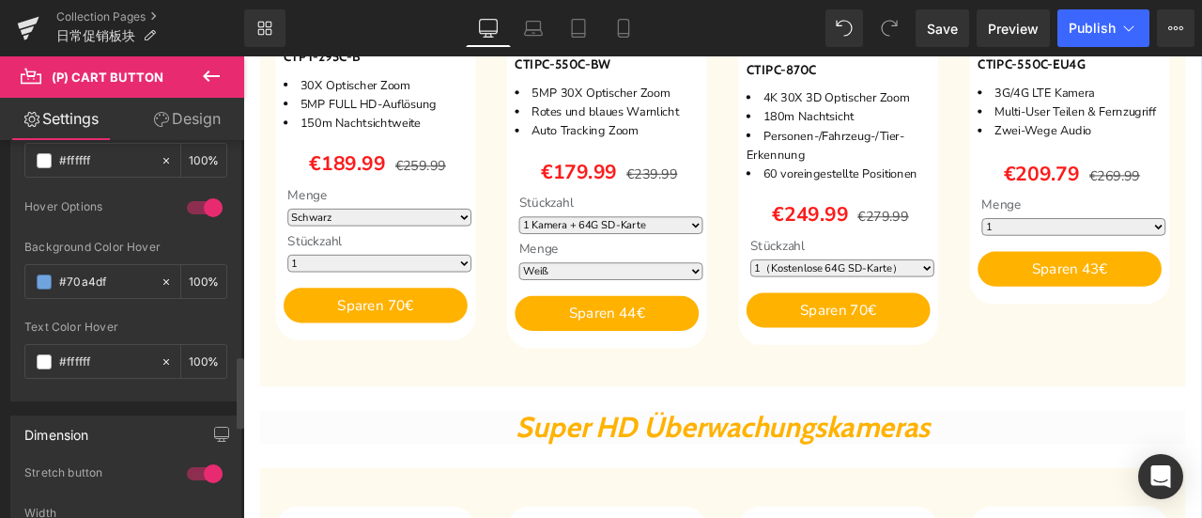
drag, startPoint x: 126, startPoint y: 269, endPoint x: 8, endPoint y: 264, distance: 117.5
click at [8, 264] on div "Button Color rgb(255, 178, 0) Background Color #ffb200 100 % rgba(255, 255, 255…" at bounding box center [126, 189] width 253 height 426
paste input "f5c556"
type input "#f5c556"
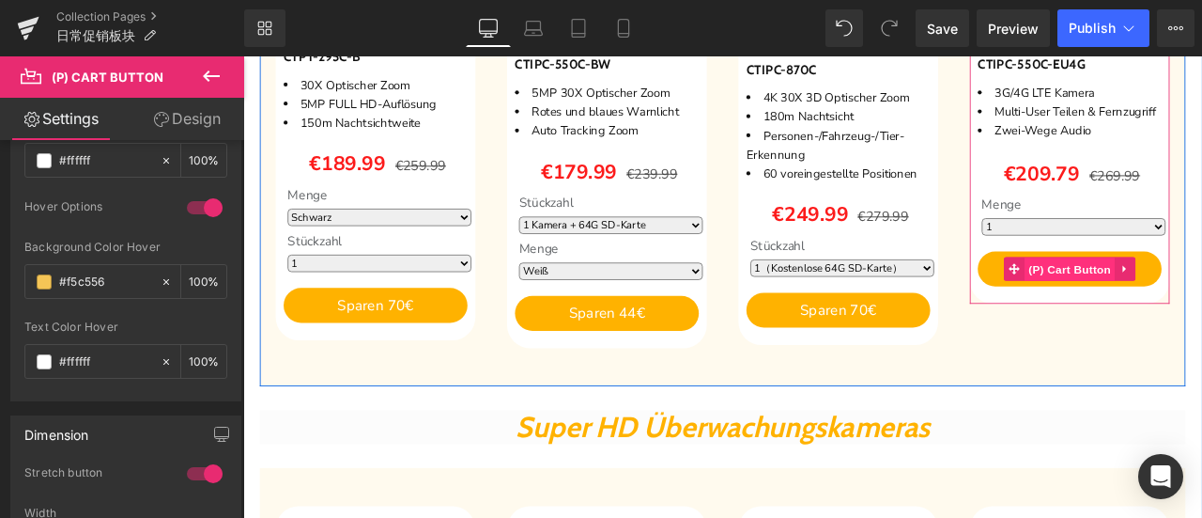
click at [1201, 323] on span "(P) Cart Button" at bounding box center [1222, 309] width 107 height 28
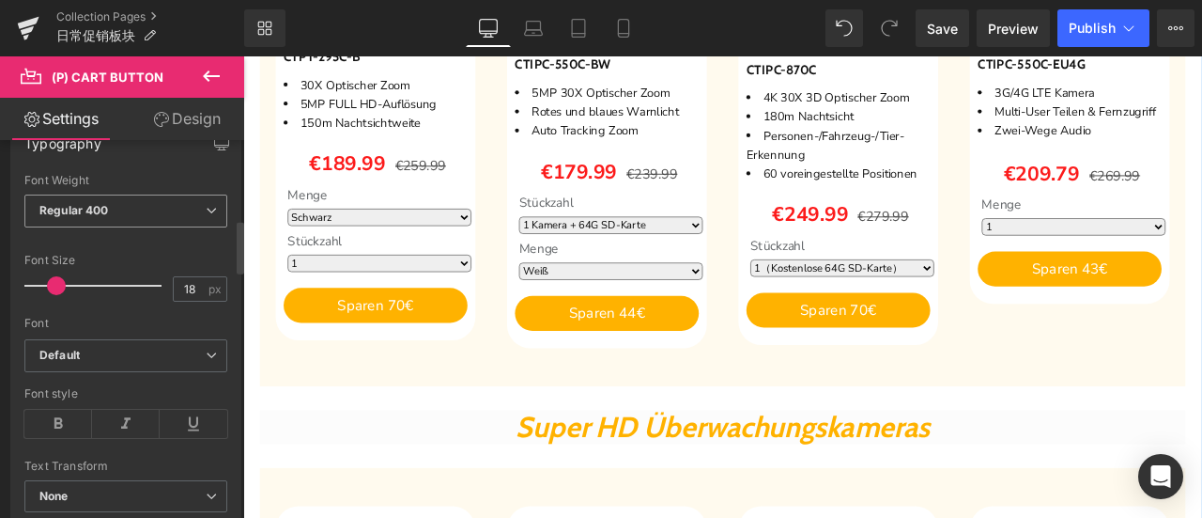
scroll to position [939, 0]
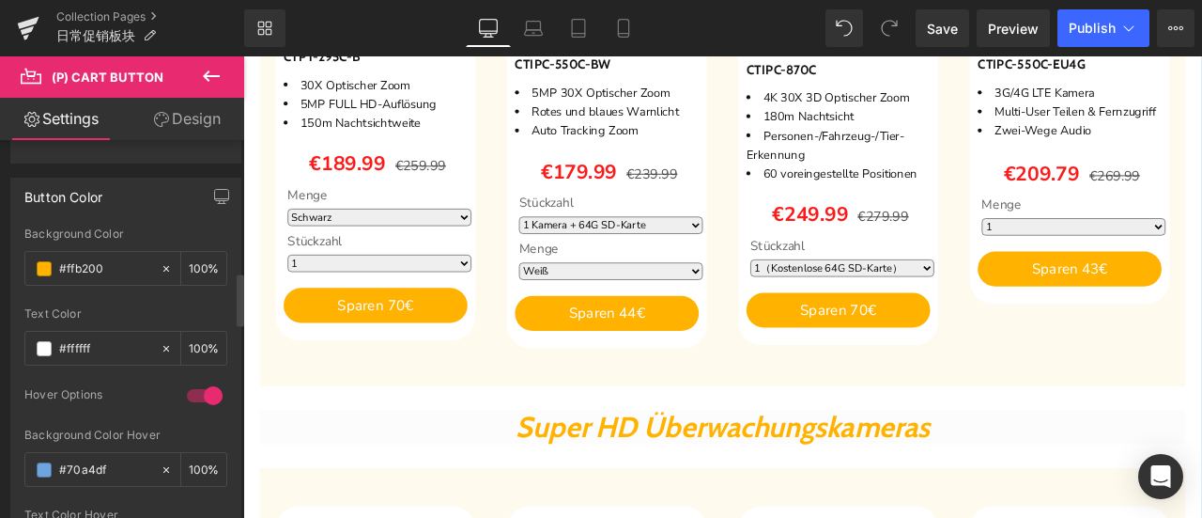
drag, startPoint x: 113, startPoint y: 458, endPoint x: 0, endPoint y: 452, distance: 112.9
click at [0, 452] on div "Button Color rgb(255, 178, 0) Background Color #ffb200 100 % rgba(255, 255, 255…" at bounding box center [126, 376] width 253 height 426
paste input "f5c556"
type input "#f5c556"
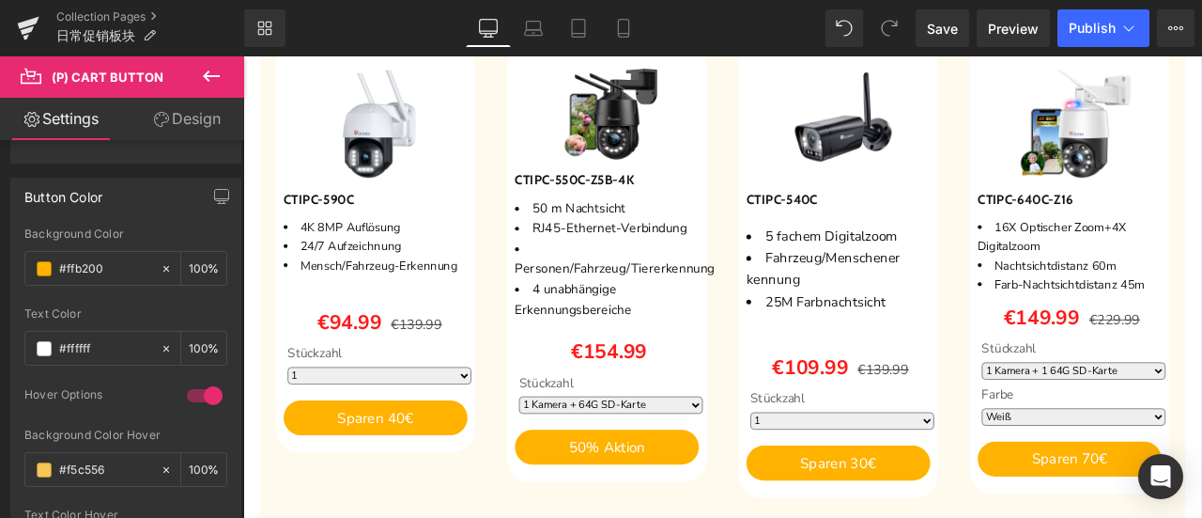
scroll to position [1785, 0]
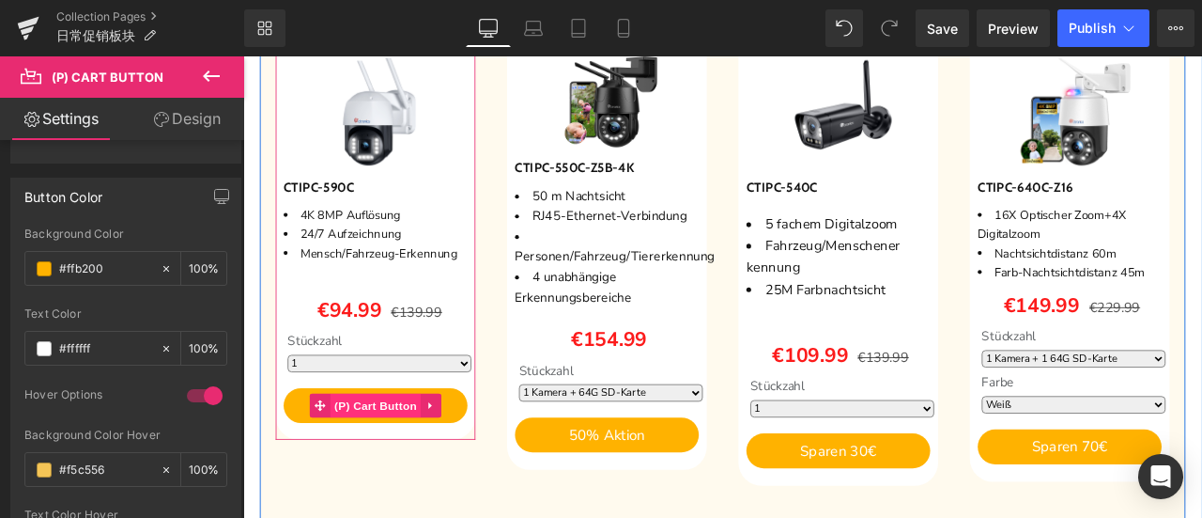
click at [390, 470] on span "(P) Cart Button" at bounding box center [400, 470] width 107 height 28
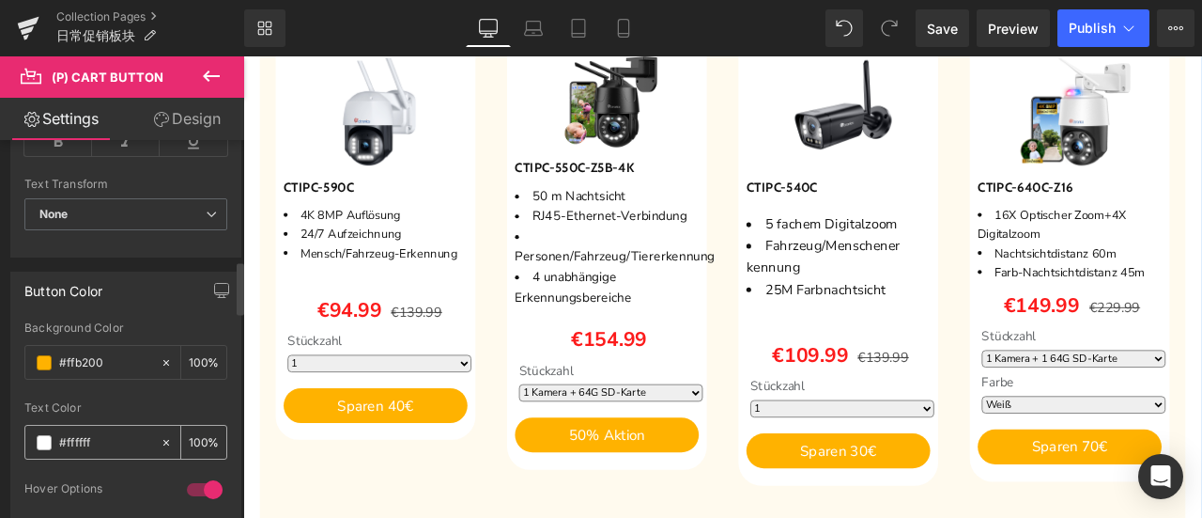
scroll to position [1033, 0]
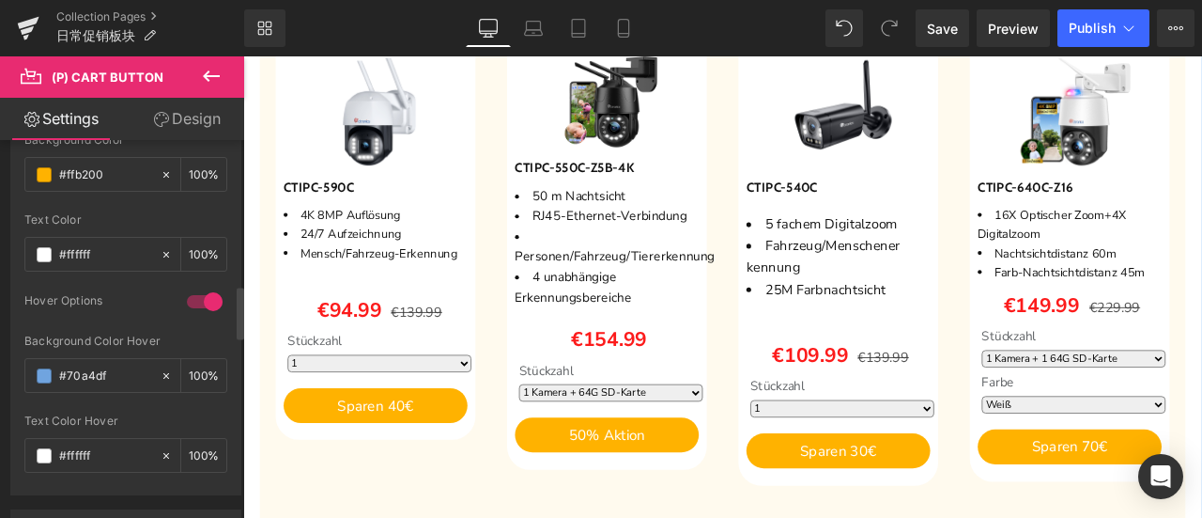
drag, startPoint x: 96, startPoint y: 360, endPoint x: 19, endPoint y: 360, distance: 77.0
click at [19, 360] on div "rgb(255, 178, 0) Background Color #ffb200 100 % rgba(255, 255, 255, 1) Text Col…" at bounding box center [125, 313] width 229 height 361
paste input "f5c556"
type input "#f5c556"
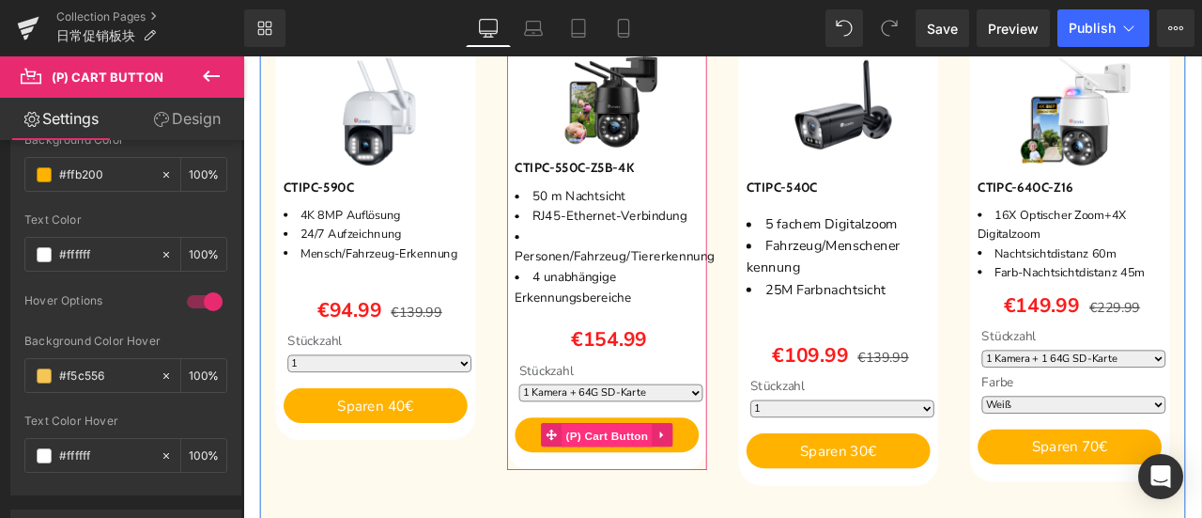
click at [673, 499] on span "(P) Cart Button" at bounding box center [674, 505] width 107 height 28
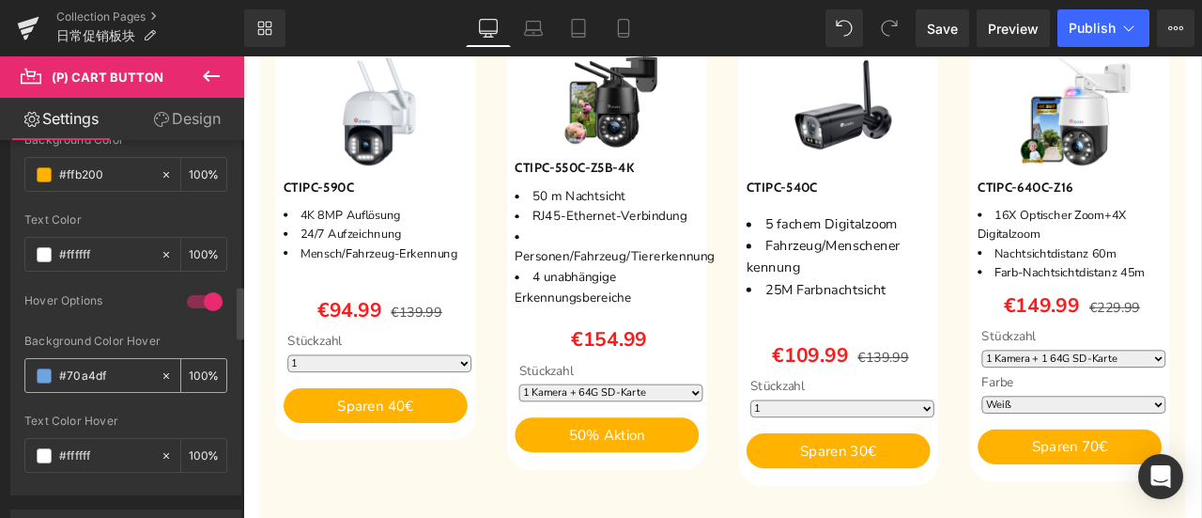
drag, startPoint x: 104, startPoint y: 371, endPoint x: 75, endPoint y: 375, distance: 29.4
click at [21, 371] on div "rgb(255, 178, 0) Background Color #ffb200 100 % rgba(255, 255, 255, 1) Text Col…" at bounding box center [125, 313] width 229 height 361
paste input "f5c556"
type input "#f5c556"
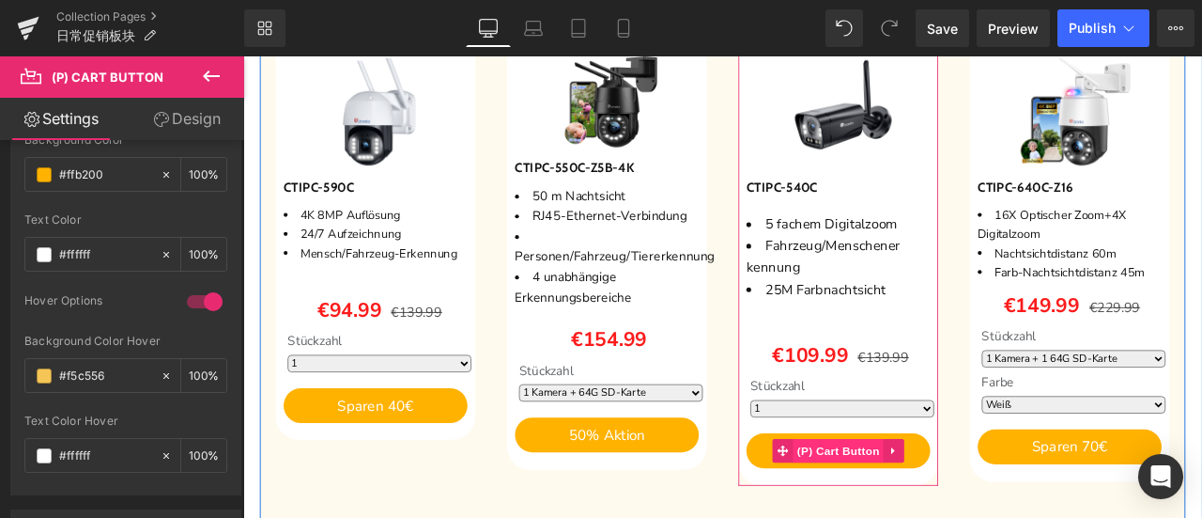
click at [944, 514] on span "(P) Cart Button" at bounding box center [948, 523] width 107 height 28
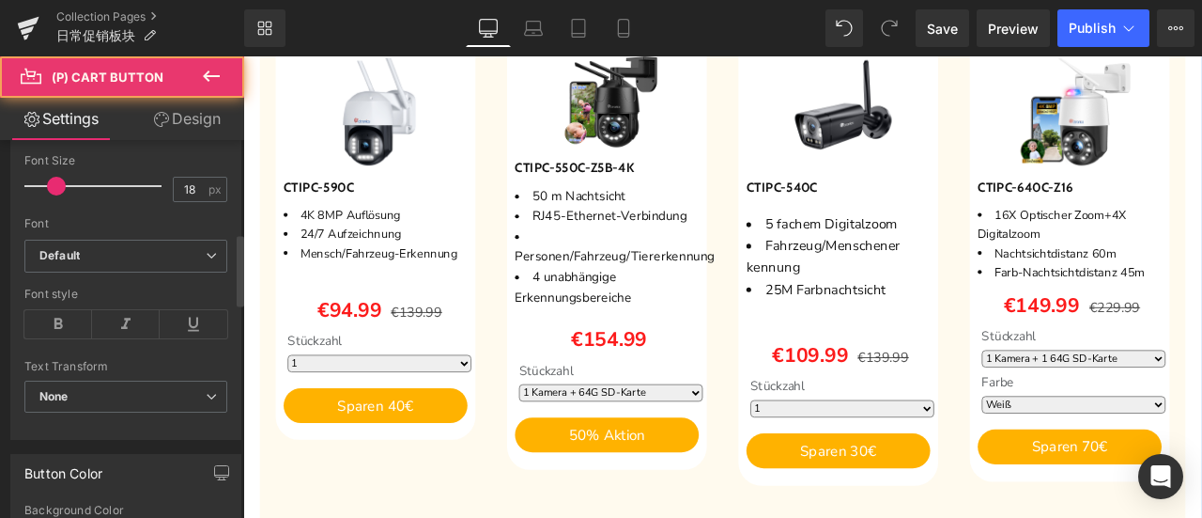
scroll to position [1127, 0]
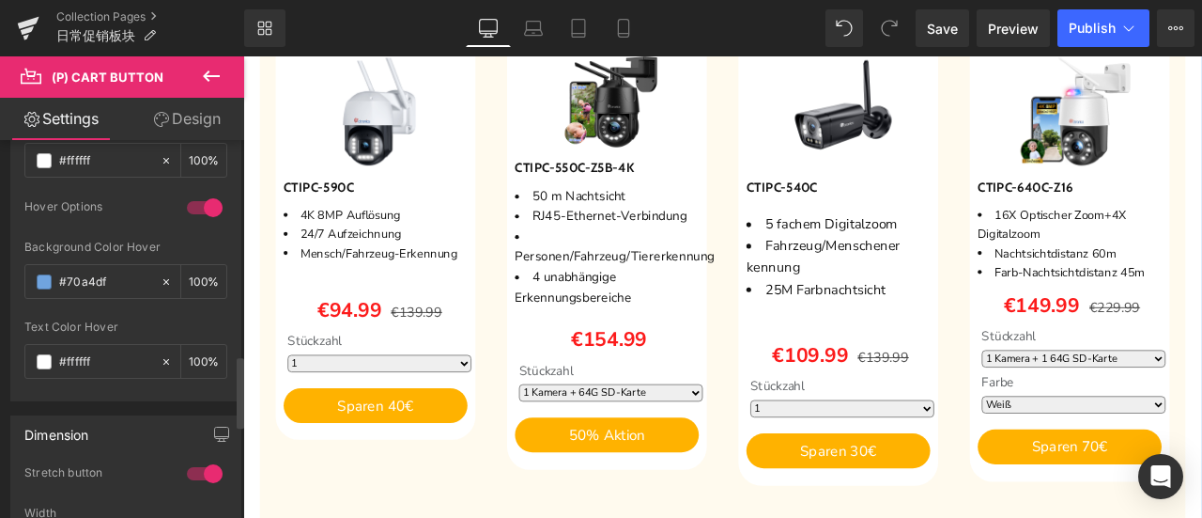
drag, startPoint x: 118, startPoint y: 265, endPoint x: 11, endPoint y: 263, distance: 107.1
click at [11, 263] on div "rgb(255, 178, 0) Background Color #ffb200 100 % rgba(255, 255, 255, 1) Text Col…" at bounding box center [125, 219] width 229 height 361
paste input "f5c556"
type input "#f5c556"
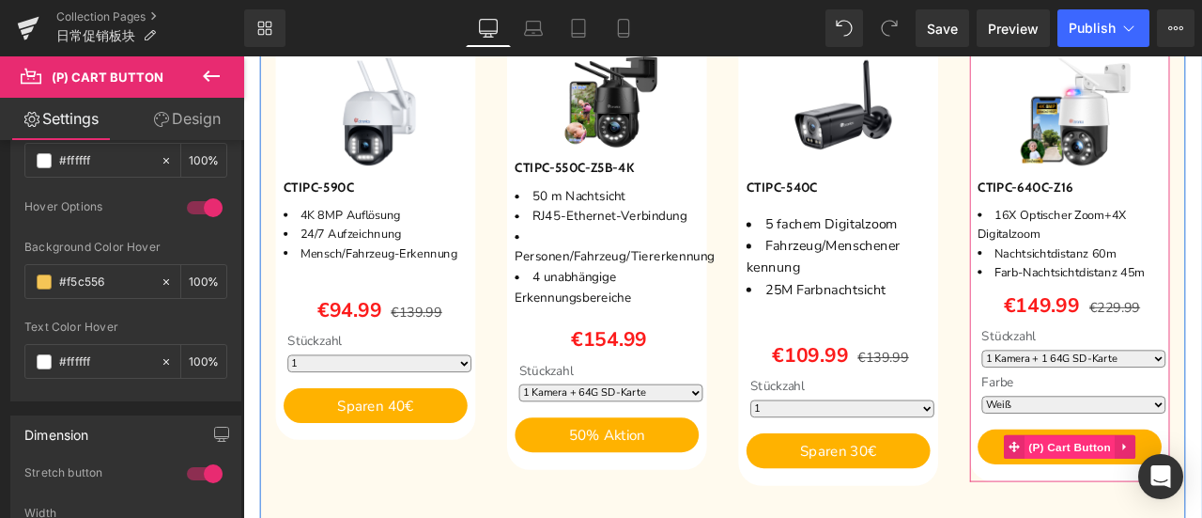
click at [1189, 515] on span "(P) Cart Button" at bounding box center [1222, 519] width 107 height 28
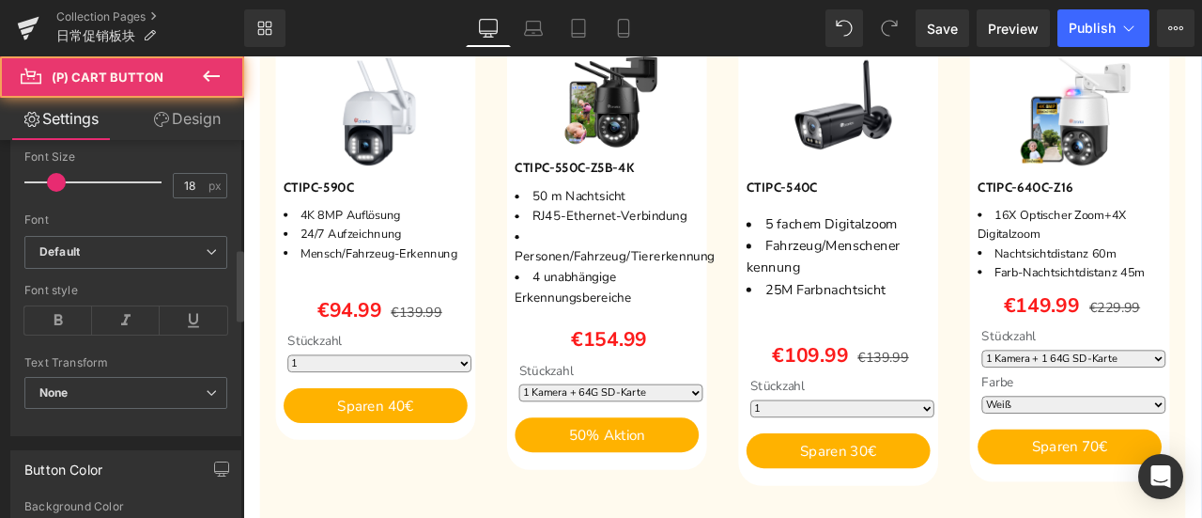
scroll to position [1221, 0]
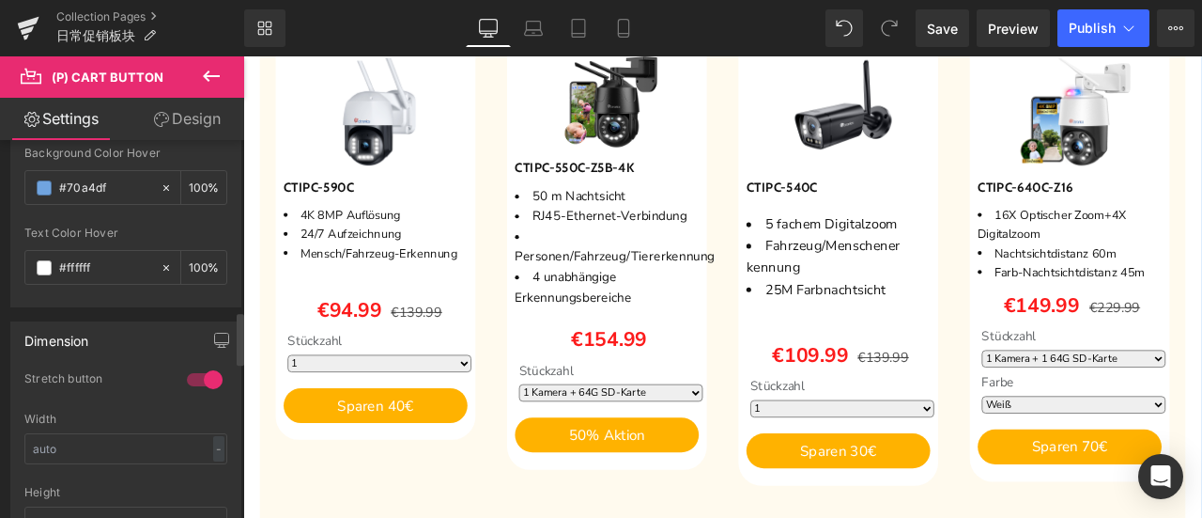
drag, startPoint x: 118, startPoint y: 179, endPoint x: 18, endPoint y: 177, distance: 100.5
click at [18, 177] on div "rgb(255, 178, 0) Background Color #ffb200 100 % rgba(255, 255, 255, 1) Text Col…" at bounding box center [125, 126] width 229 height 361
paste input "f5c556"
type input "#f5c556"
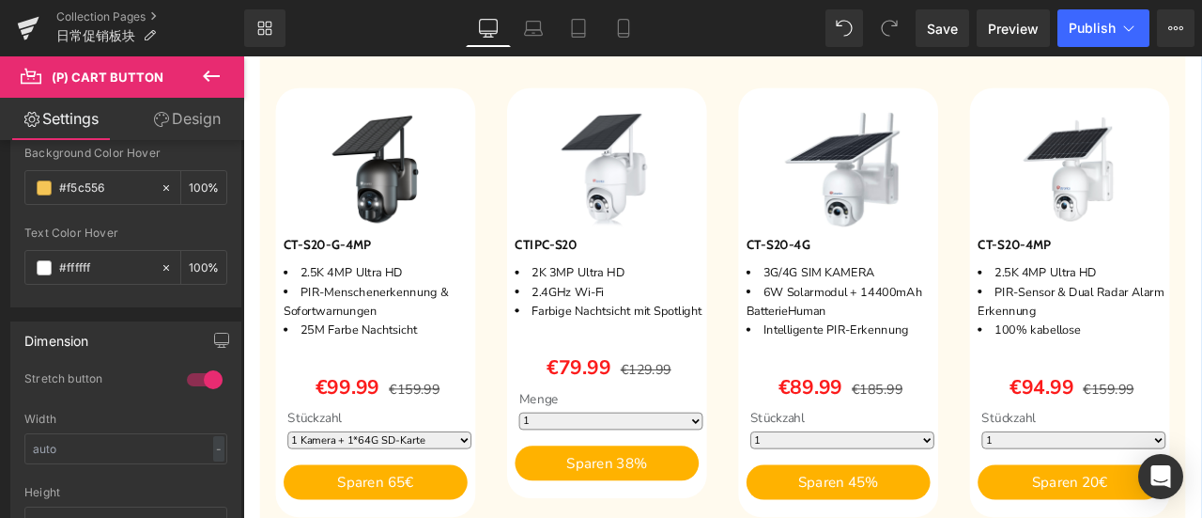
scroll to position [2724, 0]
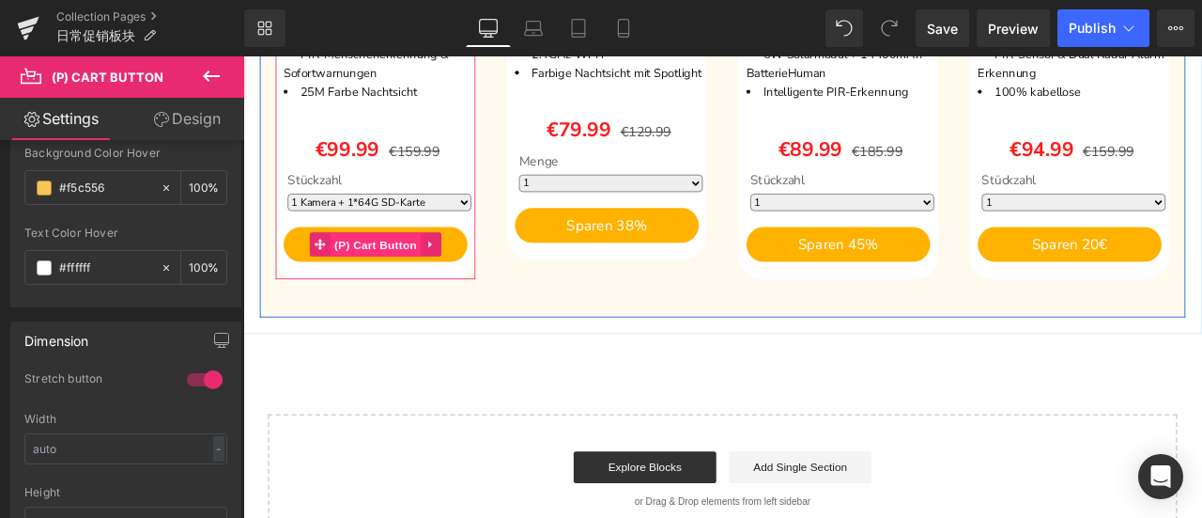
click at [387, 271] on span "(P) Cart Button" at bounding box center [400, 280] width 107 height 28
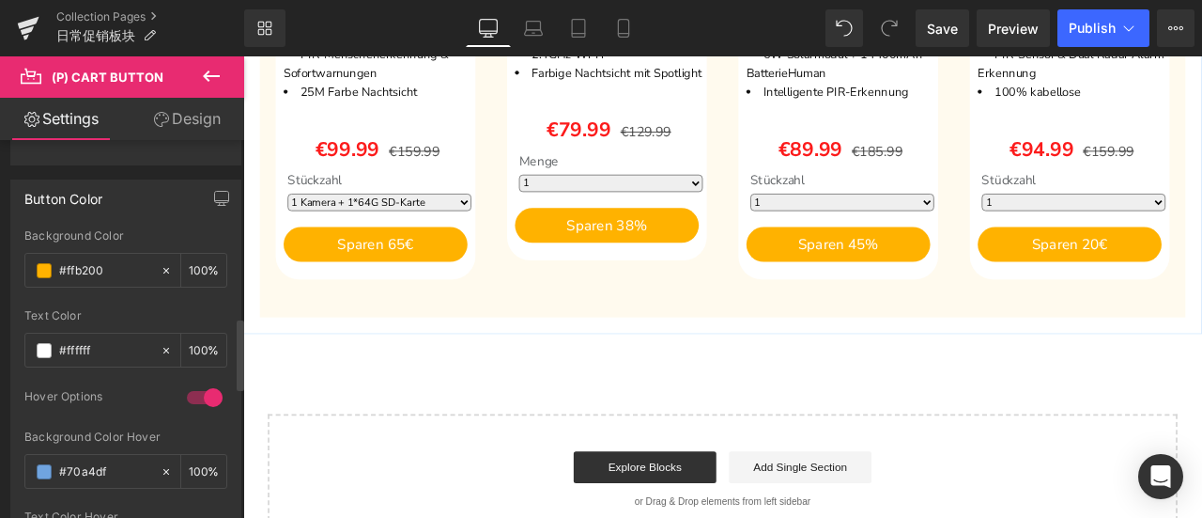
scroll to position [939, 0]
drag, startPoint x: 112, startPoint y: 468, endPoint x: 40, endPoint y: 459, distance: 71.9
click at [32, 461] on div "#70a4df" at bounding box center [92, 469] width 134 height 33
paste input "f5c556"
type input "#f5c556"
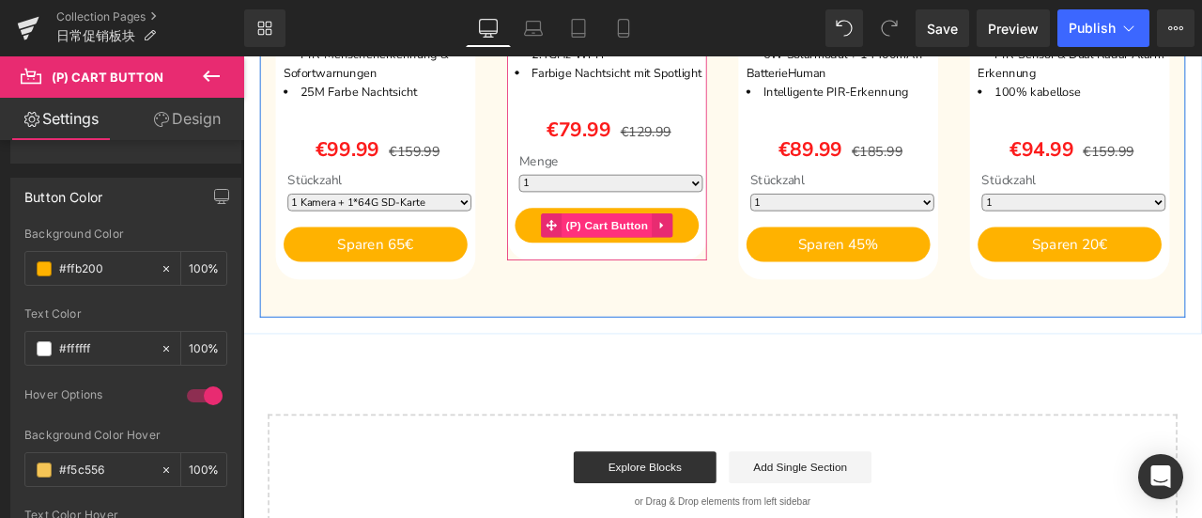
click at [671, 263] on span "(P) Cart Button" at bounding box center [674, 256] width 107 height 28
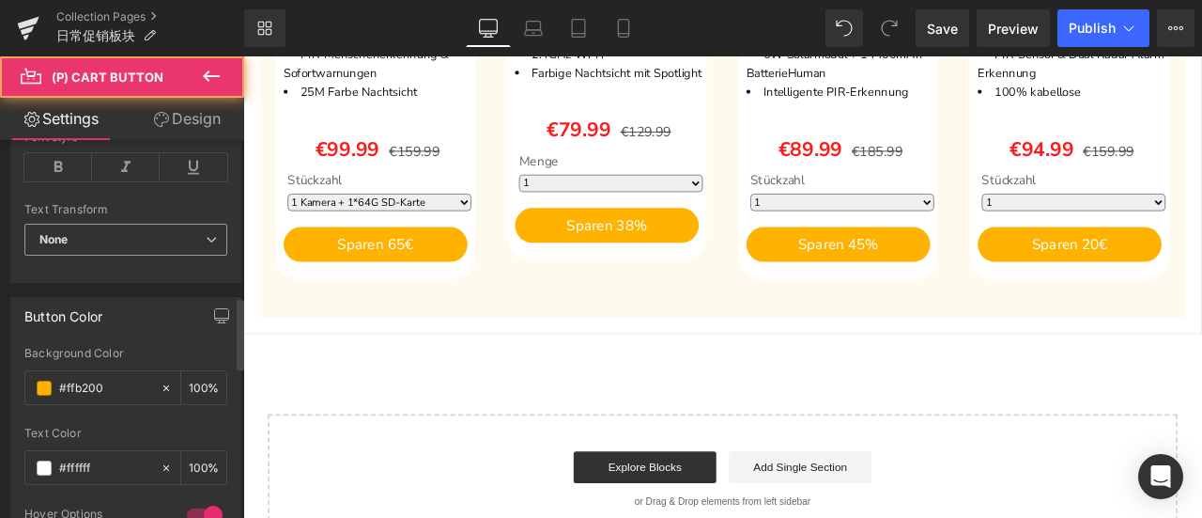
scroll to position [1033, 0]
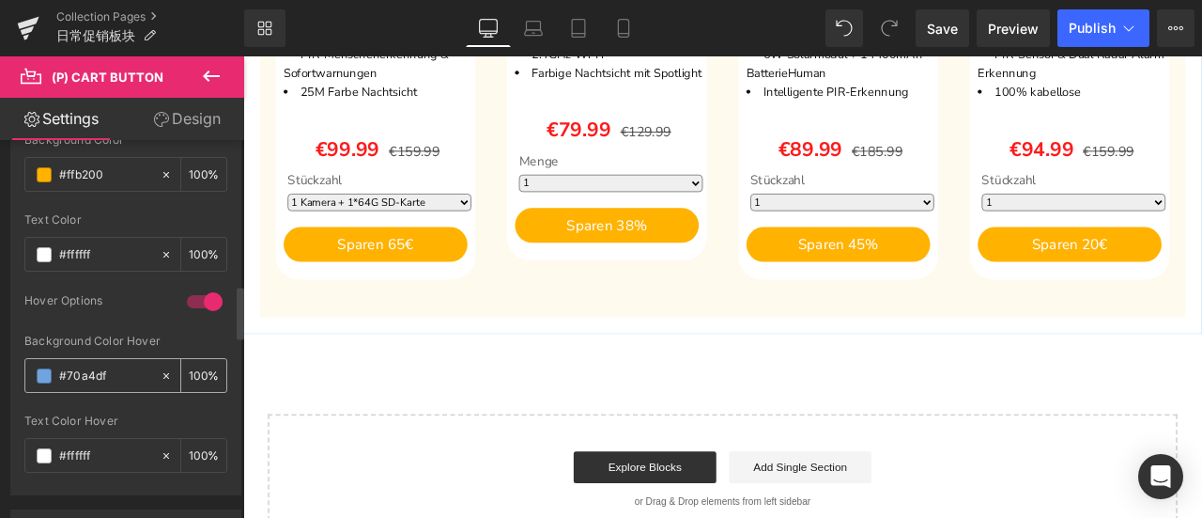
click at [109, 382] on div "#70a4df" at bounding box center [92, 375] width 134 height 33
drag, startPoint x: 116, startPoint y: 360, endPoint x: 23, endPoint y: 362, distance: 94.0
click at [23, 362] on div "rgb(255, 178, 0) Background Color #ffb200 100 % rgba(255, 255, 255, 1) Text Col…" at bounding box center [125, 313] width 229 height 361
paste input "f5c556"
type input "#f5c556"
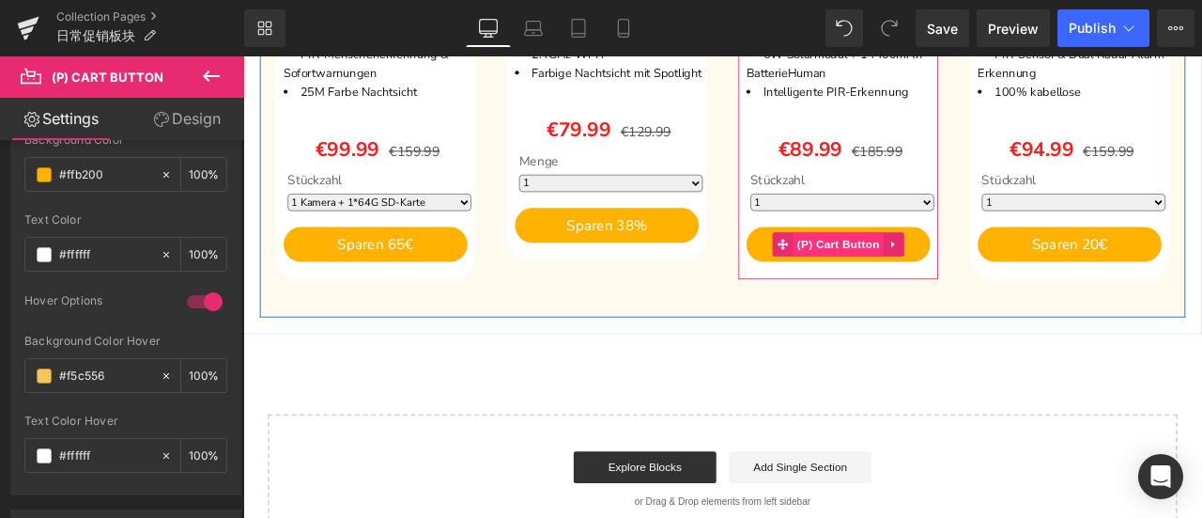
click at [907, 270] on span "(P) Cart Button" at bounding box center [948, 279] width 107 height 28
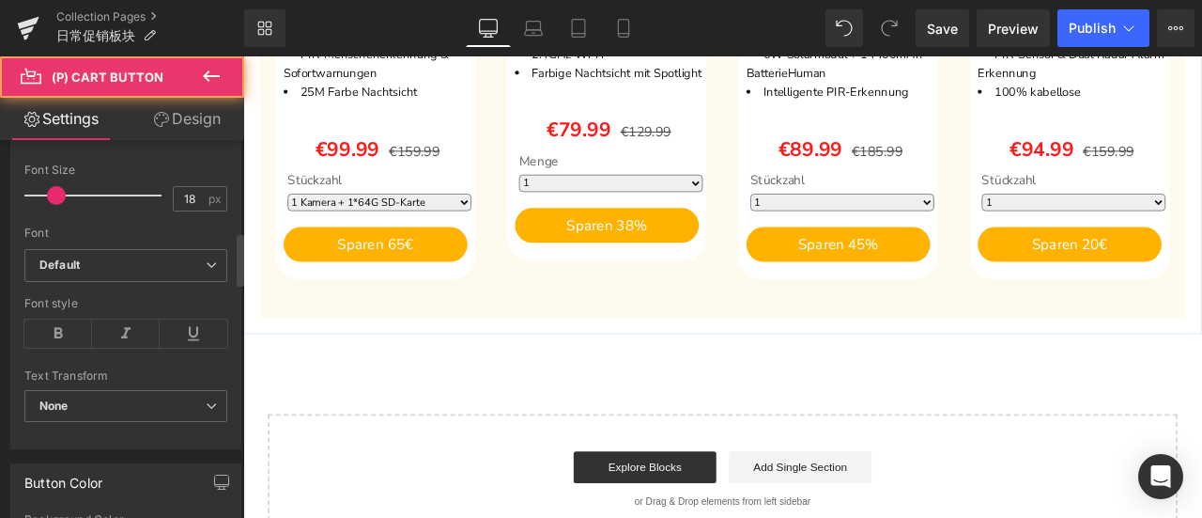
scroll to position [939, 0]
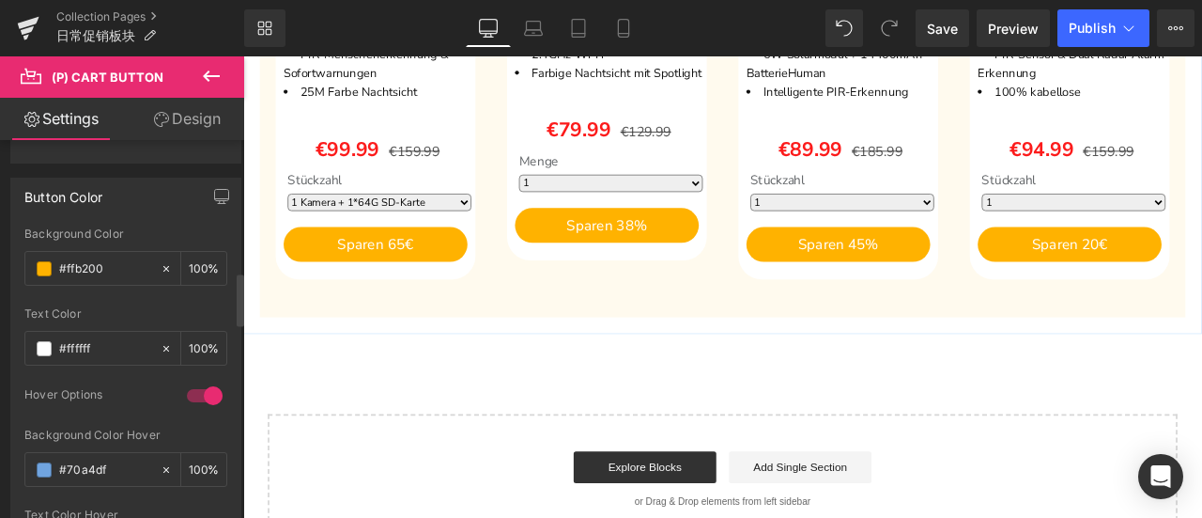
drag, startPoint x: 113, startPoint y: 457, endPoint x: 12, endPoint y: 456, distance: 100.5
click at [12, 456] on div "rgb(255, 178, 0) Background Color #ffb200 100 % rgba(255, 255, 255, 1) Text Col…" at bounding box center [125, 407] width 229 height 361
paste input "f5c556"
type input "#f5c556"
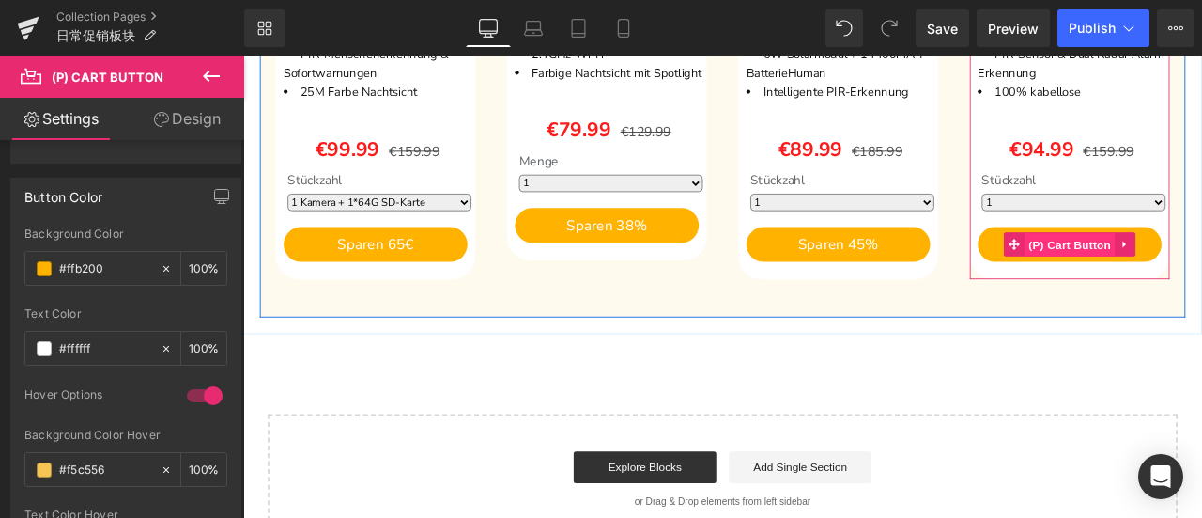
click at [1201, 270] on span "(P) Cart Button" at bounding box center [1222, 280] width 107 height 28
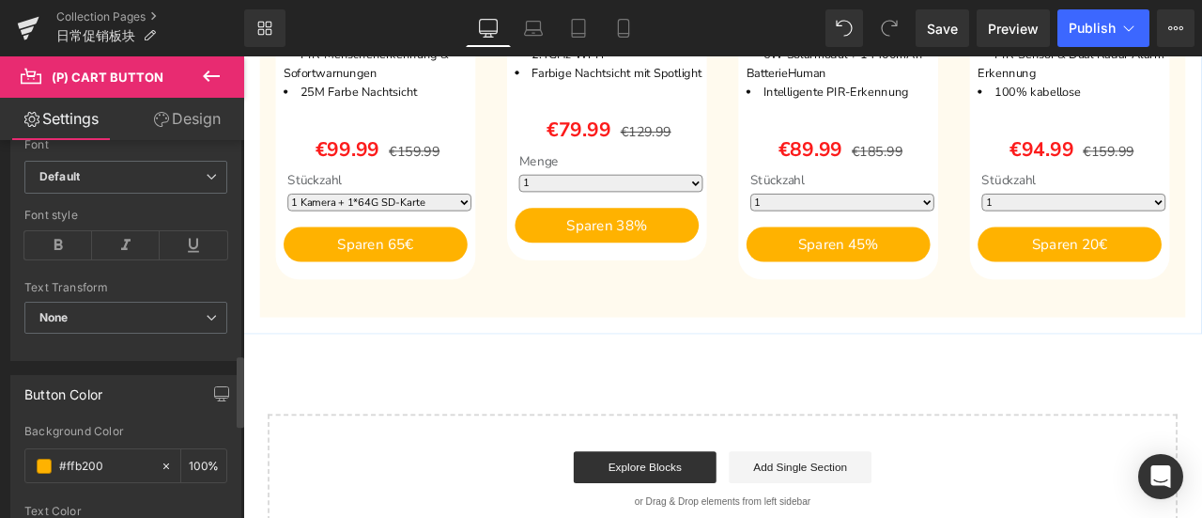
scroll to position [1127, 0]
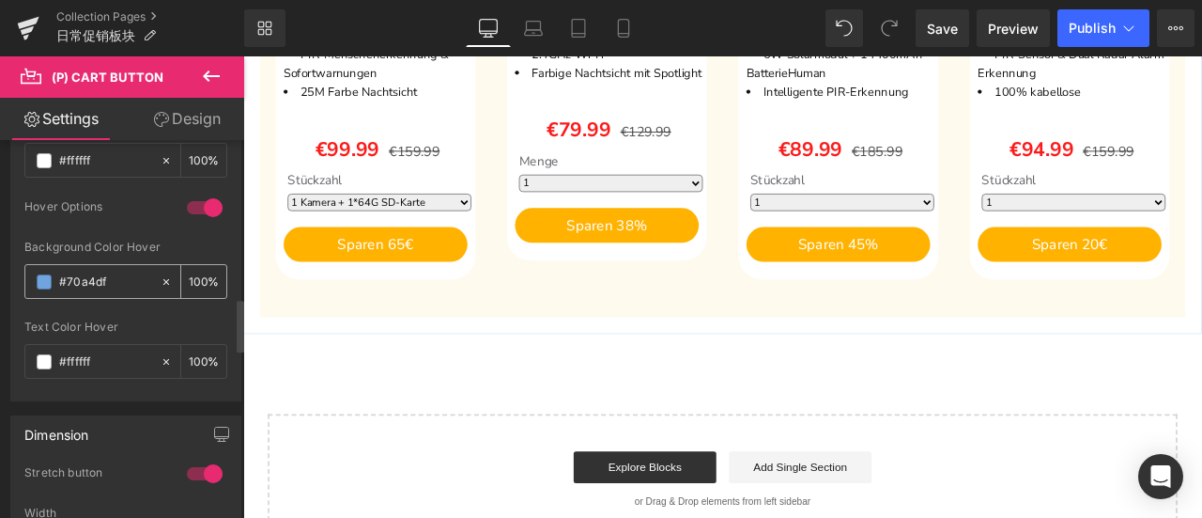
drag, startPoint x: 120, startPoint y: 280, endPoint x: 23, endPoint y: 276, distance: 96.8
click at [24, 276] on div "#70a4df 100 %" at bounding box center [125, 281] width 203 height 35
paste input "f5c556"
type input "#f5c556"
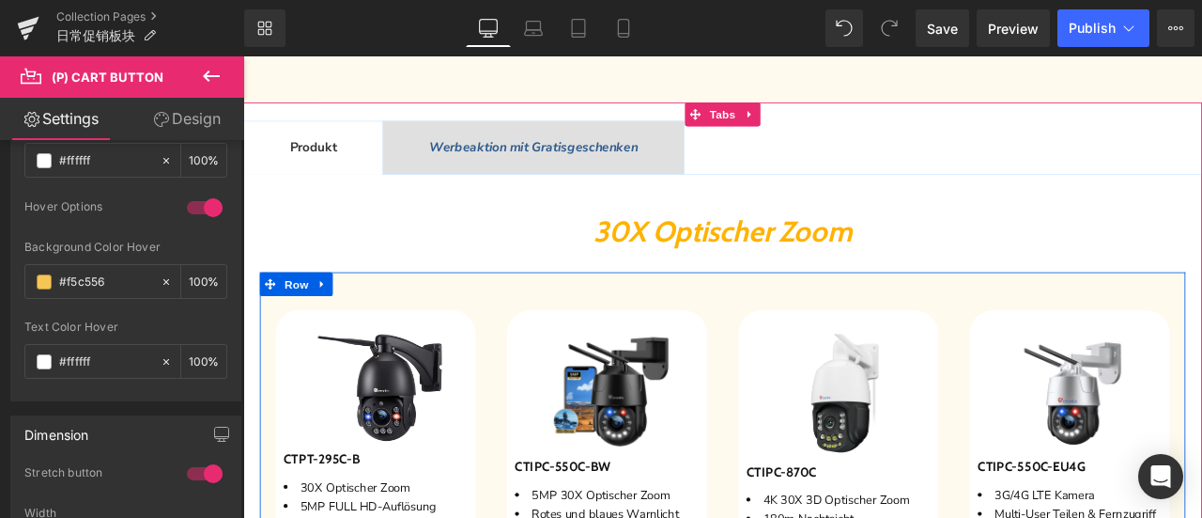
scroll to position [564, 0]
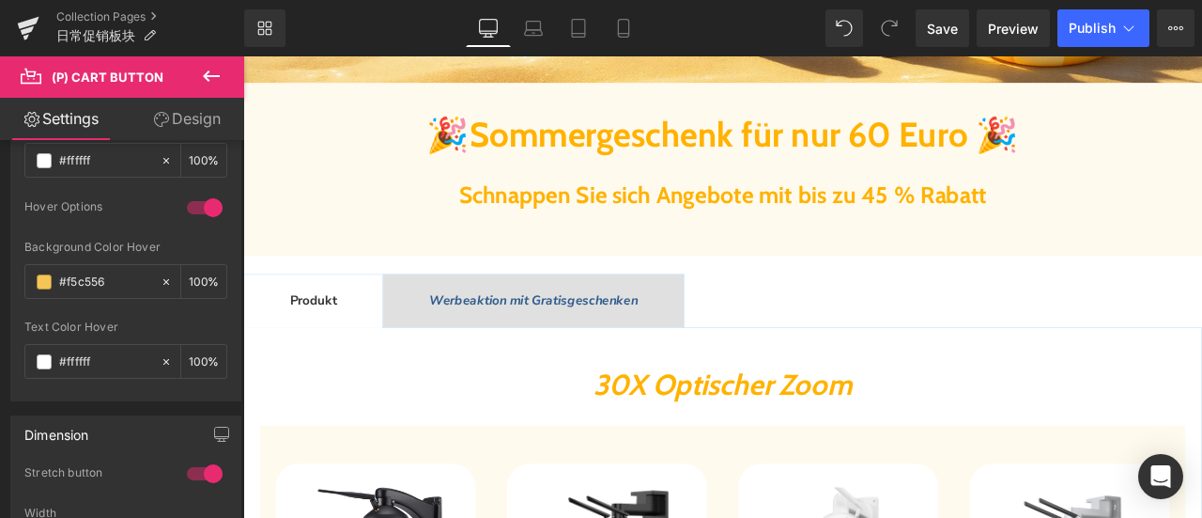
click at [616, 161] on span "Sommergeschenk für nur 60 Euro" at bounding box center [812, 148] width 600 height 49
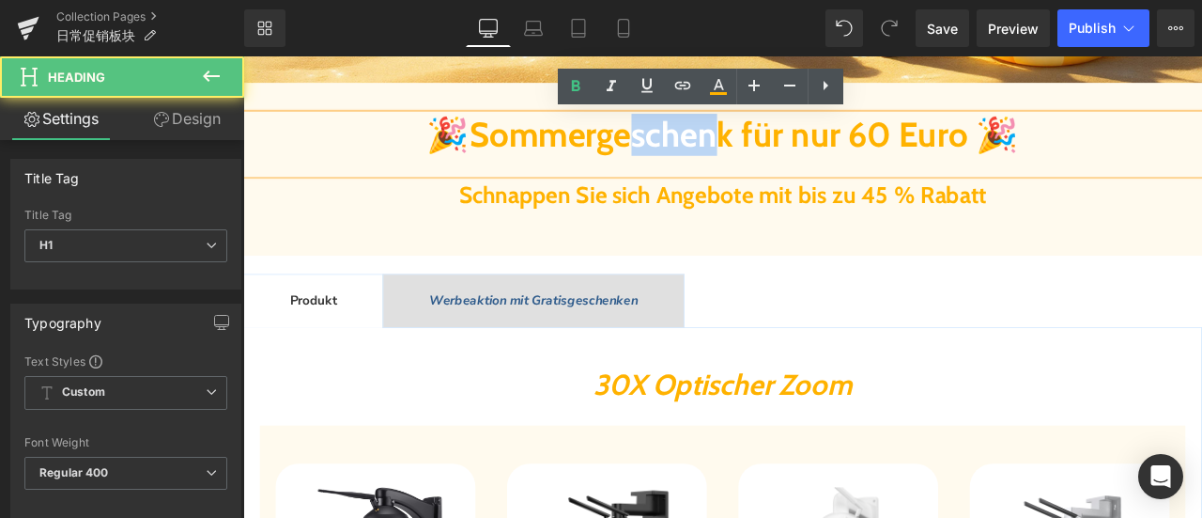
drag, startPoint x: 673, startPoint y: 153, endPoint x: 792, endPoint y: 161, distance: 119.5
click at [792, 161] on span "Sommergeschenk für nur 60 Euro" at bounding box center [812, 148] width 600 height 49
click at [711, 93] on icon at bounding box center [718, 93] width 17 height 3
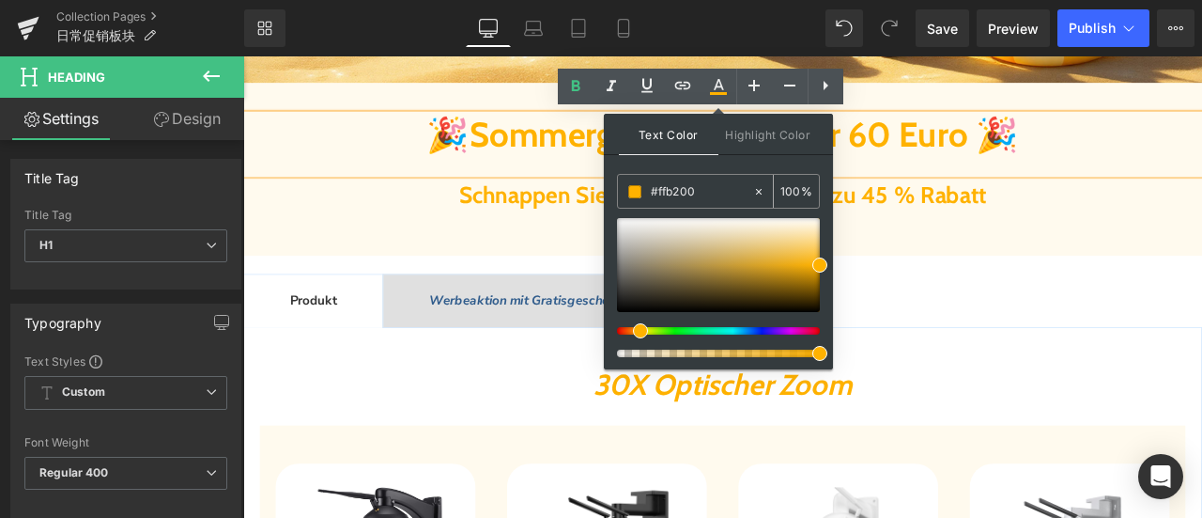
drag, startPoint x: 711, startPoint y: 190, endPoint x: 635, endPoint y: 188, distance: 76.1
click at [635, 188] on div "#ffb200" at bounding box center [685, 191] width 134 height 33
click at [243, 56] on div at bounding box center [243, 56] width 0 height 0
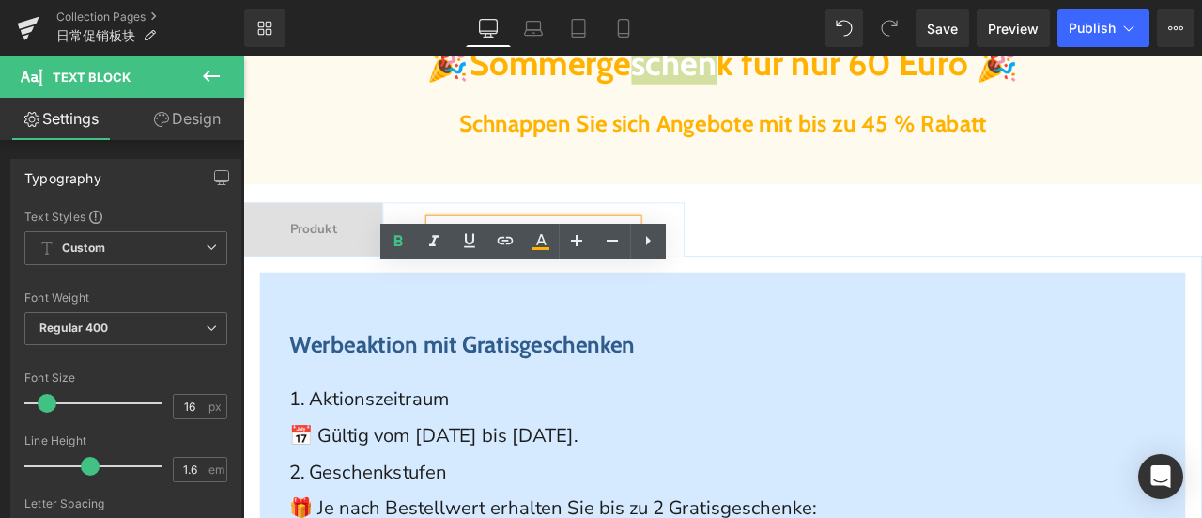
scroll to position [751, 0]
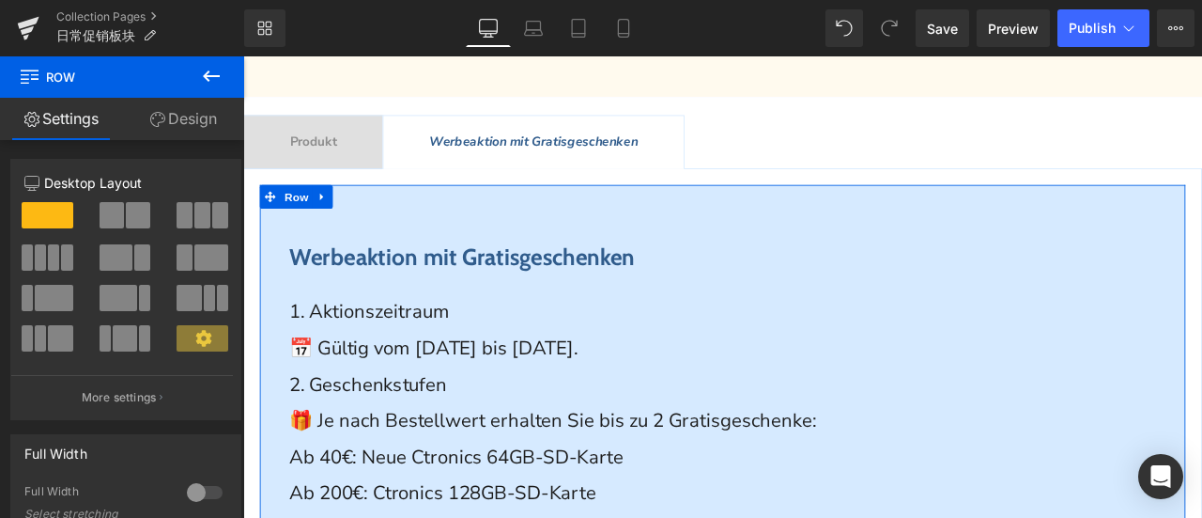
click at [210, 108] on link "Design" at bounding box center [183, 119] width 122 height 42
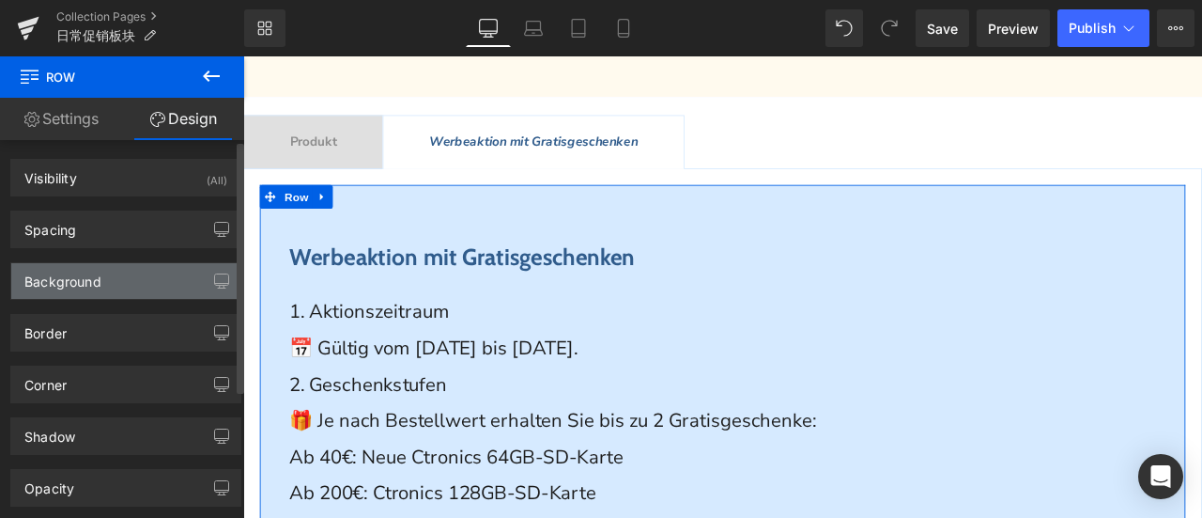
click at [77, 278] on div "Background" at bounding box center [62, 276] width 77 height 26
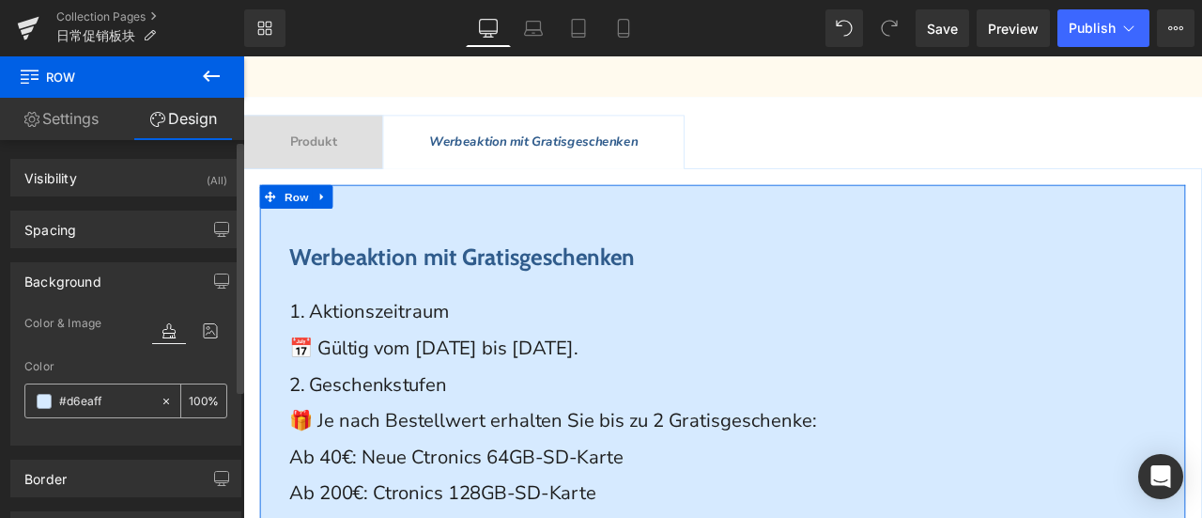
click at [111, 392] on input "text" at bounding box center [105, 401] width 92 height 21
paste input "ffb200"
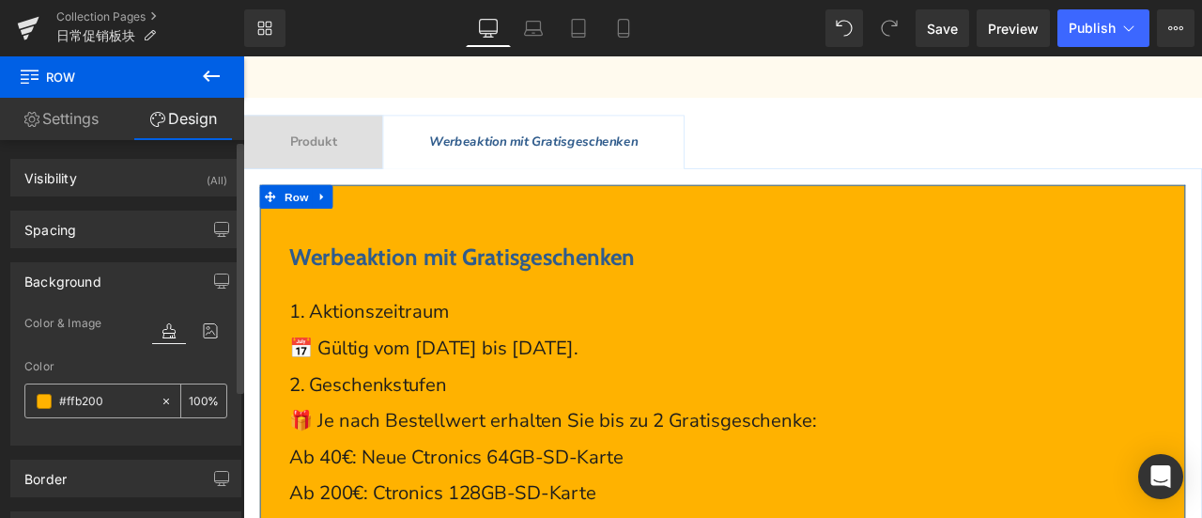
type input "#d6eaff"
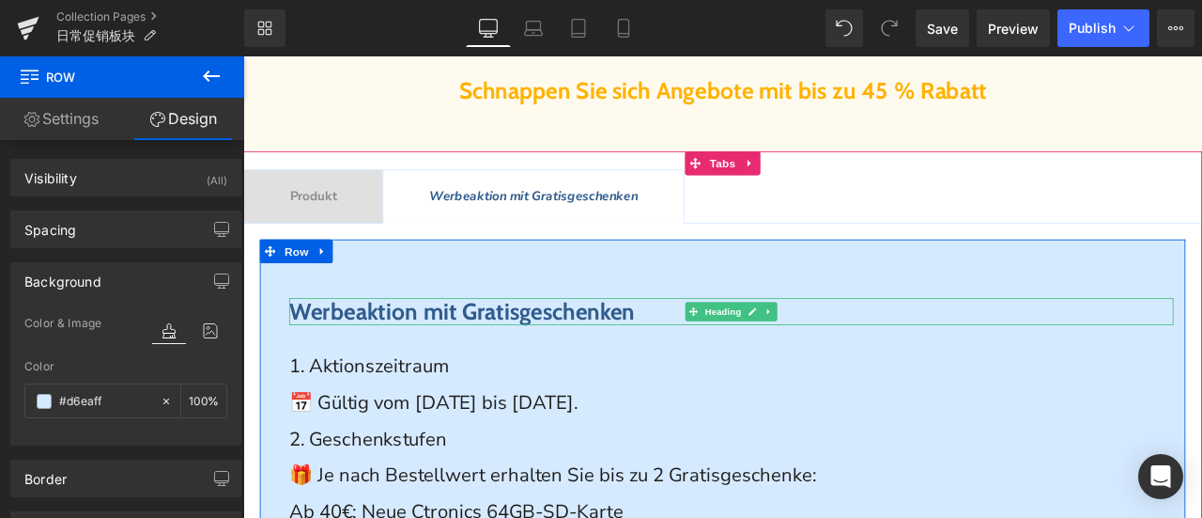
scroll to position [658, 0]
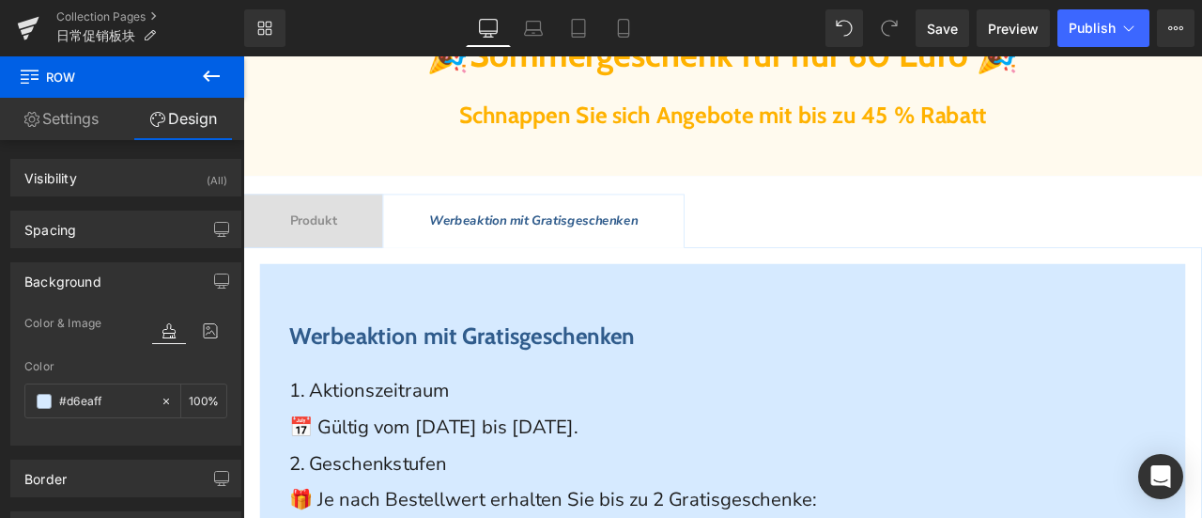
click at [639, 173] on div "Schnappen Sie sich Angebote mit bis zu 45 % Rabatt" at bounding box center [811, 150] width 1137 height 78
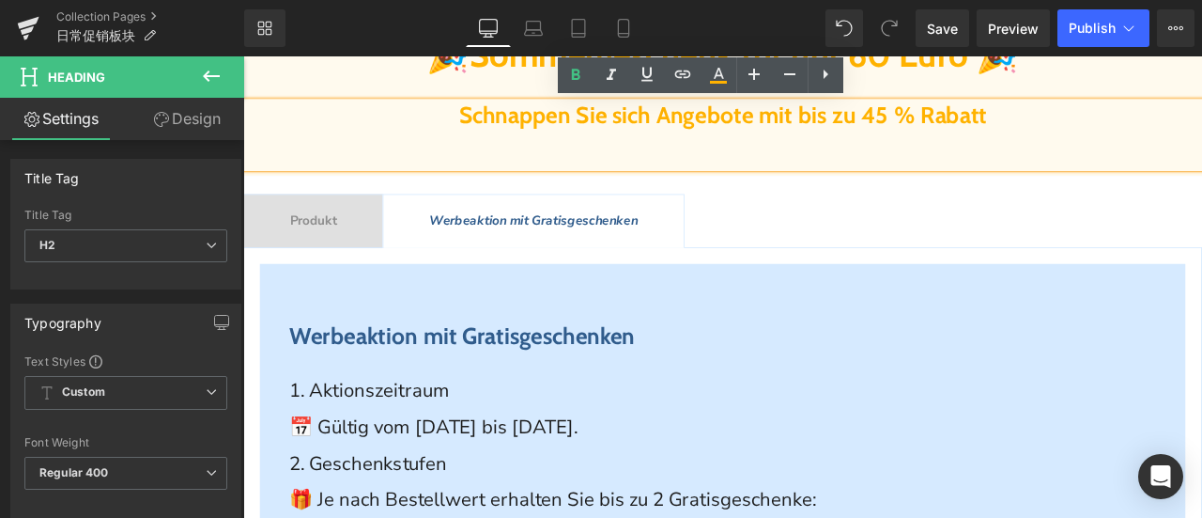
click at [178, 125] on link "Design" at bounding box center [187, 119] width 122 height 42
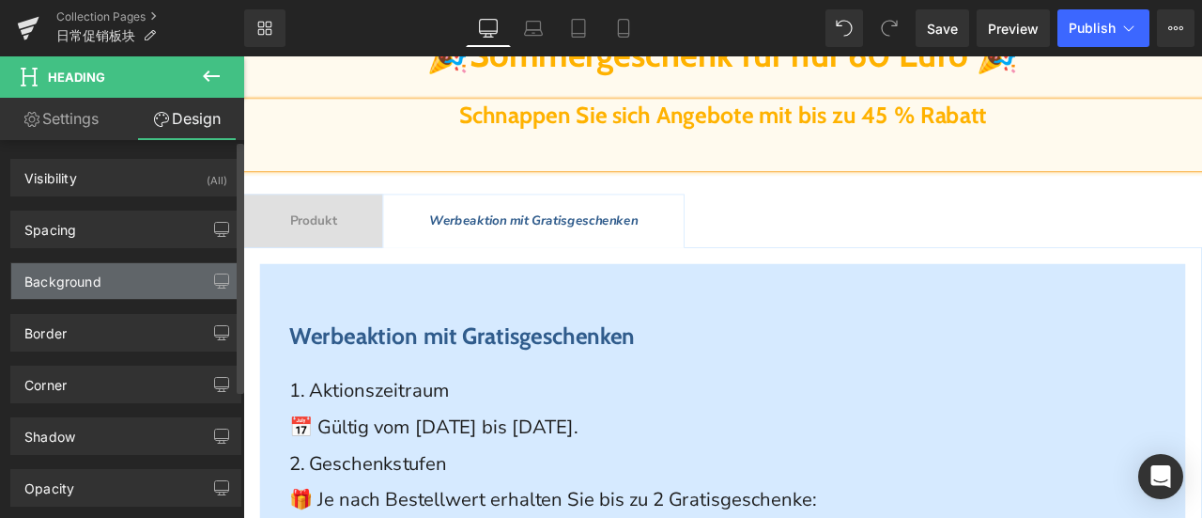
click at [107, 283] on div "Background" at bounding box center [125, 281] width 229 height 36
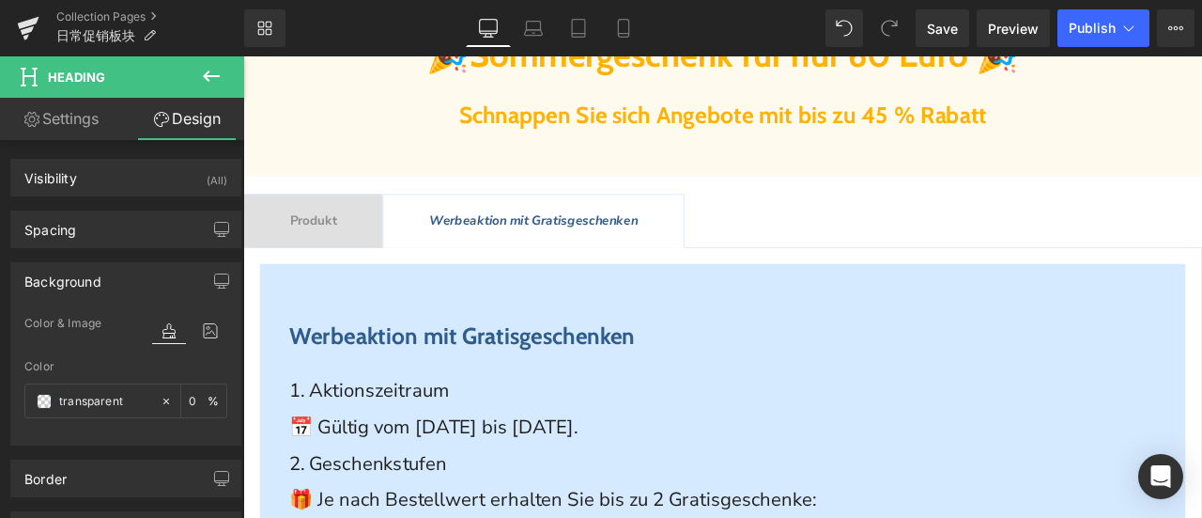
click at [362, 144] on div "Schnappen Sie sich Angebote mit bis zu 45 % Rabatt" at bounding box center [811, 150] width 1137 height 78
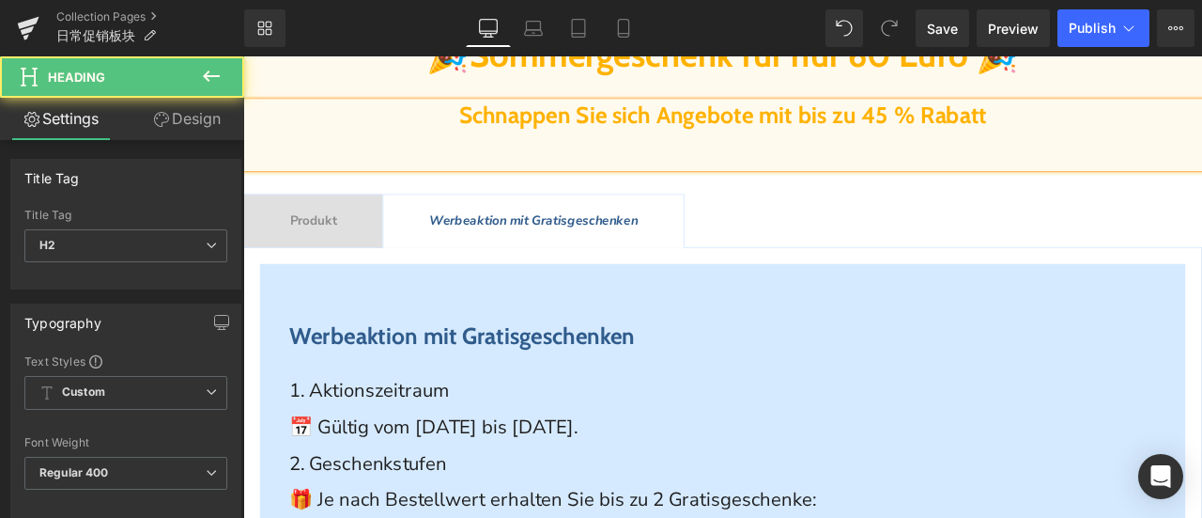
click at [194, 134] on link "Design" at bounding box center [187, 119] width 122 height 42
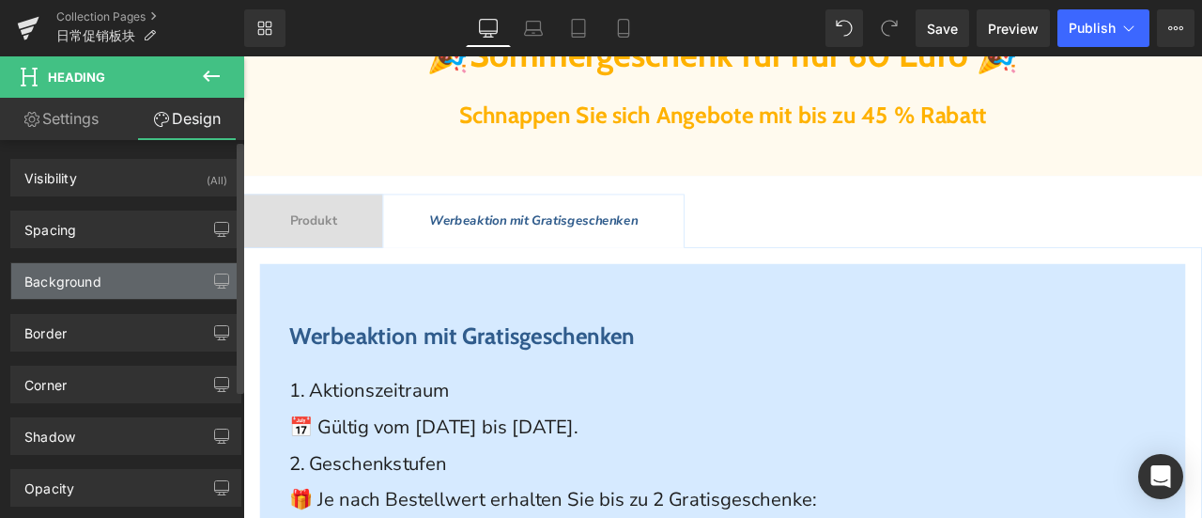
click at [140, 277] on div "Background" at bounding box center [125, 281] width 229 height 36
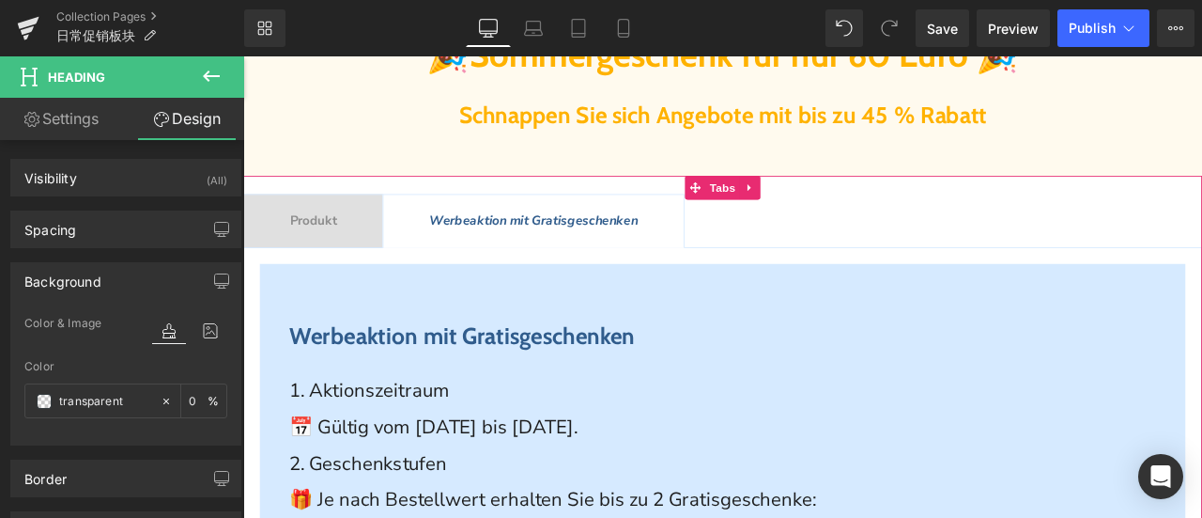
click at [344, 249] on span "Produkt" at bounding box center [326, 250] width 55 height 21
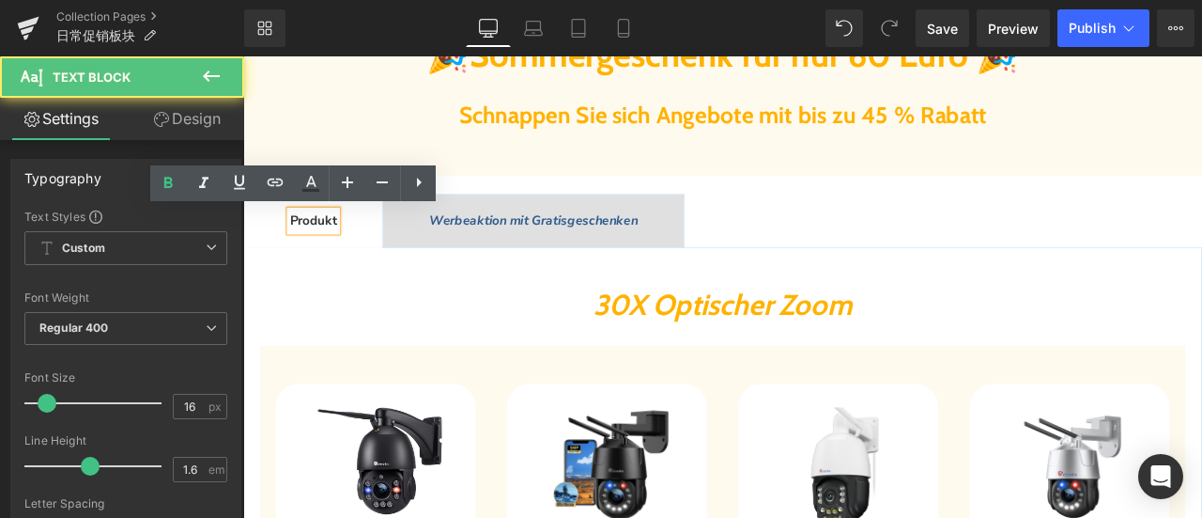
click at [243, 56] on div "48px" at bounding box center [243, 56] width 0 height 0
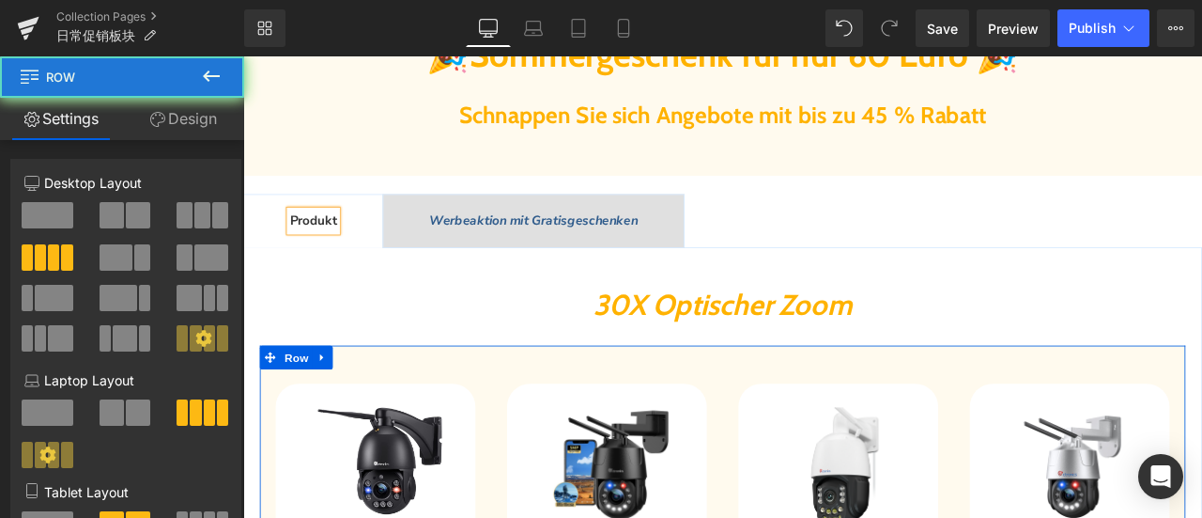
click at [190, 117] on link "Design" at bounding box center [183, 119] width 122 height 42
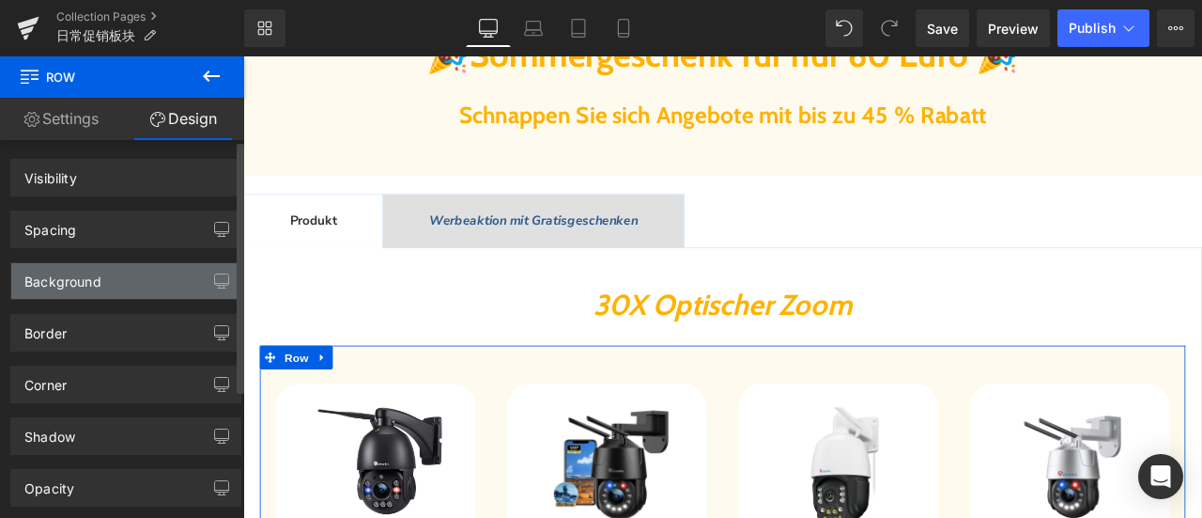
click at [124, 275] on div "Background" at bounding box center [125, 281] width 229 height 36
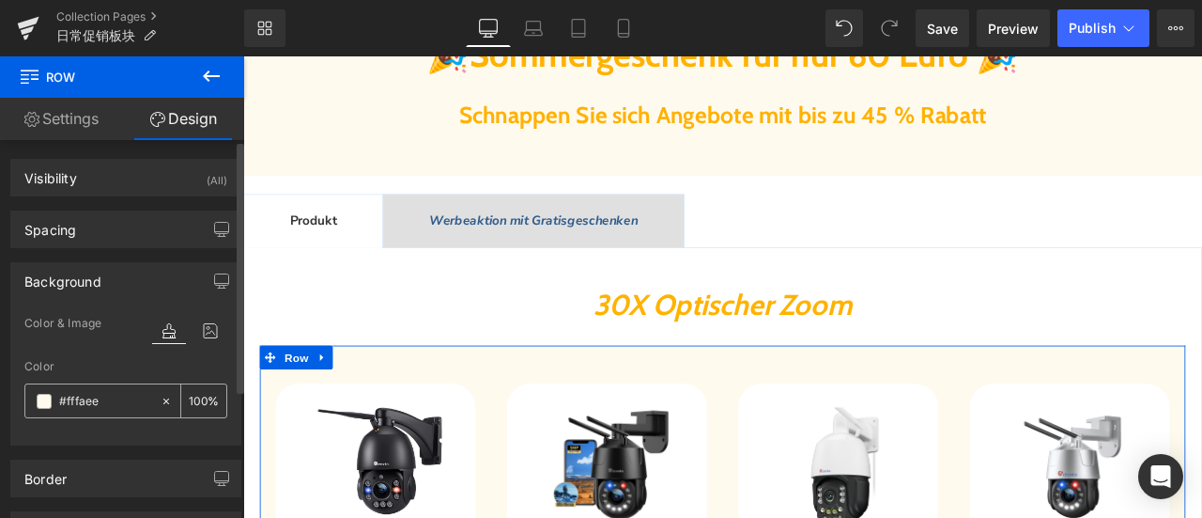
click at [116, 401] on input "#fffaee" at bounding box center [105, 401] width 92 height 21
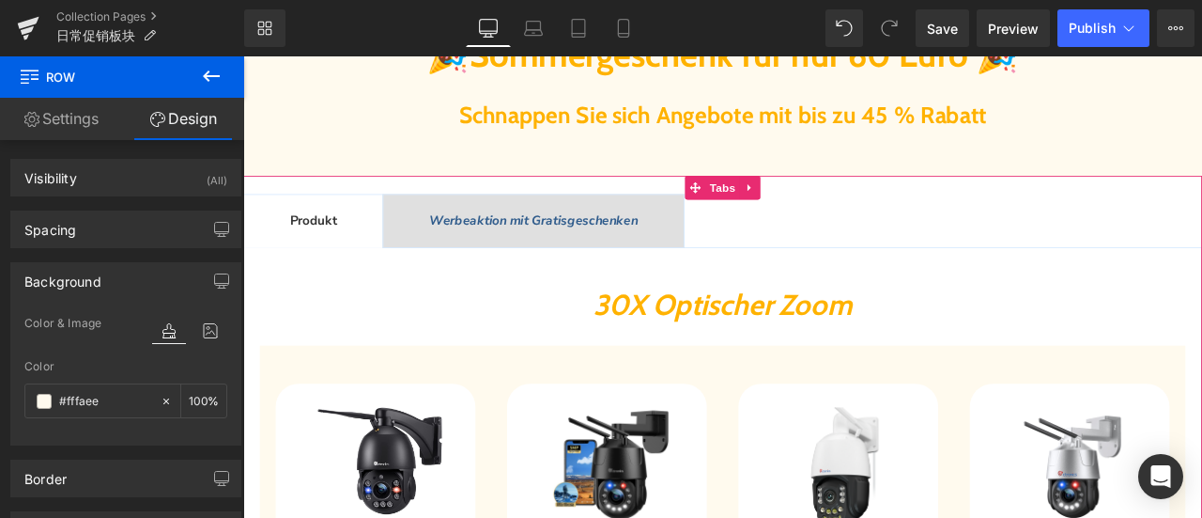
click at [552, 249] on span "Werbeaktion mit Gratisgeschenken" at bounding box center [587, 250] width 247 height 21
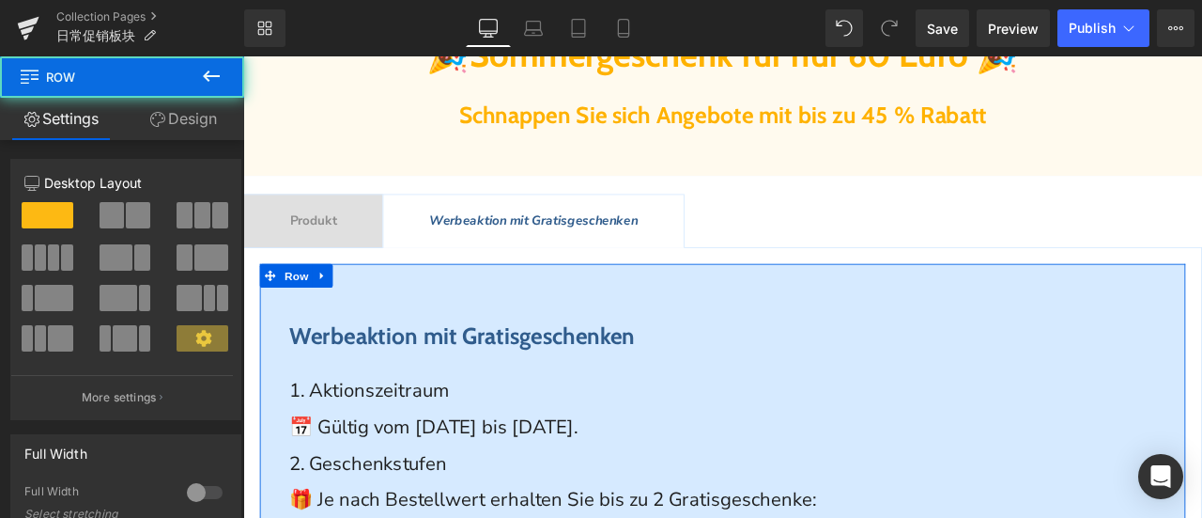
click at [200, 123] on link "Design" at bounding box center [183, 119] width 122 height 42
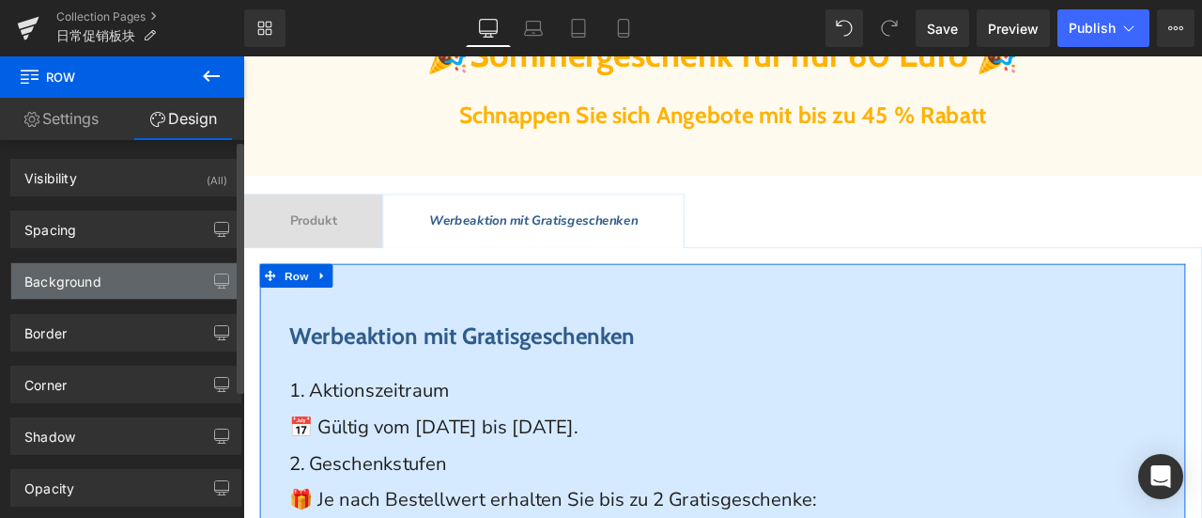
click at [117, 281] on div "Background" at bounding box center [125, 281] width 229 height 36
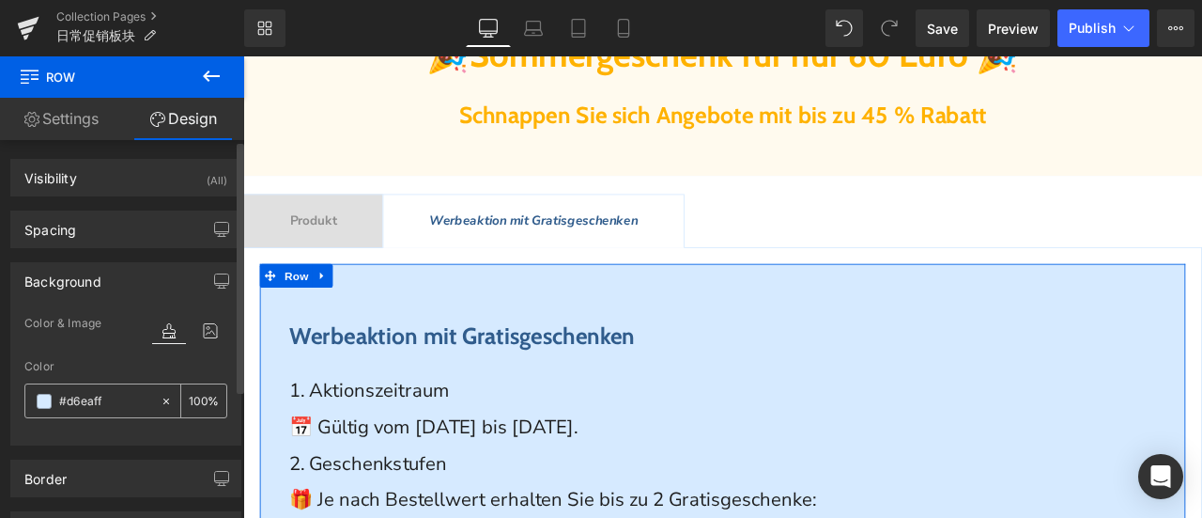
click at [109, 397] on input "text" at bounding box center [105, 401] width 92 height 21
paste input "fffaee"
type input "#fffaee"
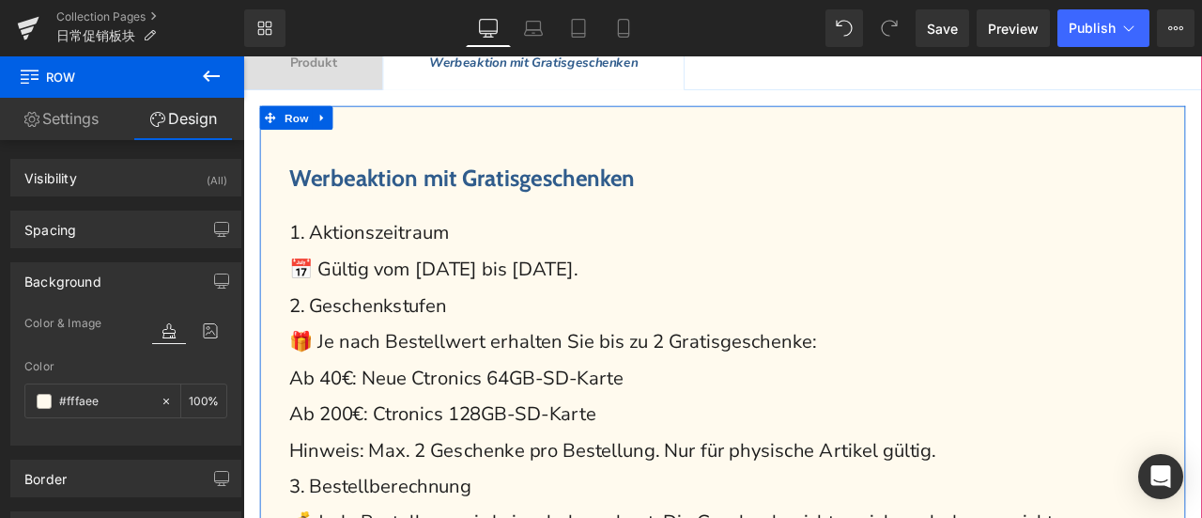
scroll to position [751, 0]
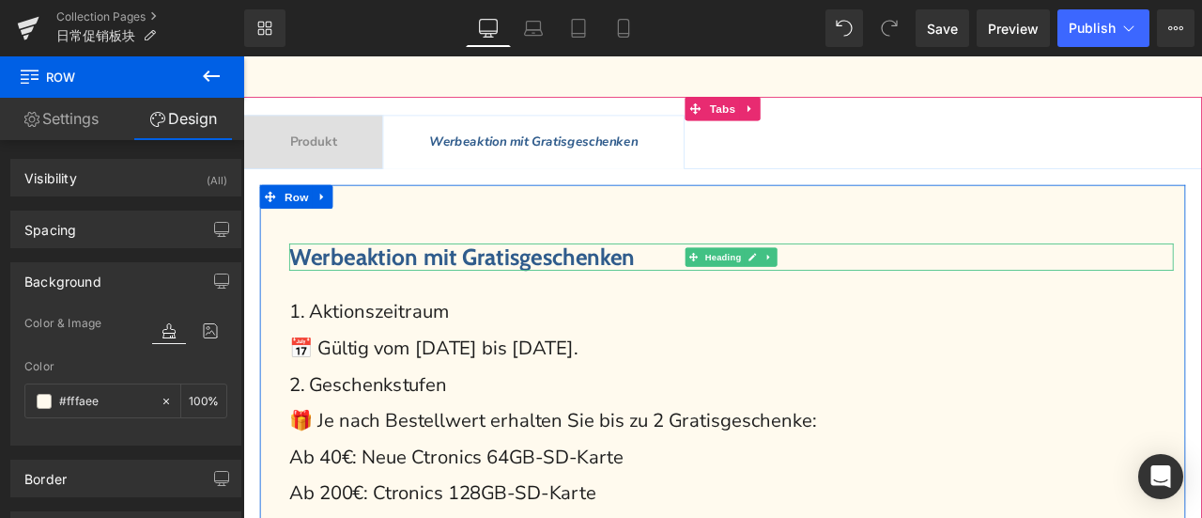
click at [533, 293] on span "Werbeaktion mit Gratisgeschenken" at bounding box center [503, 293] width 410 height 33
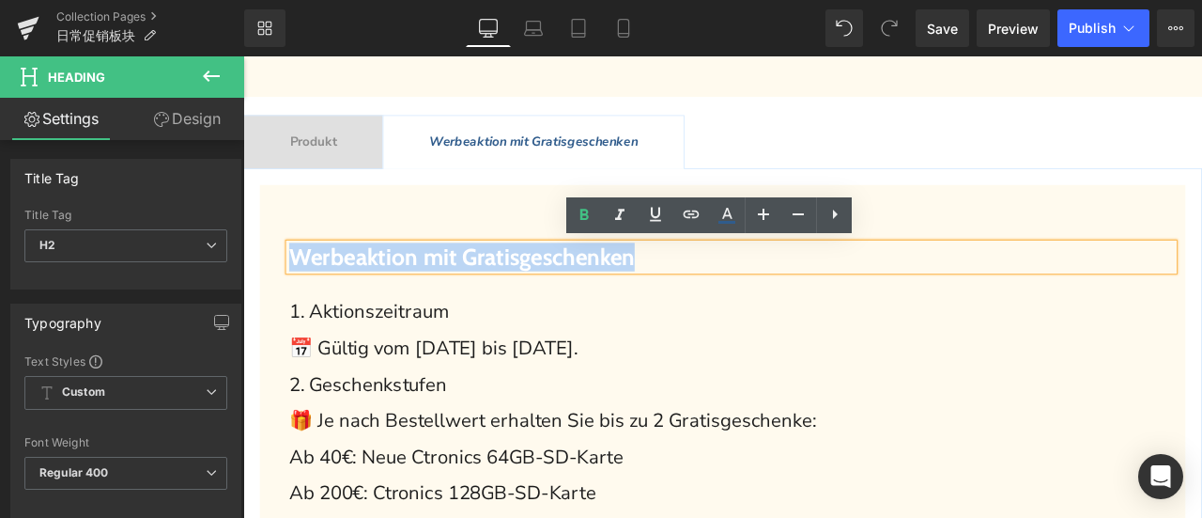
drag, startPoint x: 294, startPoint y: 291, endPoint x: 794, endPoint y: 290, distance: 499.7
click at [794, 290] on h2 "Werbeaktion mit Gratisgeschenken" at bounding box center [822, 294] width 1048 height 33
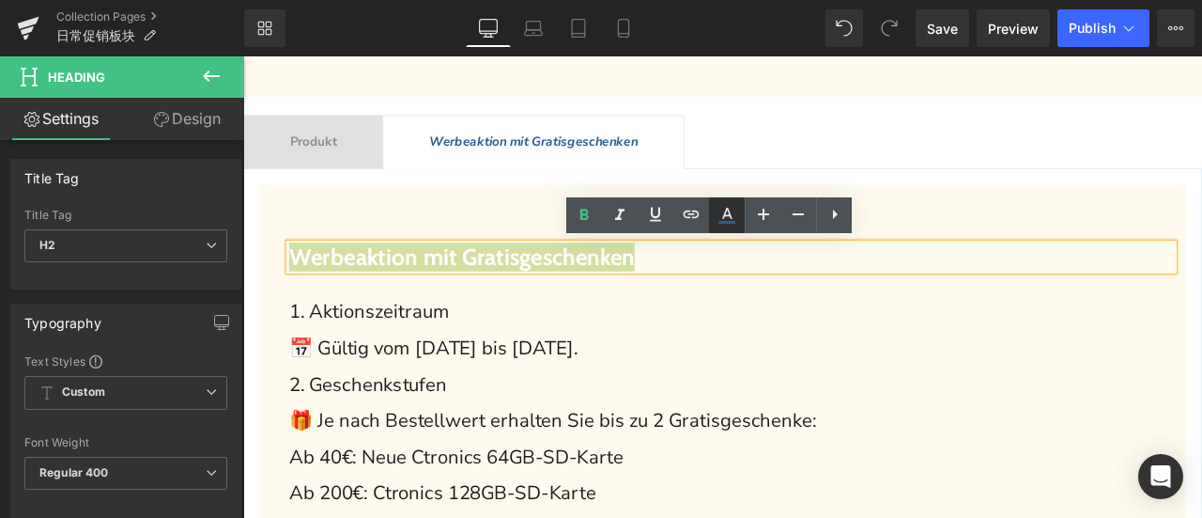
click at [725, 216] on icon at bounding box center [727, 215] width 23 height 23
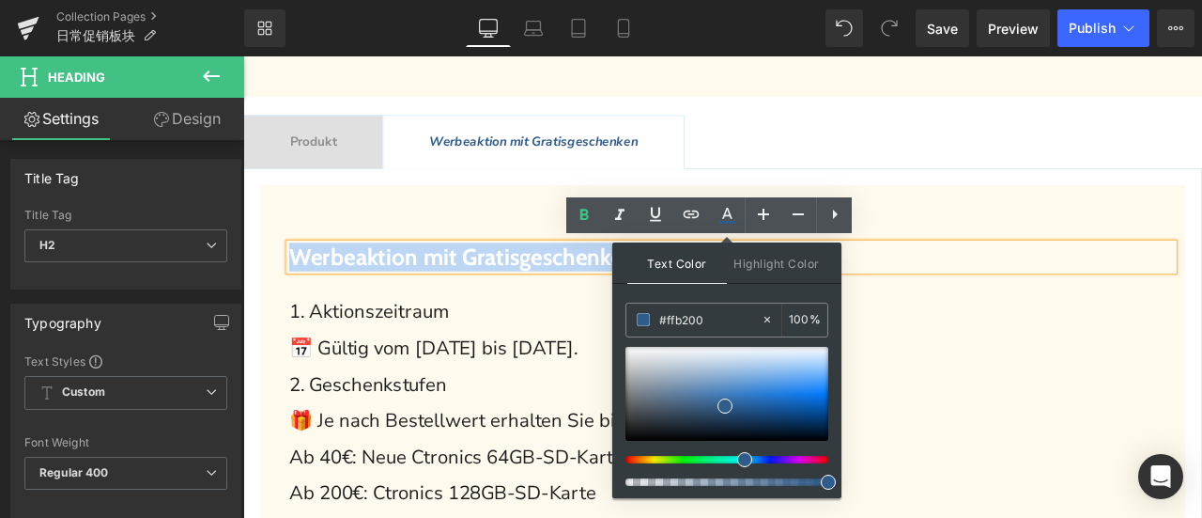
click at [333, 157] on span "Produkt" at bounding box center [326, 157] width 55 height 21
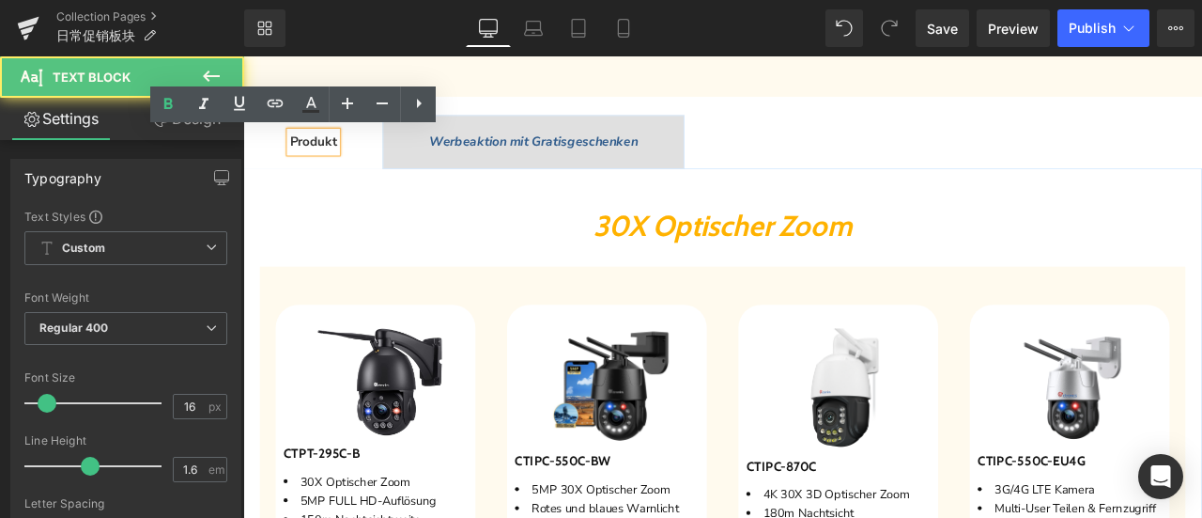
click at [716, 262] on span "30X Optischer Zoom" at bounding box center [811, 256] width 306 height 41
click at [857, 263] on span "30X Optischer Zoom" at bounding box center [811, 256] width 306 height 41
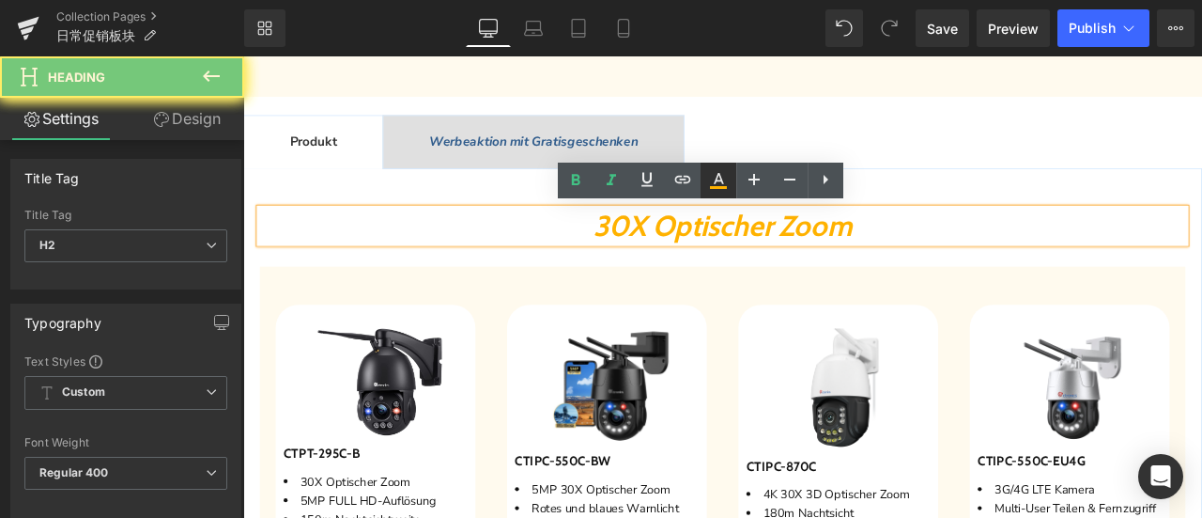
click at [720, 181] on icon at bounding box center [718, 180] width 23 height 23
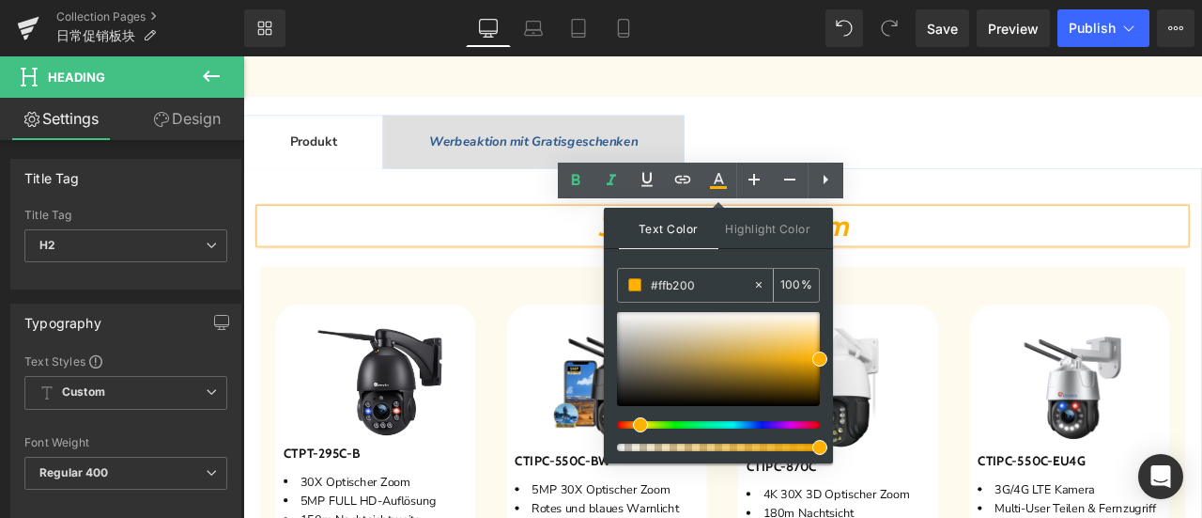
drag, startPoint x: 704, startPoint y: 286, endPoint x: 626, endPoint y: 286, distance: 78.9
click at [626, 286] on div "#ffb200" at bounding box center [685, 285] width 134 height 33
click at [597, 165] on div at bounding box center [587, 167] width 247 height 5
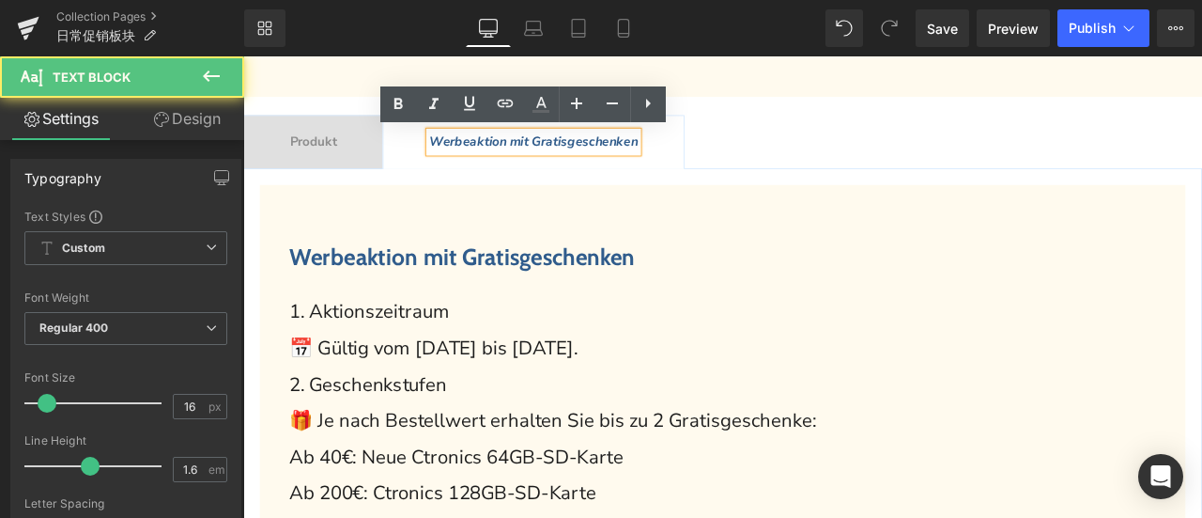
click at [454, 291] on span "Werbeaktion mit Gratisgeschenken" at bounding box center [503, 293] width 410 height 33
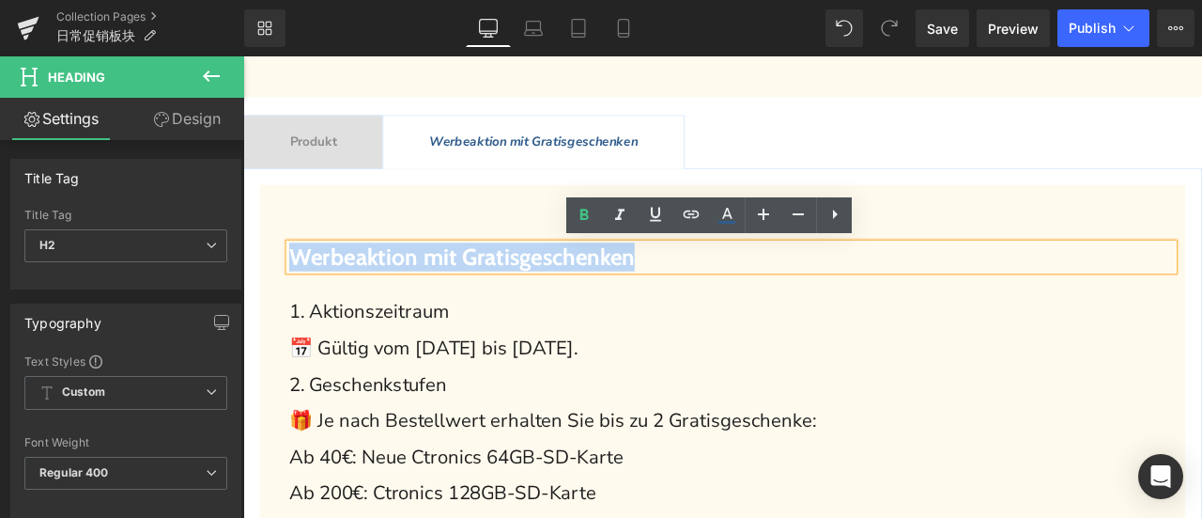
drag, startPoint x: 290, startPoint y: 288, endPoint x: 828, endPoint y: 284, distance: 537.3
click at [828, 284] on h2 "Werbeaktion mit Gratisgeschenken" at bounding box center [822, 294] width 1048 height 33
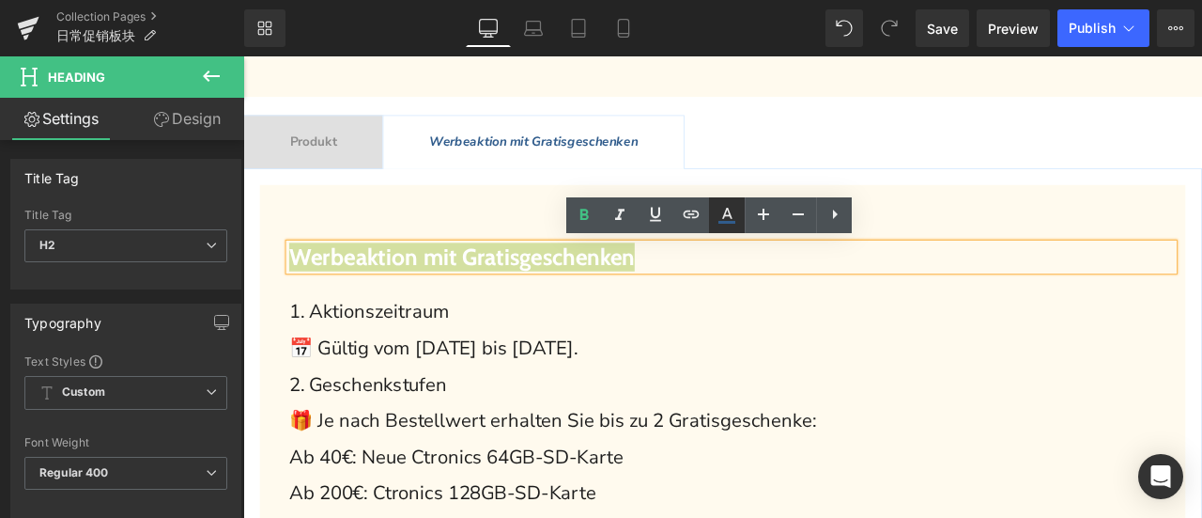
click at [723, 209] on icon at bounding box center [727, 215] width 23 height 23
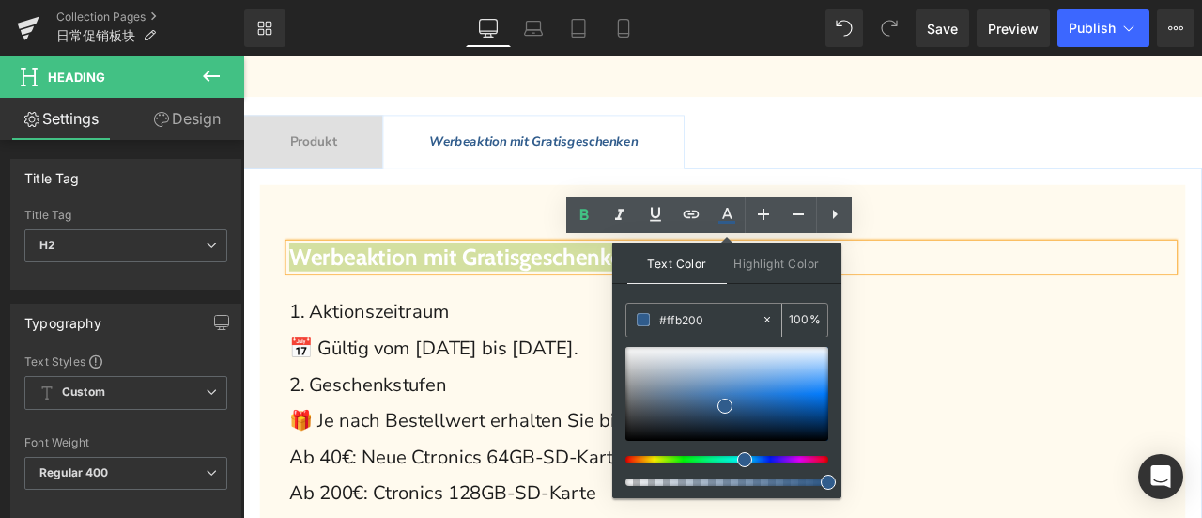
drag, startPoint x: 716, startPoint y: 320, endPoint x: 634, endPoint y: 321, distance: 81.7
click at [634, 321] on div "#ffb200" at bounding box center [694, 319] width 134 height 33
paste input "ffb200"
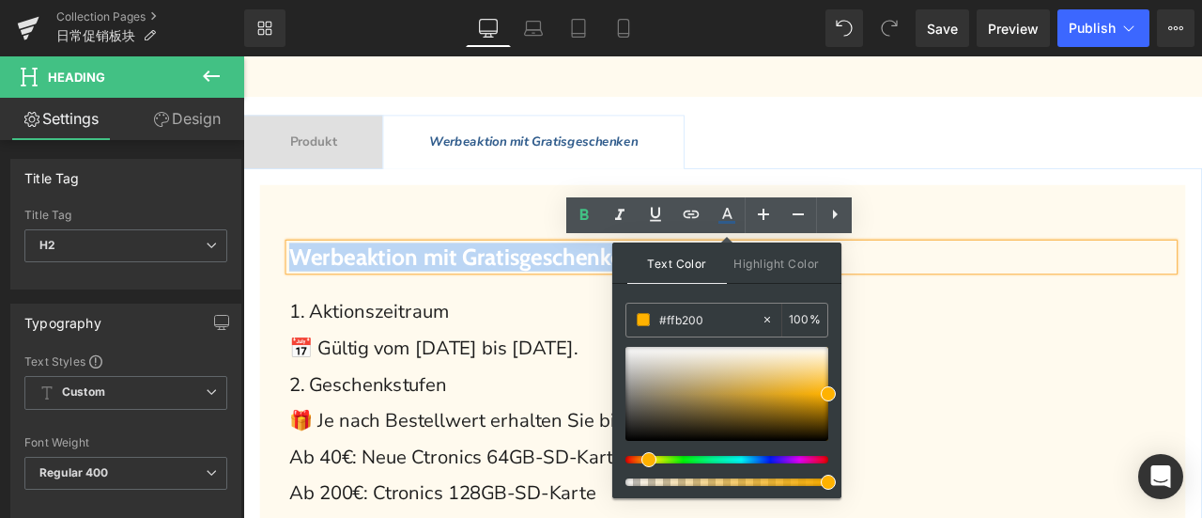
click at [1020, 348] on p "1. Aktionszeitraum" at bounding box center [822, 359] width 1048 height 43
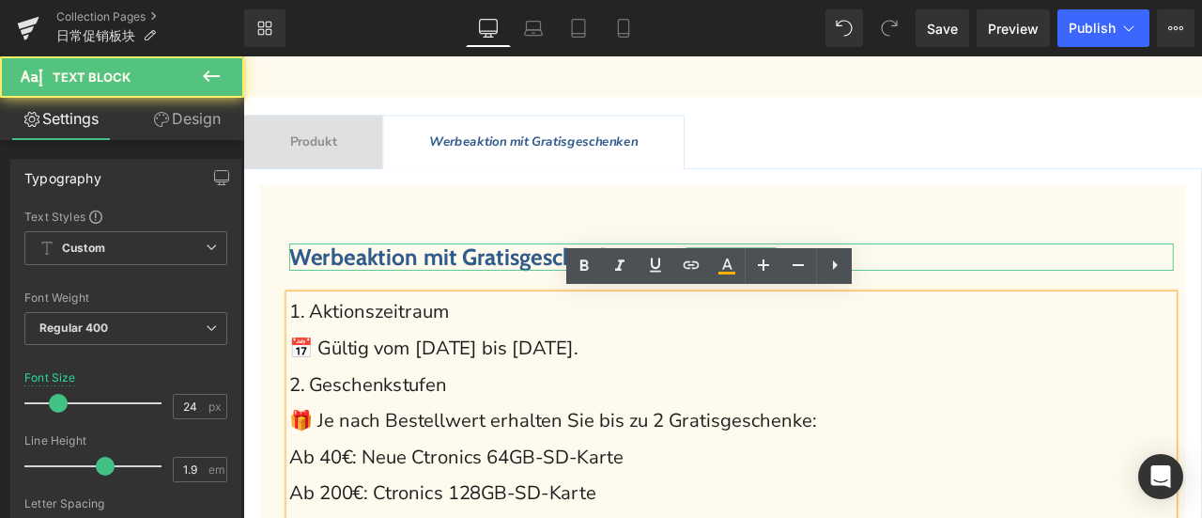
click at [505, 281] on span "Werbeaktion mit Gratisgeschenken" at bounding box center [503, 293] width 410 height 33
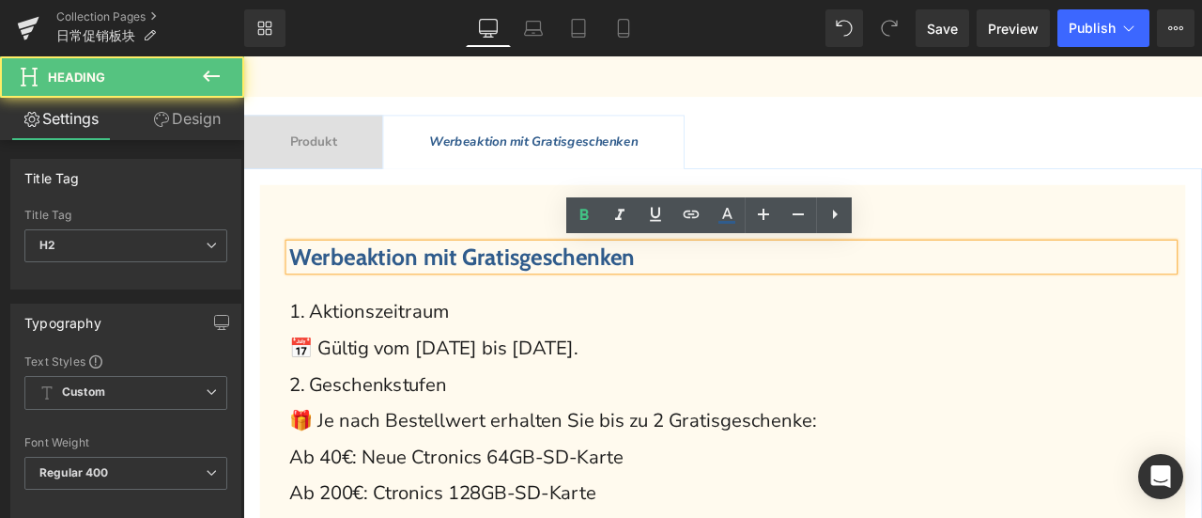
click at [477, 292] on span "Werbeaktion mit Gratisgeschenken" at bounding box center [503, 293] width 410 height 33
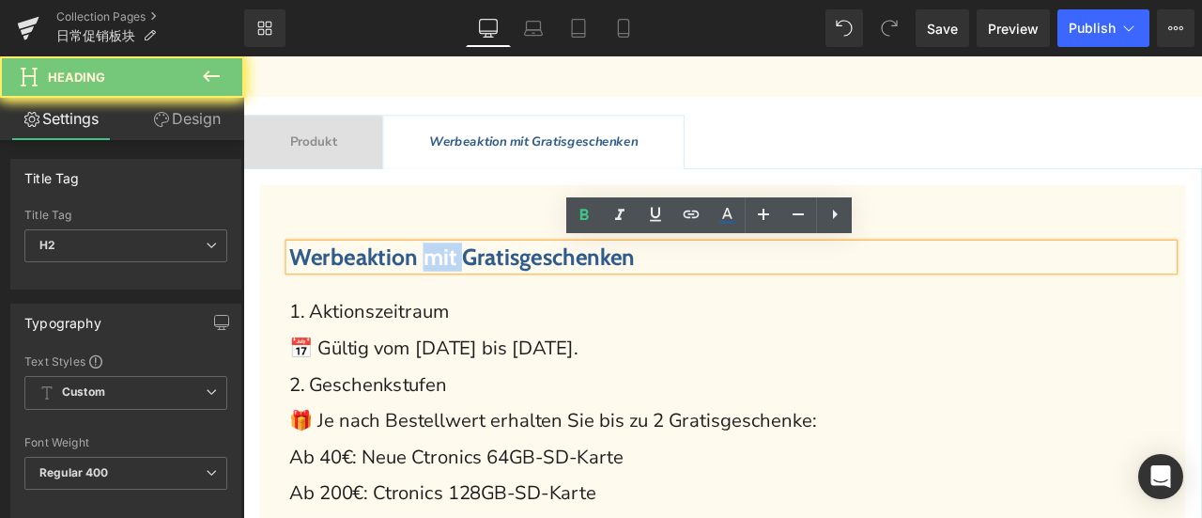
click at [477, 292] on span "Werbeaktion mit Gratisgeschenken" at bounding box center [503, 293] width 410 height 33
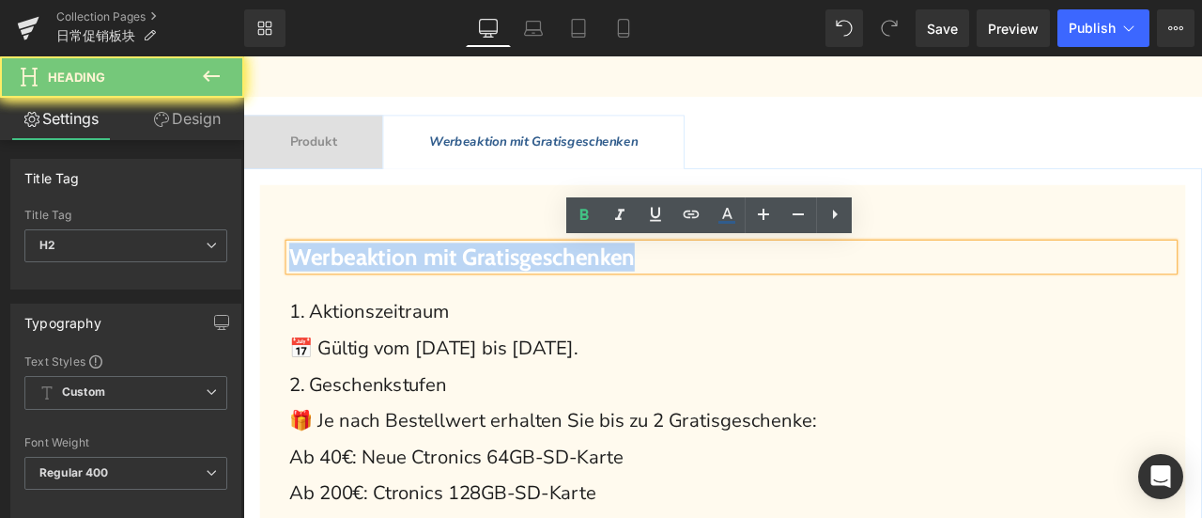
click at [477, 292] on span "Werbeaktion mit Gratisgeschenken" at bounding box center [503, 293] width 410 height 33
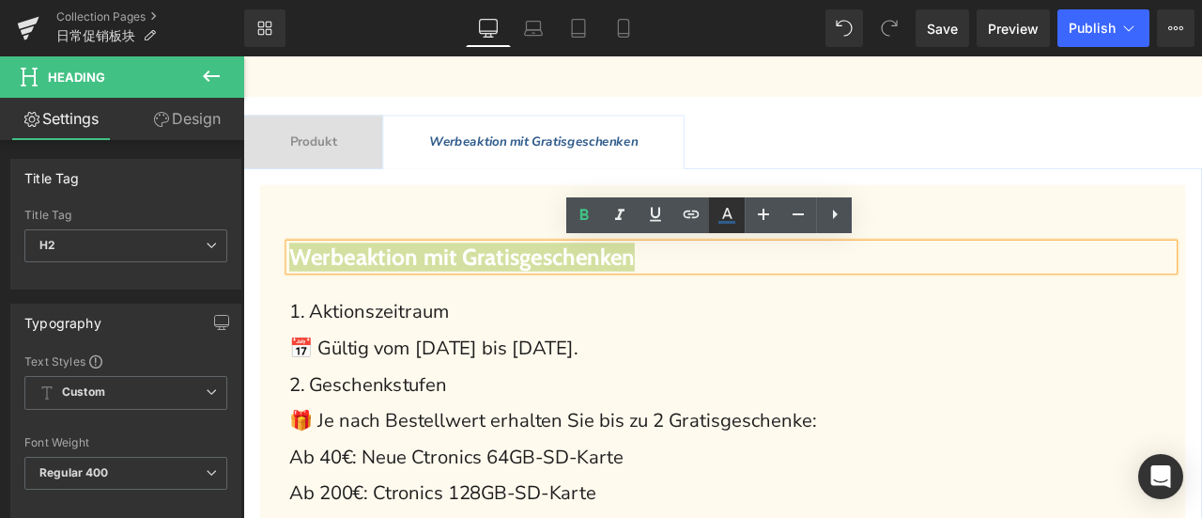
click at [733, 213] on icon at bounding box center [727, 215] width 23 height 23
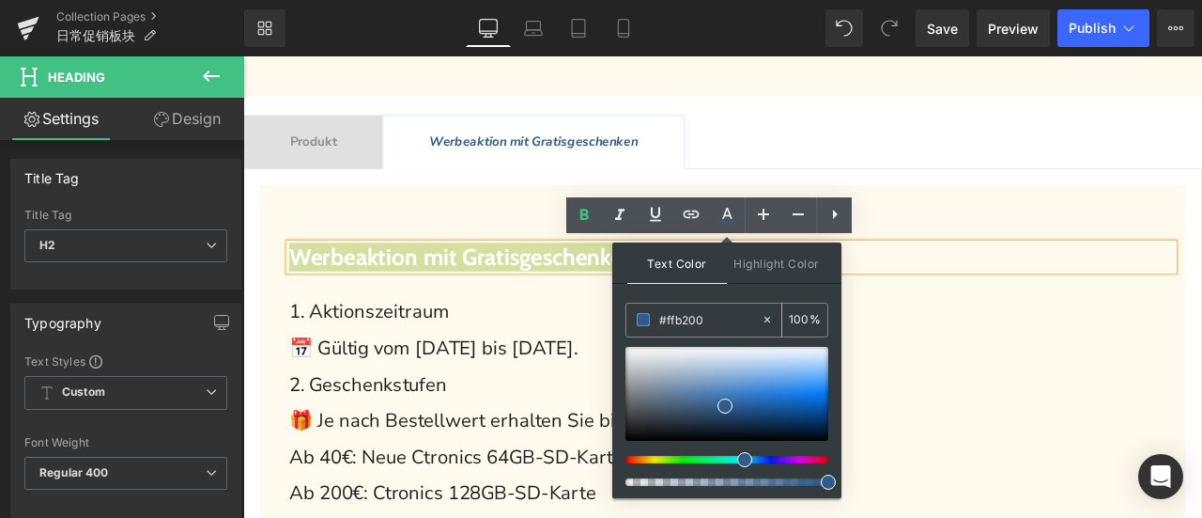
drag, startPoint x: 720, startPoint y: 313, endPoint x: 644, endPoint y: 317, distance: 76.2
click at [644, 317] on div "#ffb200" at bounding box center [694, 319] width 134 height 33
paste input "ffb200"
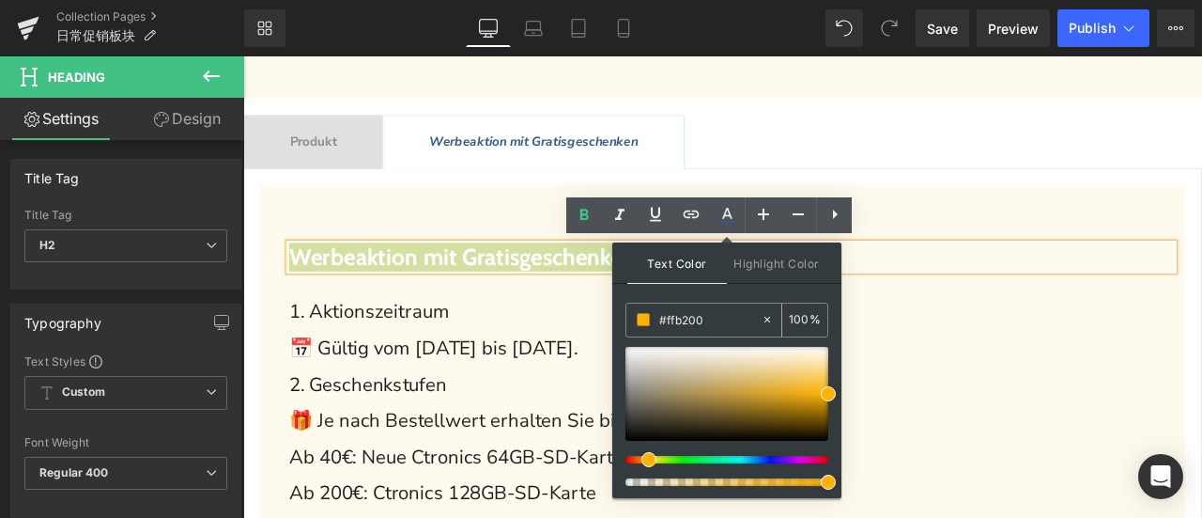
type input "#ffb200"
click at [644, 320] on span at bounding box center [643, 319] width 13 height 13
click at [828, 395] on span at bounding box center [828, 393] width 15 height 15
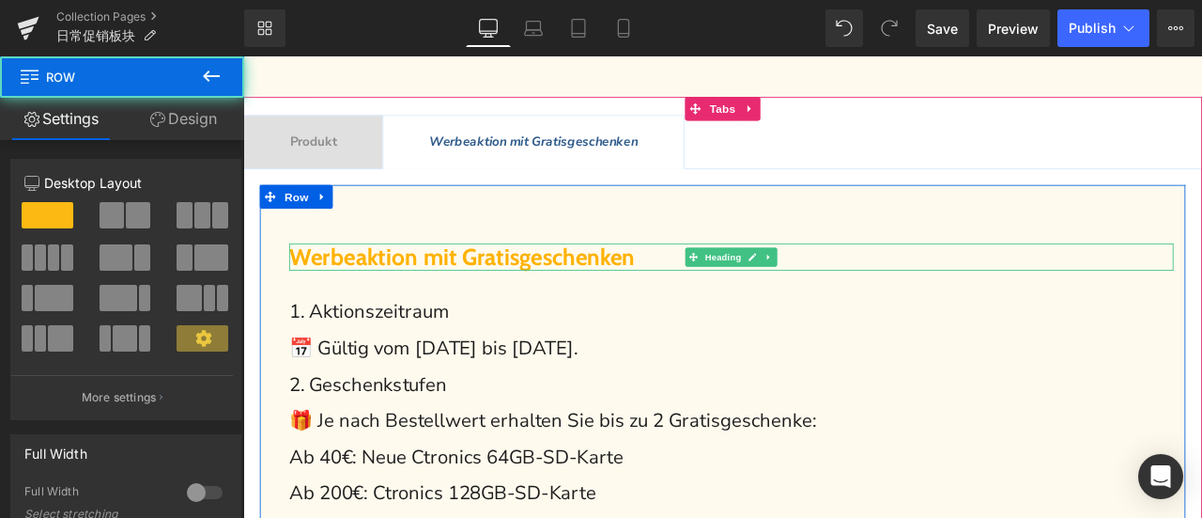
click at [613, 291] on span "Werbeaktion mit Gratisgeschenken" at bounding box center [503, 293] width 410 height 33
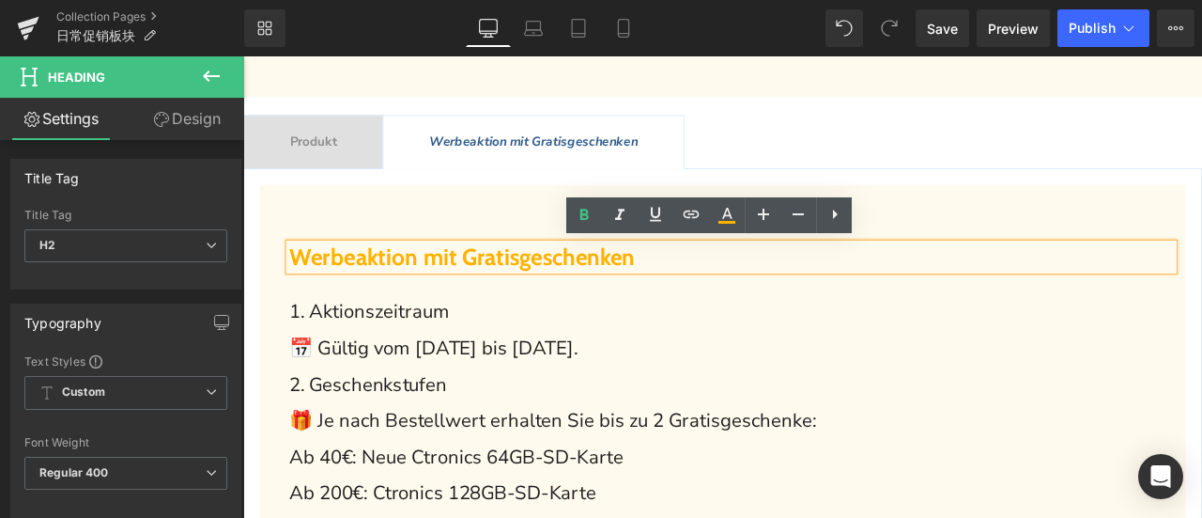
click at [613, 291] on span "Werbeaktion mit Gratisgeschenken" at bounding box center [503, 293] width 410 height 33
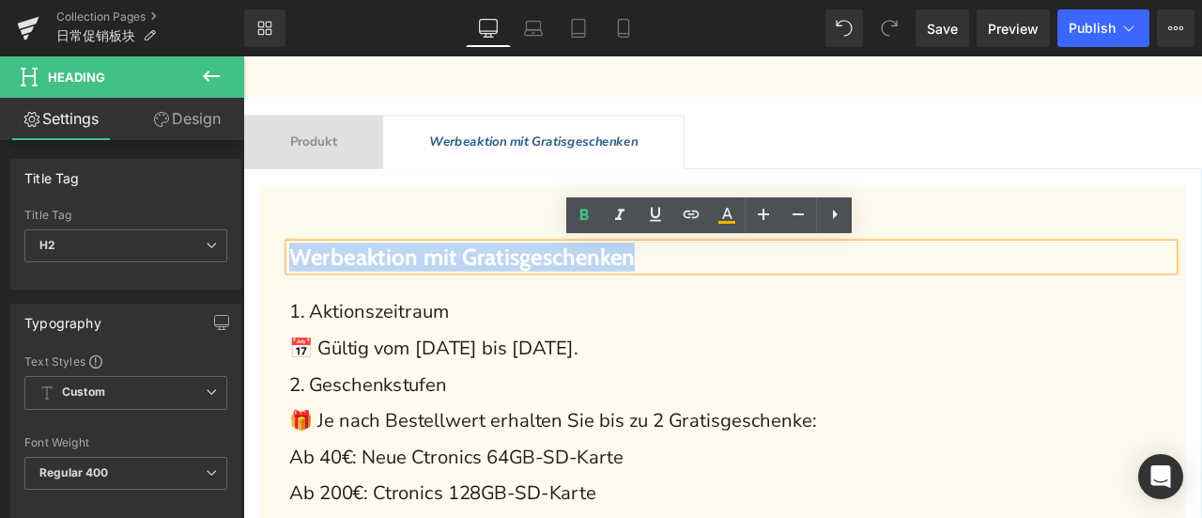
copy span "Werbeaktion mit Gratisgeschenken"
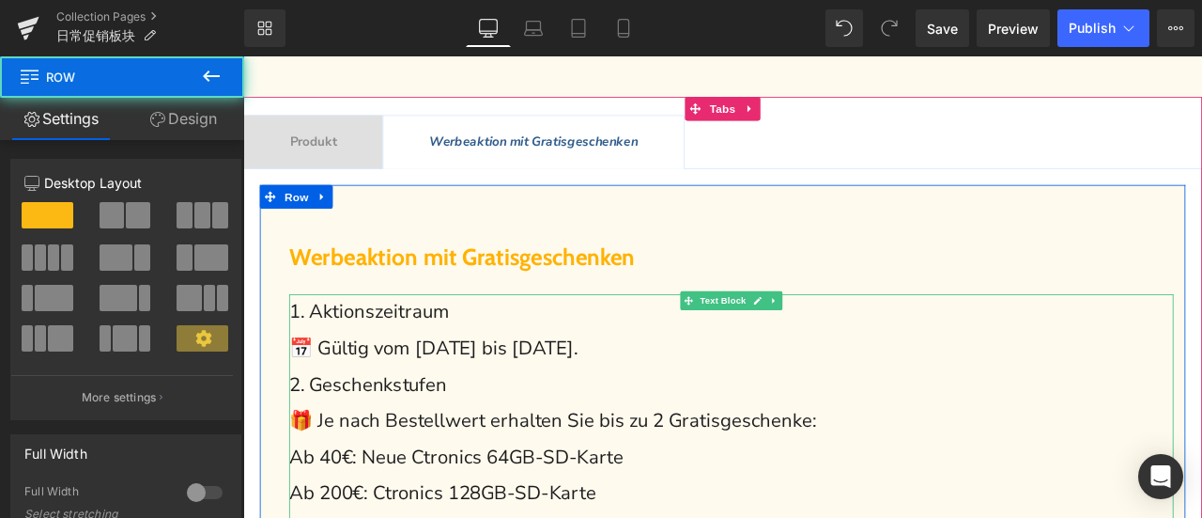
scroll to position [939, 0]
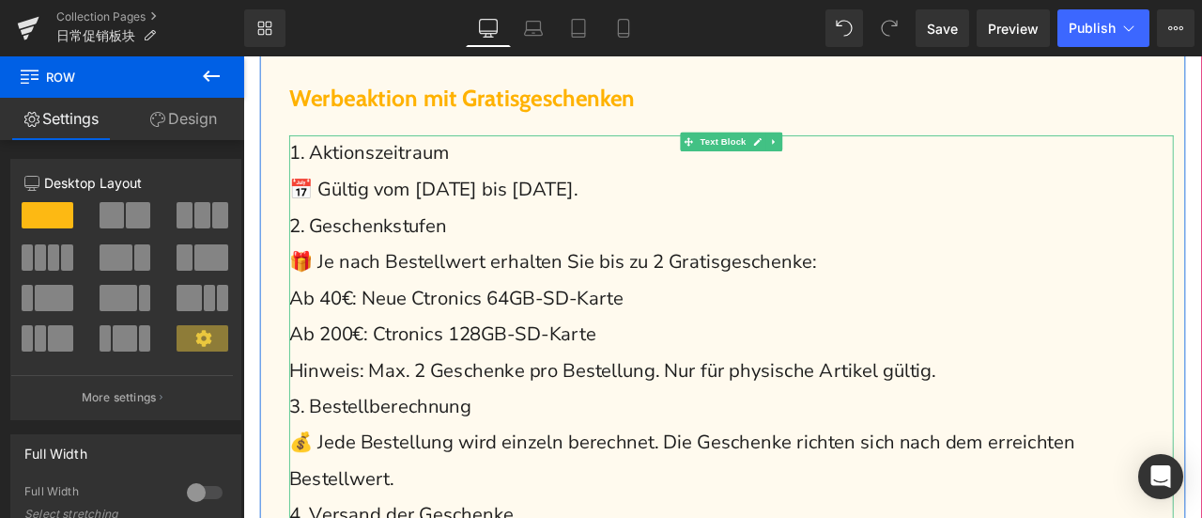
click at [325, 344] on span "Ab 40€: Neue Ctronics 64GB-SD-Karte" at bounding box center [496, 343] width 396 height 30
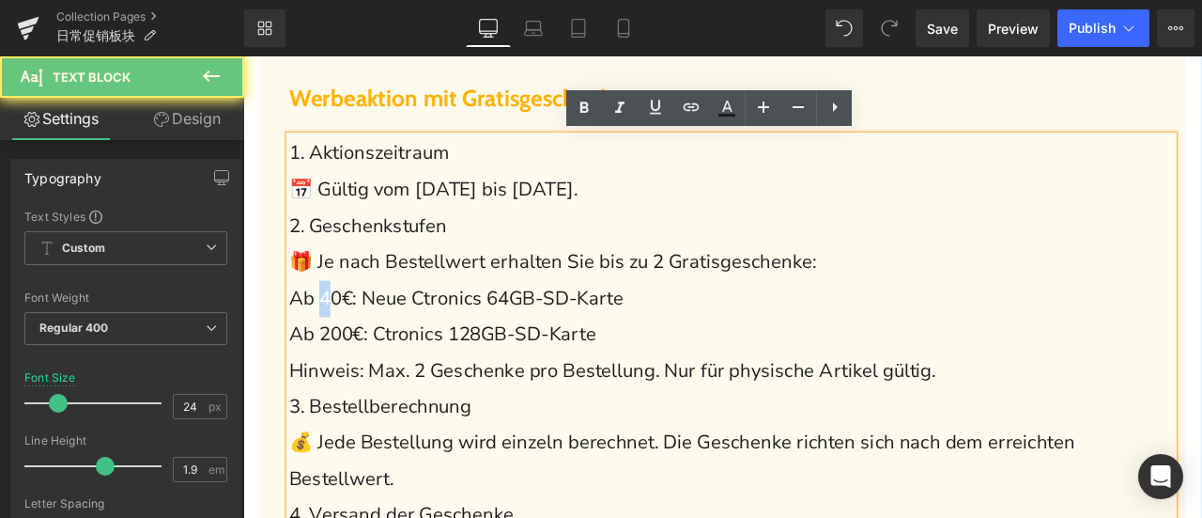
click at [334, 343] on span "Ab 40€: Neue Ctronics 64GB-SD-Karte" at bounding box center [496, 343] width 396 height 30
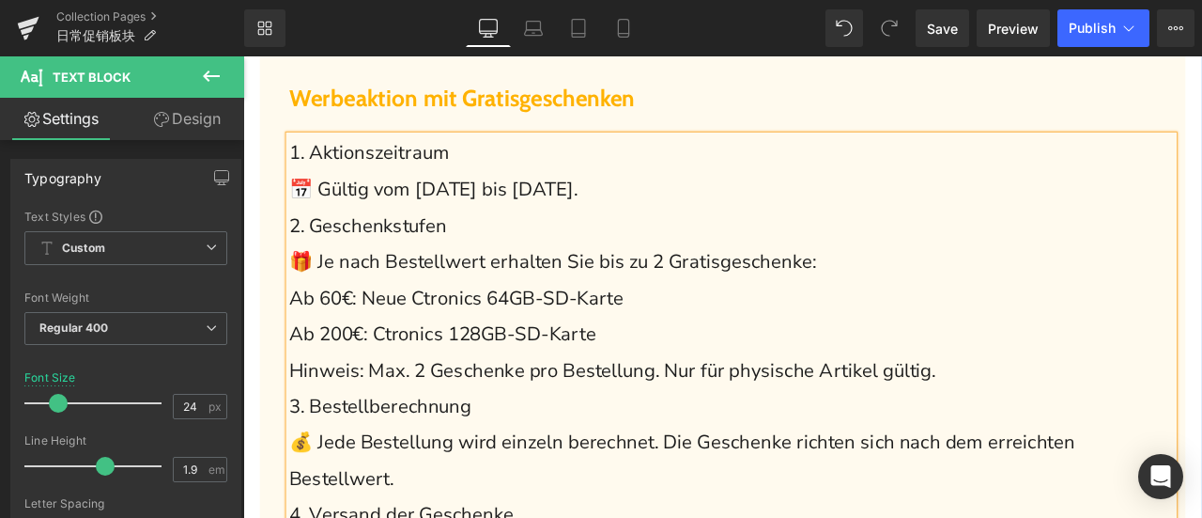
click at [498, 384] on span "Ab 200€: Ctronics 128GB-SD-Karte" at bounding box center [480, 385] width 364 height 30
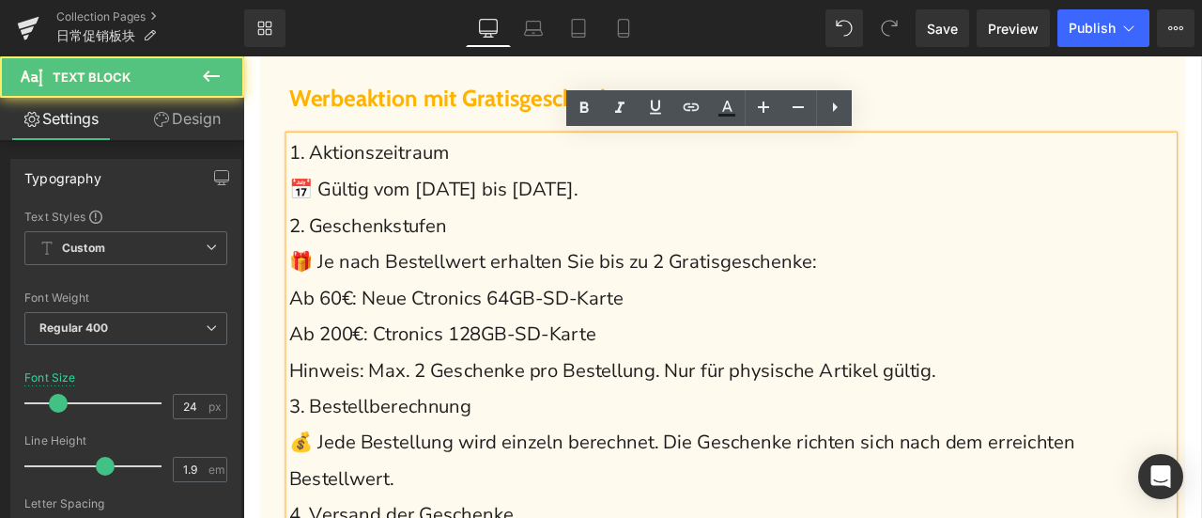
click at [605, 398] on span "Ab 200€: Ctronics 128GB-SD-Karte" at bounding box center [480, 385] width 364 height 30
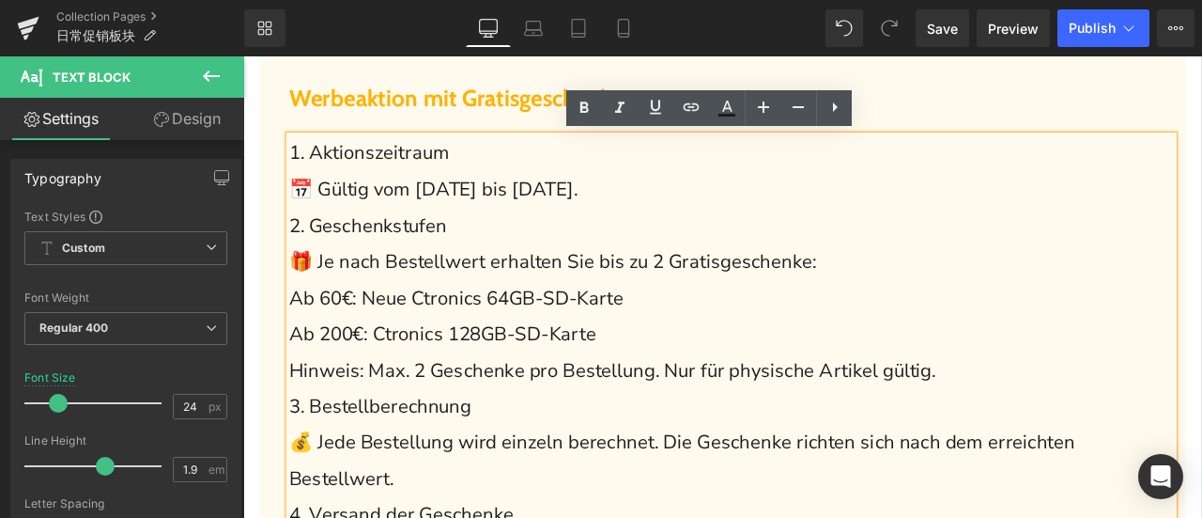
click at [407, 101] on span "Werbeaktion mit Gratisgeschenken" at bounding box center [503, 105] width 410 height 33
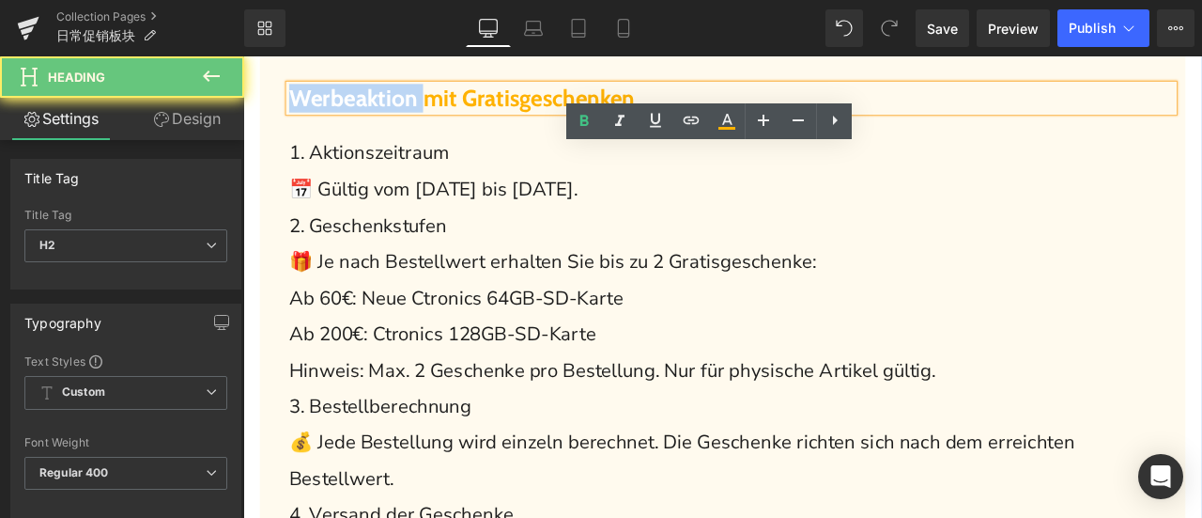
click at [407, 101] on span "Werbeaktion mit Gratisgeschenken" at bounding box center [503, 105] width 410 height 33
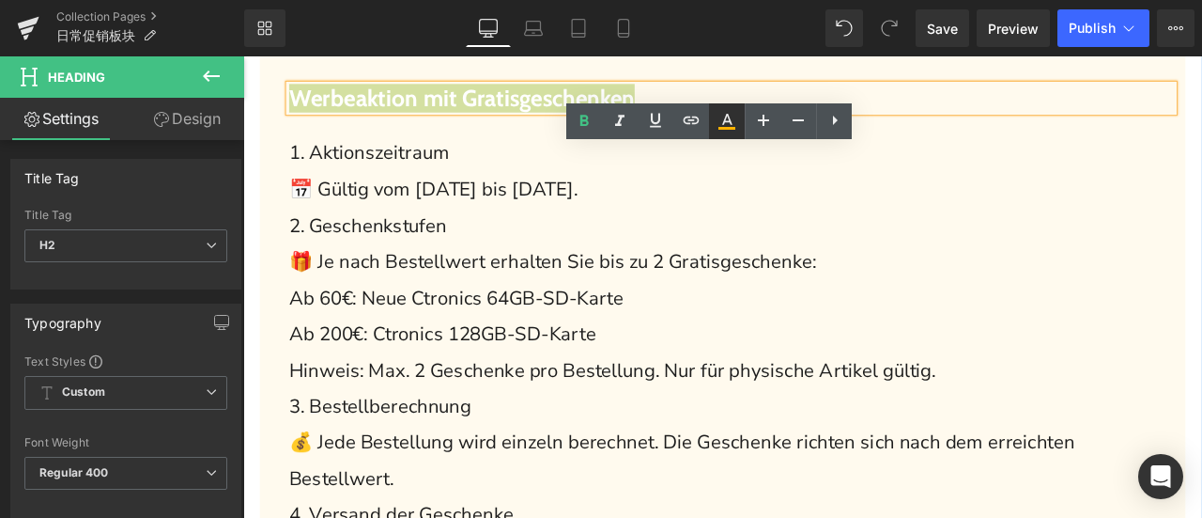
click at [731, 121] on icon at bounding box center [727, 121] width 23 height 23
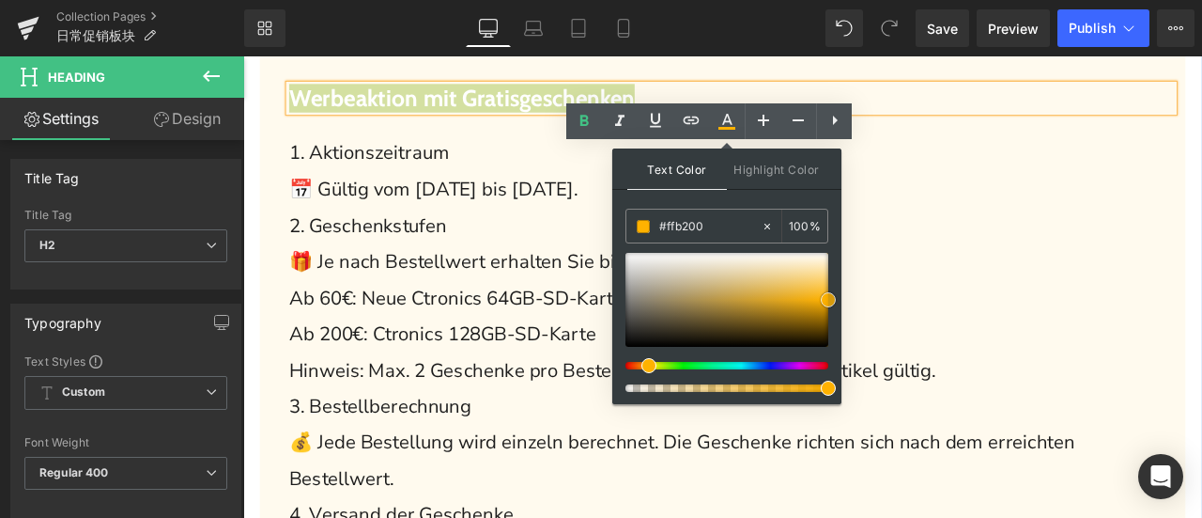
click at [798, 283] on div at bounding box center [727, 300] width 203 height 94
click at [554, 152] on div at bounding box center [822, 152] width 1048 height 5
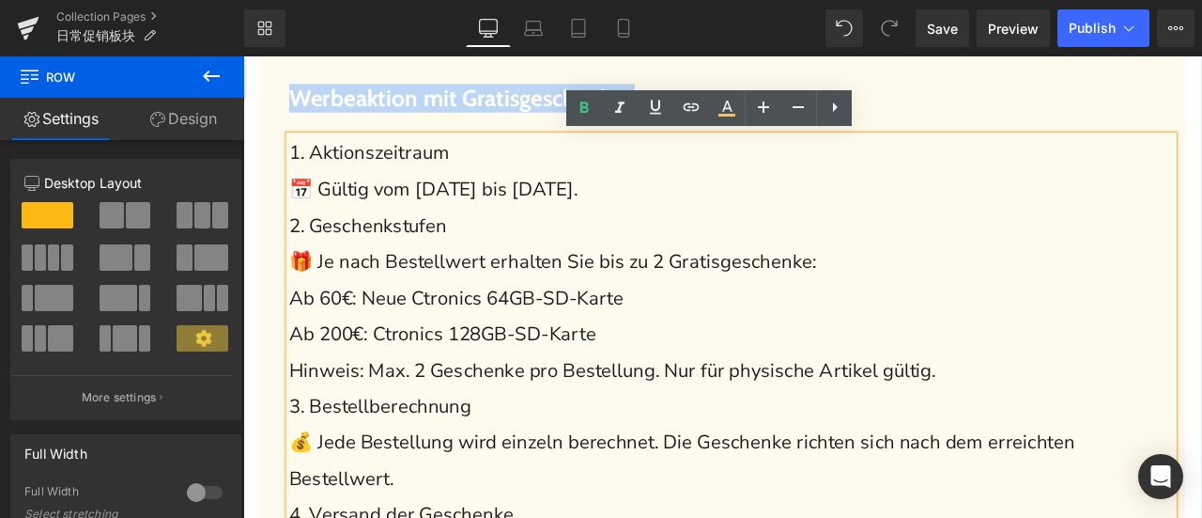
click at [444, 132] on div "Werbeaktion mit Gratisgeschenken Heading 1. Aktionszeitraum 📅 Gültig vom [DATE]…" at bounding box center [811, 445] width 1097 height 792
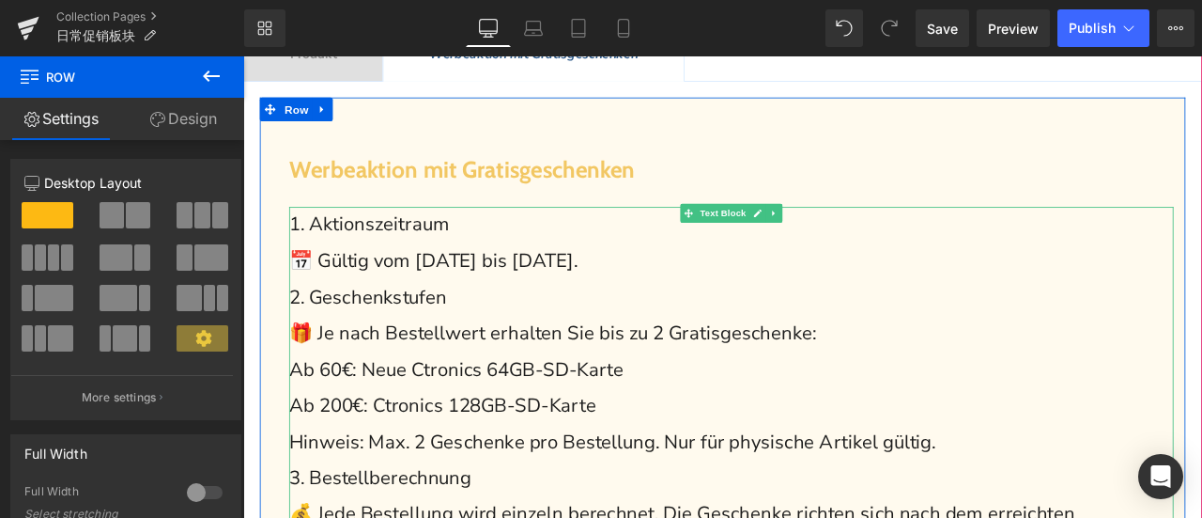
scroll to position [751, 0]
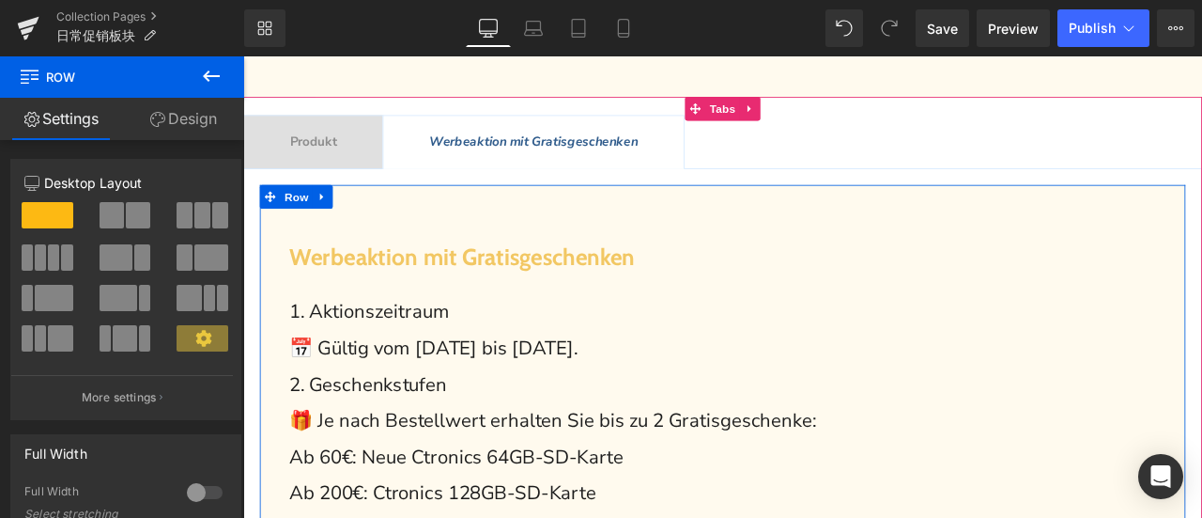
click at [554, 304] on div "Werbeaktion mit Gratisgeschenken Heading" at bounding box center [822, 294] width 1048 height 33
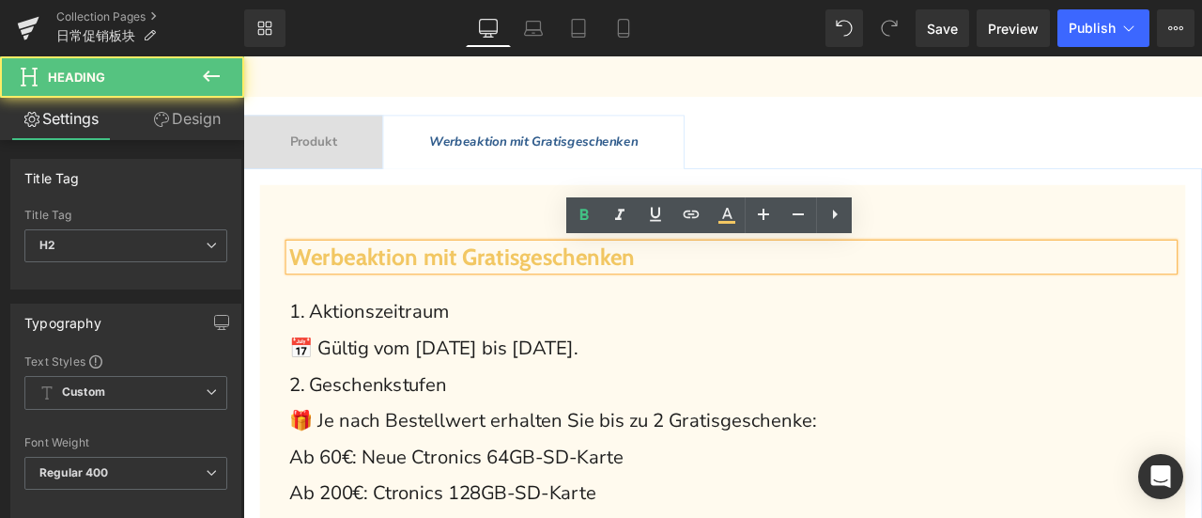
click at [554, 304] on div "Werbeaktion mit Gratisgeschenken Heading" at bounding box center [822, 294] width 1048 height 33
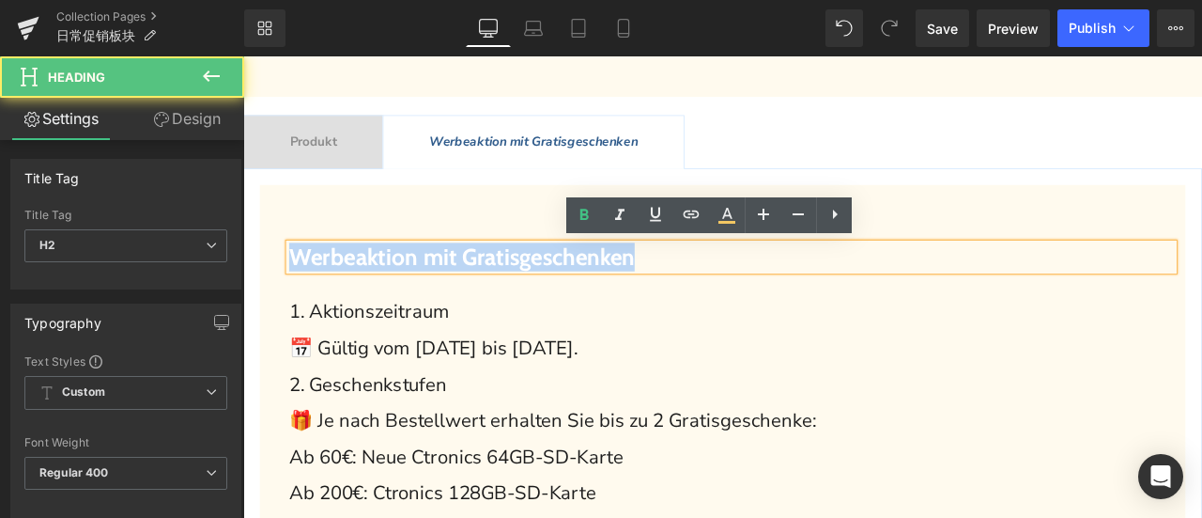
click at [554, 304] on span "Werbeaktion mit Gratisgeschenken" at bounding box center [503, 293] width 410 height 33
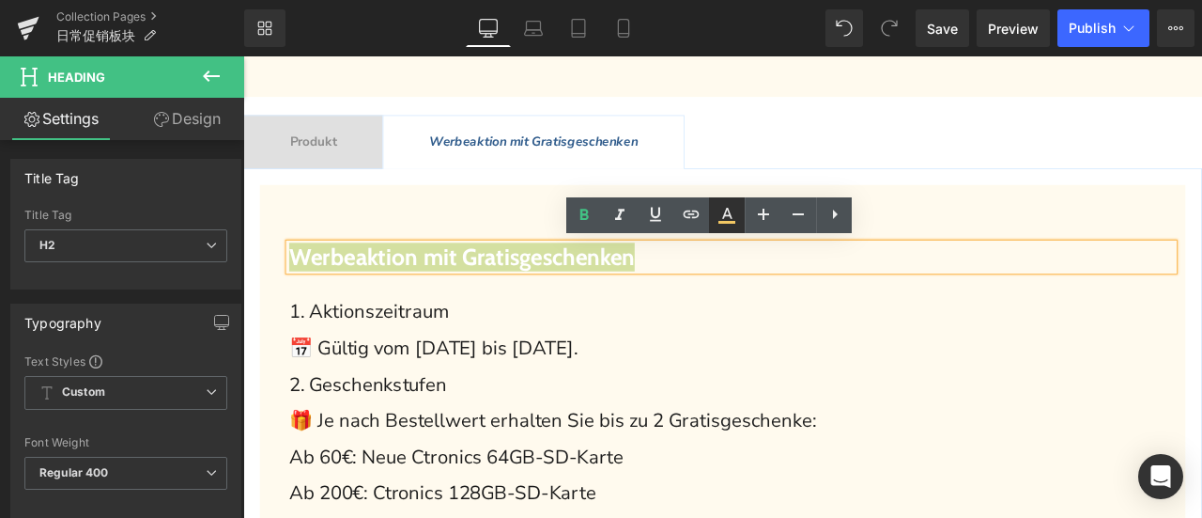
click at [723, 209] on icon at bounding box center [727, 215] width 23 height 23
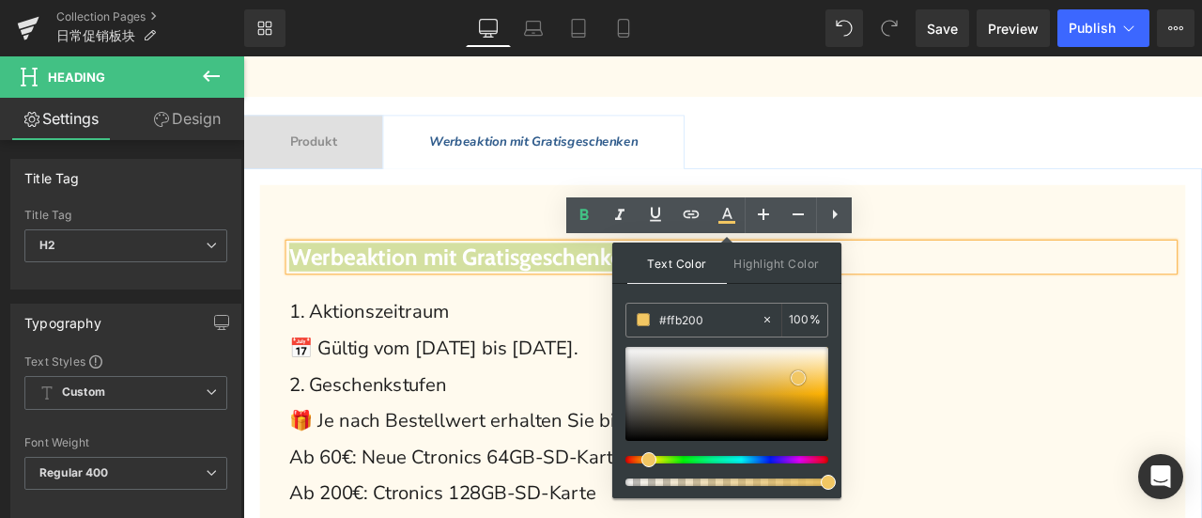
click at [808, 380] on div at bounding box center [727, 394] width 203 height 94
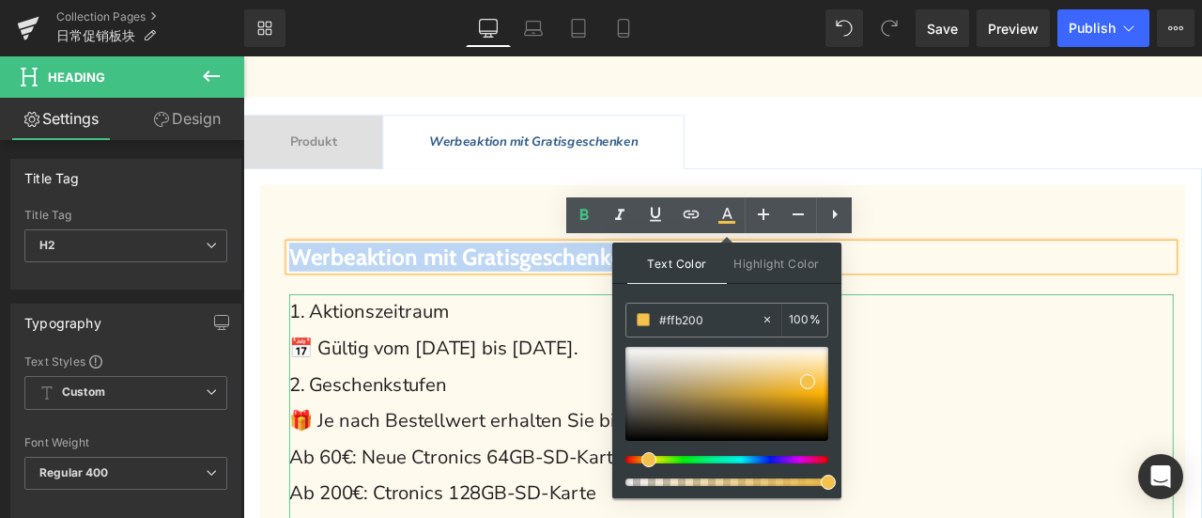
click at [470, 347] on span "1. Aktionszeitraum" at bounding box center [393, 359] width 190 height 30
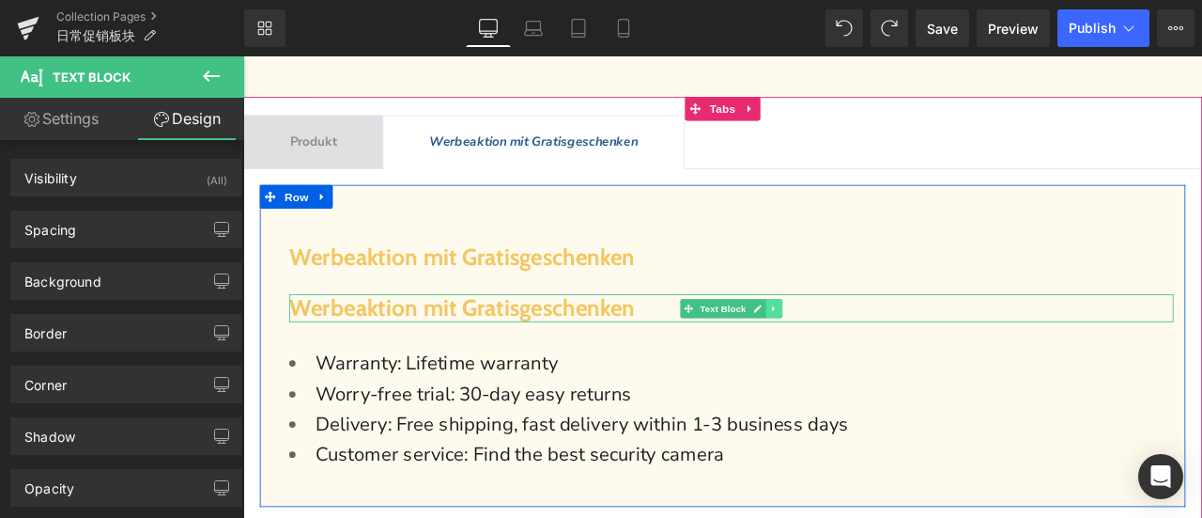
click at [868, 356] on icon at bounding box center [873, 354] width 10 height 11
click at [877, 355] on icon at bounding box center [882, 354] width 10 height 10
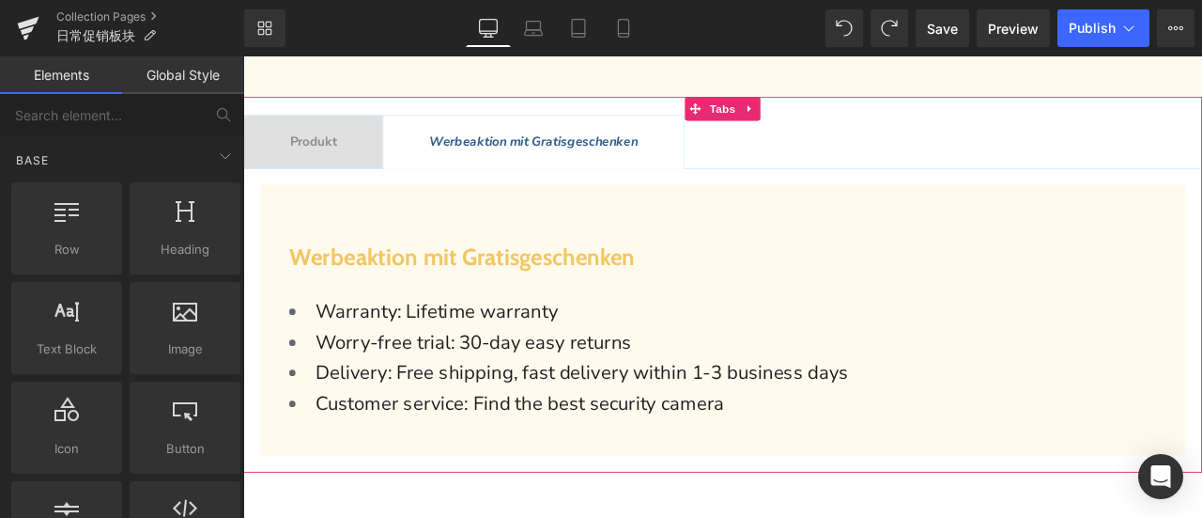
click at [345, 153] on span "Produkt" at bounding box center [326, 157] width 55 height 21
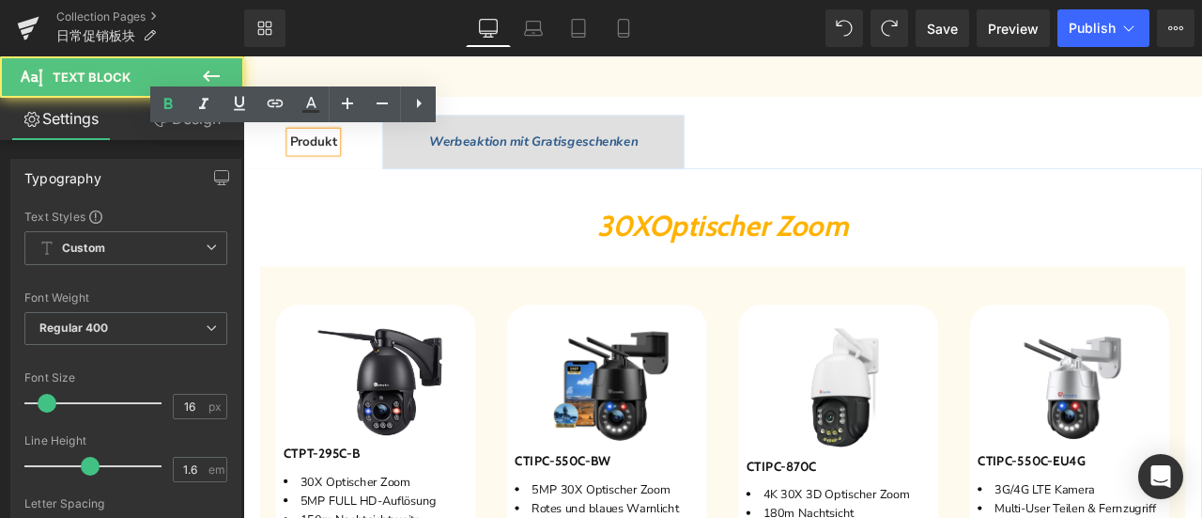
click at [686, 272] on div "30X Optische r Zoom Heading" at bounding box center [811, 257] width 1097 height 40
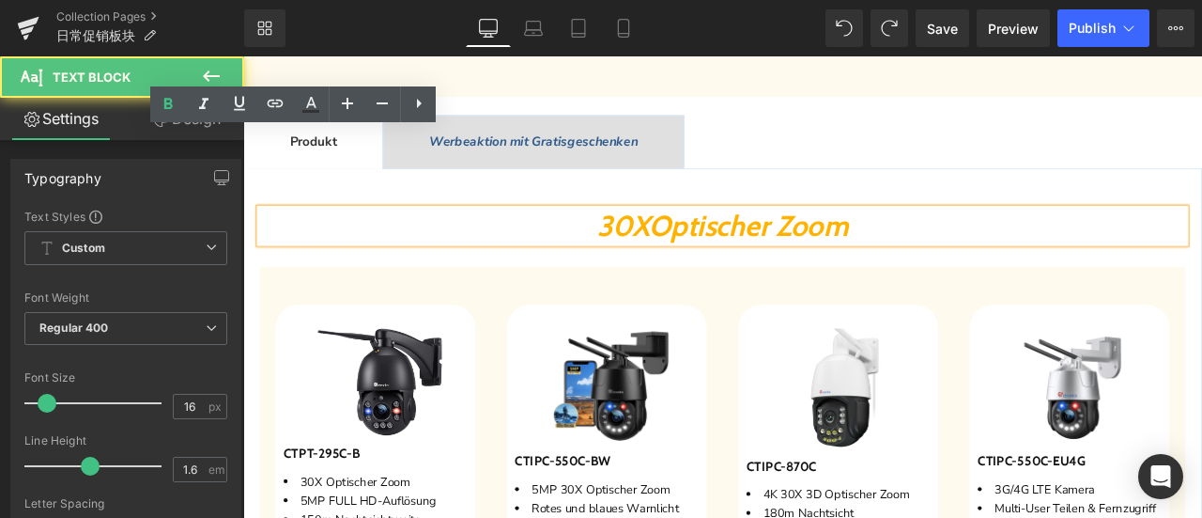
click at [835, 261] on h2 "30X Optische r Zoom" at bounding box center [811, 257] width 1097 height 40
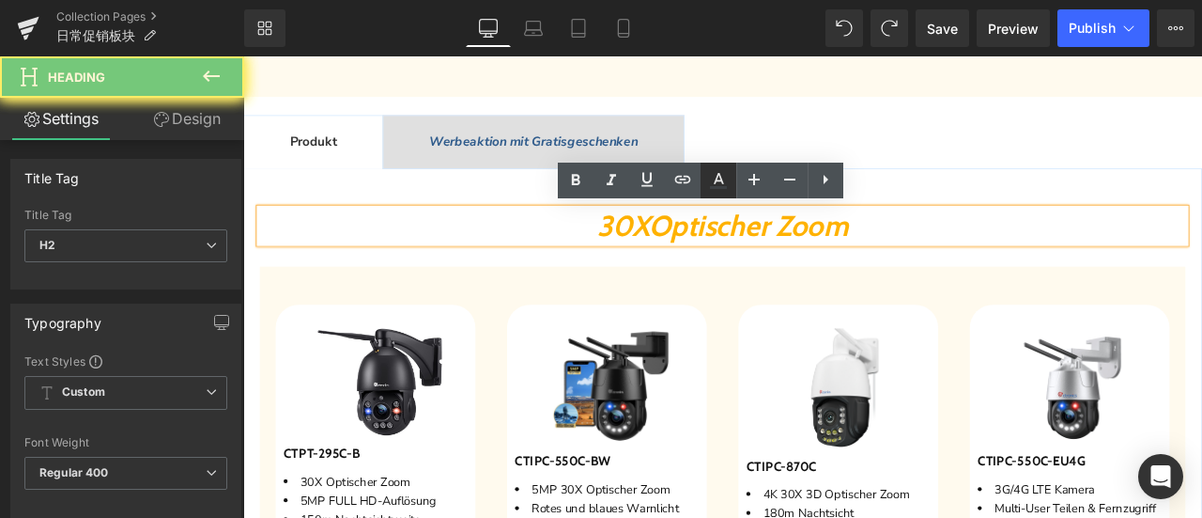
click at [719, 180] on icon at bounding box center [719, 178] width 10 height 11
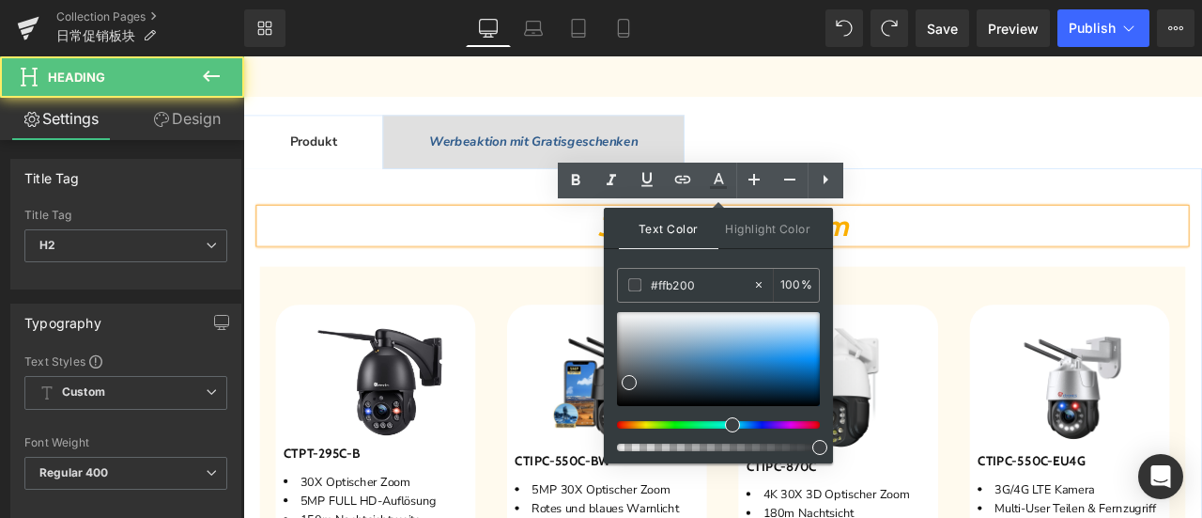
click at [535, 250] on h2 "3 0X Optisch e r Zoom" at bounding box center [811, 257] width 1097 height 40
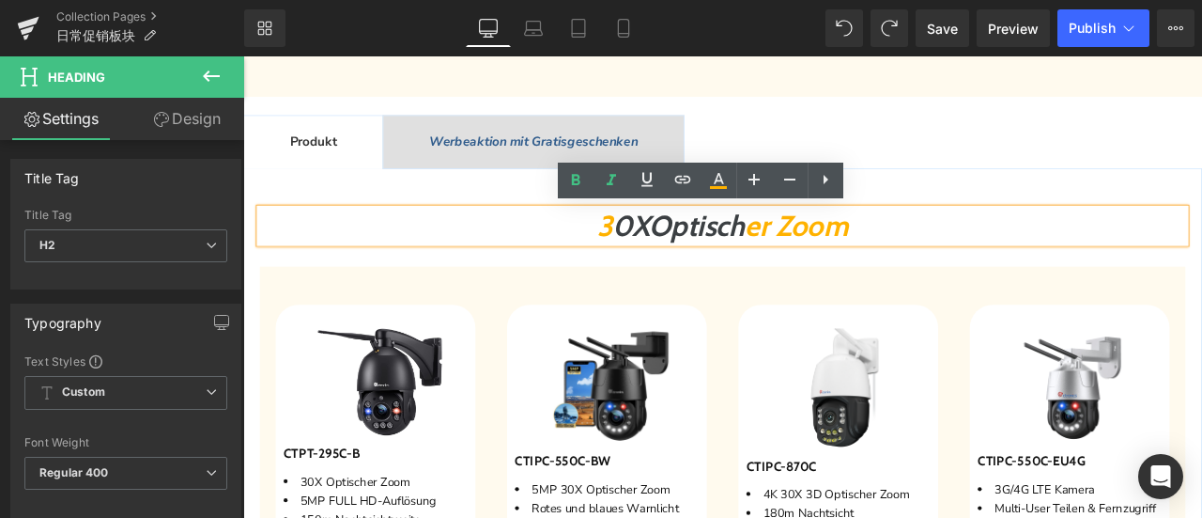
click at [927, 259] on span "r Zoom" at bounding box center [908, 256] width 105 height 41
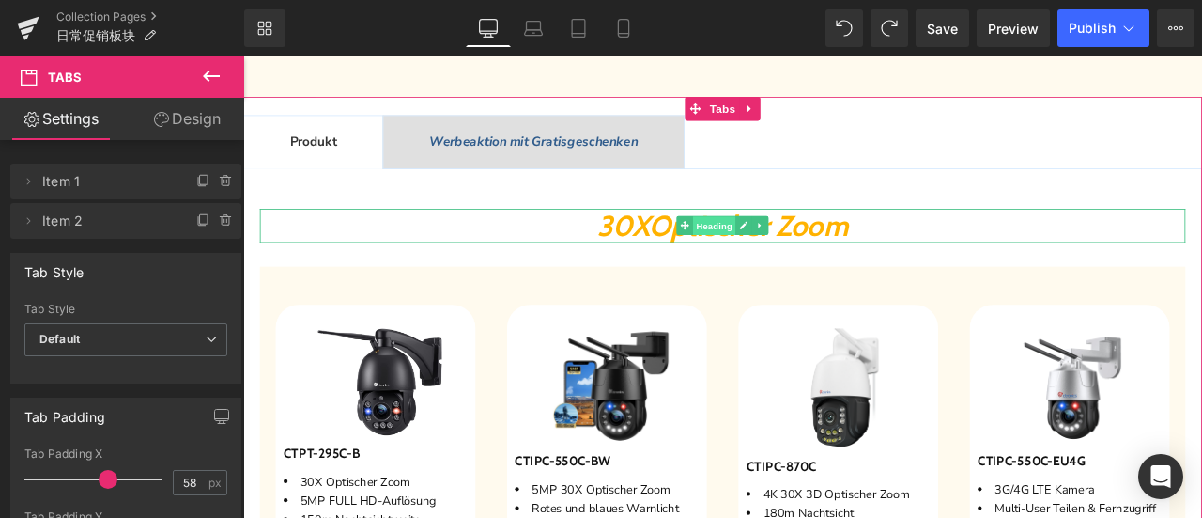
click at [797, 256] on span "Heading" at bounding box center [802, 257] width 51 height 23
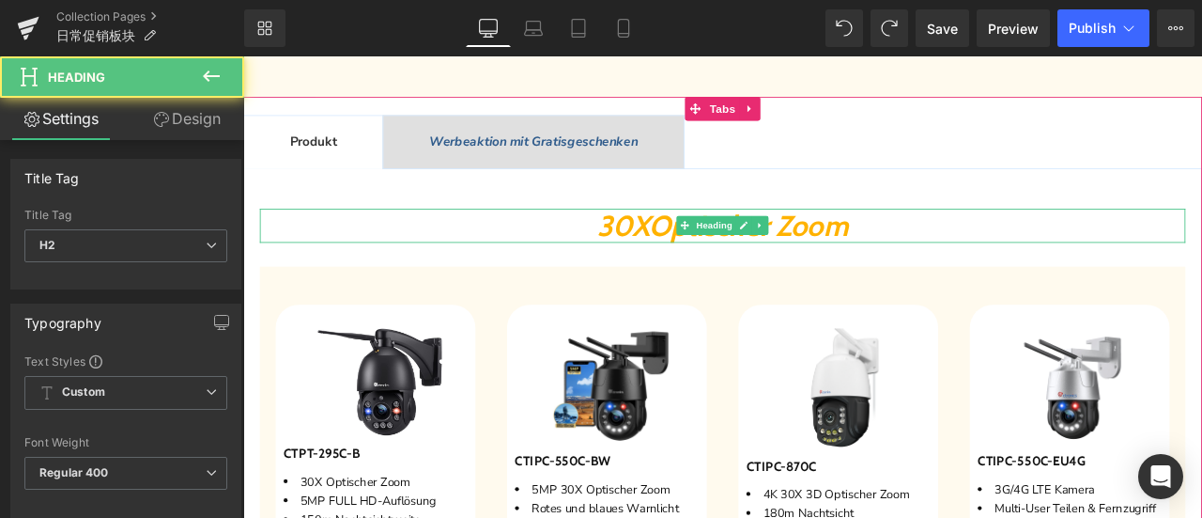
click at [725, 258] on span "Optische" at bounding box center [790, 256] width 131 height 41
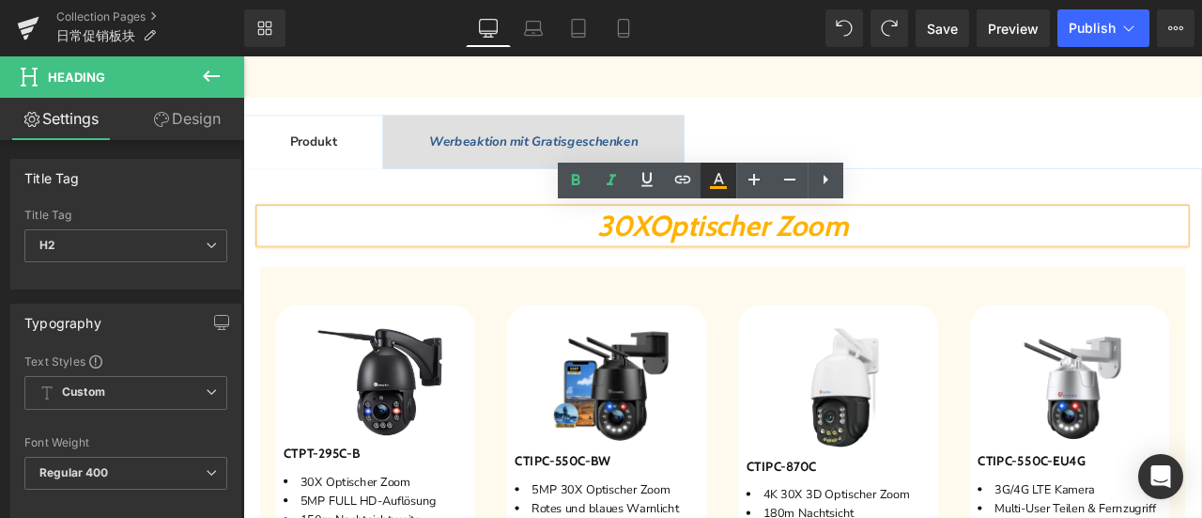
click at [725, 179] on icon at bounding box center [718, 180] width 23 height 23
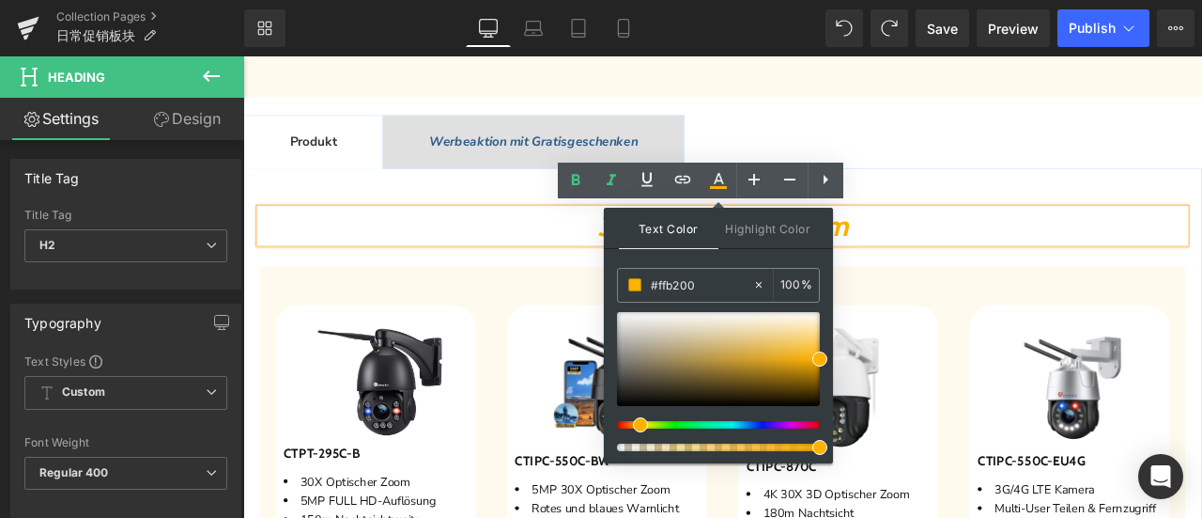
drag, startPoint x: 709, startPoint y: 286, endPoint x: 612, endPoint y: 282, distance: 96.9
click at [612, 282] on div "Text Color Highlight Color #333333 #ffb200 100 % transparent 0 %" at bounding box center [718, 335] width 229 height 255
click at [552, 146] on div "Werbeaktion mit Gratisgeschenken Text Block" at bounding box center [587, 158] width 247 height 24
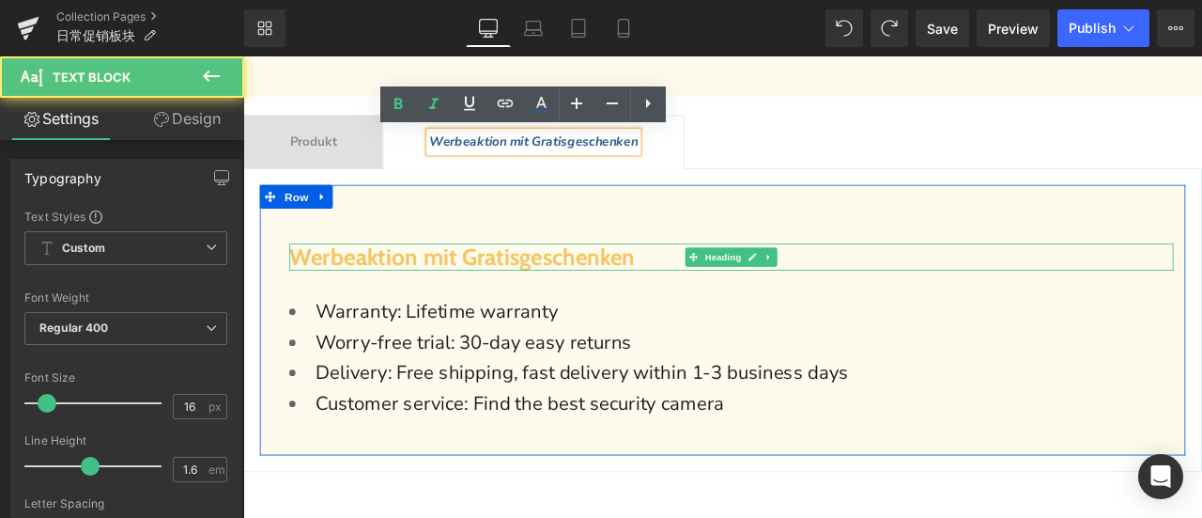
click at [452, 291] on span "Werbeaktion mit Gratisgeschenken" at bounding box center [503, 293] width 410 height 33
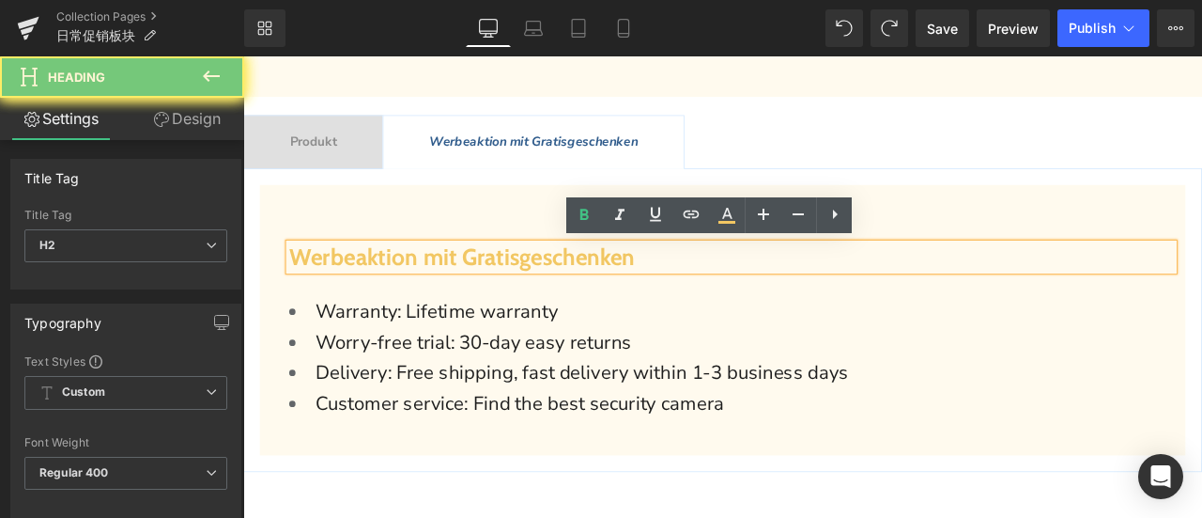
click at [452, 291] on span "Werbeaktion mit Gratisgeschenken" at bounding box center [503, 293] width 410 height 33
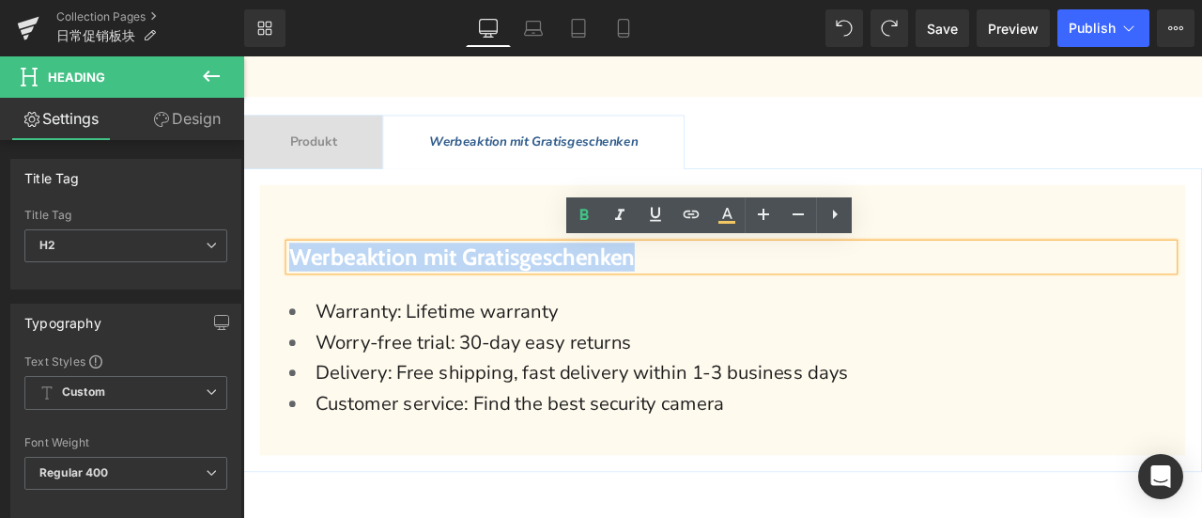
click at [452, 291] on span "Werbeaktion mit Gratisgeschenken" at bounding box center [503, 293] width 410 height 33
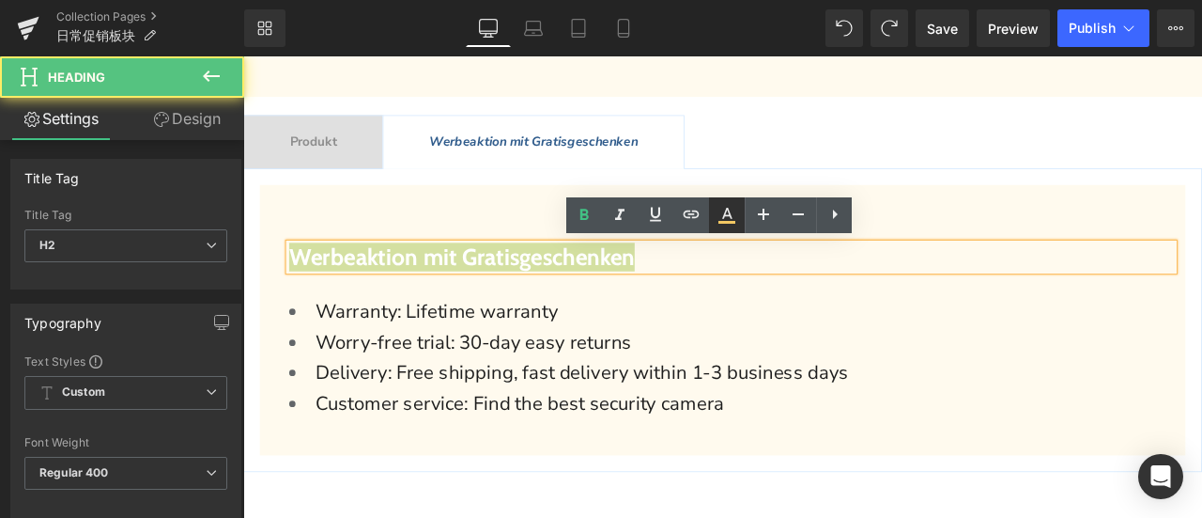
click at [721, 212] on icon at bounding box center [727, 215] width 23 height 23
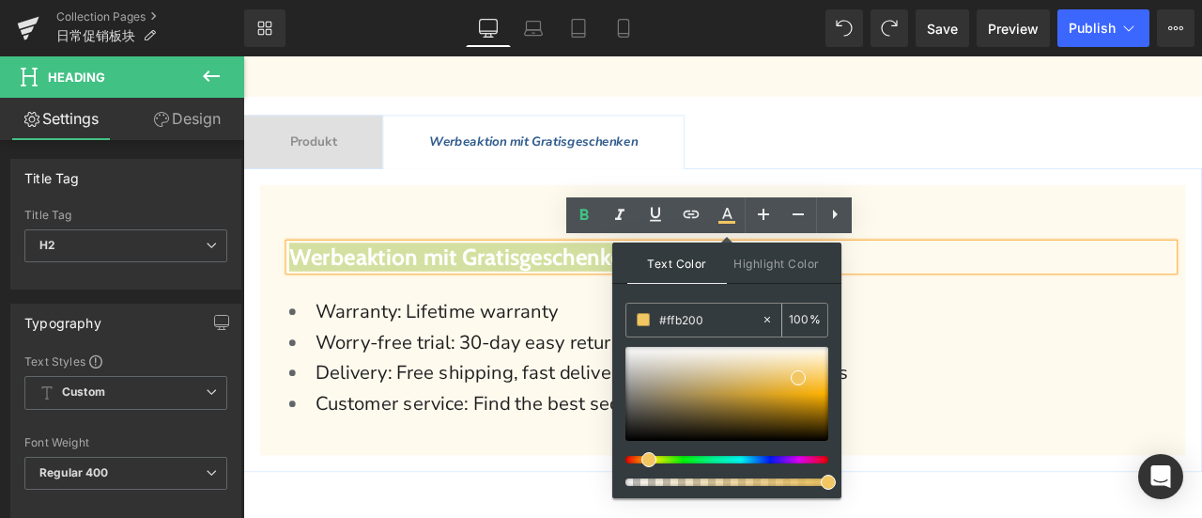
drag, startPoint x: 720, startPoint y: 319, endPoint x: 627, endPoint y: 315, distance: 94.1
click at [627, 315] on div "#ffb200" at bounding box center [694, 319] width 134 height 33
paste input "fb200"
type input "#ffb200"
click at [643, 320] on span at bounding box center [643, 319] width 13 height 13
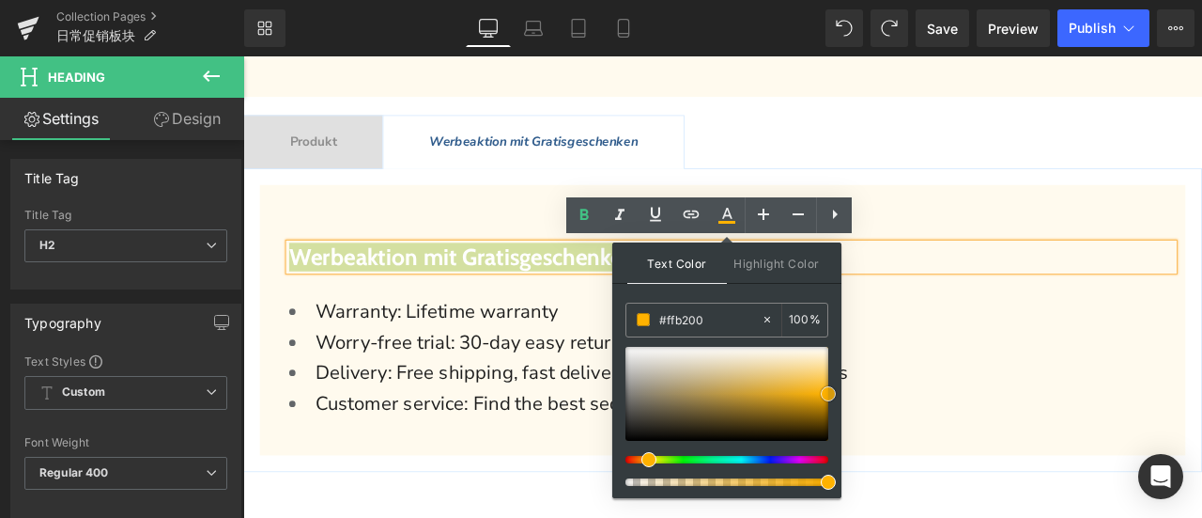
click at [830, 389] on span at bounding box center [828, 393] width 15 height 15
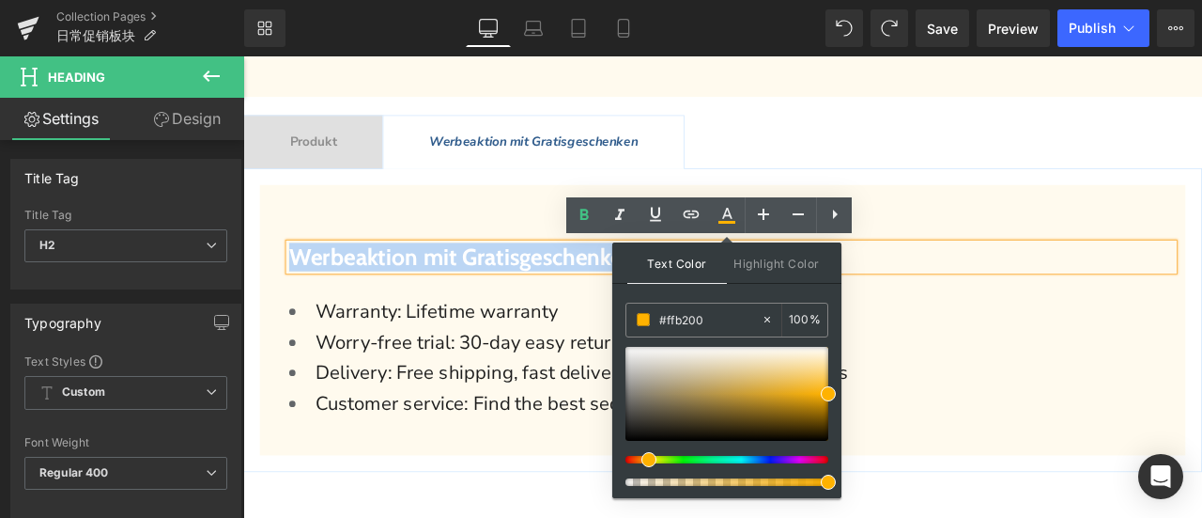
click at [587, 323] on div "Werbeaktion mit Gratisgeschenken Heading Warranty: Lifetime warranty Worry-free…" at bounding box center [811, 361] width 1097 height 249
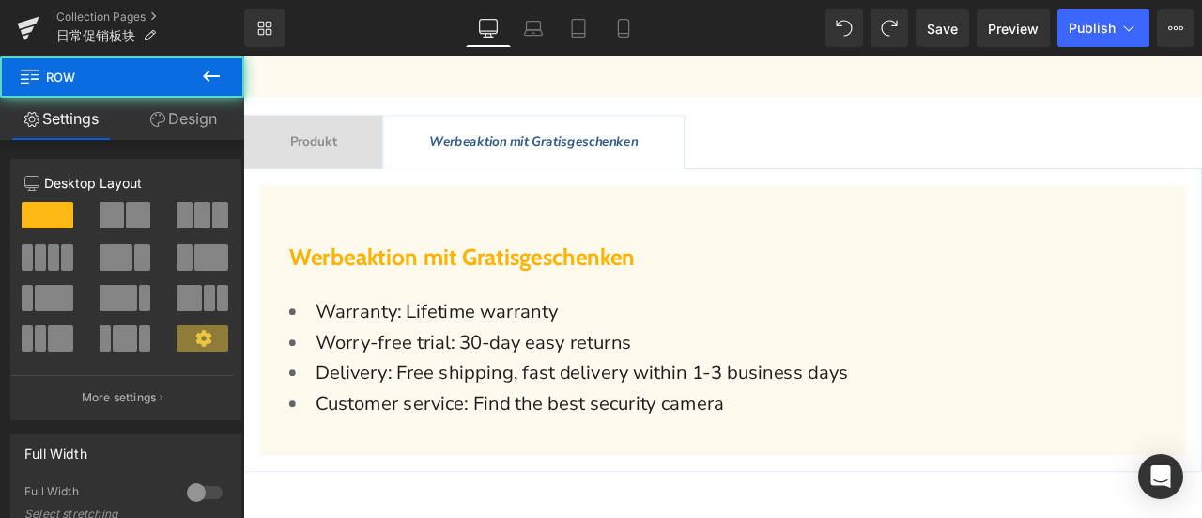
click at [354, 170] on span "Produkt Text Block" at bounding box center [326, 158] width 164 height 62
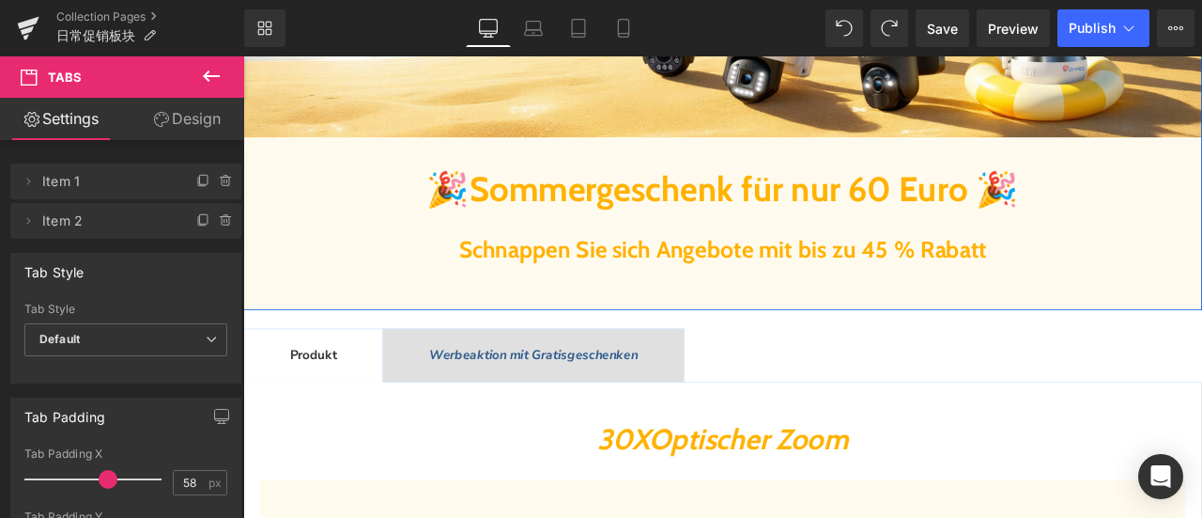
scroll to position [470, 0]
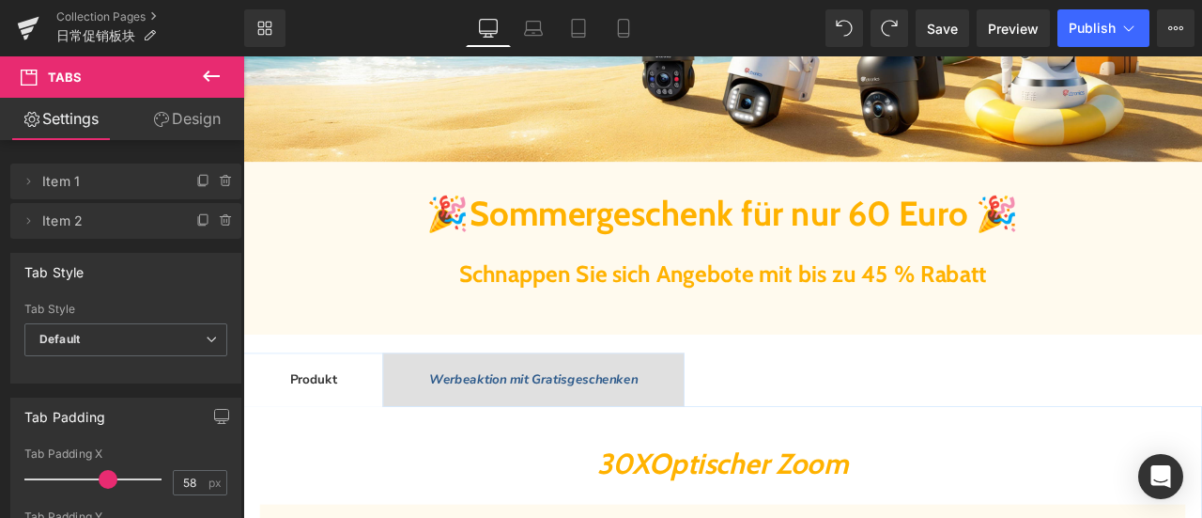
click at [599, 440] on span "Werbeaktion mit Gratisgeschenken" at bounding box center [587, 438] width 247 height 21
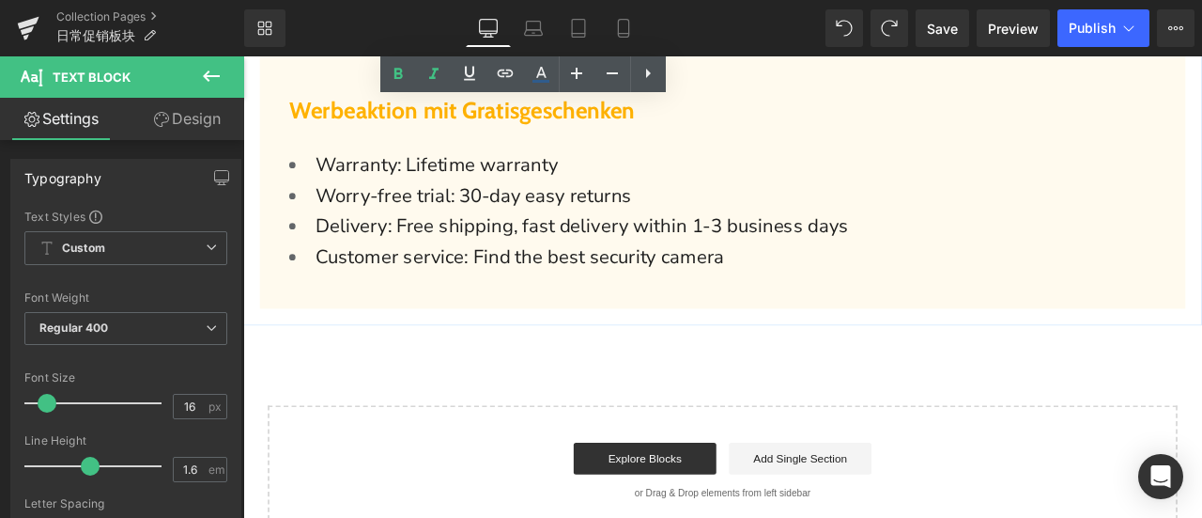
scroll to position [751, 0]
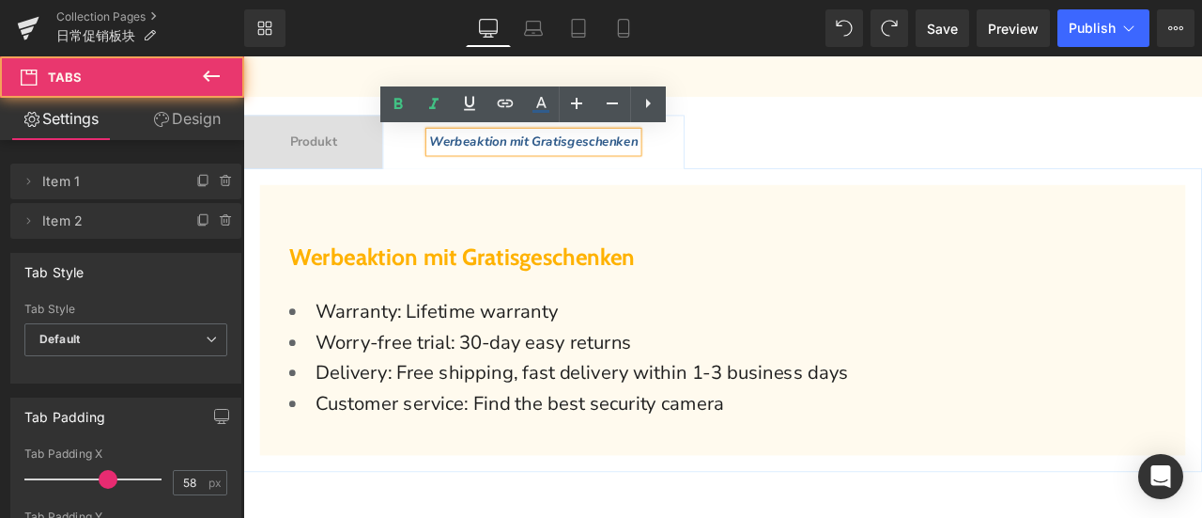
click at [335, 203] on div "Werbeaktion mit Gratisgeschenken Heading Warranty: Lifetime warranty Worry-free…" at bounding box center [811, 369] width 1137 height 360
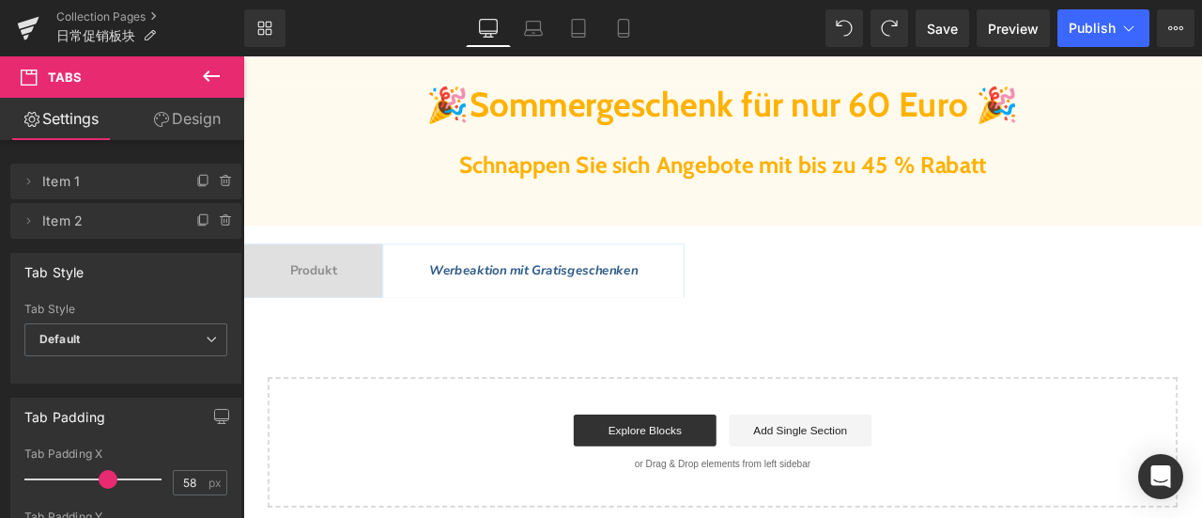
scroll to position [470, 0]
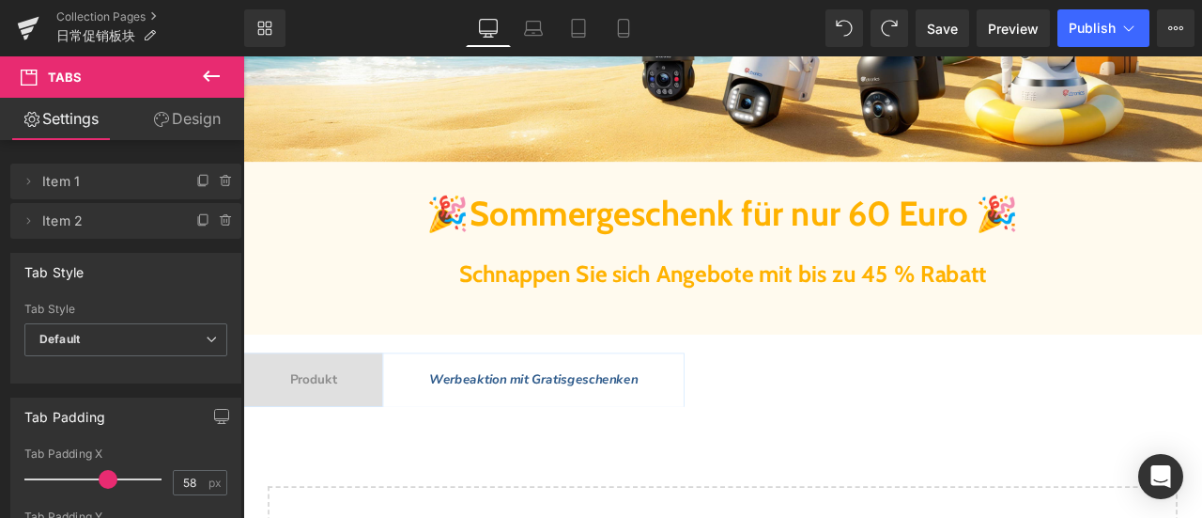
click at [339, 433] on span "Produkt" at bounding box center [326, 438] width 55 height 21
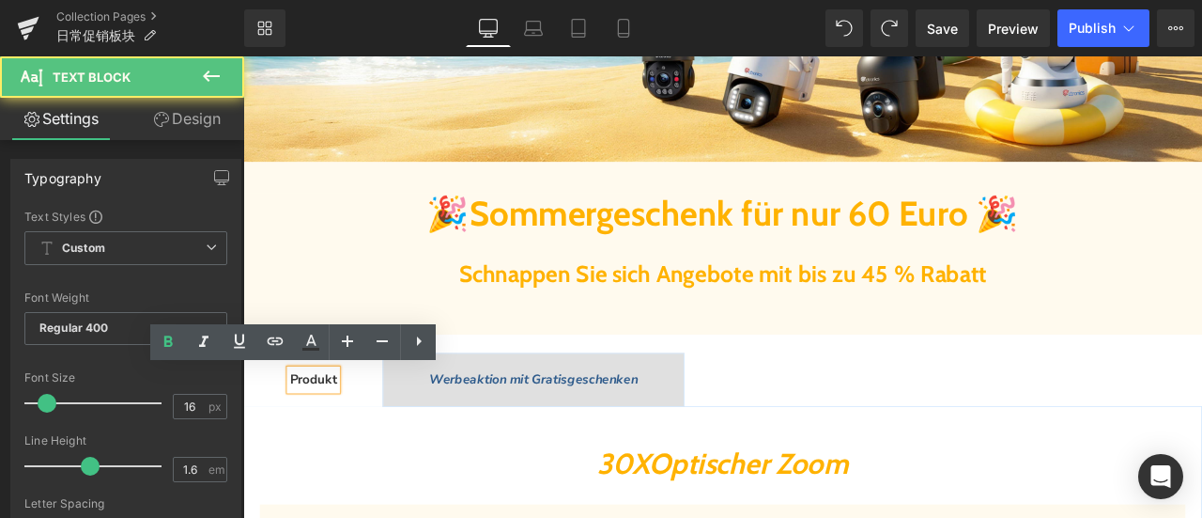
click at [627, 428] on span "Werbeaktion mit Gratisgeschenken" at bounding box center [587, 438] width 247 height 21
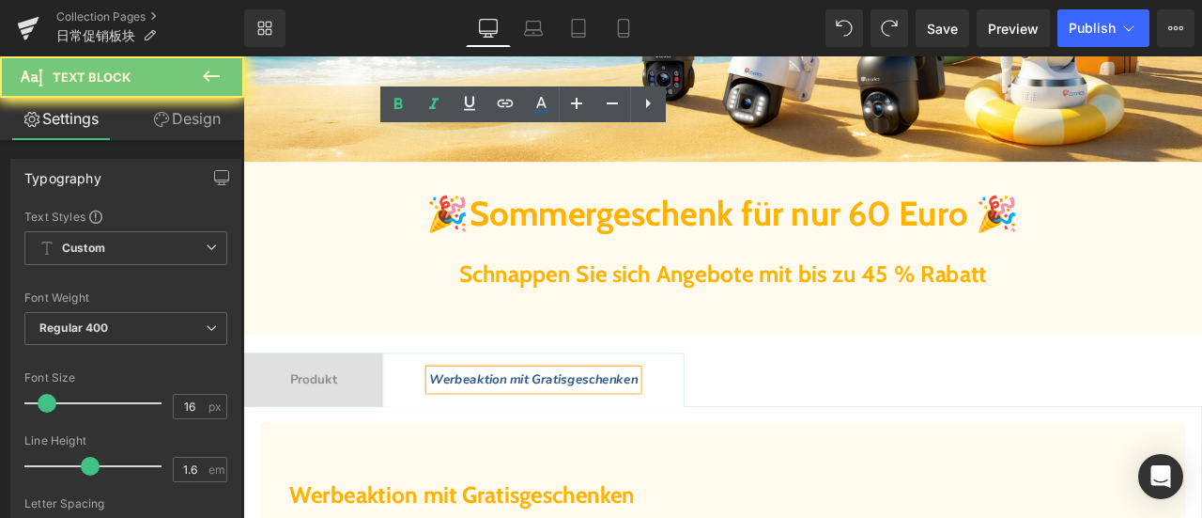
click at [533, 428] on span "Werbeaktion mit Gratisgeschenken" at bounding box center [587, 438] width 247 height 21
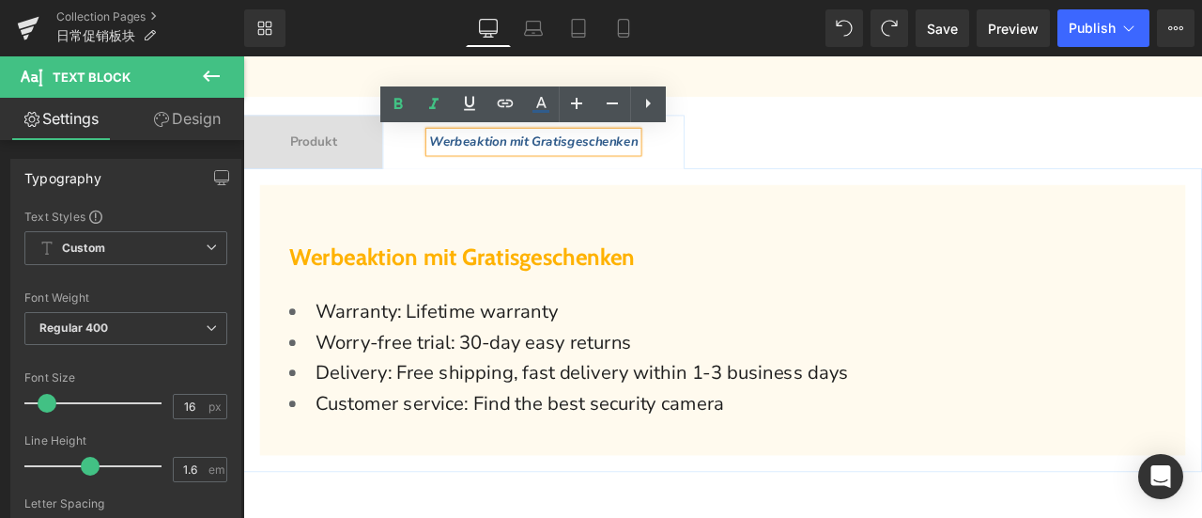
click at [770, 346] on li "Warranty: Lifetime warranty" at bounding box center [822, 359] width 1048 height 36
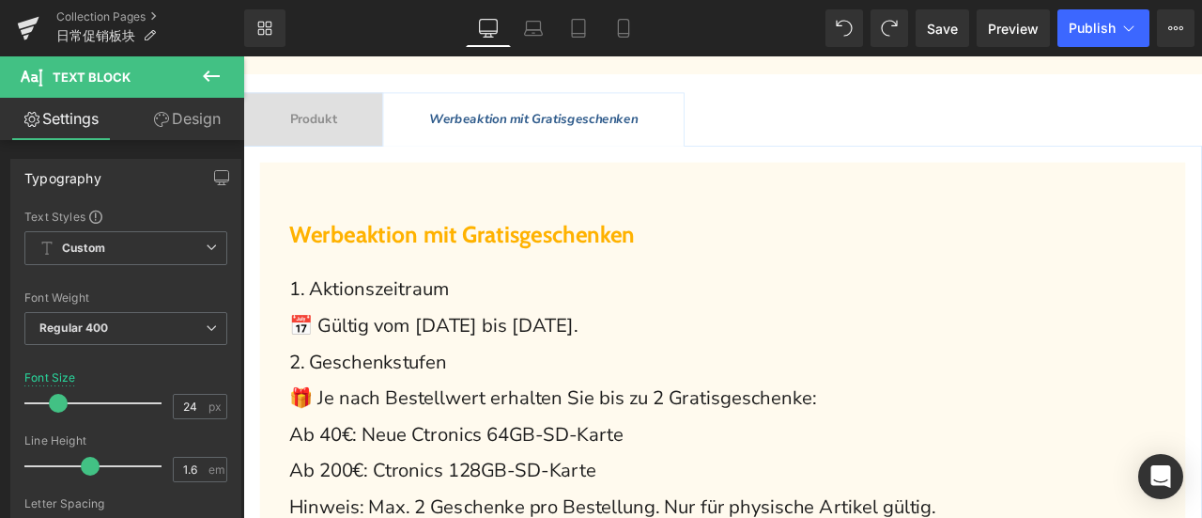
scroll to position [564, 0]
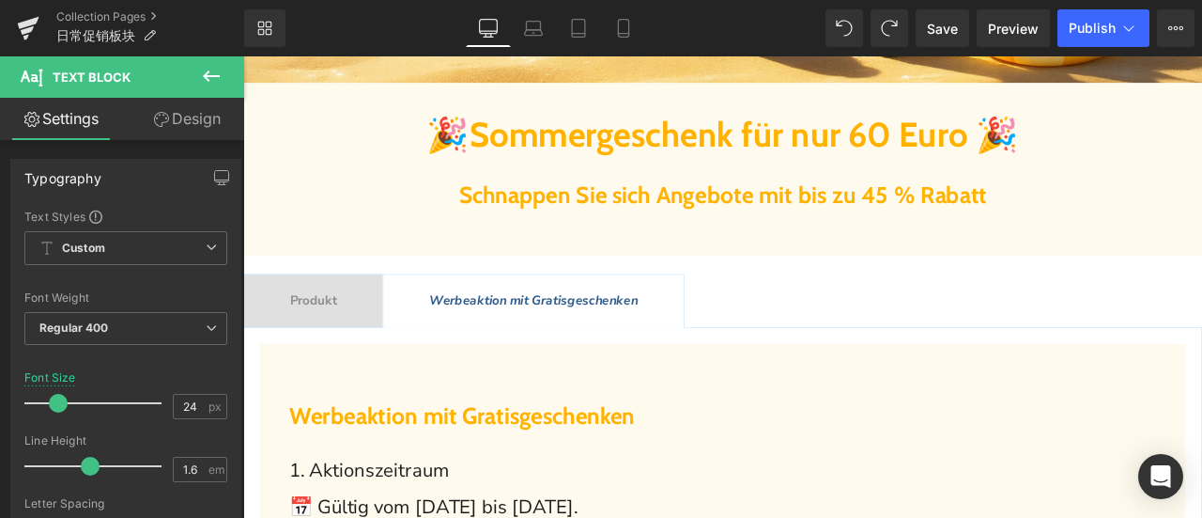
click at [357, 357] on span "Produkt Text Block" at bounding box center [326, 346] width 164 height 62
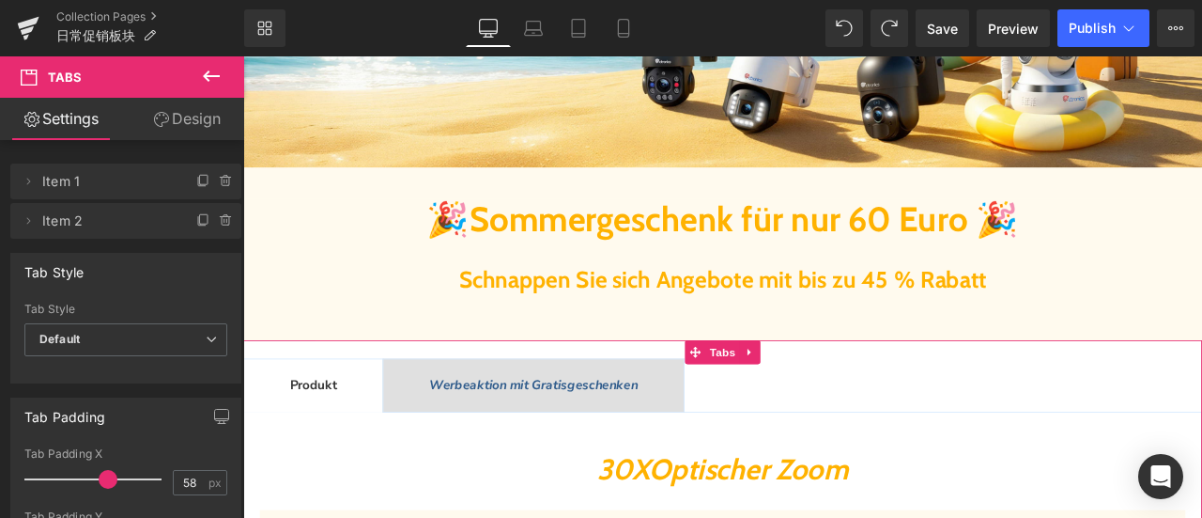
scroll to position [658, 0]
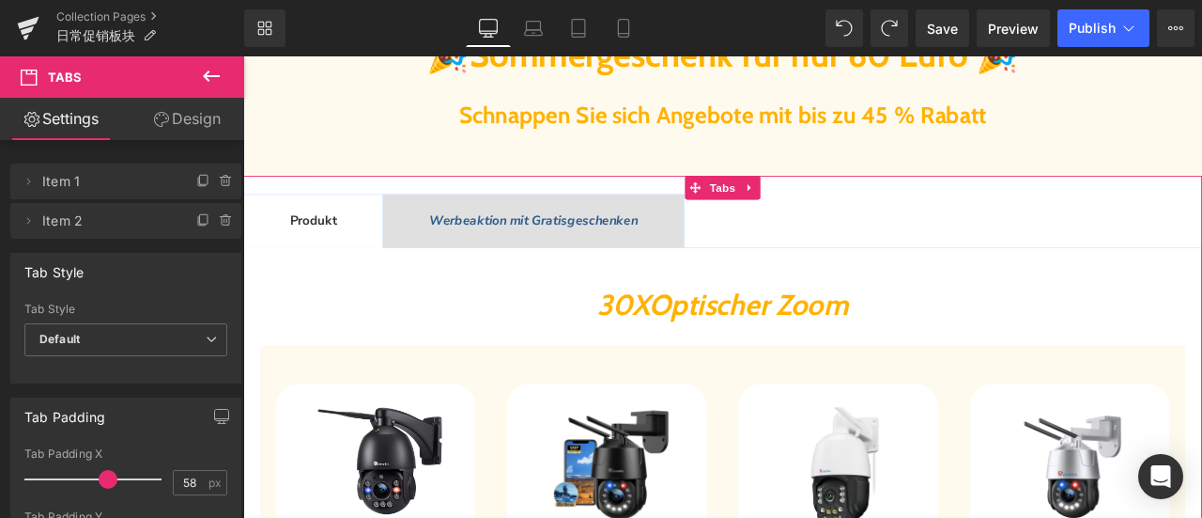
click at [559, 252] on span "Werbeaktion mit Gratisgeschenken" at bounding box center [587, 250] width 247 height 21
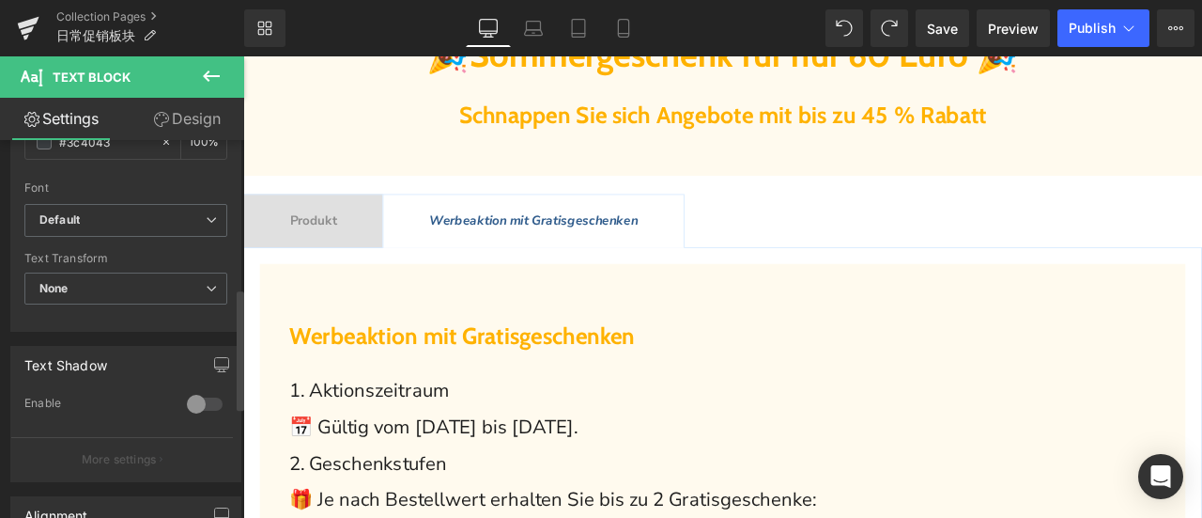
scroll to position [429, 0]
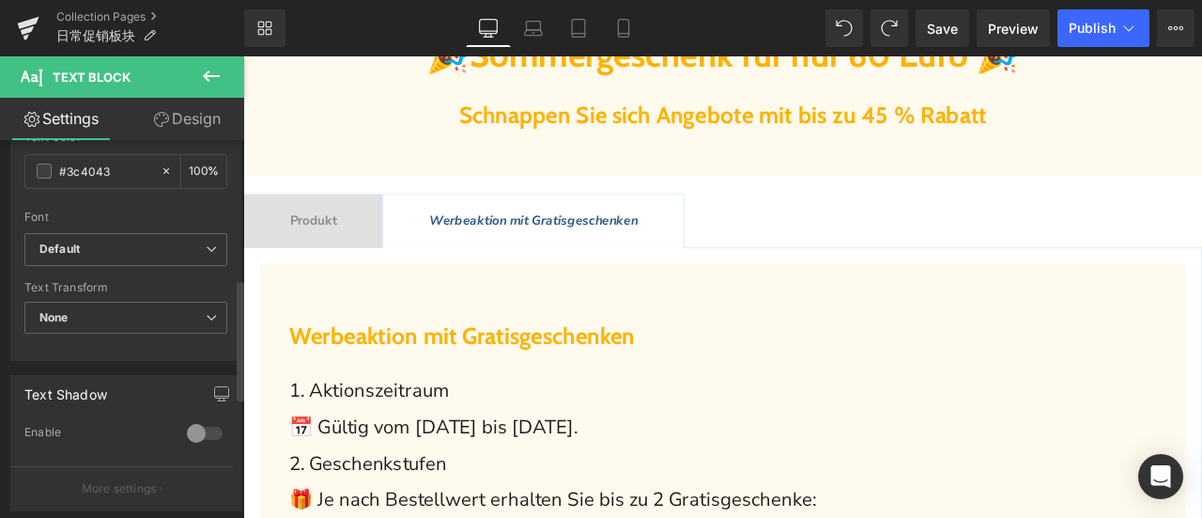
click at [190, 424] on div at bounding box center [204, 433] width 45 height 30
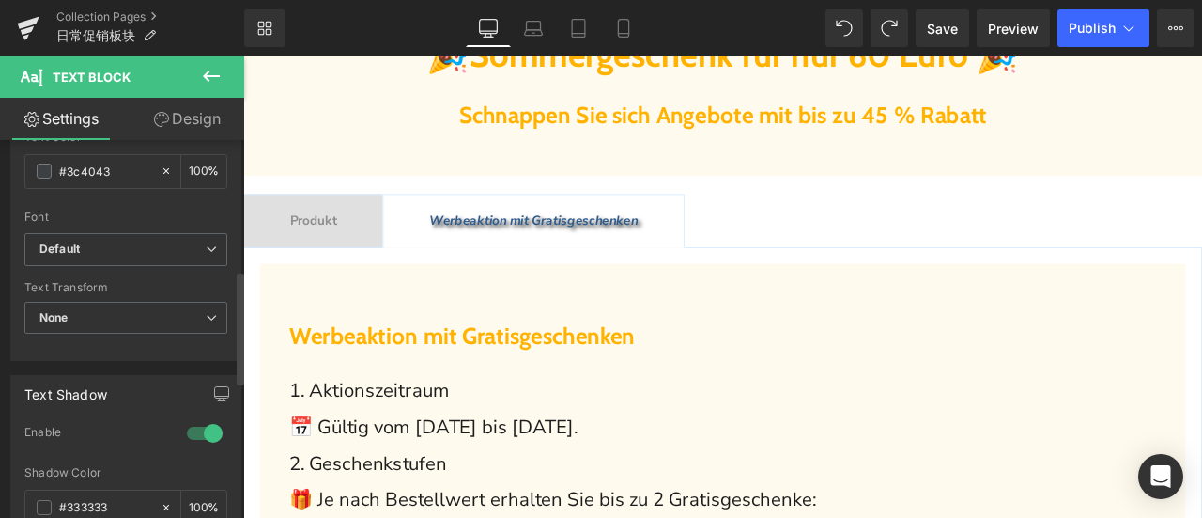
click at [190, 424] on div at bounding box center [204, 433] width 45 height 30
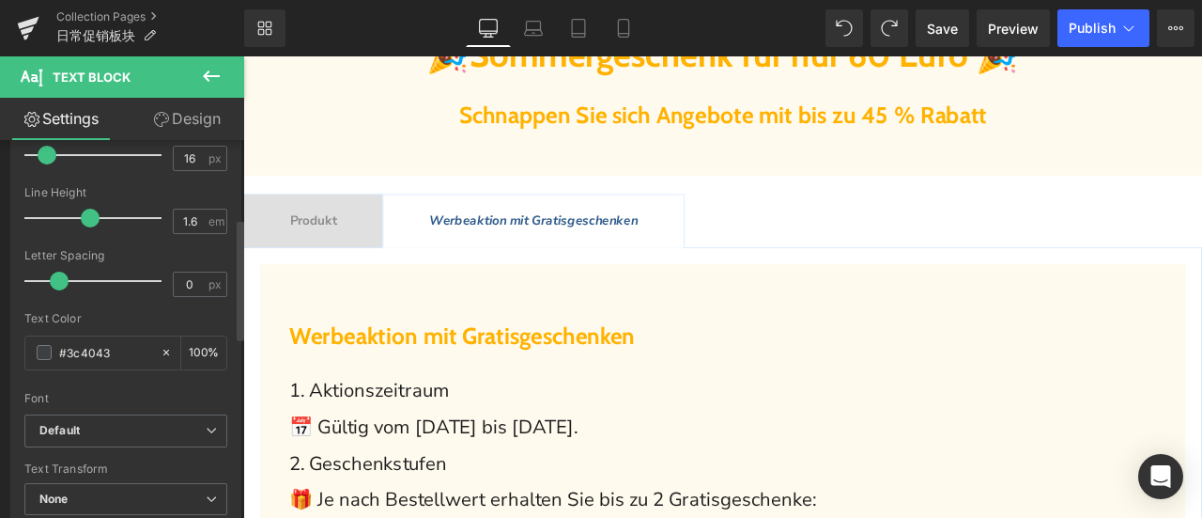
scroll to position [241, 0]
click at [45, 359] on span at bounding box center [44, 358] width 15 height 15
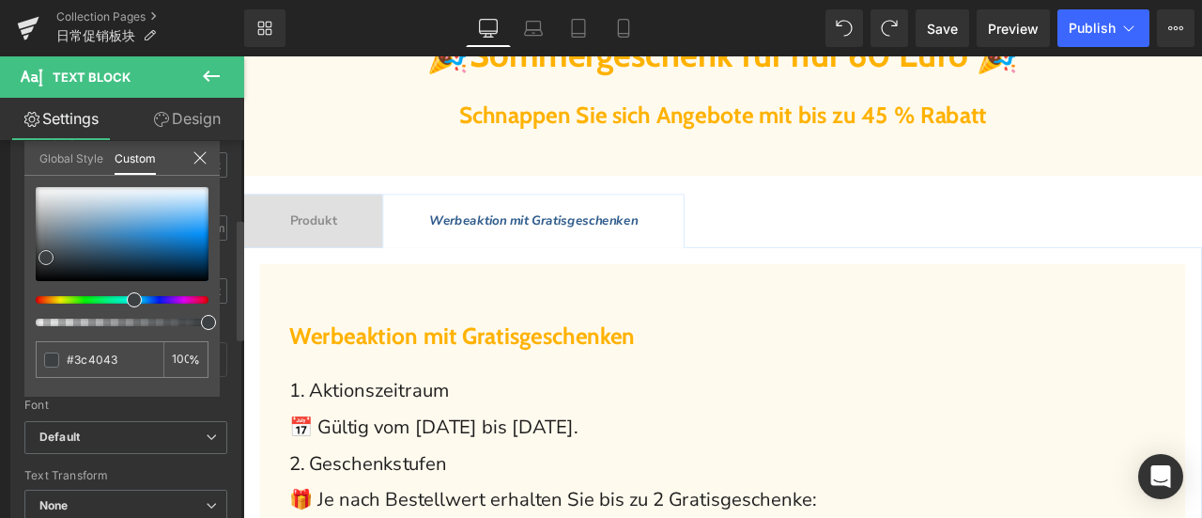
click at [194, 236] on div at bounding box center [122, 234] width 173 height 94
click at [205, 160] on icon at bounding box center [200, 157] width 15 height 15
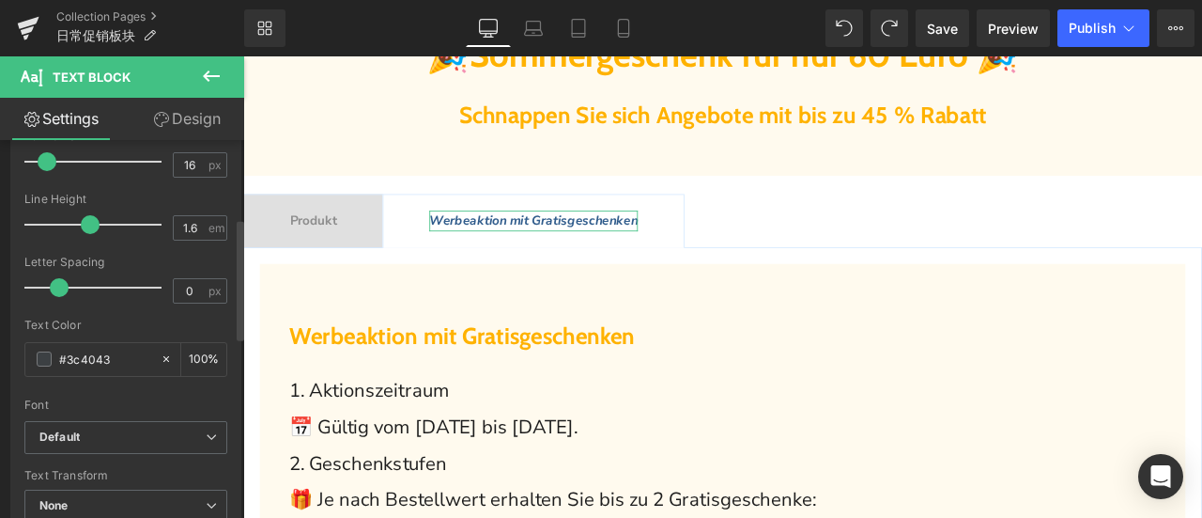
click at [201, 324] on div "Text Color" at bounding box center [125, 324] width 203 height 13
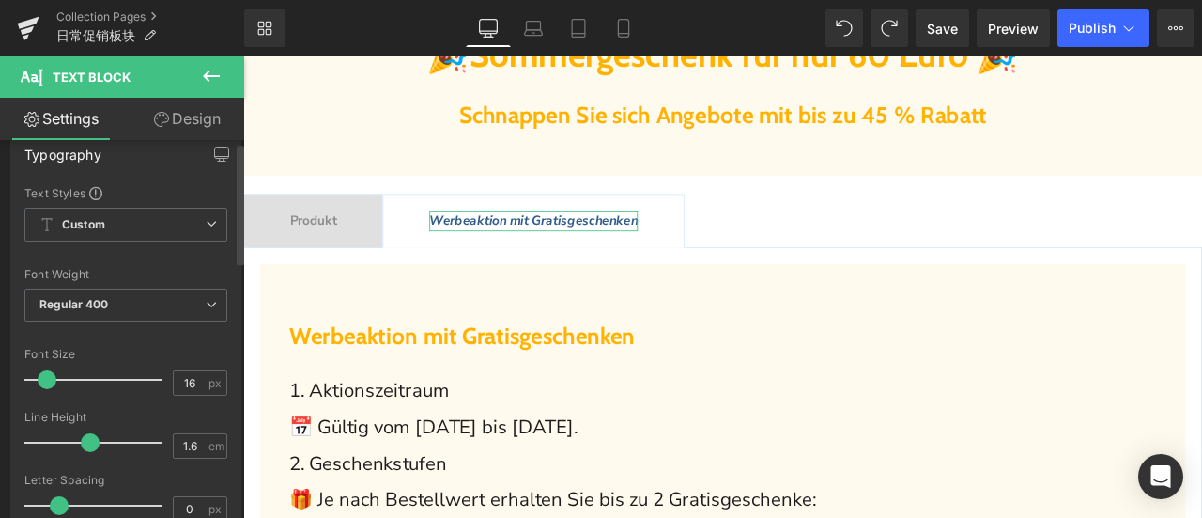
scroll to position [0, 0]
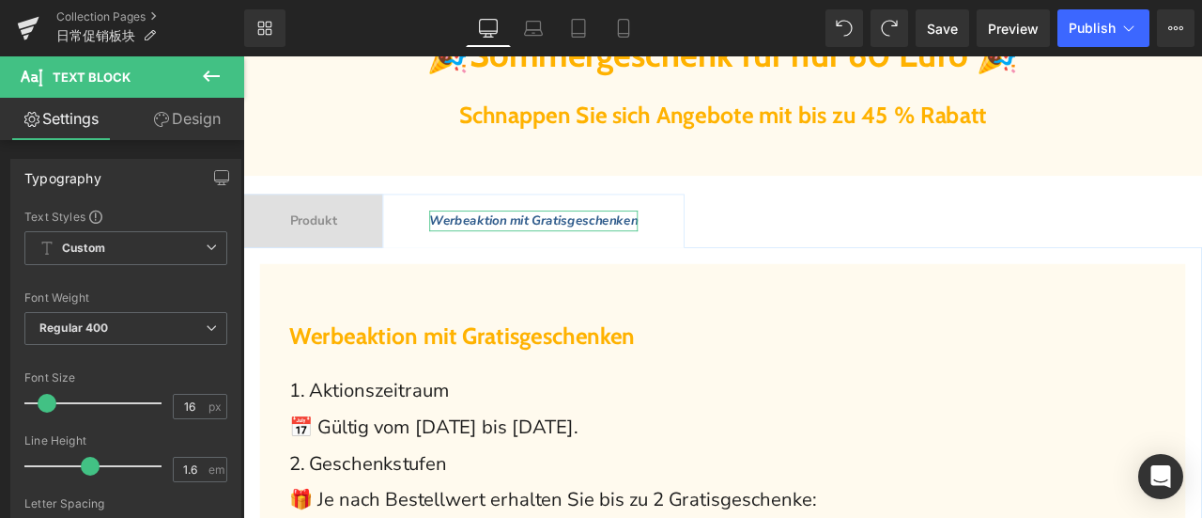
click at [202, 126] on link "Design" at bounding box center [187, 119] width 122 height 42
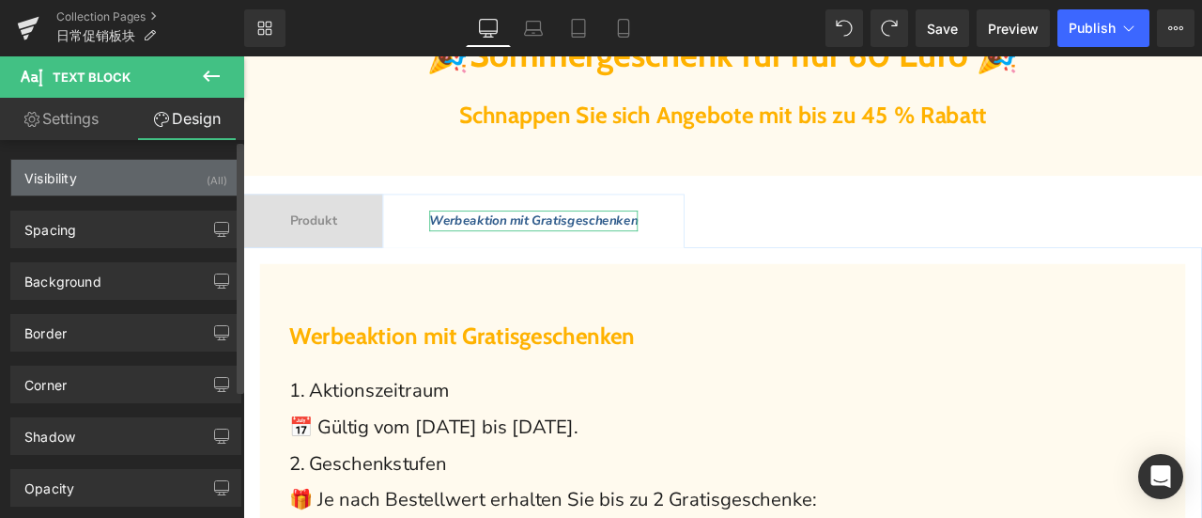
click at [175, 173] on div "Visibility (All)" at bounding box center [125, 178] width 229 height 36
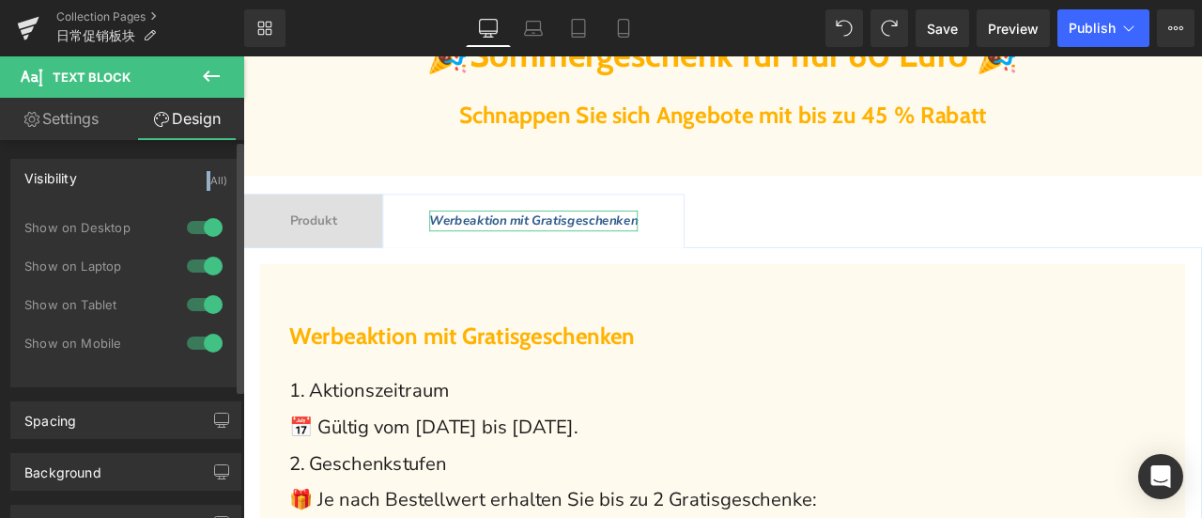
click at [175, 173] on div "Visibility (All)" at bounding box center [125, 178] width 229 height 36
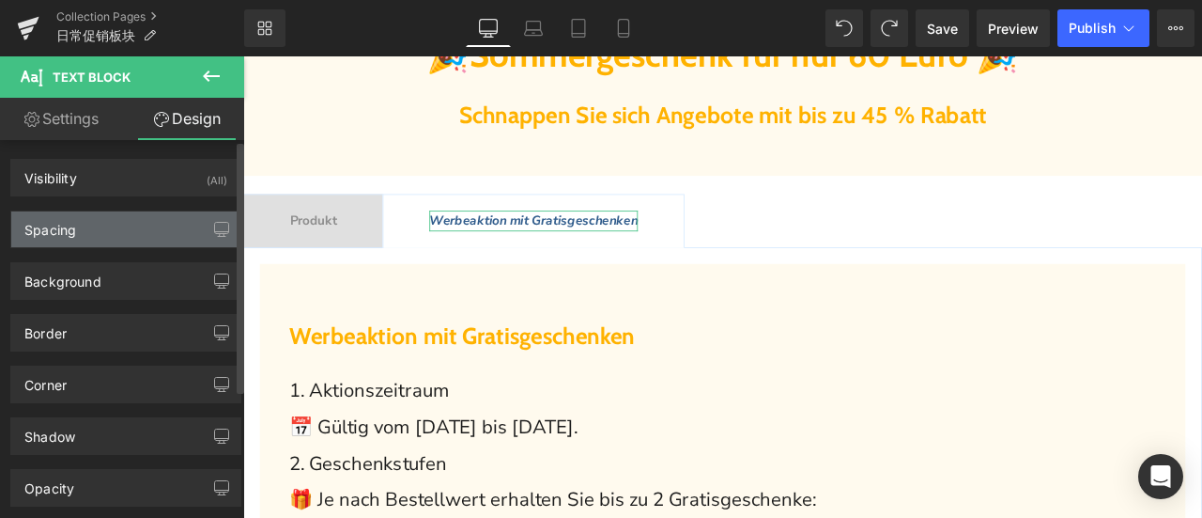
click at [143, 228] on div "Spacing" at bounding box center [125, 229] width 229 height 36
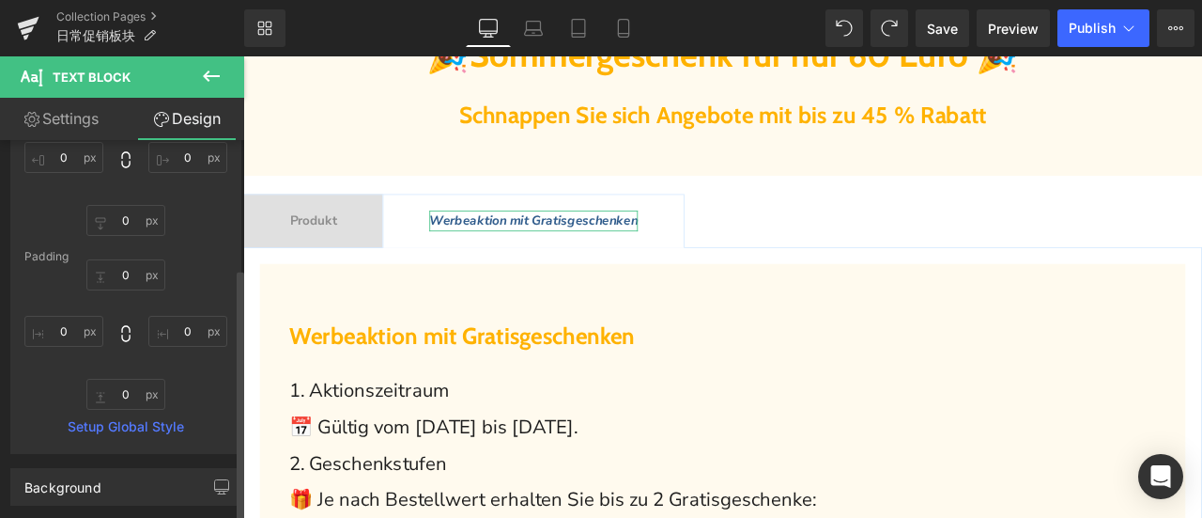
scroll to position [282, 0]
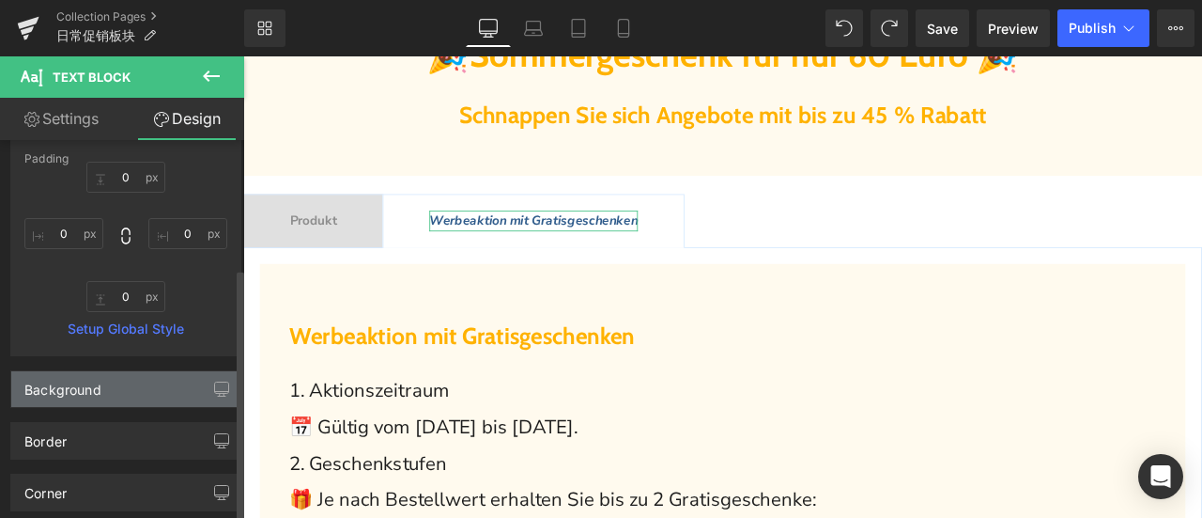
click at [147, 382] on div "Background" at bounding box center [125, 389] width 229 height 36
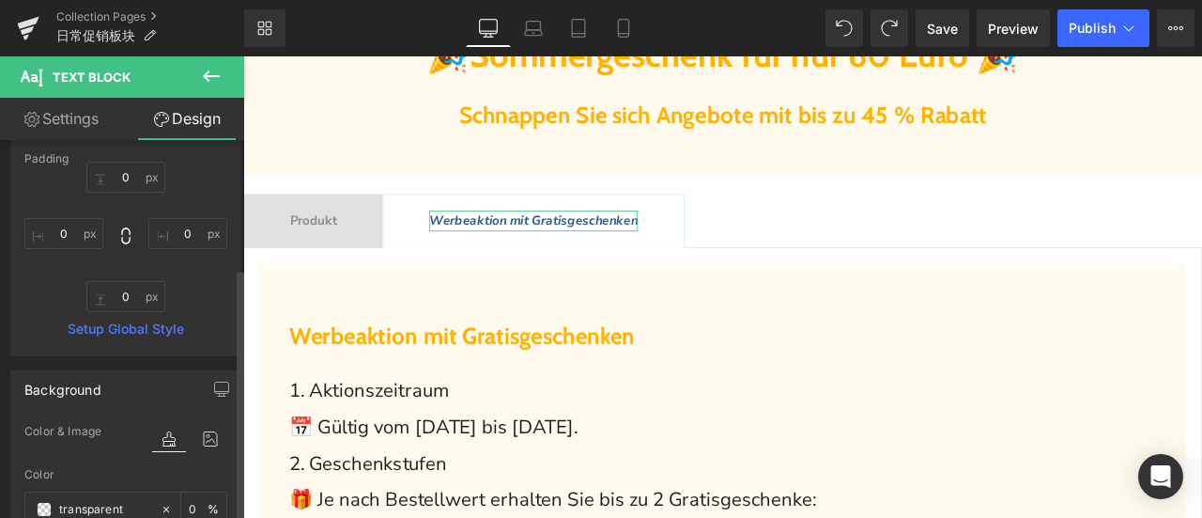
scroll to position [564, 0]
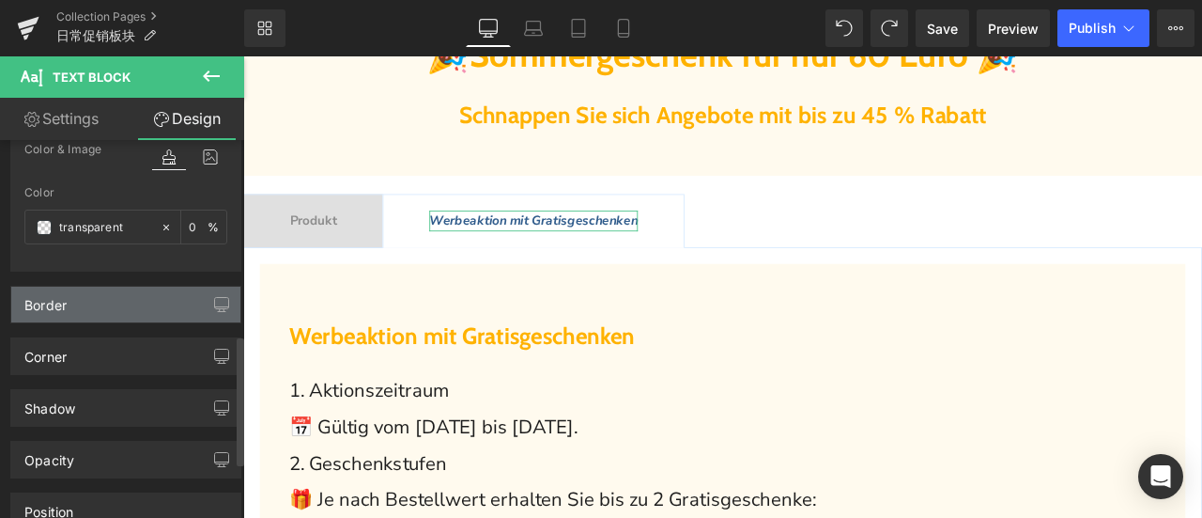
click at [137, 306] on div "Border" at bounding box center [125, 304] width 229 height 36
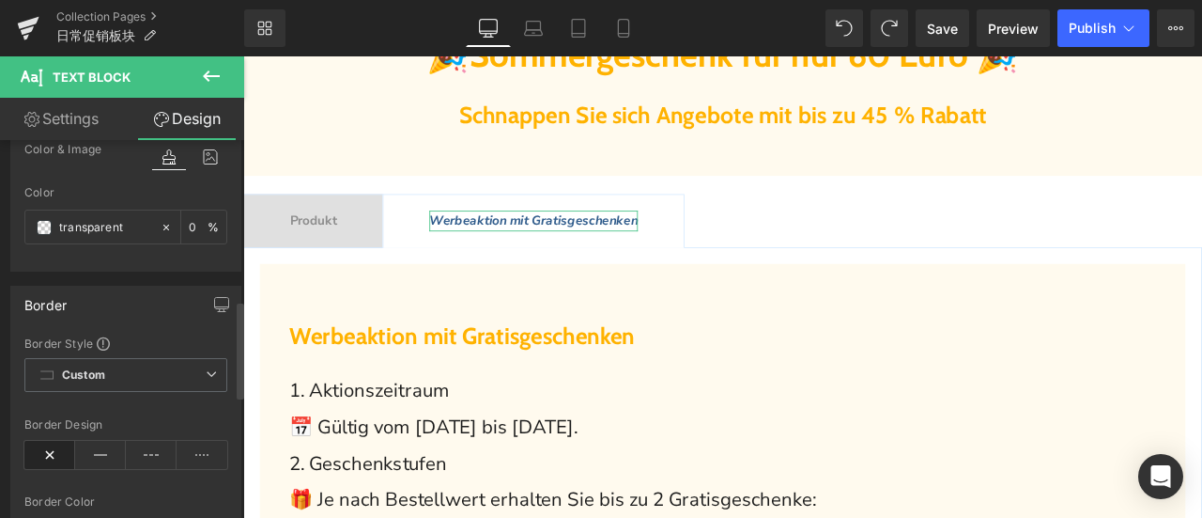
scroll to position [751, 0]
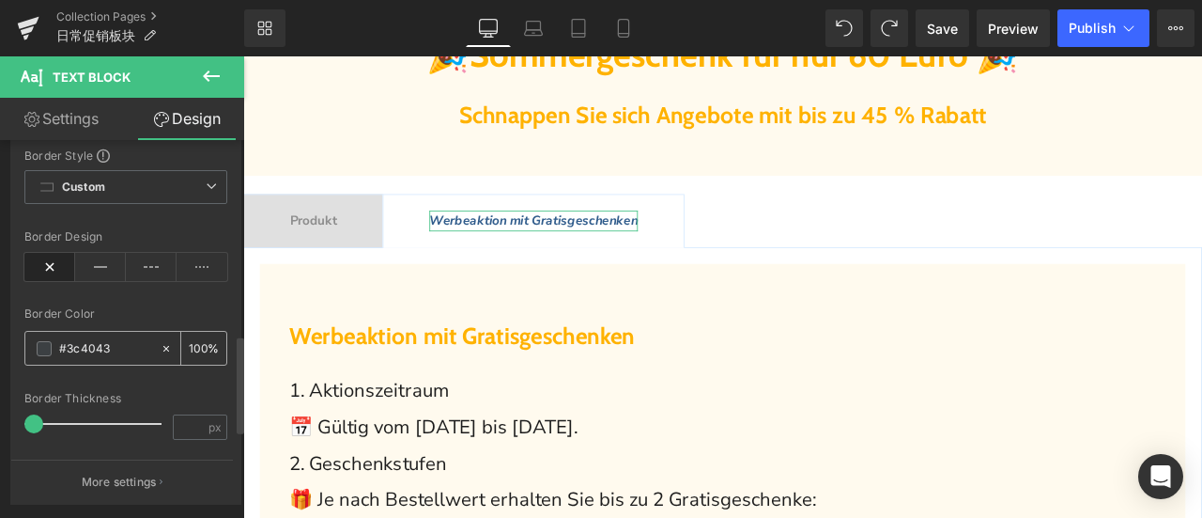
click at [135, 343] on input "text" at bounding box center [105, 348] width 92 height 21
click at [47, 346] on span at bounding box center [44, 348] width 15 height 15
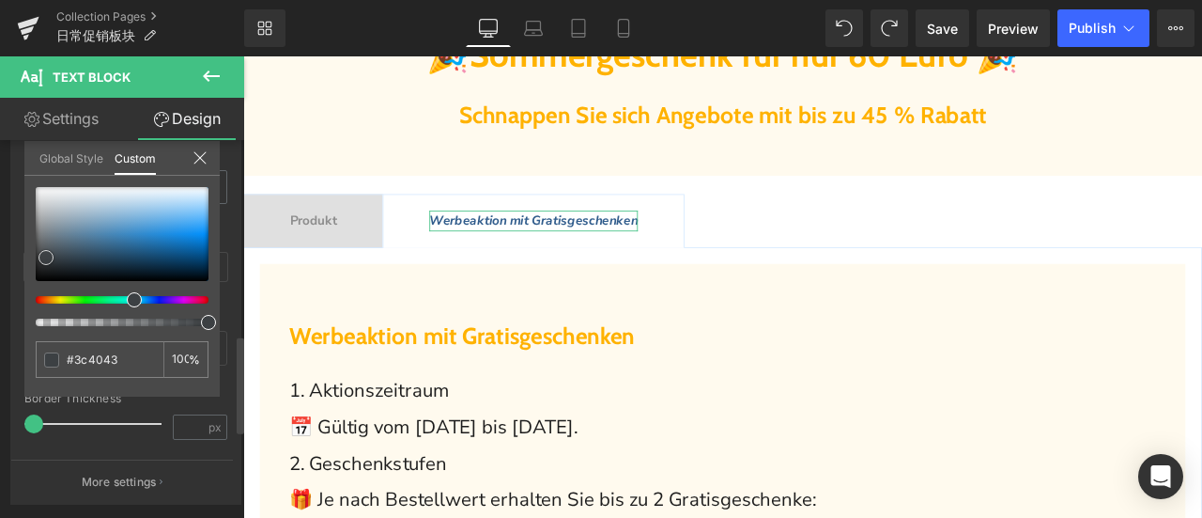
click at [198, 239] on div at bounding box center [122, 234] width 173 height 94
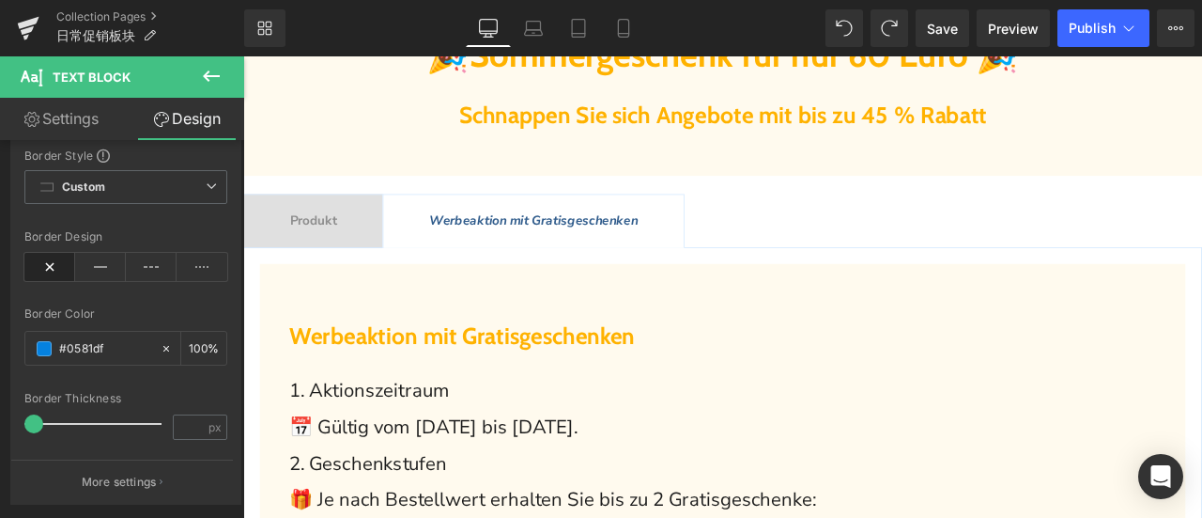
click at [319, 235] on span "Produkt Text Block" at bounding box center [326, 252] width 164 height 62
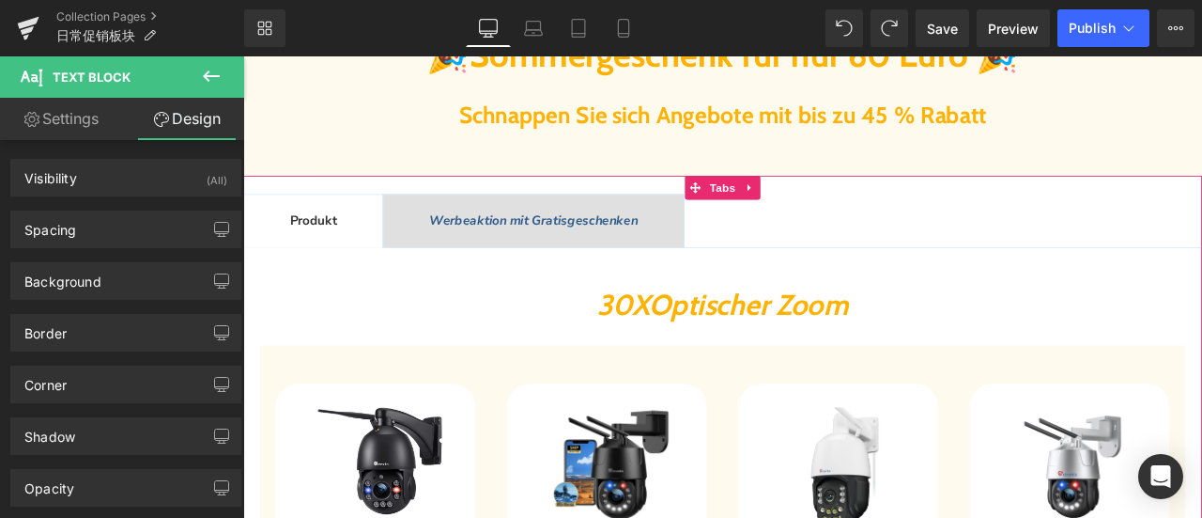
click at [547, 255] on span "Werbeaktion mit Gratisgeschenken" at bounding box center [587, 250] width 247 height 21
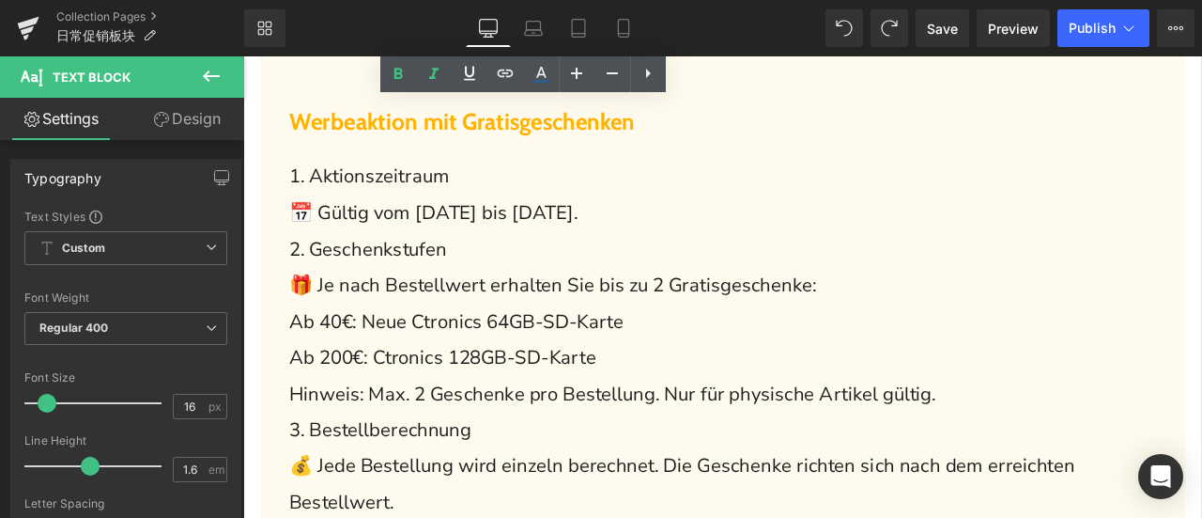
scroll to position [845, 0]
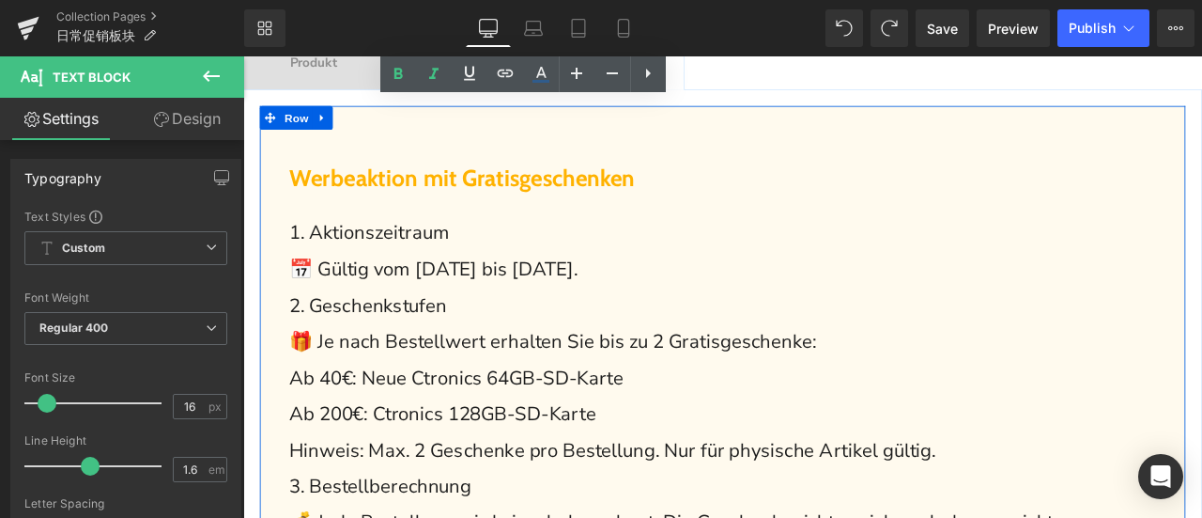
click at [468, 309] on span "📅 Gültig vom [DATE] bis [DATE]." at bounding box center [469, 308] width 342 height 30
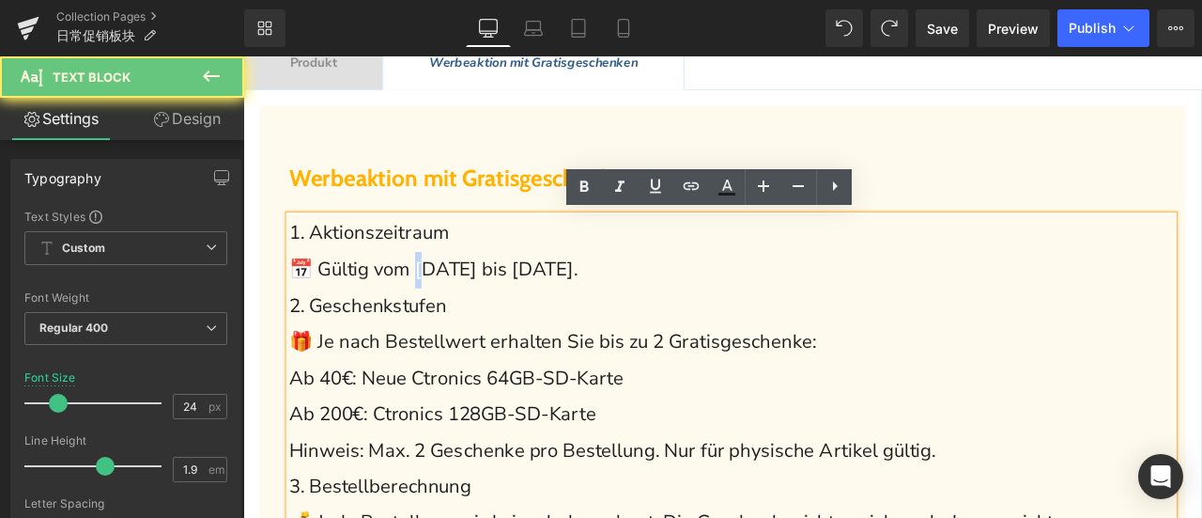
click at [464, 308] on span "📅 Gültig vom [DATE] bis [DATE]." at bounding box center [469, 308] width 342 height 30
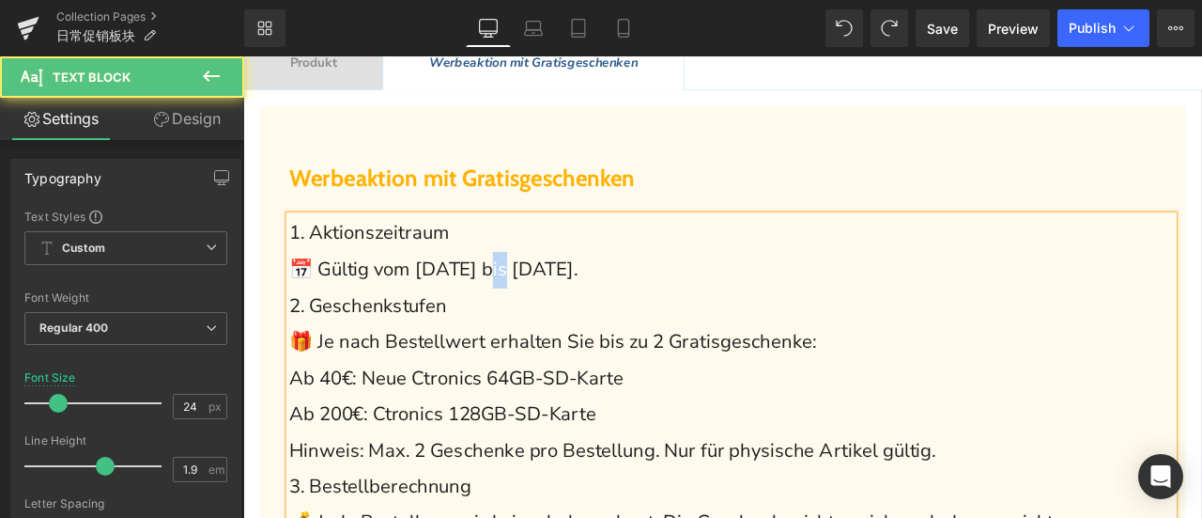
drag, startPoint x: 530, startPoint y: 307, endPoint x: 551, endPoint y: 311, distance: 21.9
click at [551, 311] on span "📅 Gültig vom [DATE] bis [DATE]." at bounding box center [469, 308] width 342 height 30
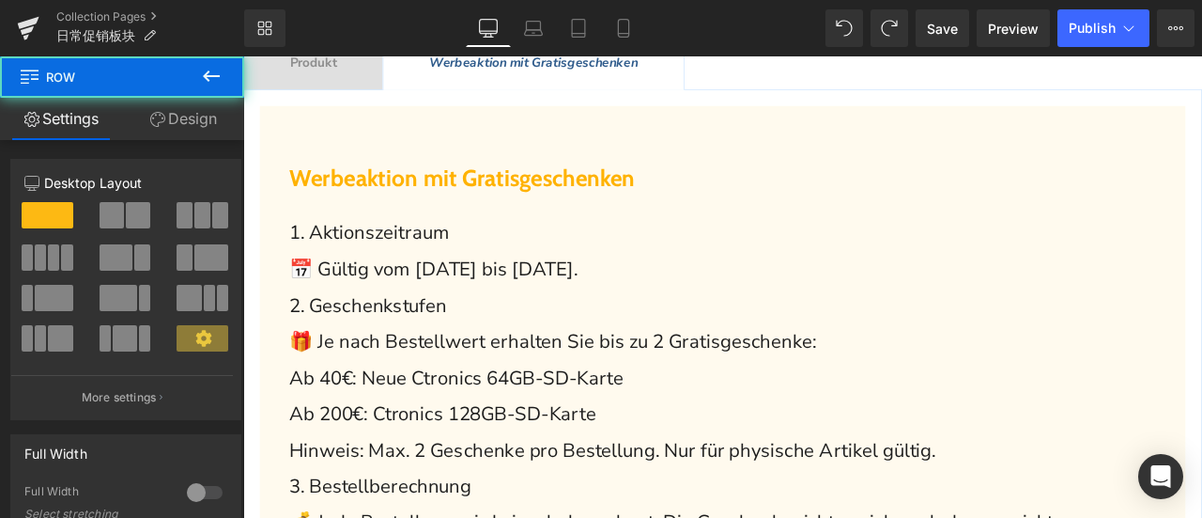
click at [243, 56] on div at bounding box center [243, 56] width 0 height 0
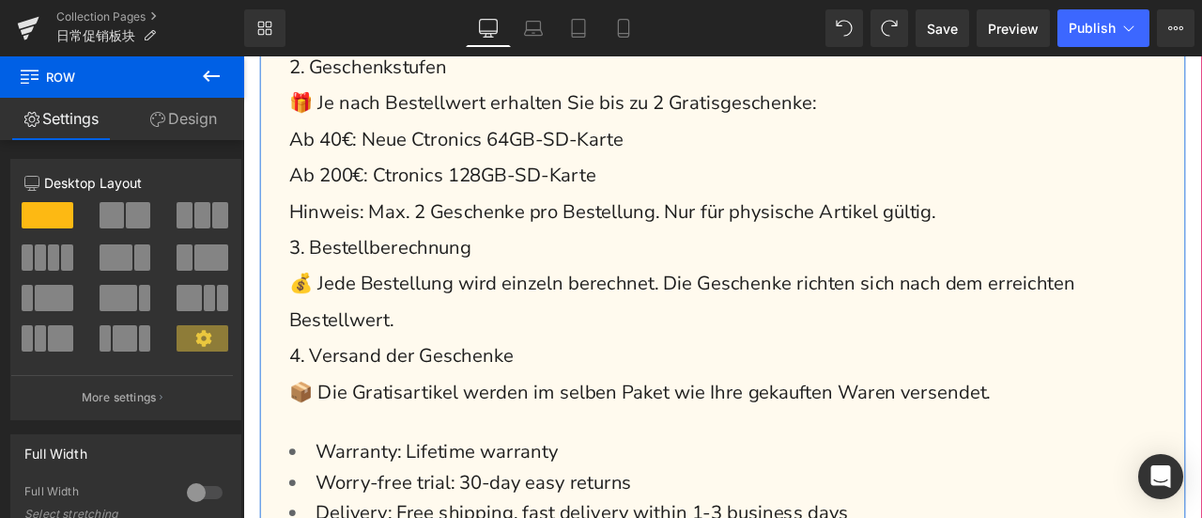
scroll to position [939, 0]
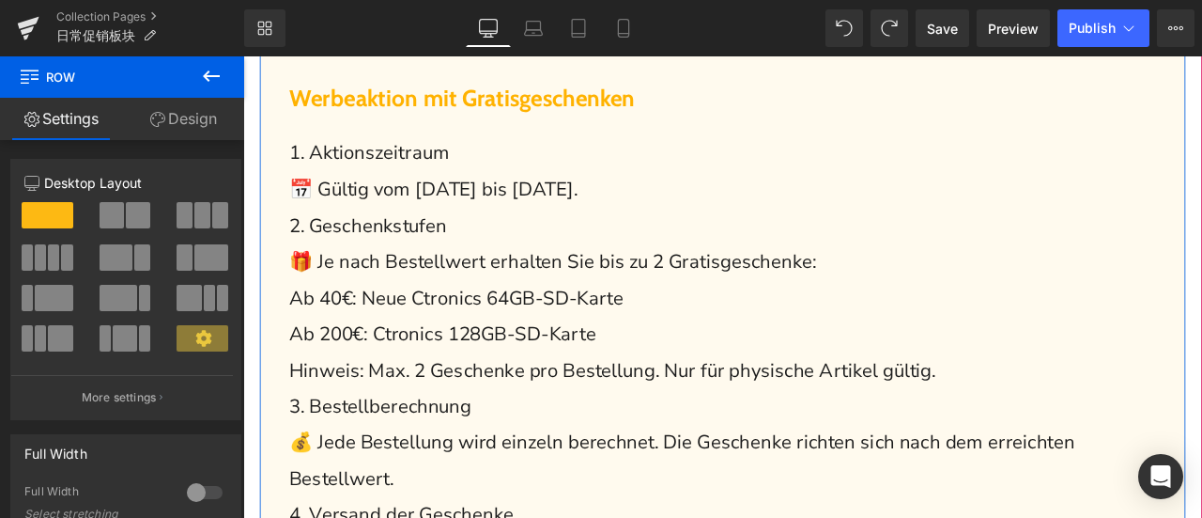
click at [757, 343] on p "Ab 40€: Neue Ctronics 64GB-SD-Karte" at bounding box center [822, 343] width 1048 height 43
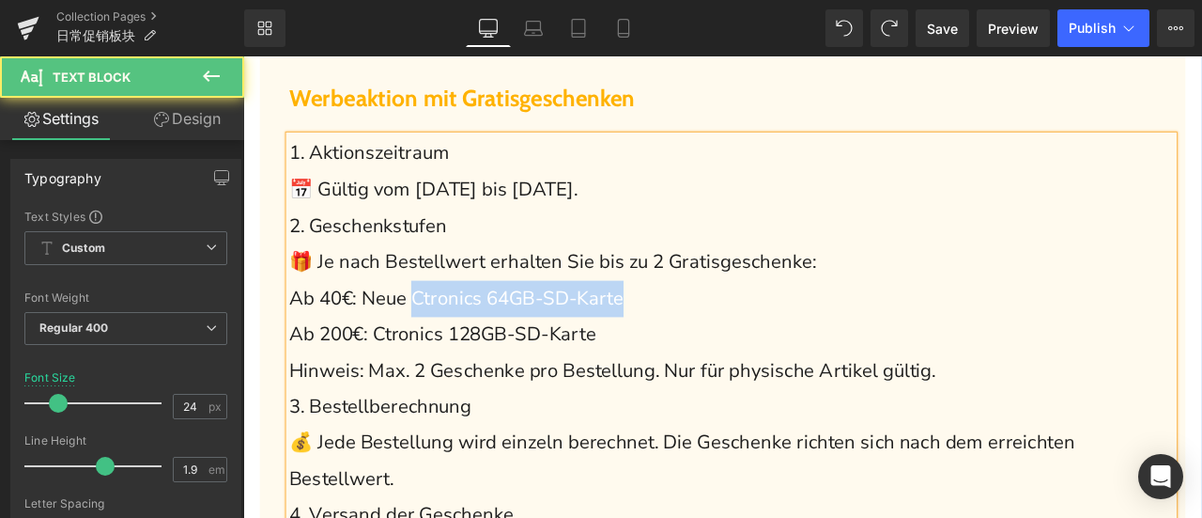
drag, startPoint x: 445, startPoint y: 343, endPoint x: 704, endPoint y: 346, distance: 258.3
click at [694, 346] on span "Ab 40€: Neue Ctronics 64GB-SD-Karte" at bounding box center [496, 343] width 396 height 30
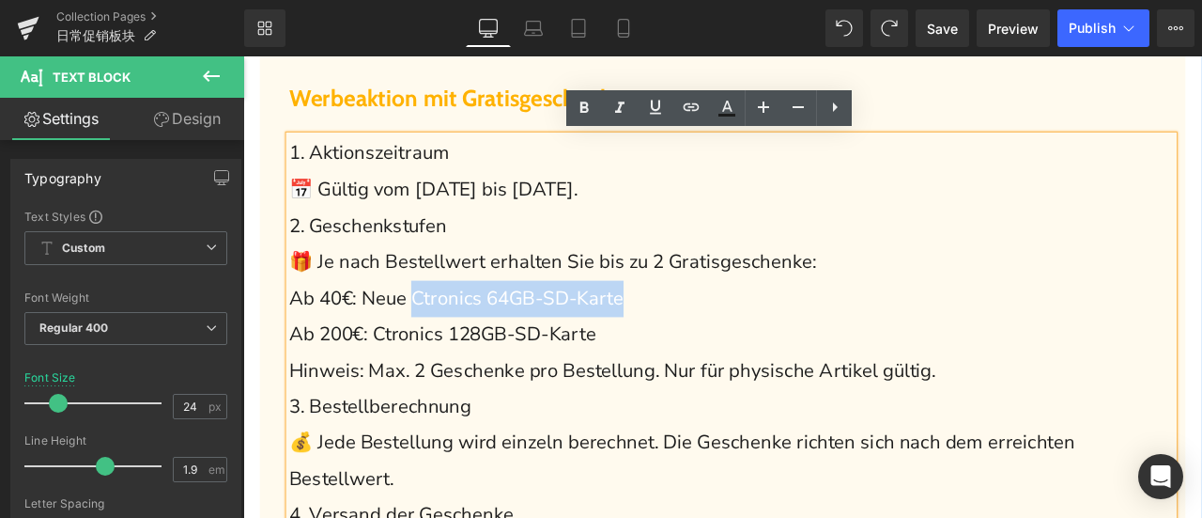
copy span "Ctronics 64GB-SD-Karte"
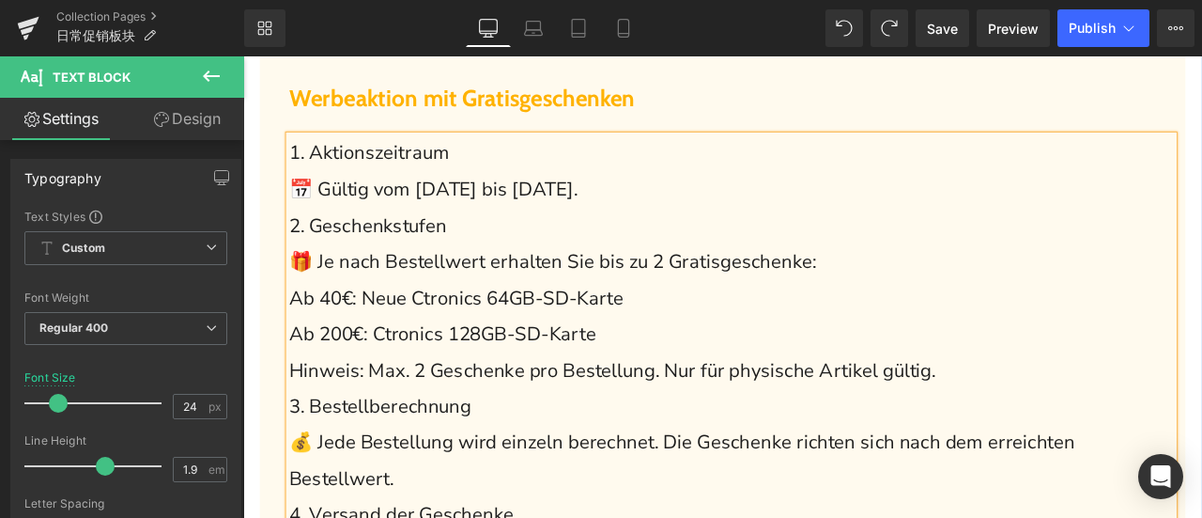
click at [690, 386] on p "Ab 200€: Ctronics 128GB-SD-Karte" at bounding box center [822, 385] width 1048 height 43
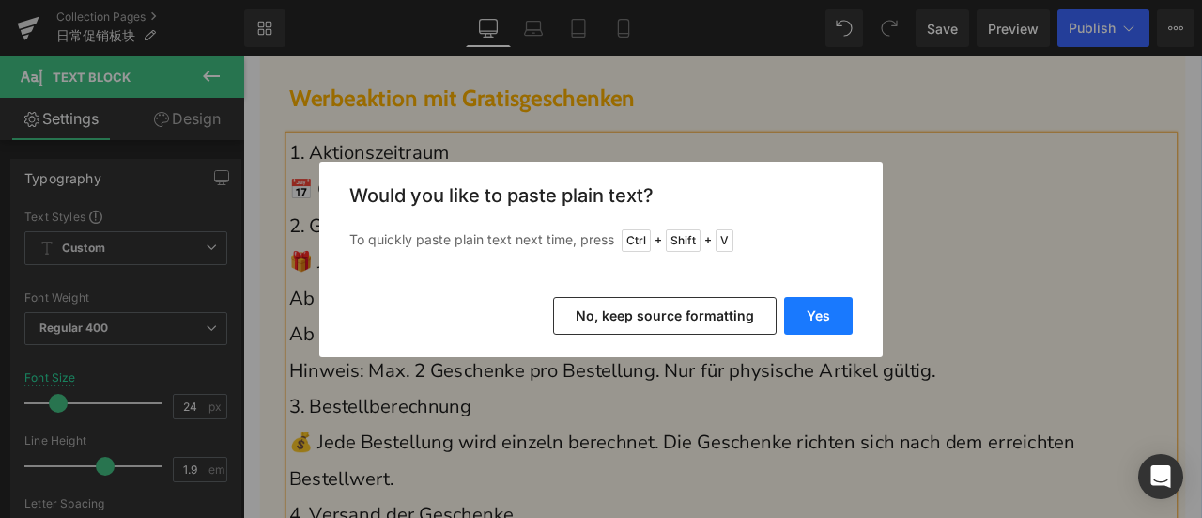
click at [815, 300] on button "Yes" at bounding box center [818, 316] width 69 height 38
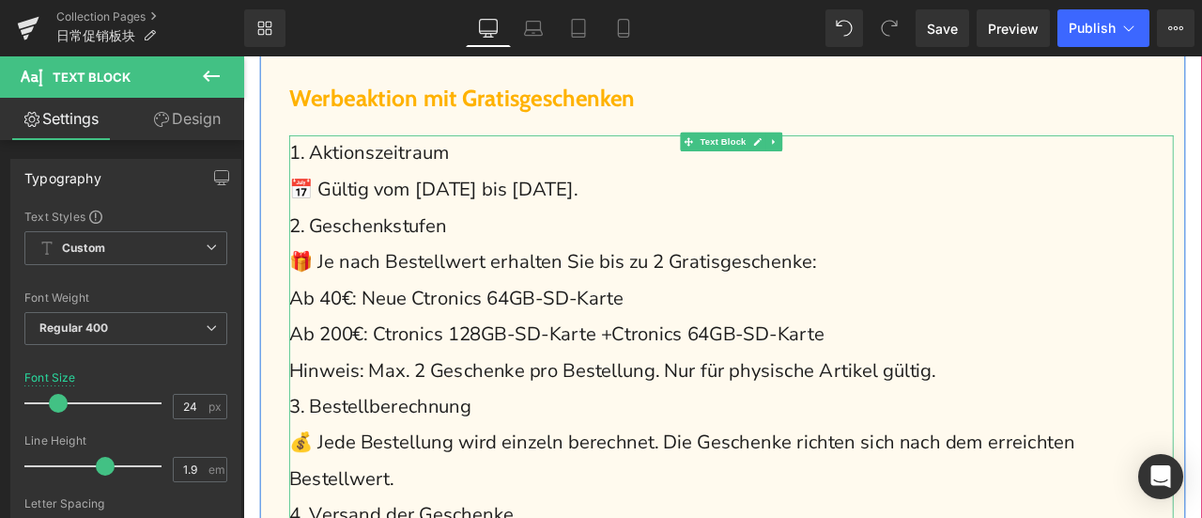
click at [687, 383] on span "Ab 200€: Ctronics 128GB-SD-Karte +Ctronics 64GB-SD-Karte" at bounding box center [615, 385] width 634 height 30
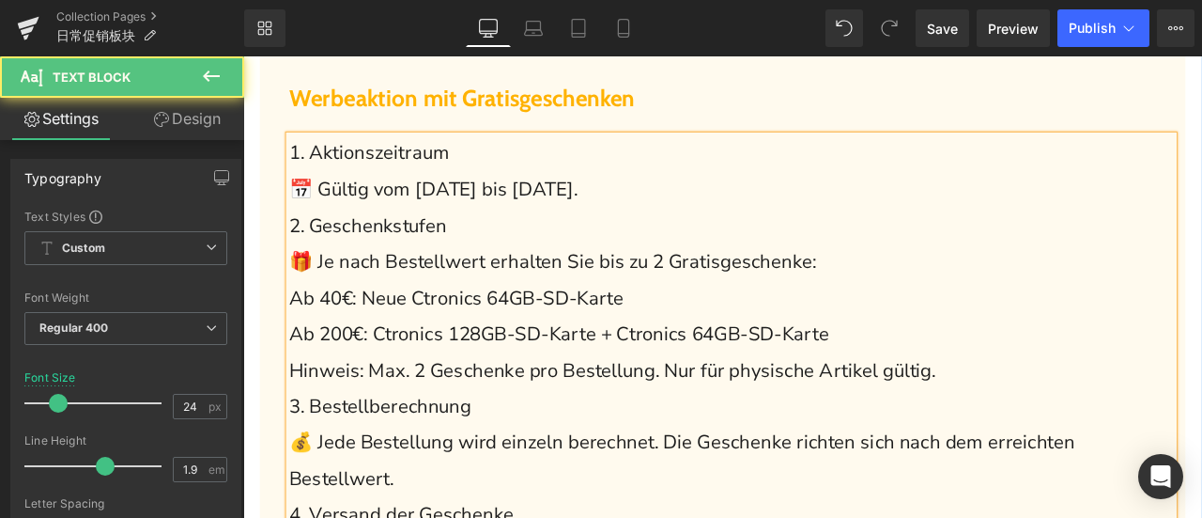
click at [741, 336] on p "Ab 40€: Neue Ctronics 64GB-SD-Karte" at bounding box center [822, 343] width 1048 height 43
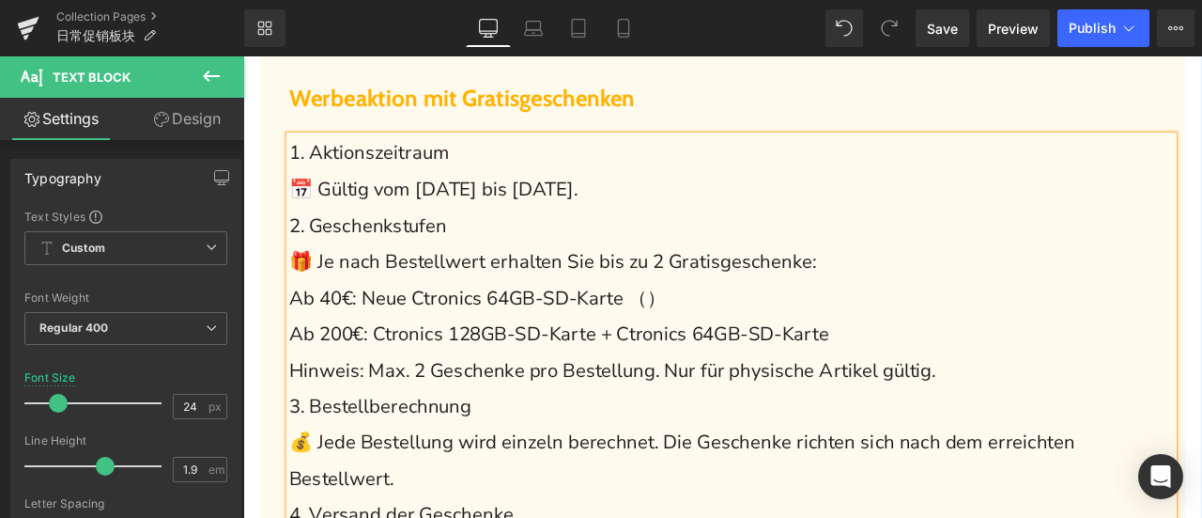
click at [733, 335] on span "Ab 40€: Neue Ctronics 64GB-SD-Karte （）" at bounding box center [521, 343] width 447 height 30
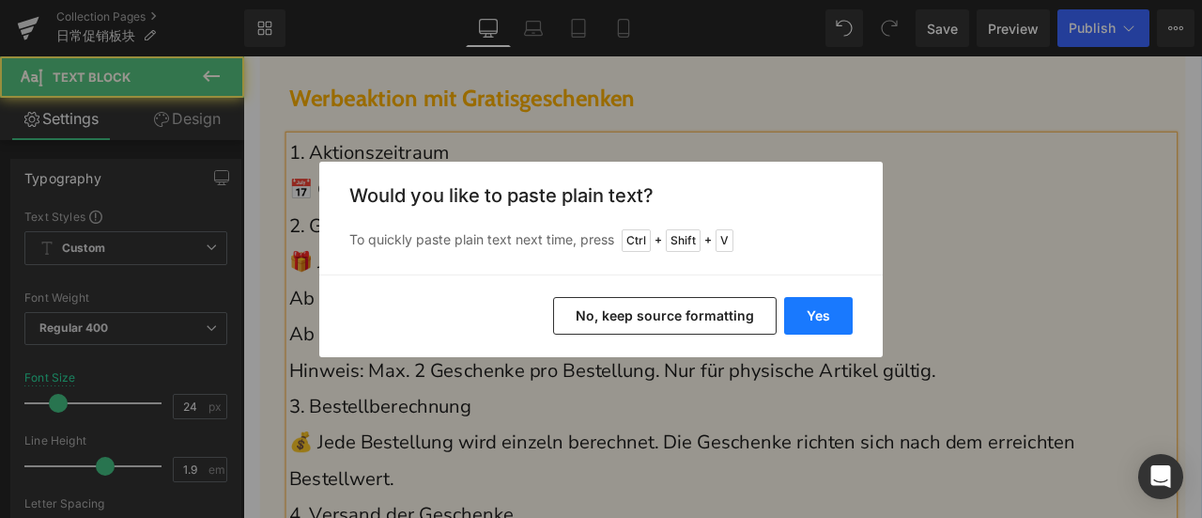
click at [831, 311] on button "Yes" at bounding box center [818, 316] width 69 height 38
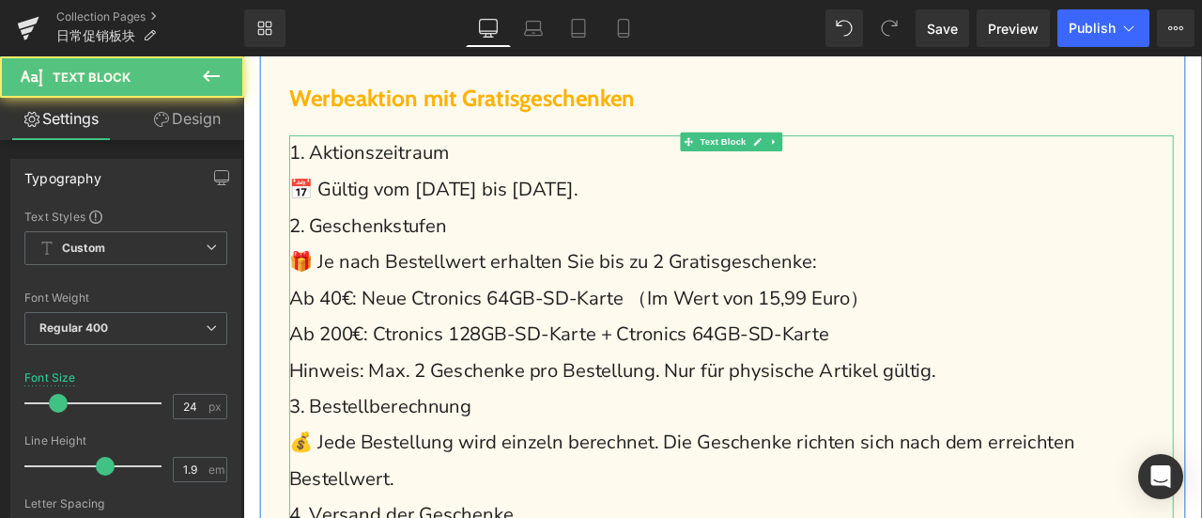
click at [356, 341] on span "Ab 40€: Neue Ctronics 64GB-SD-Karte （Im Wert von 15,99 Euro）" at bounding box center [642, 343] width 688 height 30
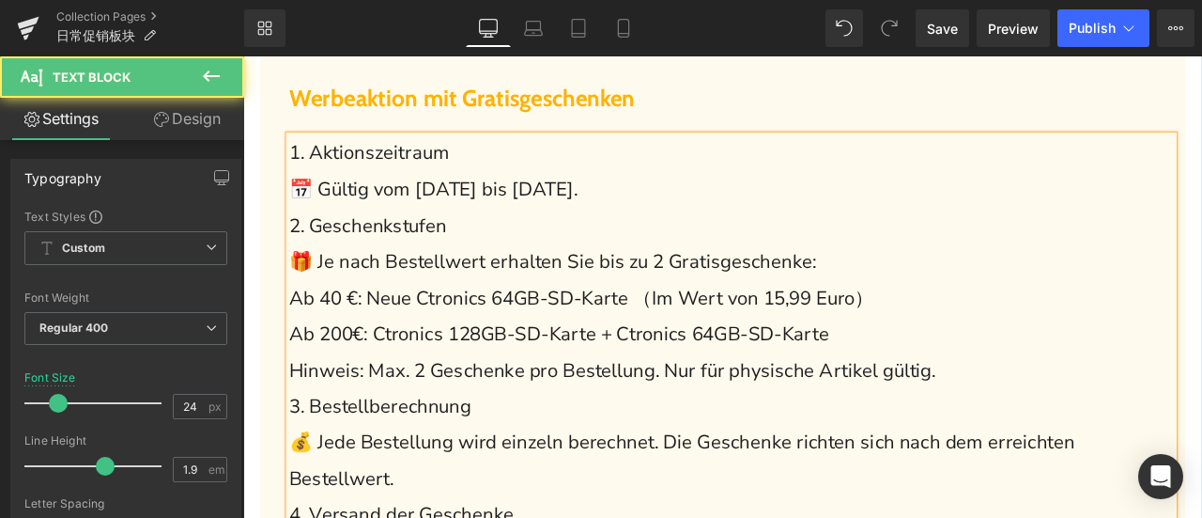
click at [369, 382] on span "Ab 200€: Ctronics 128GB-SD-Karte + Ctronics 64GB-SD-Karte" at bounding box center [618, 385] width 640 height 30
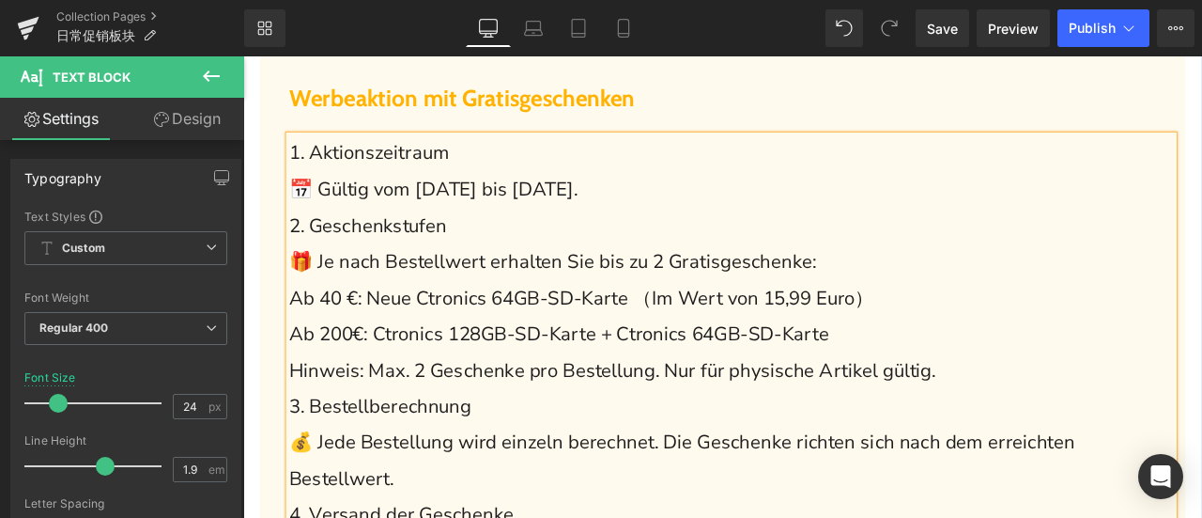
click at [361, 342] on span "Ab 40 €: Neue Ctronics 64GB-SD-Karte （Im Wert von 15,99 Euro）" at bounding box center [644, 343] width 693 height 30
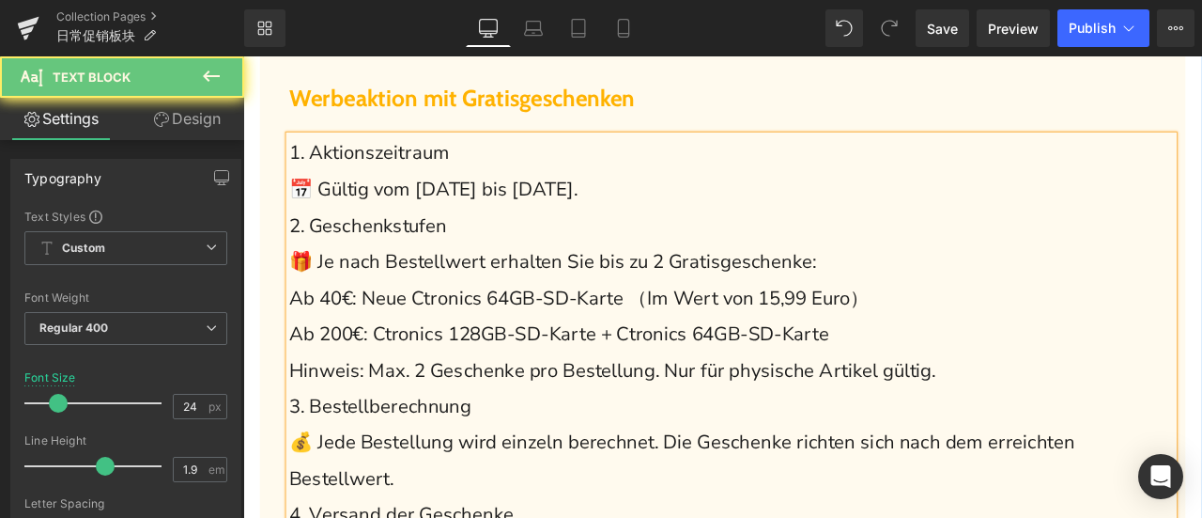
click at [363, 348] on span "Ab 40€: Neue Ctronics 64GB-SD-Karte （Im Wert von 15,99 Euro）" at bounding box center [642, 343] width 688 height 30
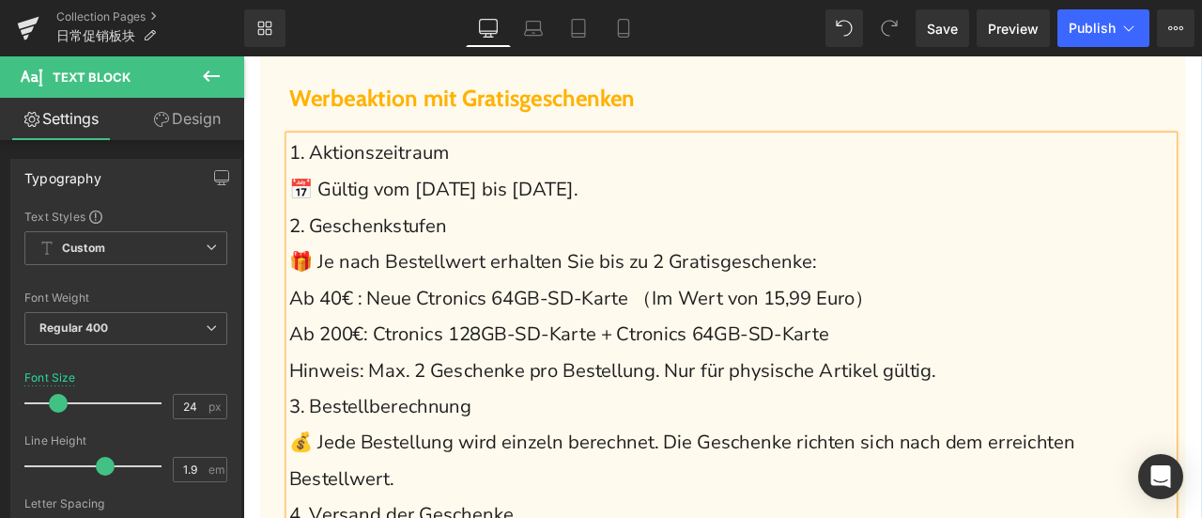
click at [378, 387] on span "Ab 200€: Ctronics 128GB-SD-Karte + Ctronics 64GB-SD-Karte" at bounding box center [618, 385] width 640 height 30
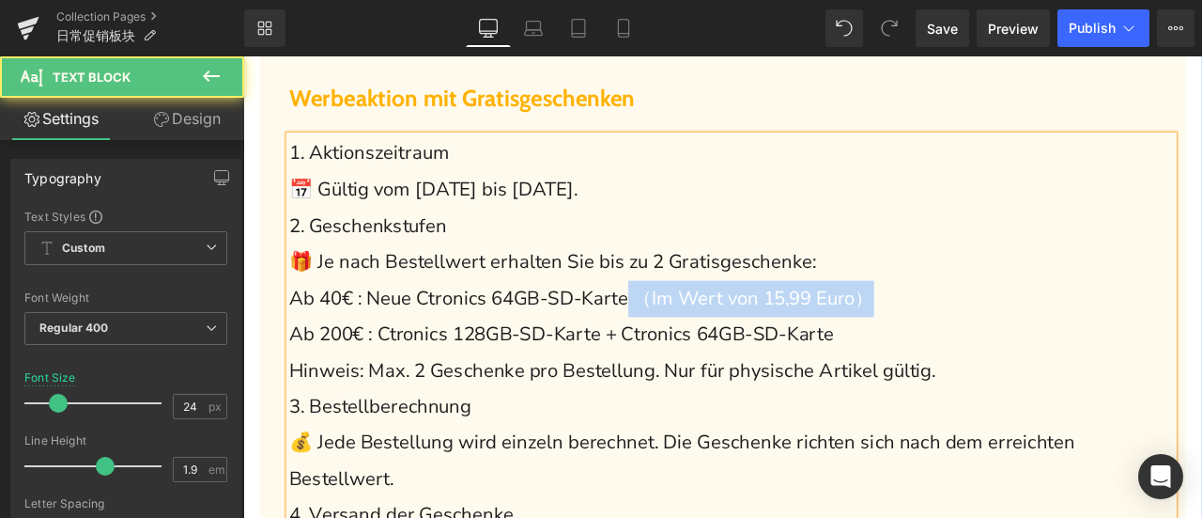
drag, startPoint x: 707, startPoint y: 340, endPoint x: 1026, endPoint y: 344, distance: 318.5
click at [1026, 344] on p "Ab 40€ : Neue Ctronics 64GB-SD-Karte （Im Wert von 15,99 Euro）" at bounding box center [822, 343] width 1048 height 43
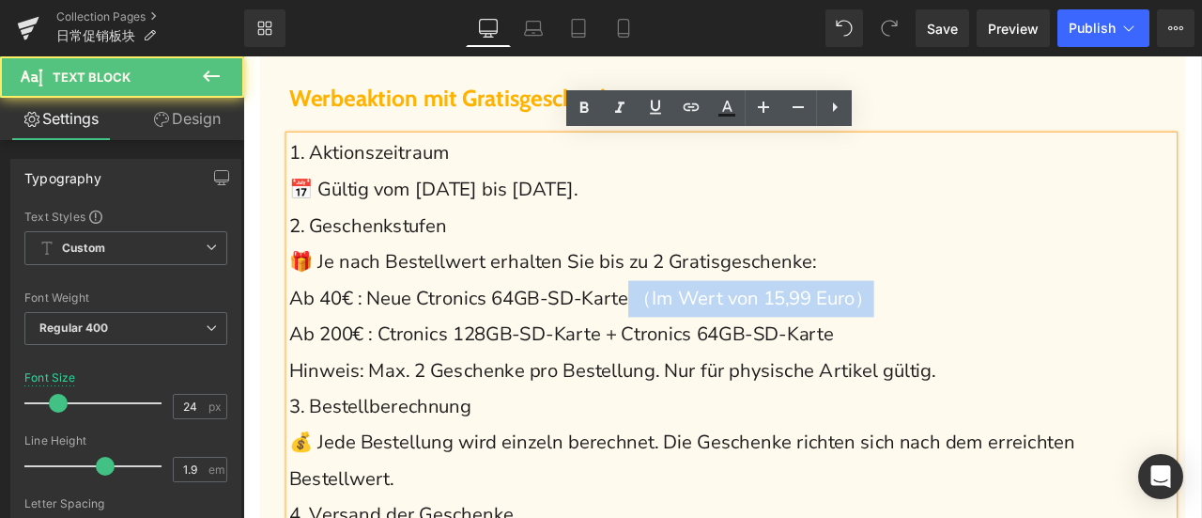
copy span "（Im Wert von 15,99 Euro）"
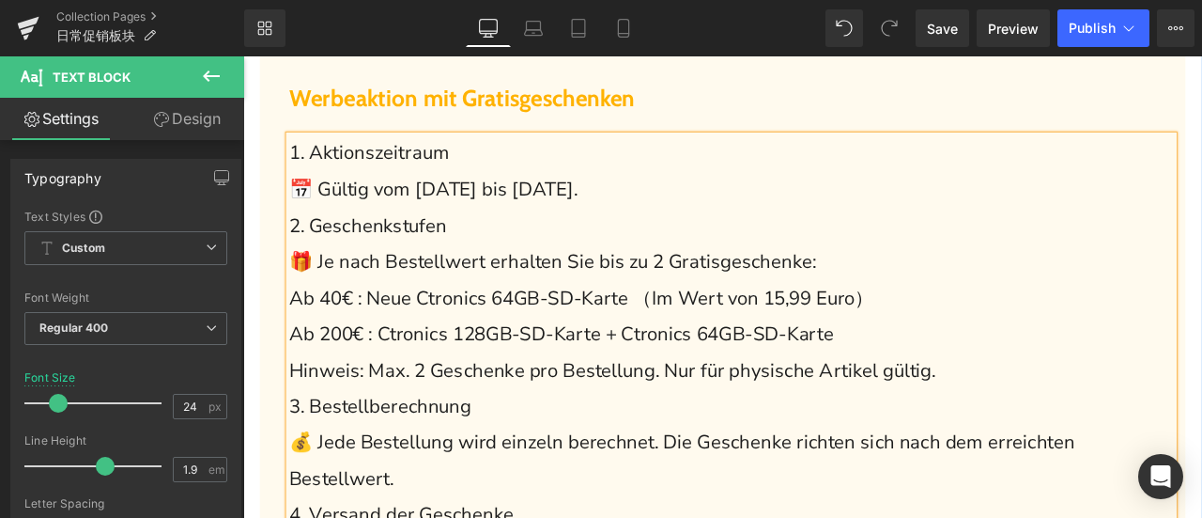
click at [977, 379] on p "Ab 200€ : Ctronics 128GB-SD-Karte + Ctronics 64GB-SD-Karte" at bounding box center [822, 385] width 1048 height 43
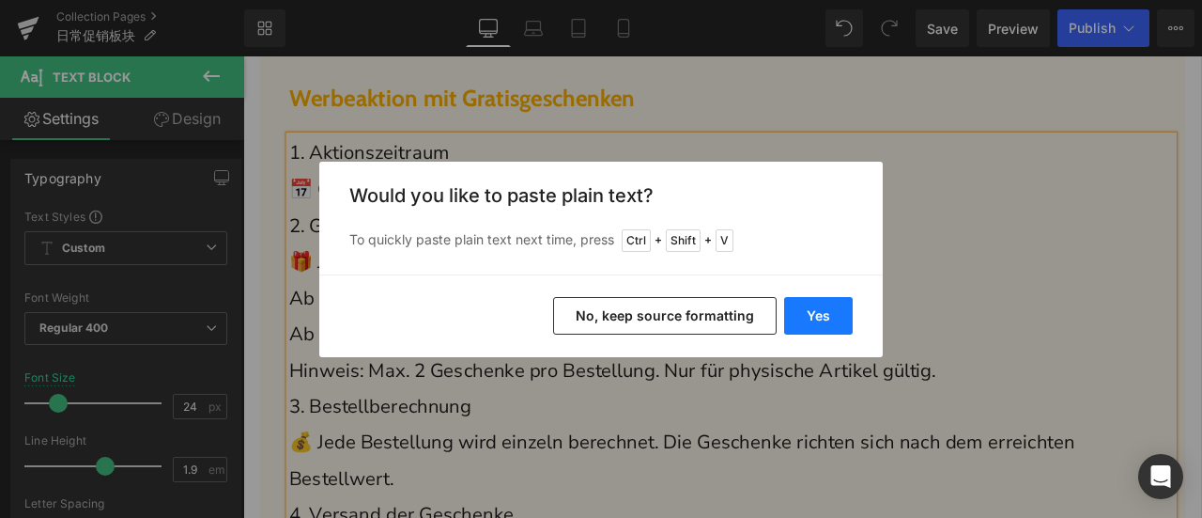
click at [823, 308] on button "Yes" at bounding box center [818, 316] width 69 height 38
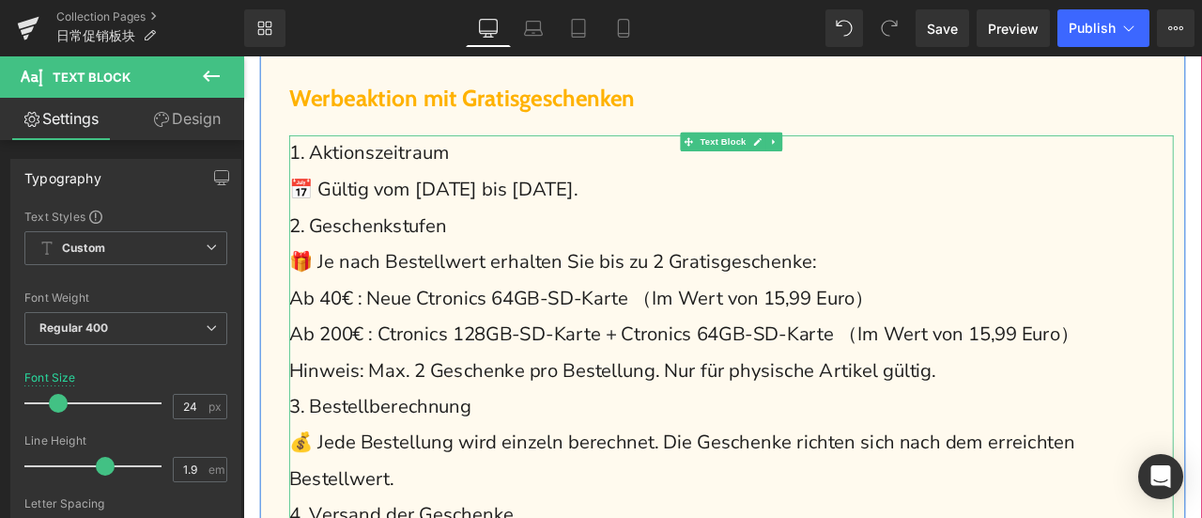
click at [974, 391] on span "Ab 200€ : Ctronics 128GB-SD-Karte + Ctronics 64GB-SD-Karte （Im Wert von 15,99 E…" at bounding box center [766, 385] width 937 height 30
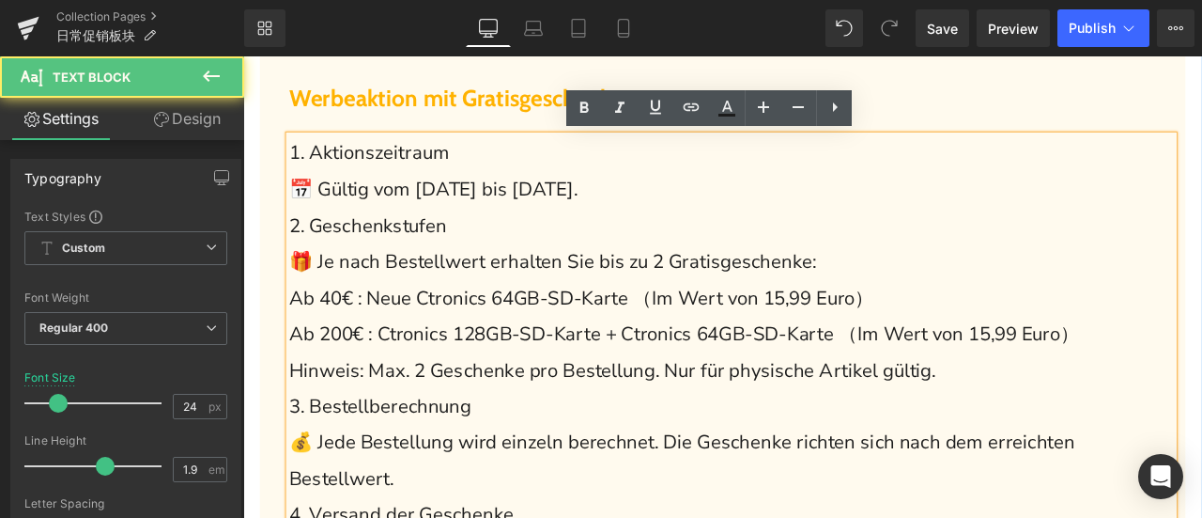
click at [1146, 380] on span "Ab 200€ : Ctronics 128GB-SD-Karte + Ctronics 64GB-SD-Karte （Im Wert von 15,99 E…" at bounding box center [766, 385] width 937 height 30
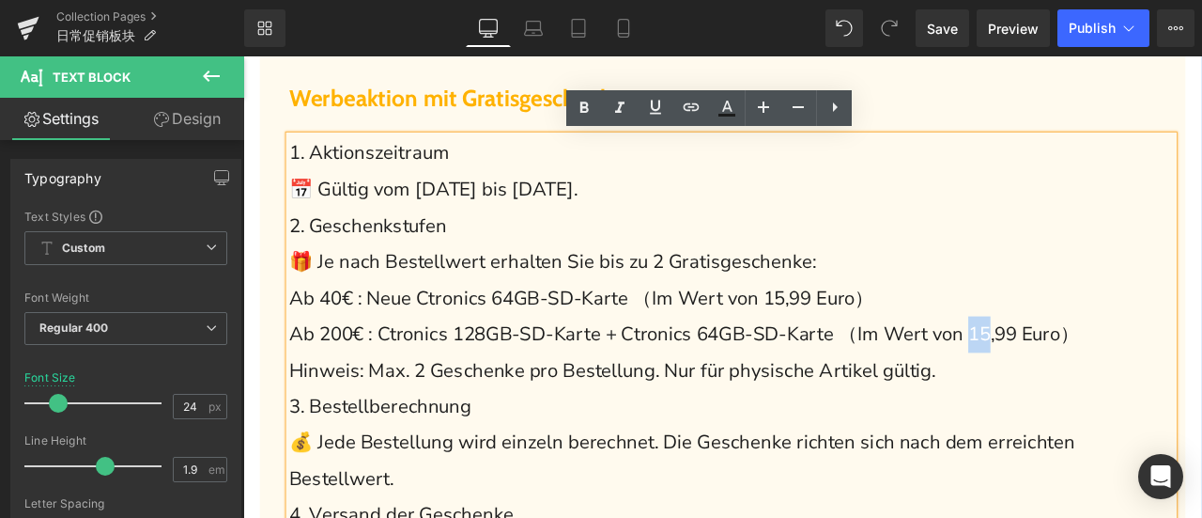
drag, startPoint x: 1131, startPoint y: 379, endPoint x: 1153, endPoint y: 385, distance: 22.6
click at [1153, 385] on span "Ab 200€ : Ctronics 128GB-SD-Karte + Ctronics 64GB-SD-Karte （Im Wert von 15,99 E…" at bounding box center [766, 385] width 937 height 30
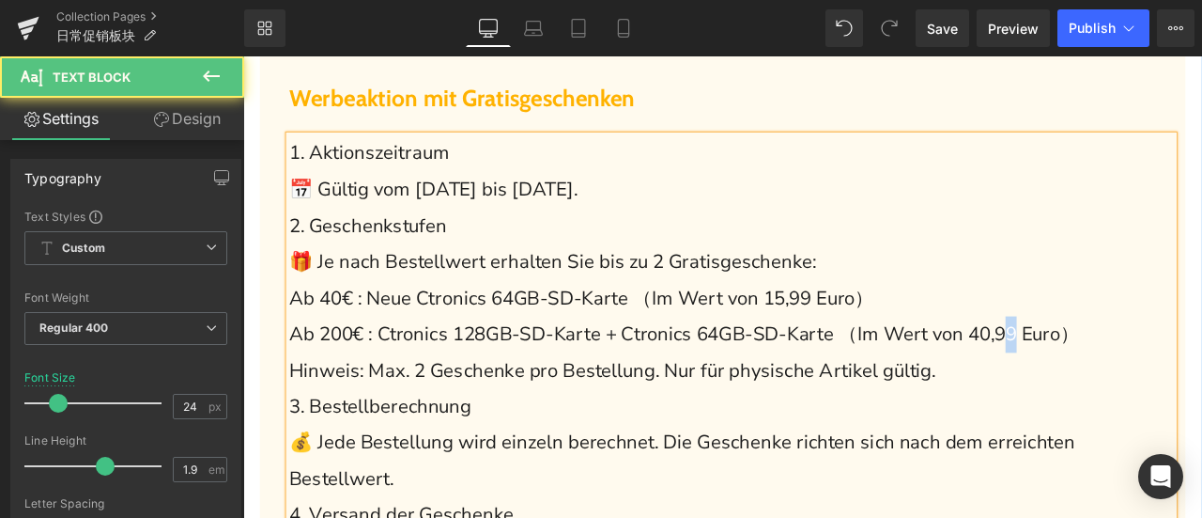
click at [1185, 387] on span "Ab 200€ : Ctronics 128GB-SD-Karte + Ctronics 64GB-SD-Karte （Im Wert von 40,99 E…" at bounding box center [766, 385] width 937 height 30
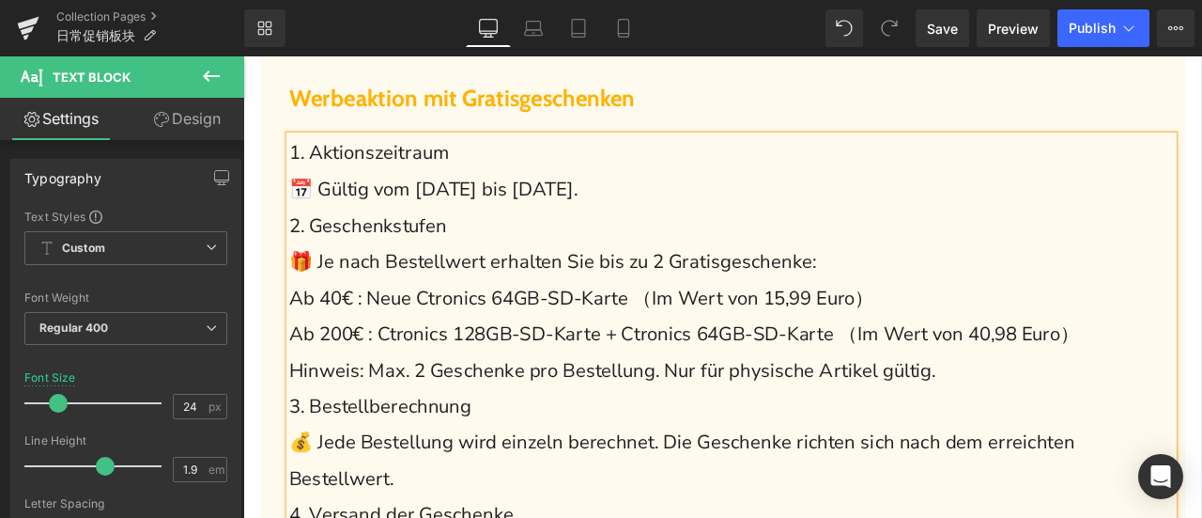
click at [1178, 429] on p "Hinweis: Max. 2 Geschenke pro Bestellung. Nur für physische Artikel gültig." at bounding box center [822, 429] width 1048 height 43
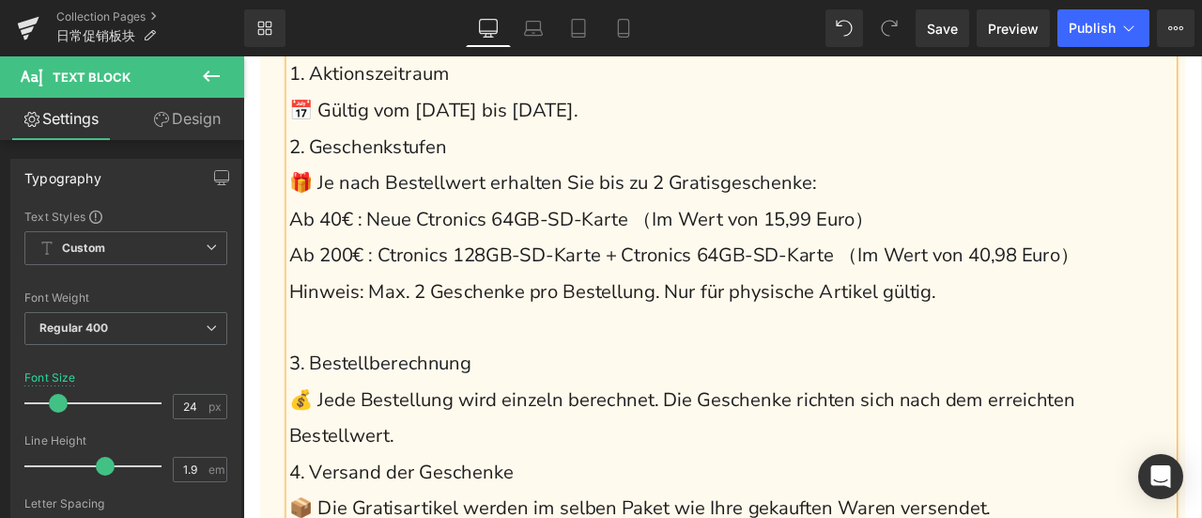
scroll to position [1127, 0]
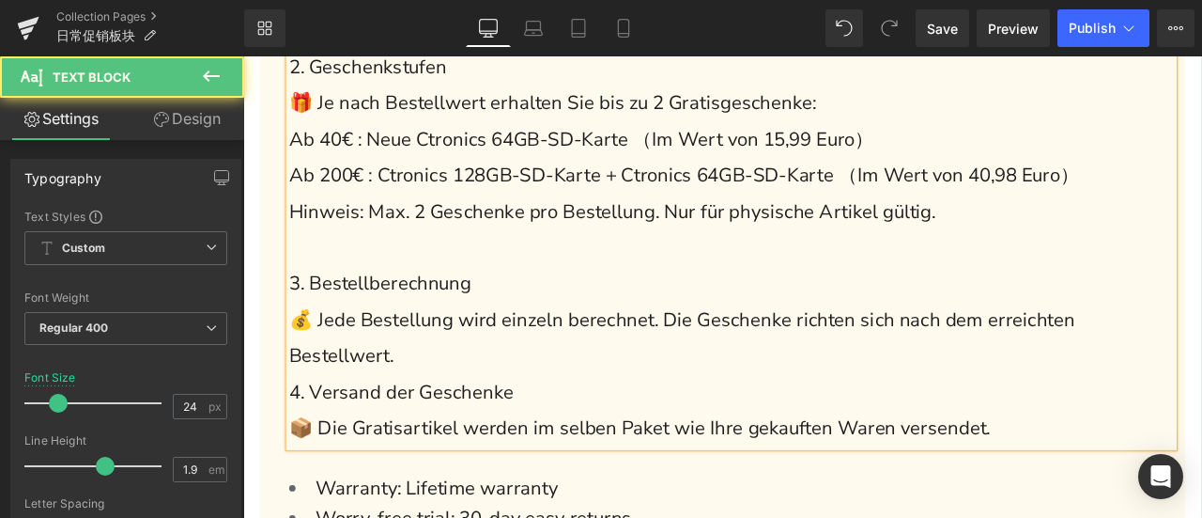
click at [536, 407] on p "💰 Jede Bestellung wird einzeln berechnet. Die Geschenke richten sich nach dem e…" at bounding box center [822, 390] width 1048 height 85
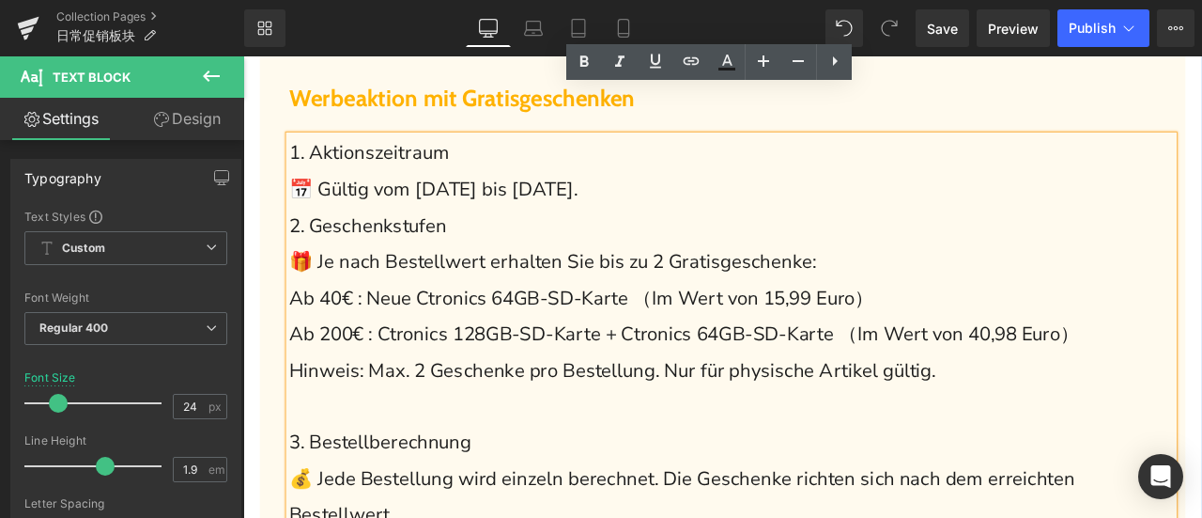
scroll to position [993, 0]
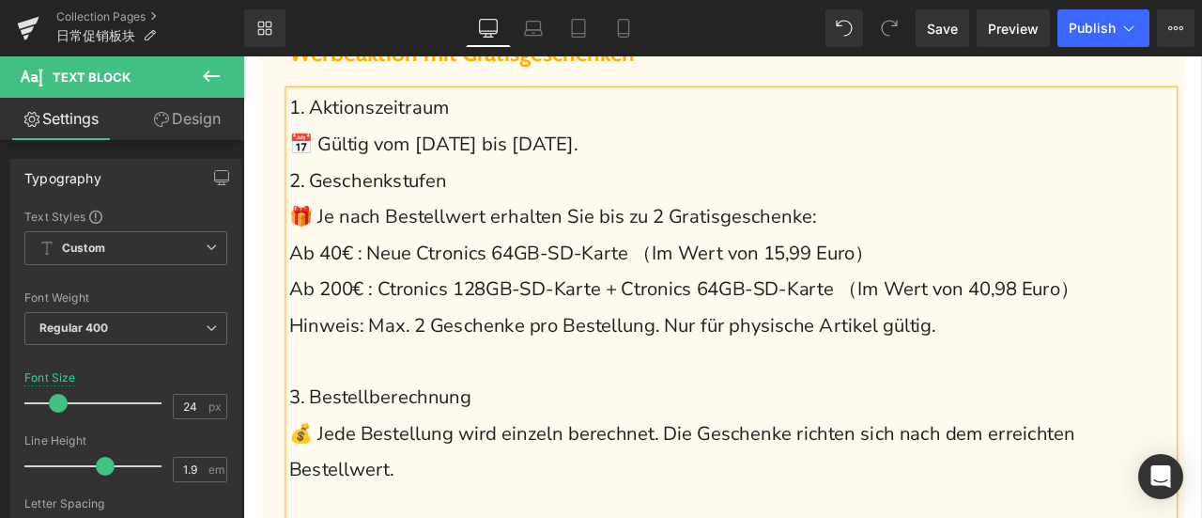
click at [762, 164] on p "📅 Gültig vom [DATE] bis [DATE]." at bounding box center [822, 161] width 1048 height 43
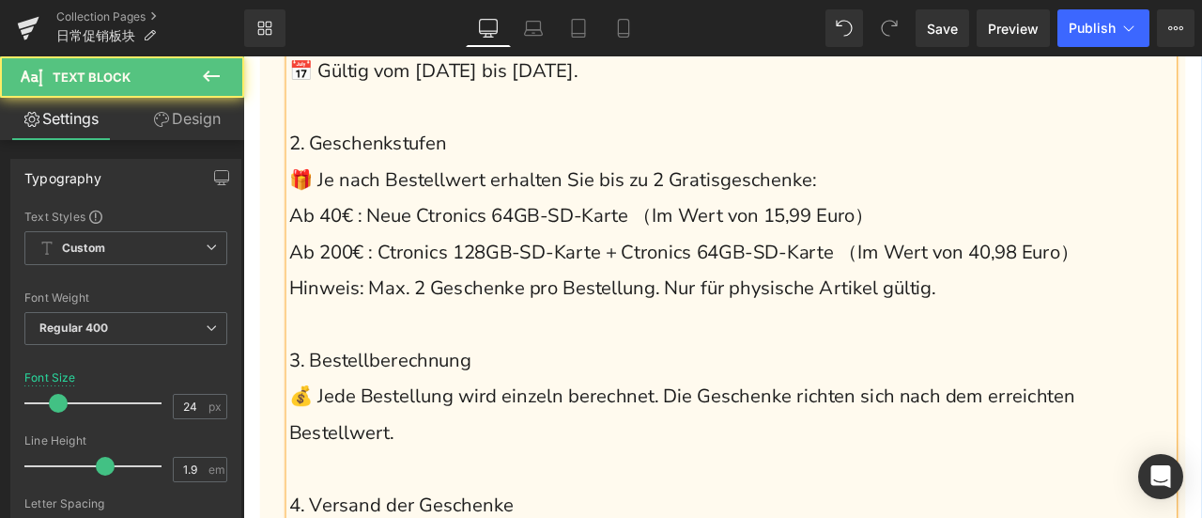
scroll to position [1181, 0]
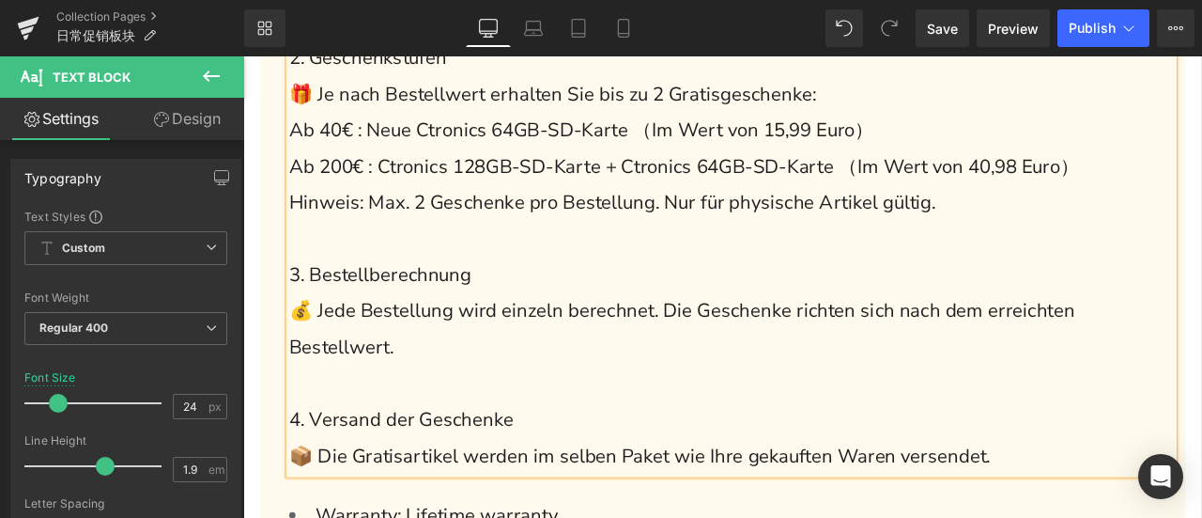
click at [263, 316] on div "Werbeaktion mit Gratisgeschenken Heading 1. Aktionszeitraum 📅 Gültig vom [DATE]…" at bounding box center [811, 267] width 1097 height 920
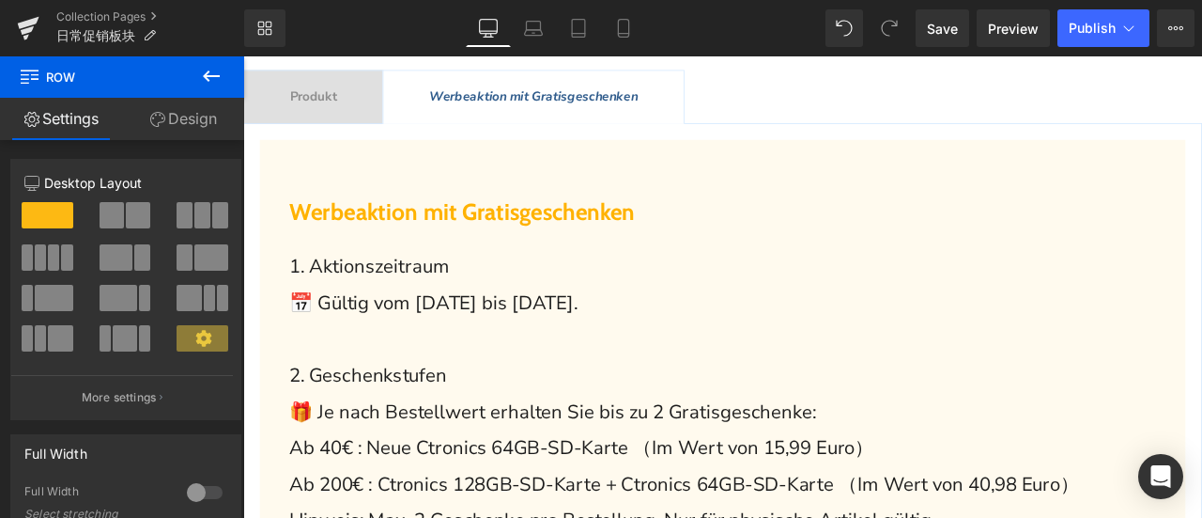
scroll to position [617, 0]
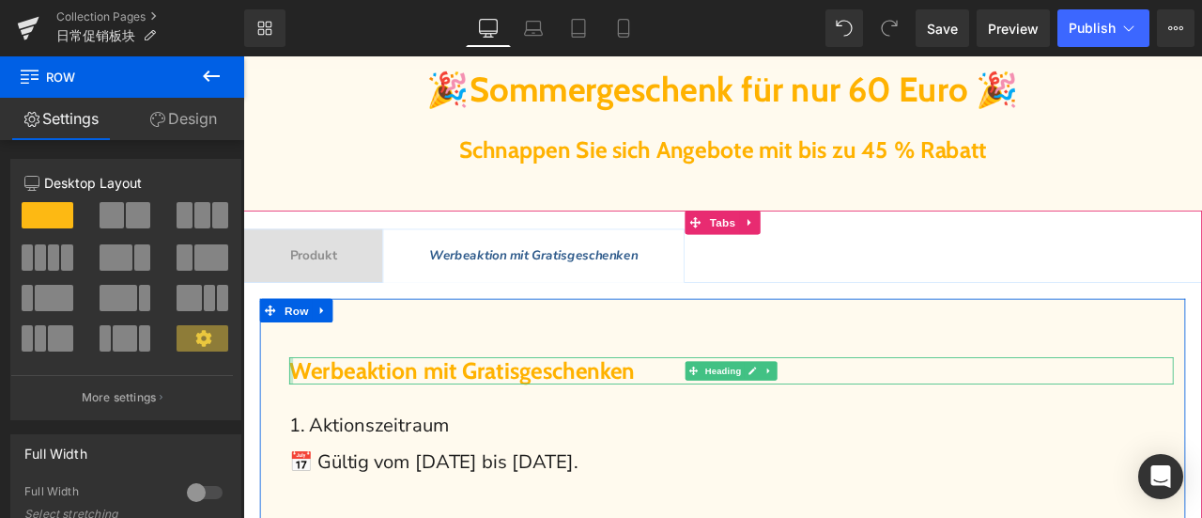
click at [298, 418] on div at bounding box center [300, 428] width 5 height 33
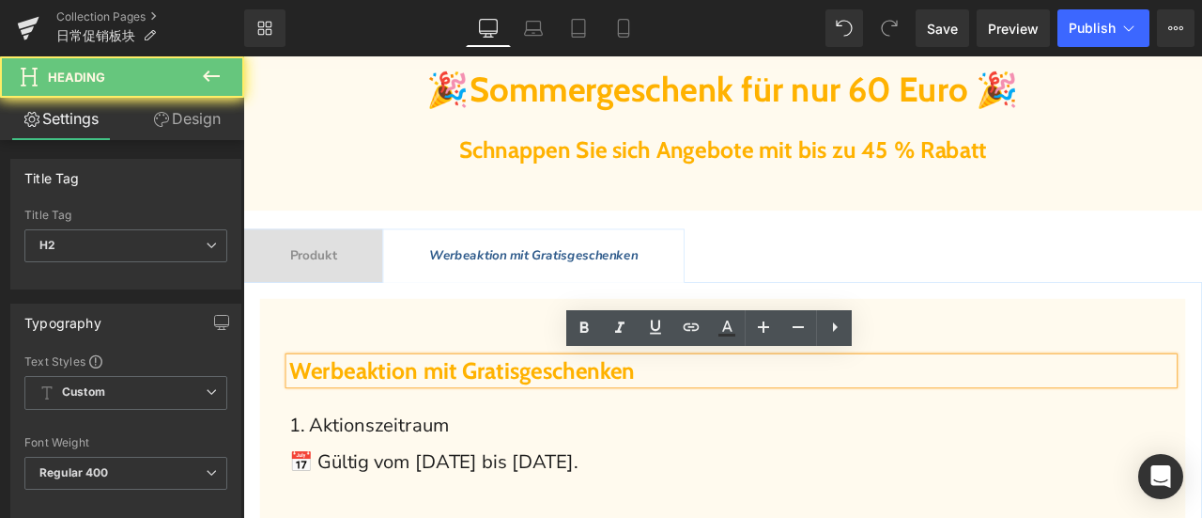
click at [312, 425] on span "Werbeaktion mit Gratisgeschenken" at bounding box center [503, 427] width 410 height 33
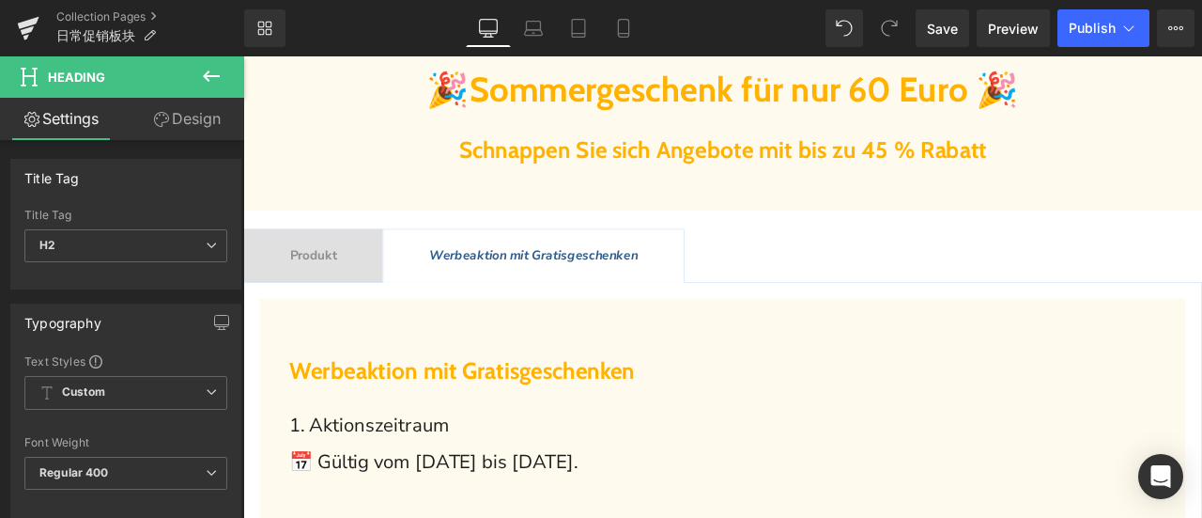
click at [165, 119] on icon at bounding box center [161, 119] width 15 height 15
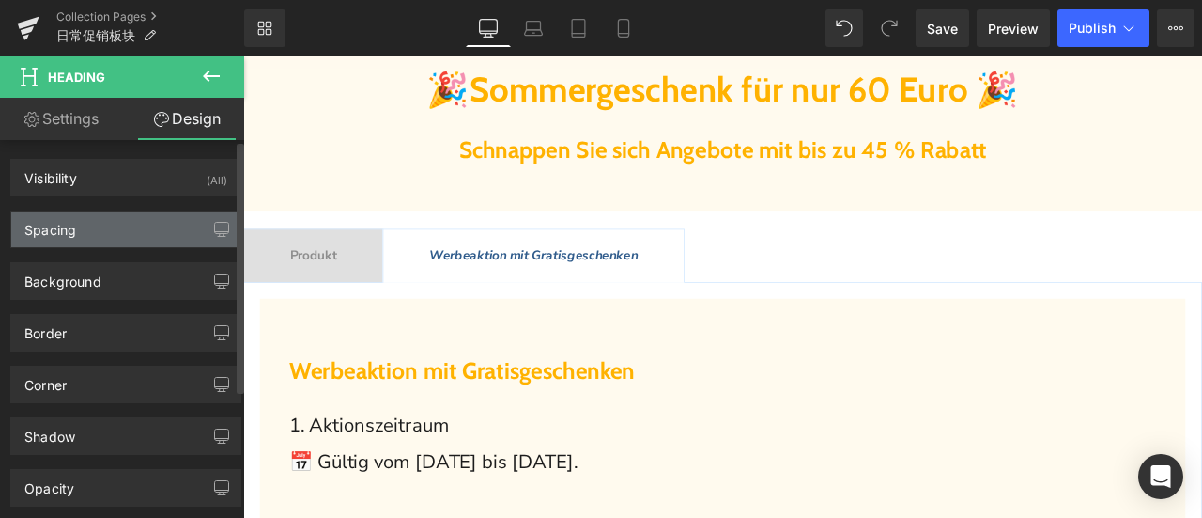
click at [116, 238] on div "Spacing" at bounding box center [125, 229] width 229 height 36
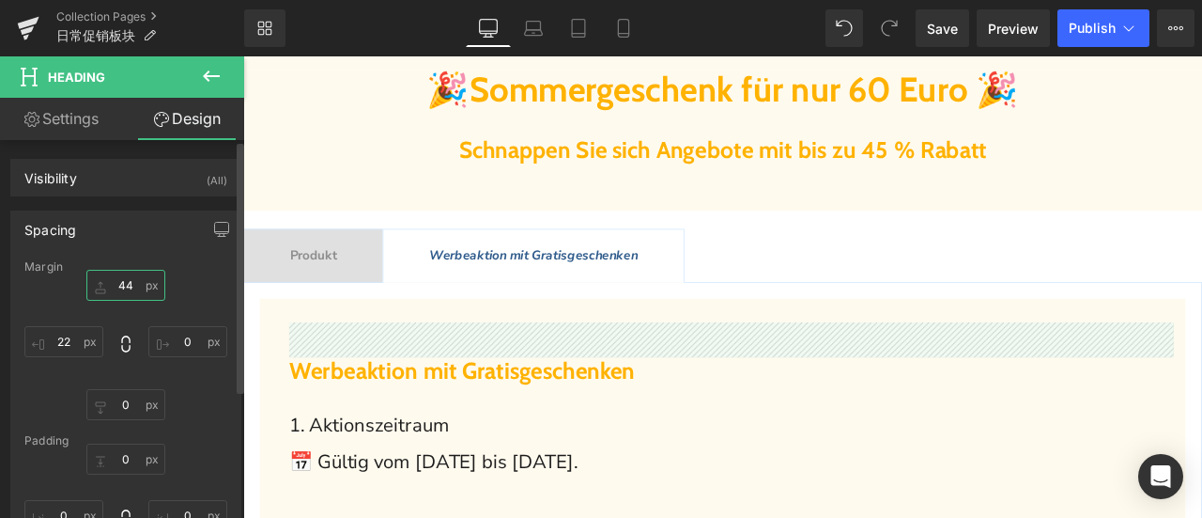
click at [122, 283] on input "44" at bounding box center [125, 285] width 79 height 31
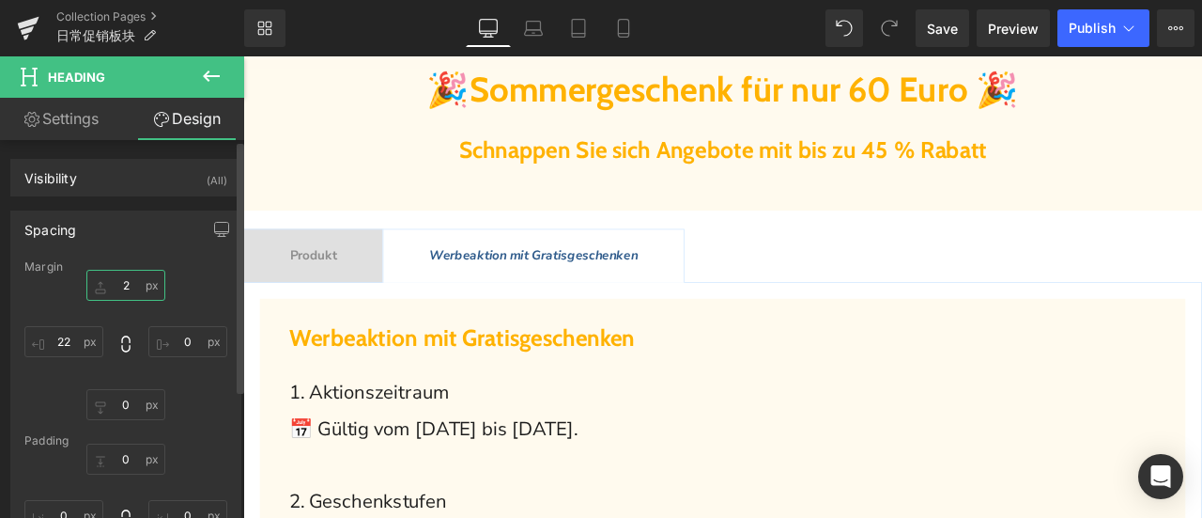
type input "20"
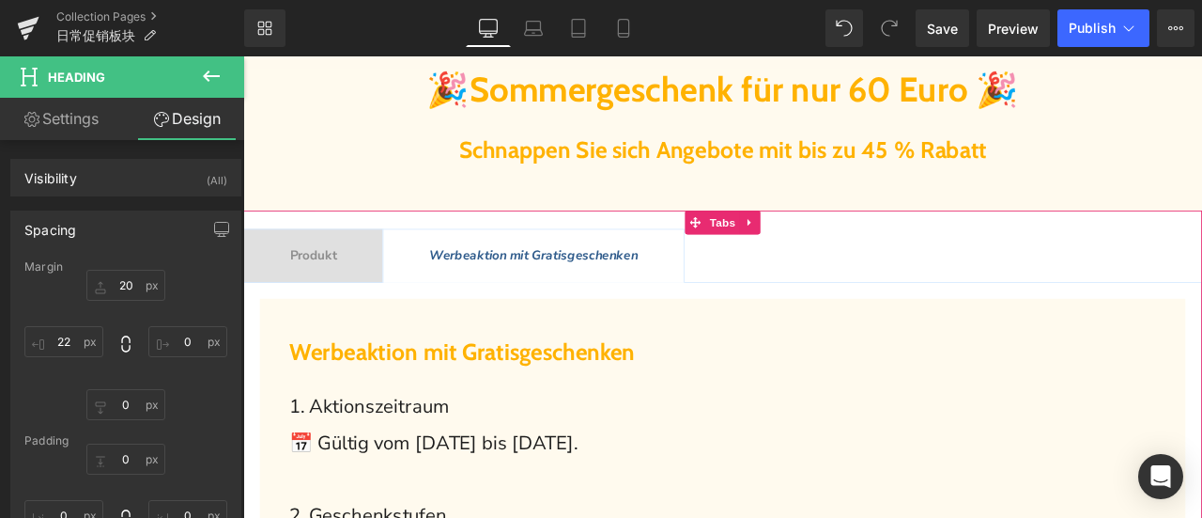
click at [243, 56] on div at bounding box center [243, 56] width 0 height 0
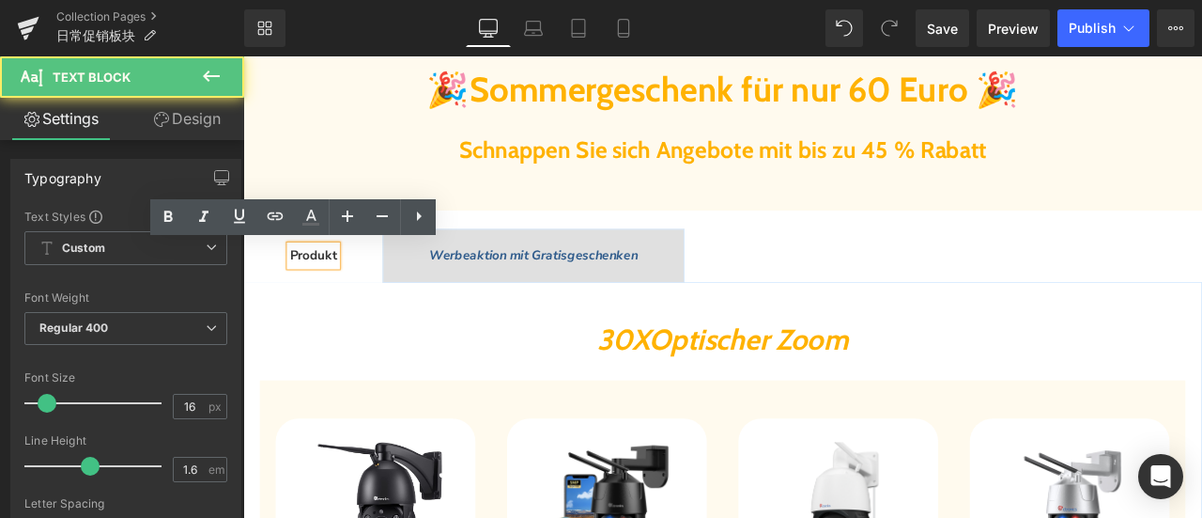
click at [488, 371] on h2 "30X Optische r Zoom" at bounding box center [811, 391] width 1097 height 40
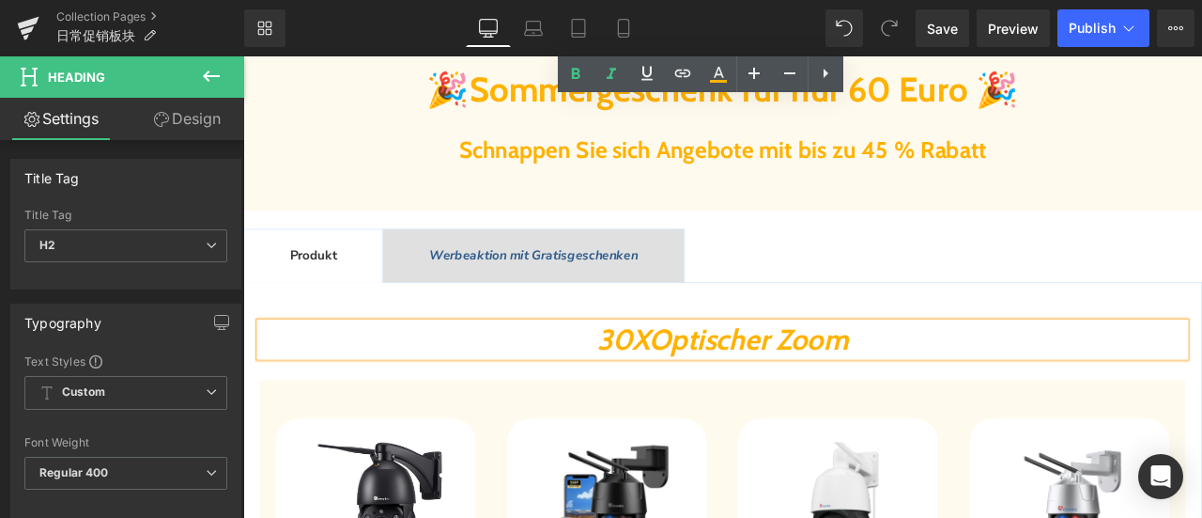
scroll to position [1087, 0]
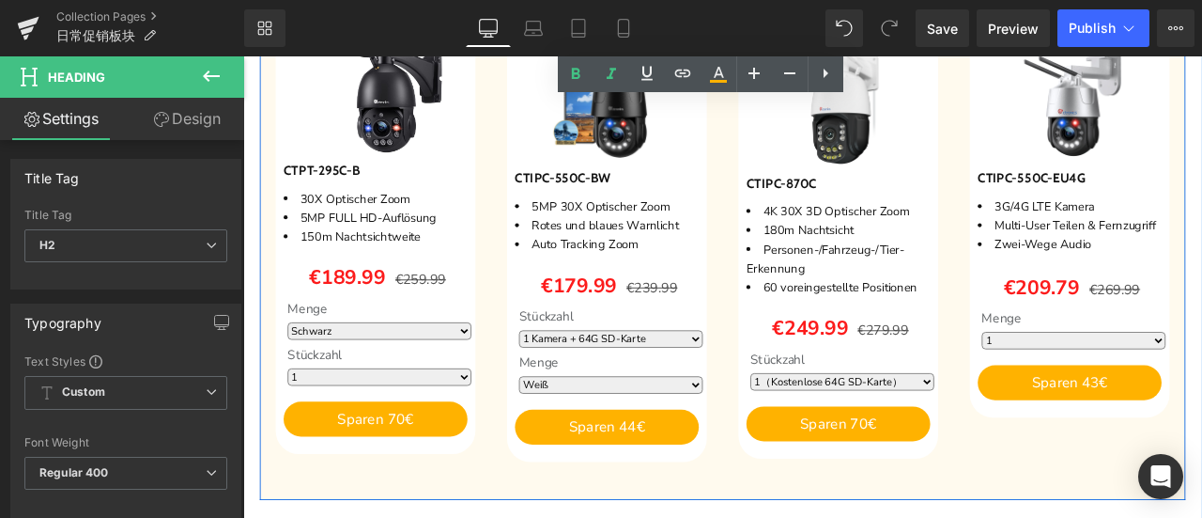
click at [525, 517] on div "Sparen 27 % (P) Image CTPT-295C-B (P) SKU 30X Optischer Zoom 5MP FULL HD-Auflös…" at bounding box center [400, 275] width 274 height 521
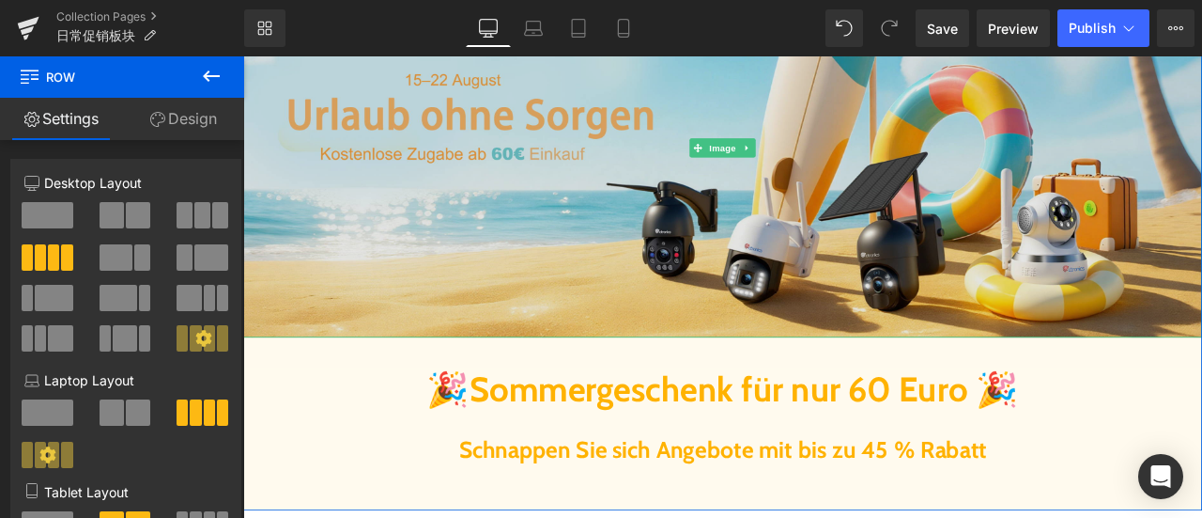
scroll to position [335, 0]
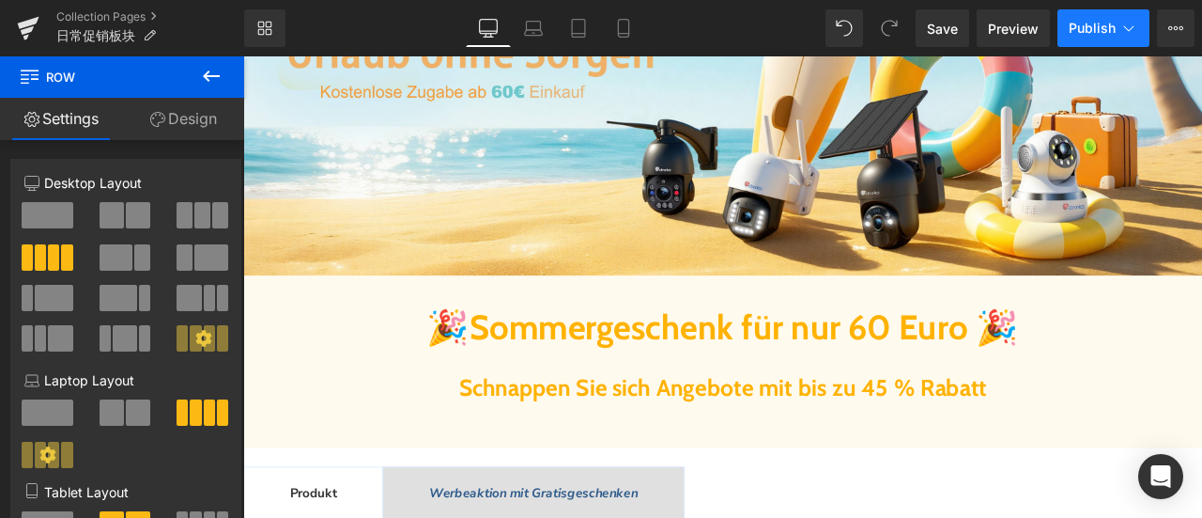
click at [1066, 23] on button "Publish" at bounding box center [1104, 28] width 92 height 38
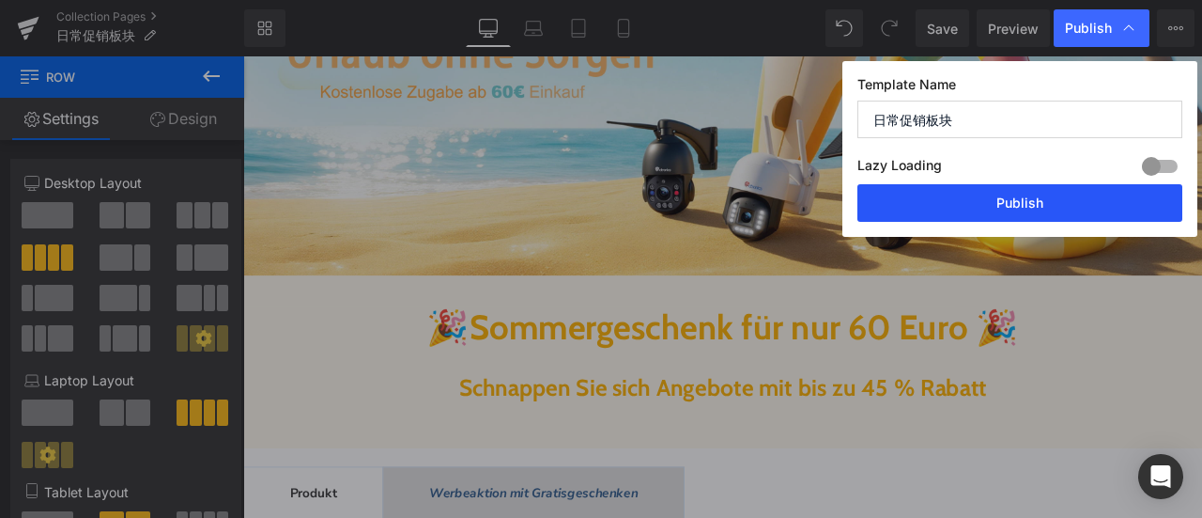
drag, startPoint x: 1061, startPoint y: 194, endPoint x: 207, endPoint y: 8, distance: 875.0
click at [1061, 194] on button "Publish" at bounding box center [1020, 203] width 325 height 38
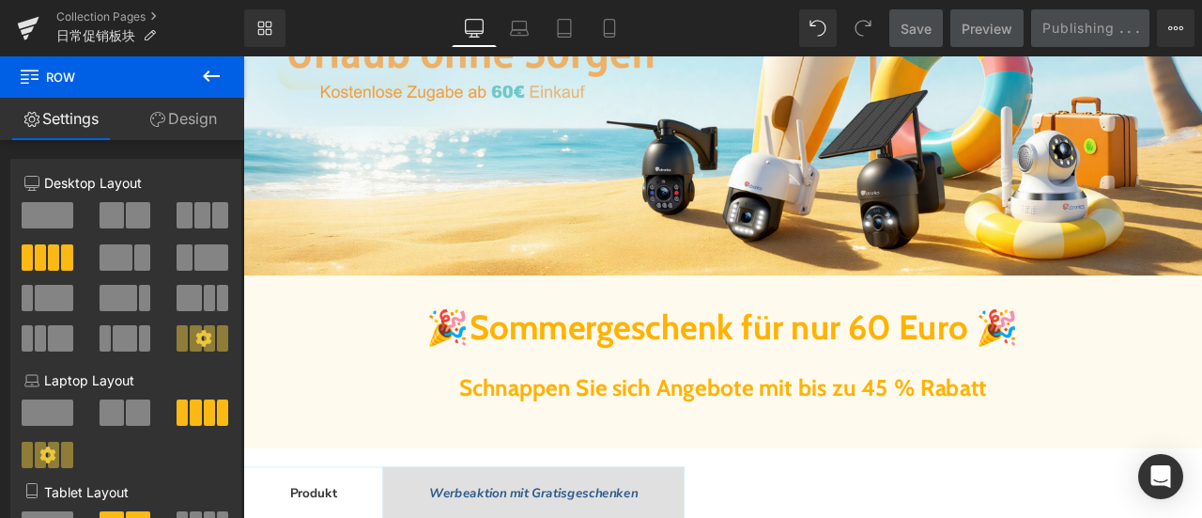
scroll to position [54, 0]
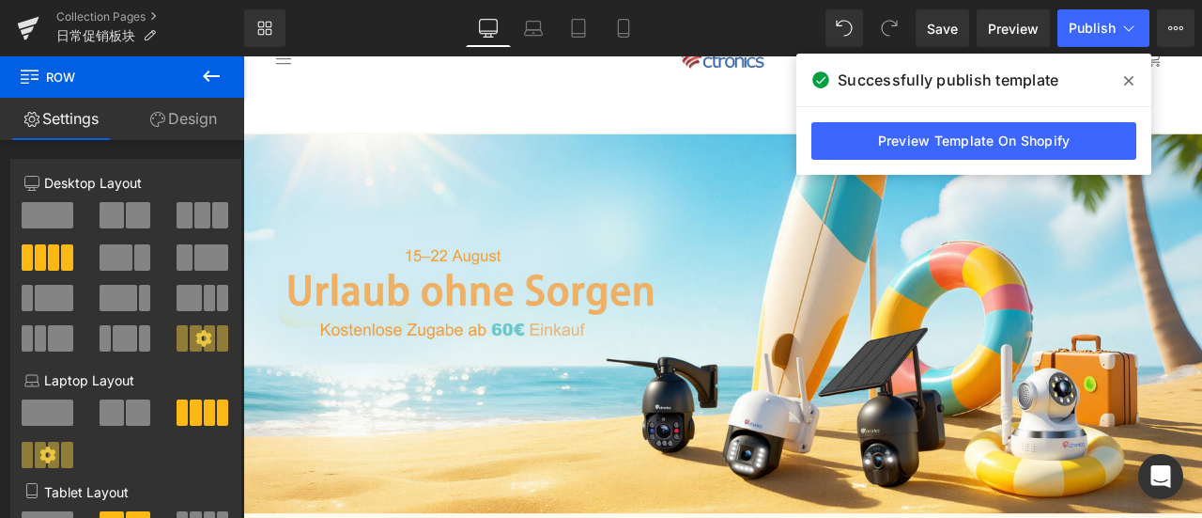
click at [1130, 84] on icon at bounding box center [1128, 80] width 9 height 15
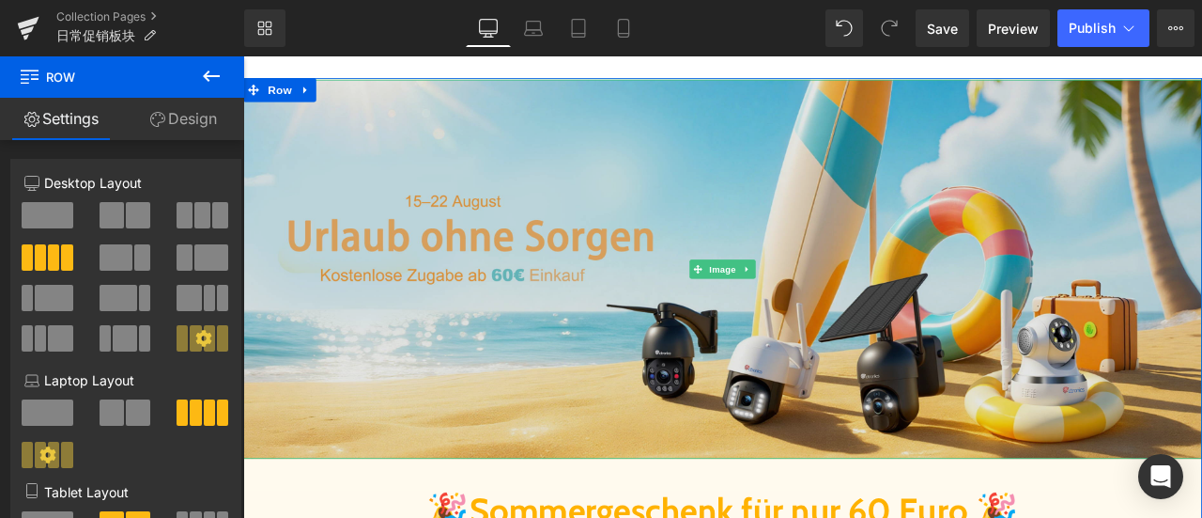
scroll to position [147, 0]
